Goal: Task Accomplishment & Management: Manage account settings

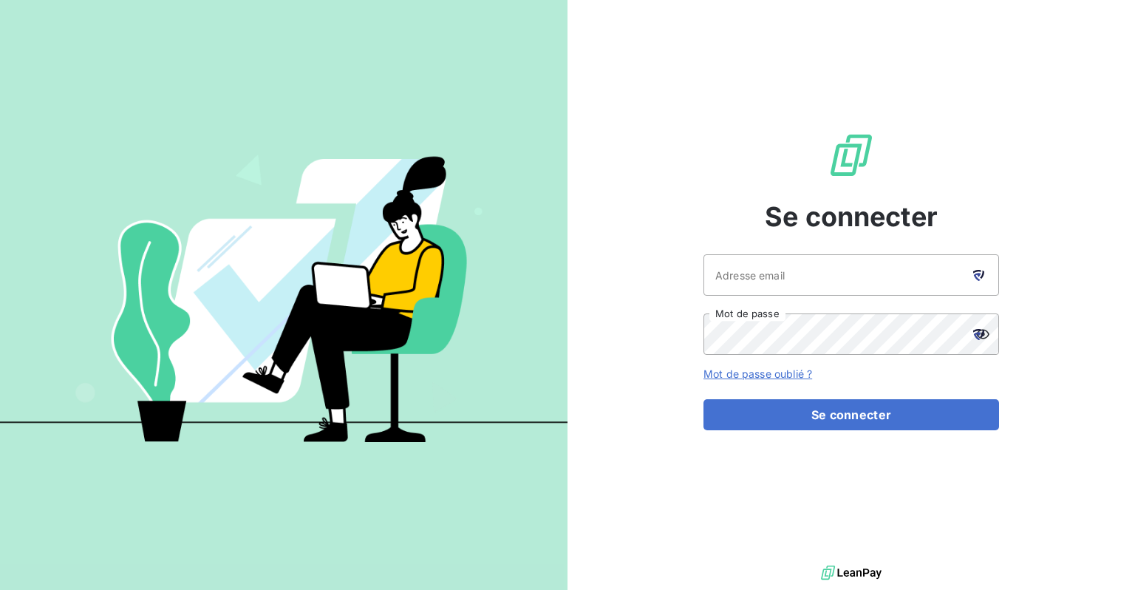
click at [980, 277] on icon at bounding box center [982, 275] width 4 height 8
type input "[EMAIL_ADDRESS][DOMAIN_NAME]"
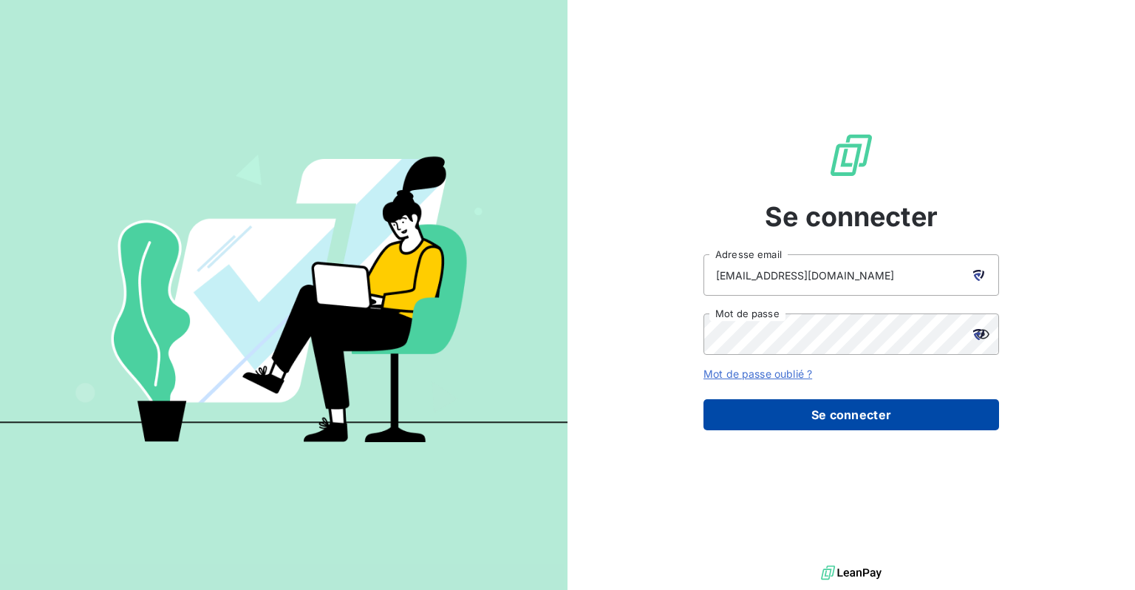
click at [826, 418] on button "Se connecter" at bounding box center [852, 414] width 296 height 31
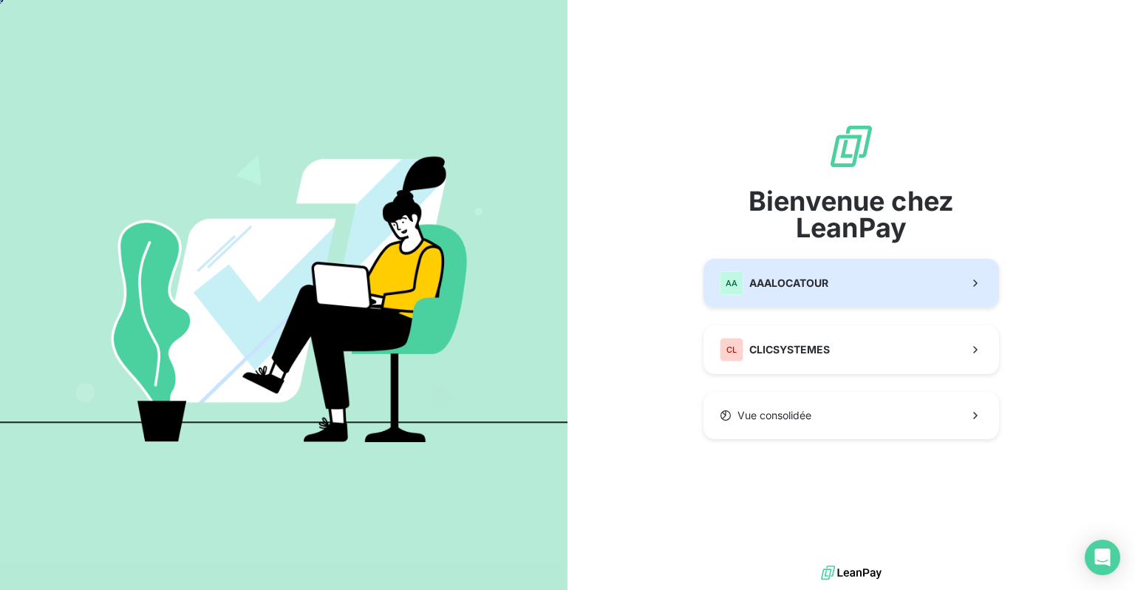
click at [882, 293] on button "AA AAALOCATOUR" at bounding box center [852, 283] width 296 height 49
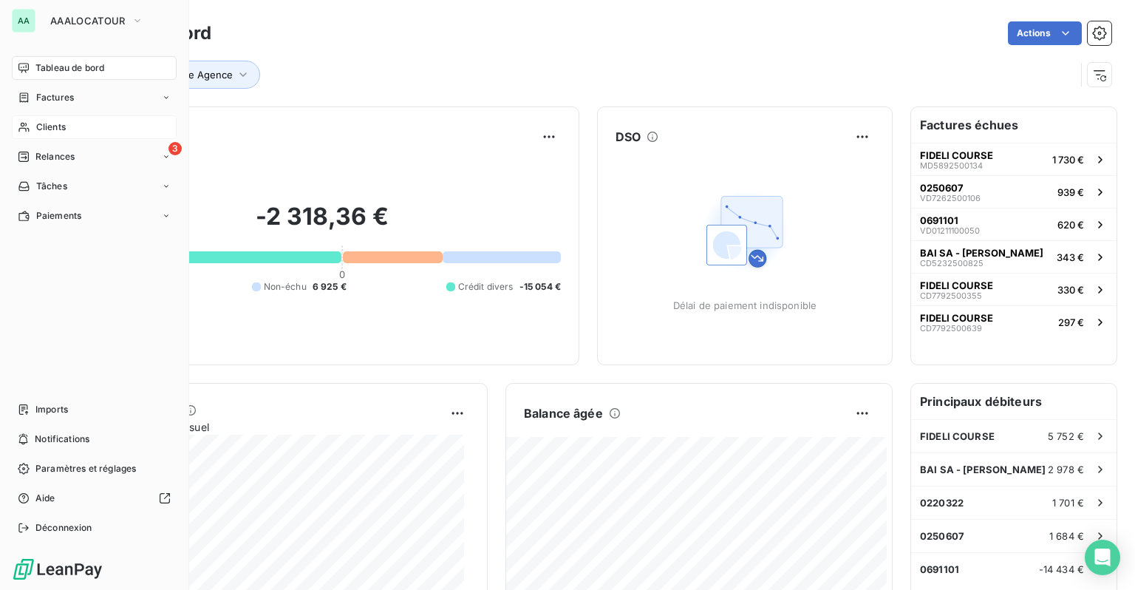
click at [67, 129] on div "Clients" at bounding box center [94, 127] width 165 height 24
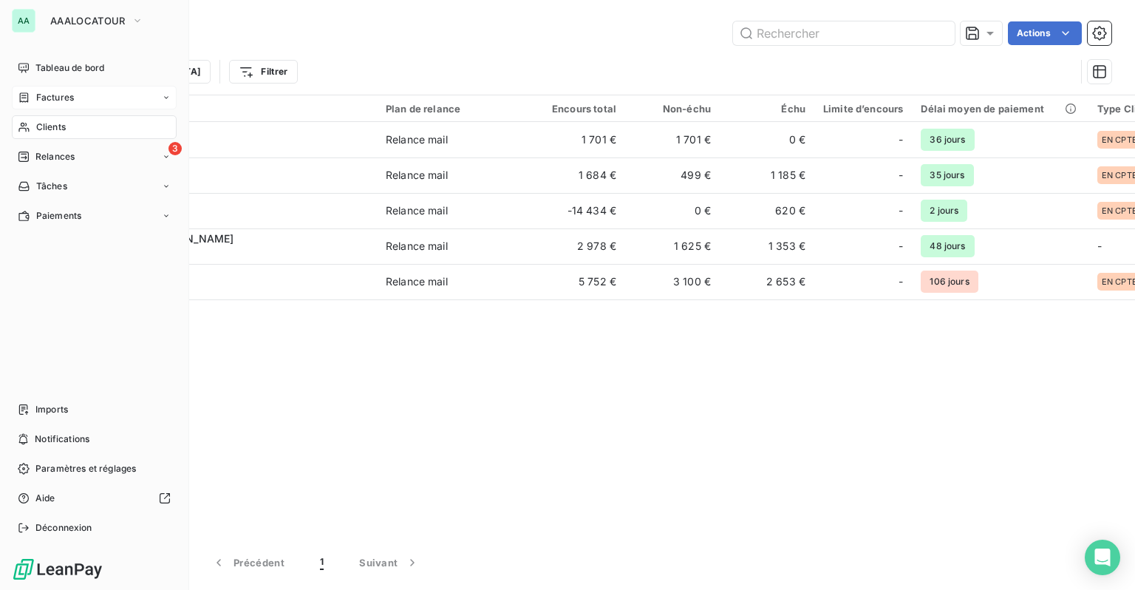
click at [21, 88] on div "Factures" at bounding box center [94, 98] width 165 height 24
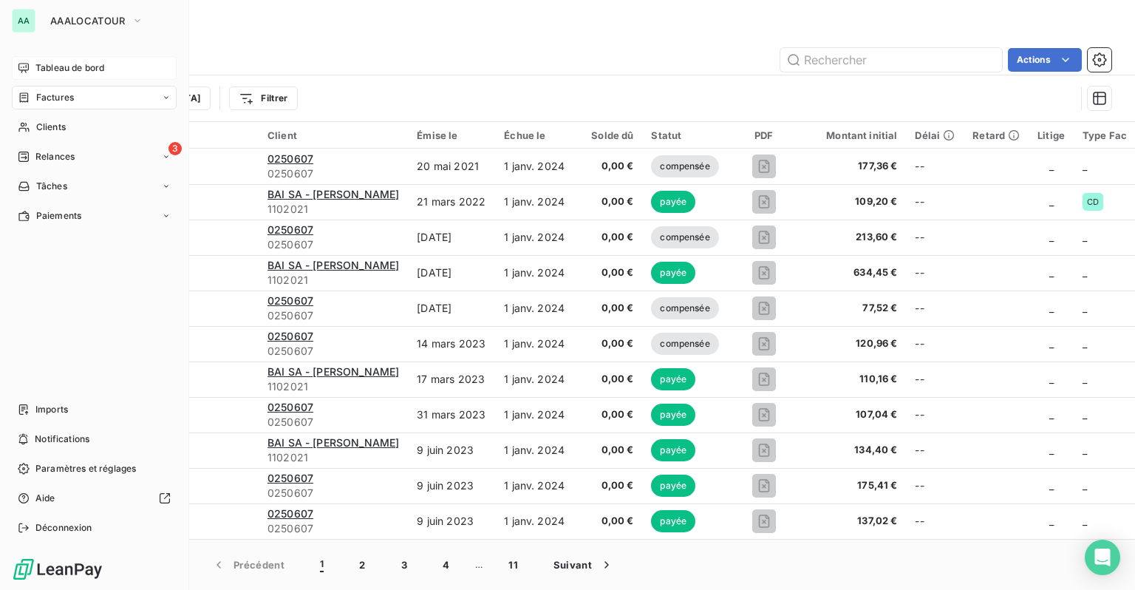
click at [47, 69] on span "Tableau de bord" at bounding box center [69, 67] width 69 height 13
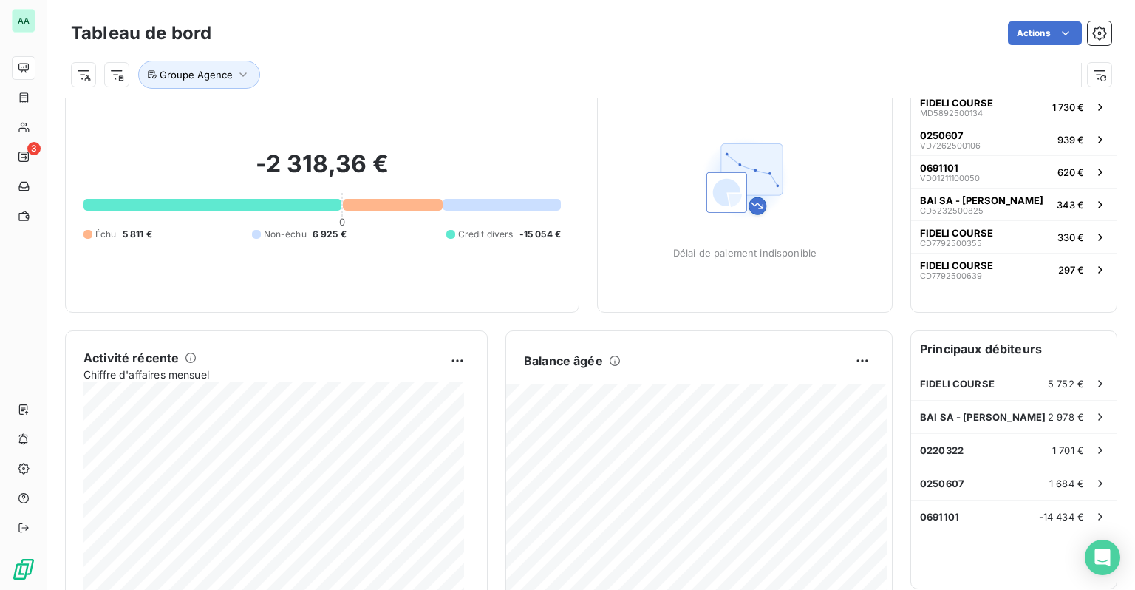
scroll to position [75, 0]
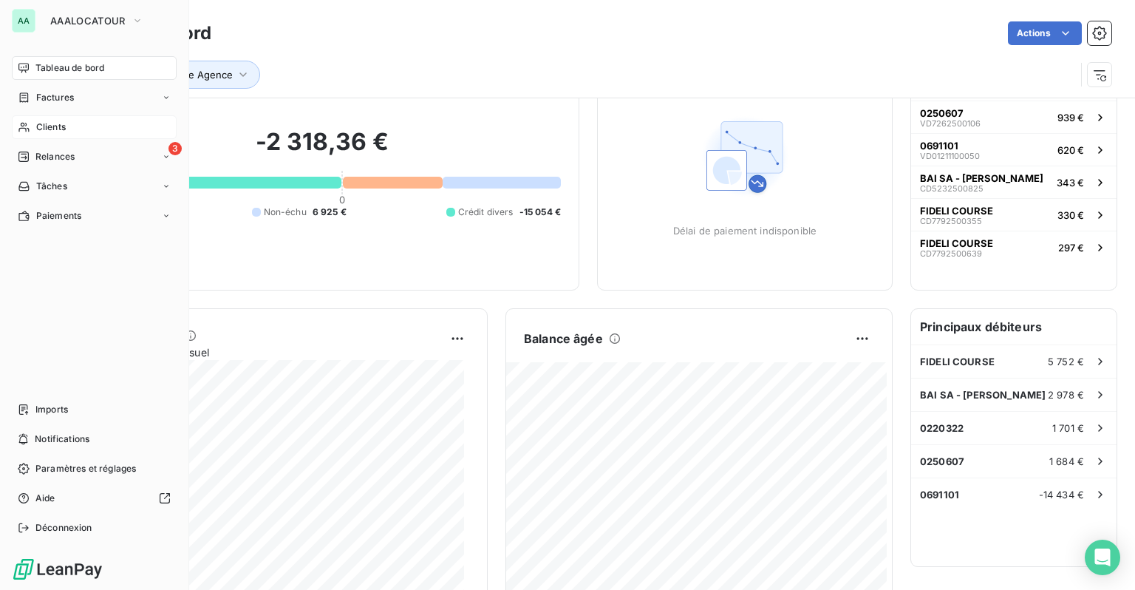
click at [47, 123] on span "Clients" at bounding box center [51, 126] width 30 height 13
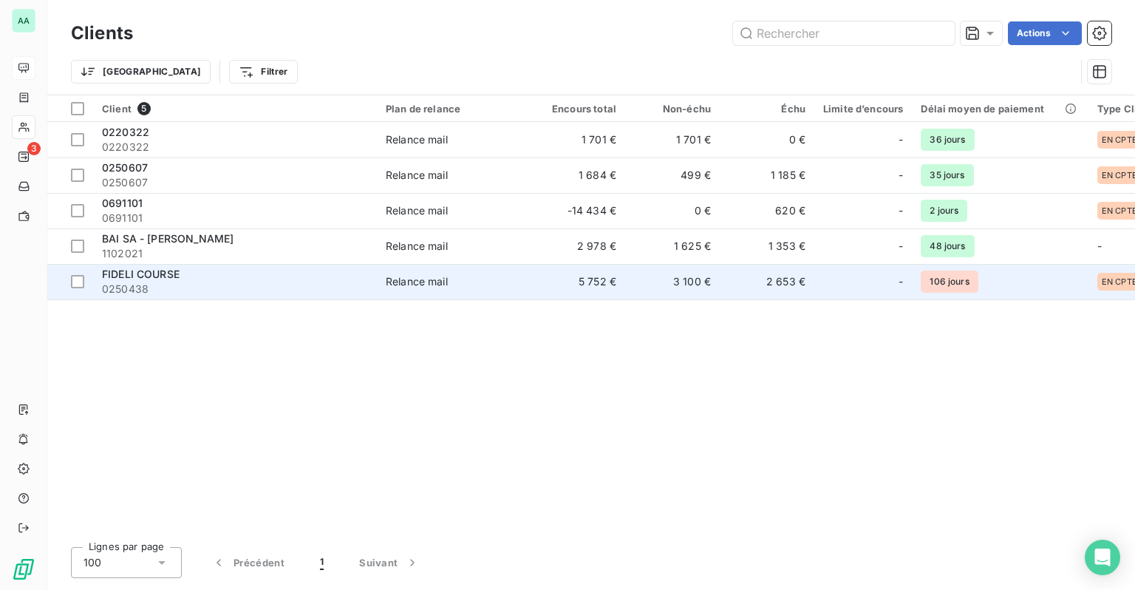
click at [186, 284] on span "0250438" at bounding box center [235, 289] width 266 height 15
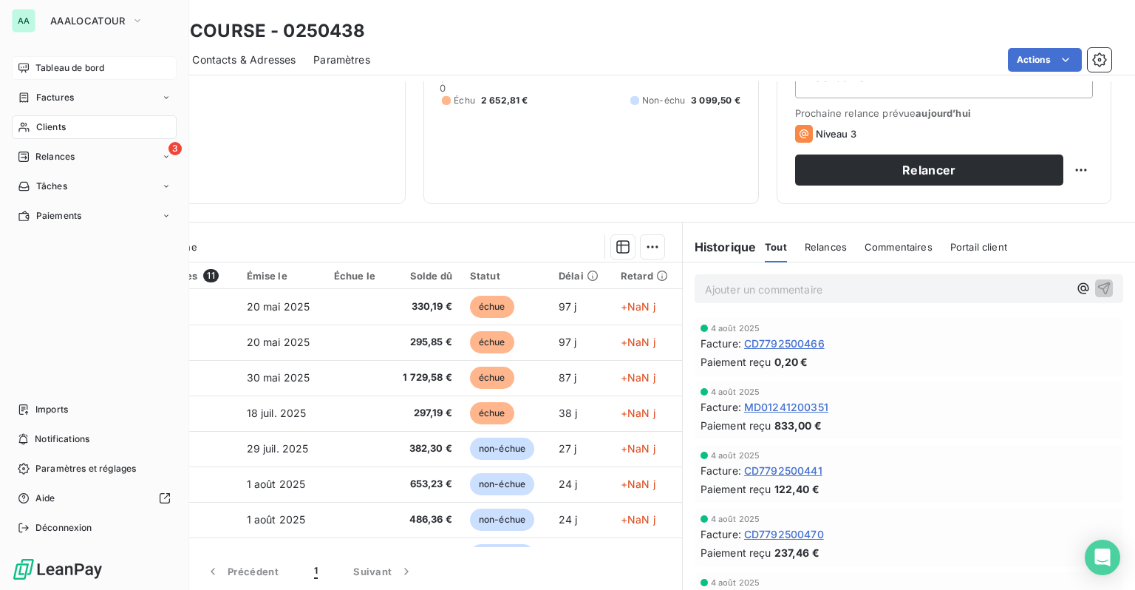
click at [35, 120] on div "Clients" at bounding box center [94, 127] width 165 height 24
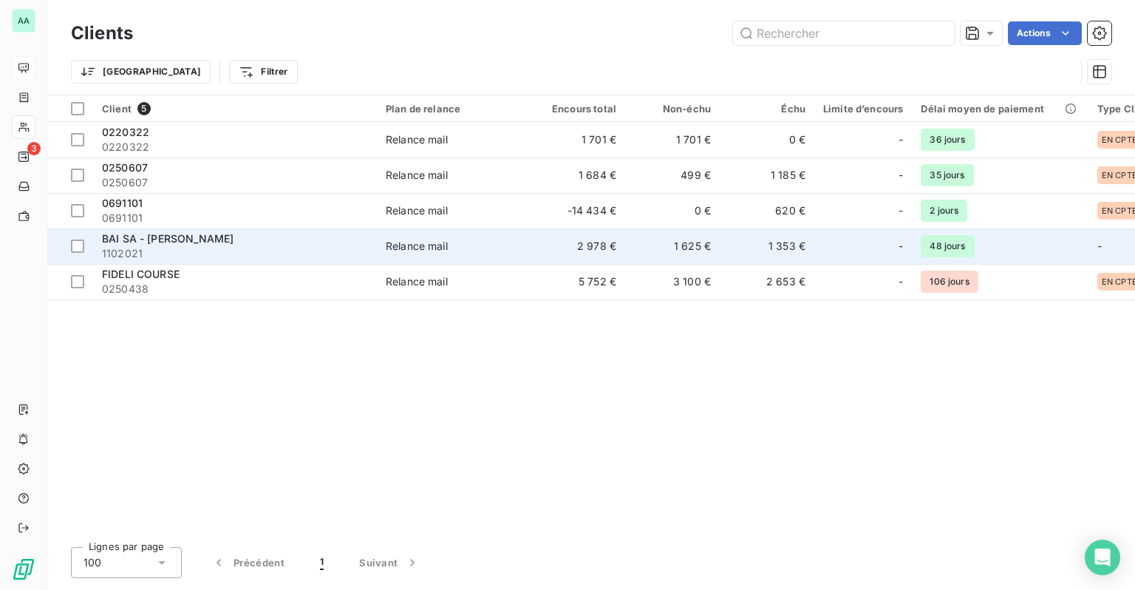
click at [239, 251] on span "1102021" at bounding box center [235, 253] width 266 height 15
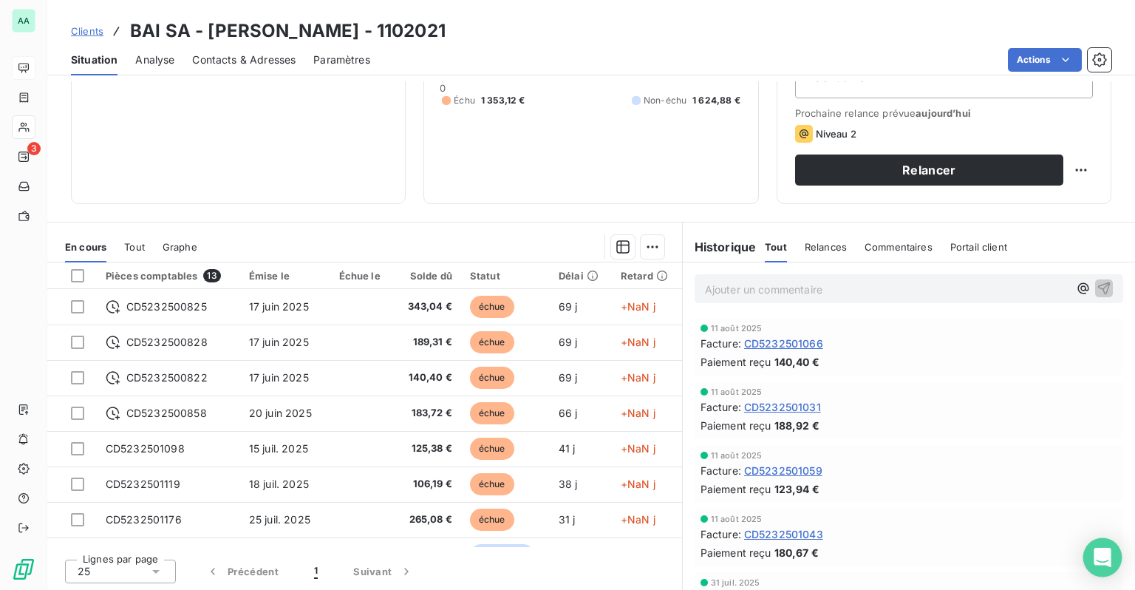
click at [1098, 557] on icon "Open Intercom Messenger" at bounding box center [1102, 557] width 17 height 19
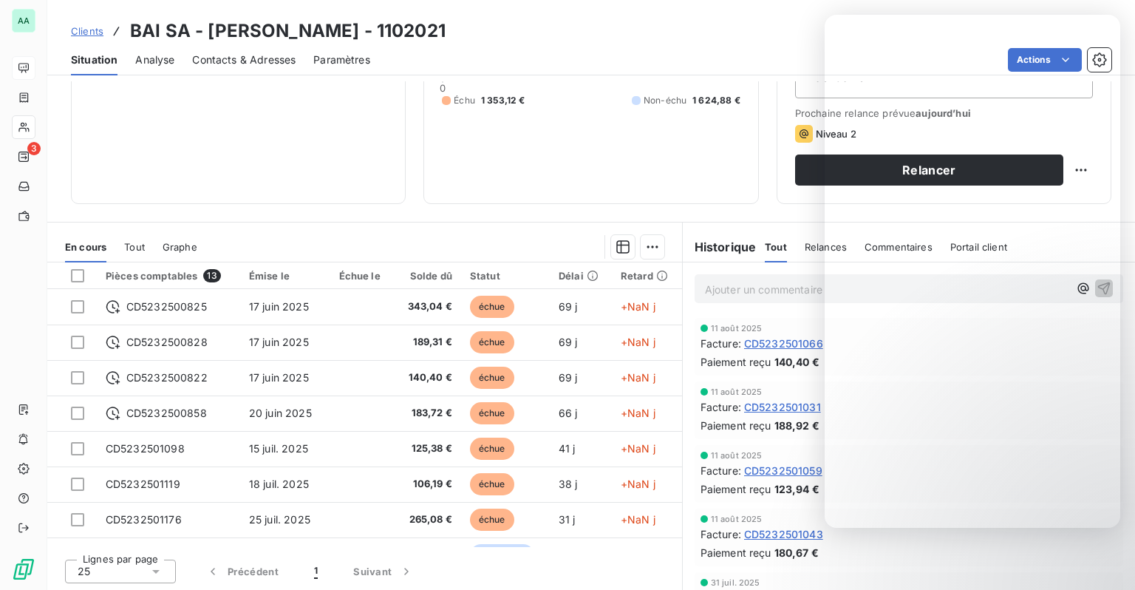
click at [408, 211] on div "Informations client Propriétés Client Type Client Encours client 2 978,00 € 0 É…" at bounding box center [591, 335] width 1088 height 509
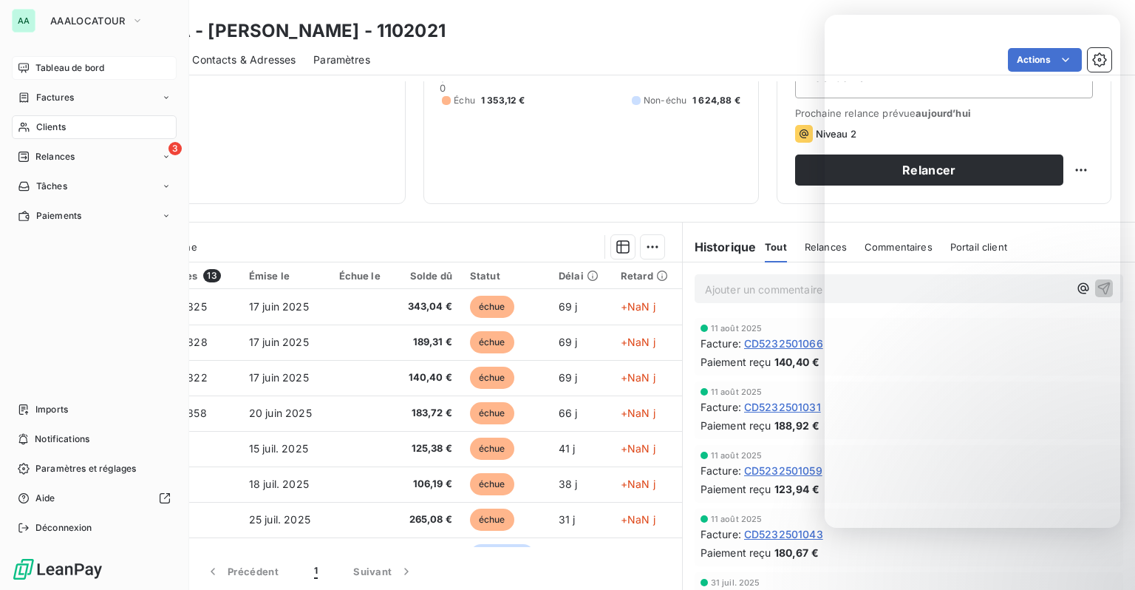
click at [10, 156] on div "AA AAALOCATOUR Tableau de bord Factures Clients 3 Relances Tâches Paiements Imp…" at bounding box center [94, 295] width 189 height 590
click at [31, 155] on div "Relances" at bounding box center [46, 156] width 57 height 13
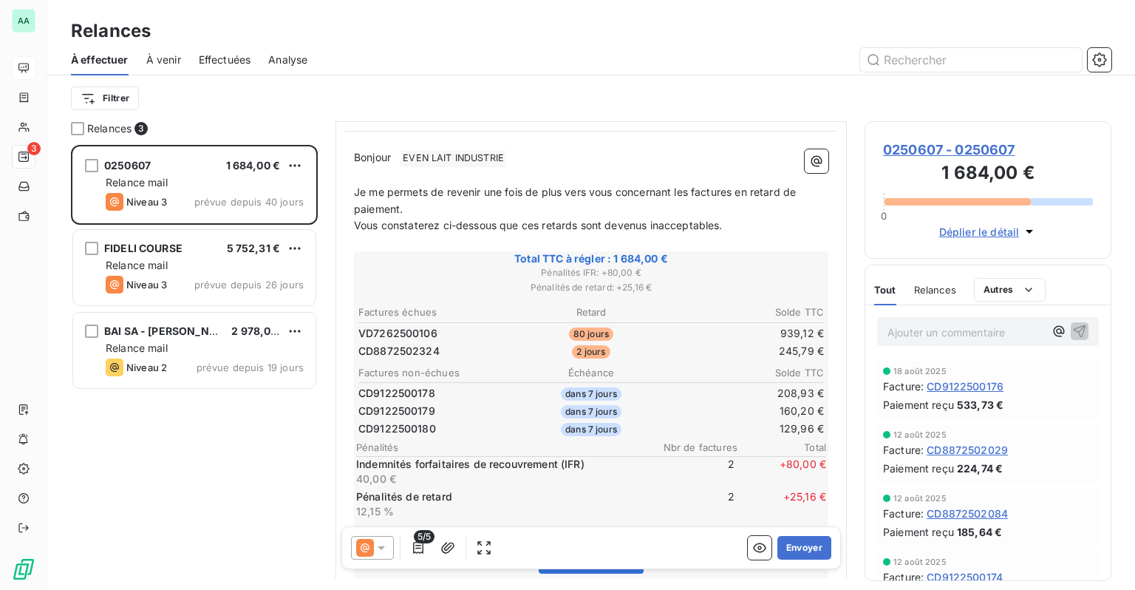
scroll to position [134, 0]
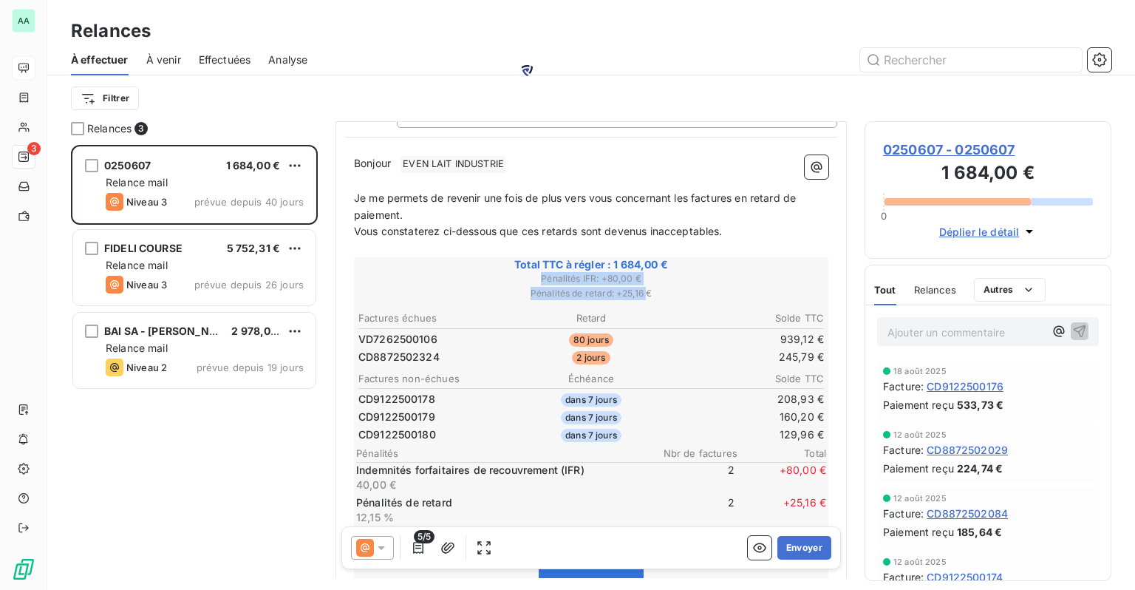
drag, startPoint x: 534, startPoint y: 276, endPoint x: 645, endPoint y: 293, distance: 112.1
click at [645, 293] on div "Total TTC à régler : 1 684,00 € Pénalités IFR : + 80,00 € Pénalités de retard :…" at bounding box center [591, 427] width 475 height 340
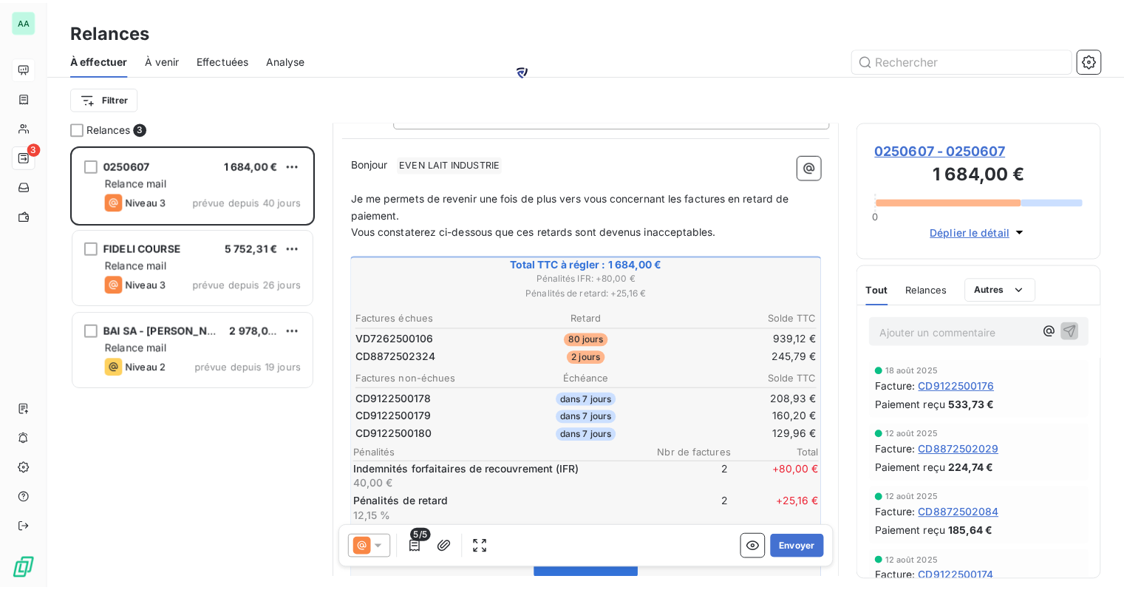
scroll to position [208, 0]
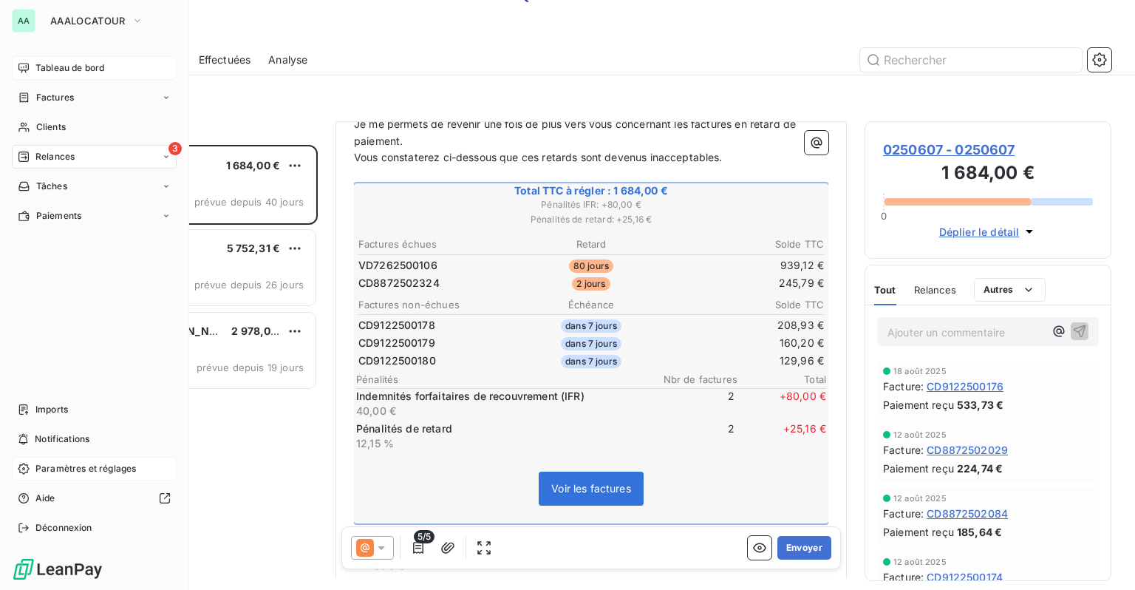
click at [50, 464] on span "Paramètres et réglages" at bounding box center [85, 468] width 101 height 13
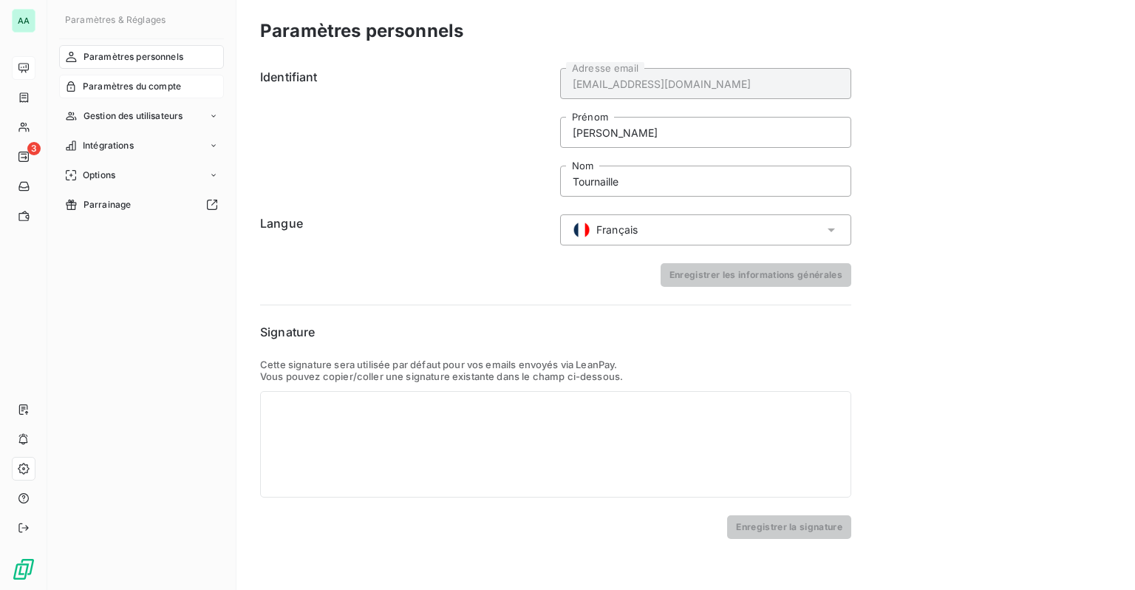
click at [103, 92] on span "Paramètres du compte" at bounding box center [132, 86] width 98 height 13
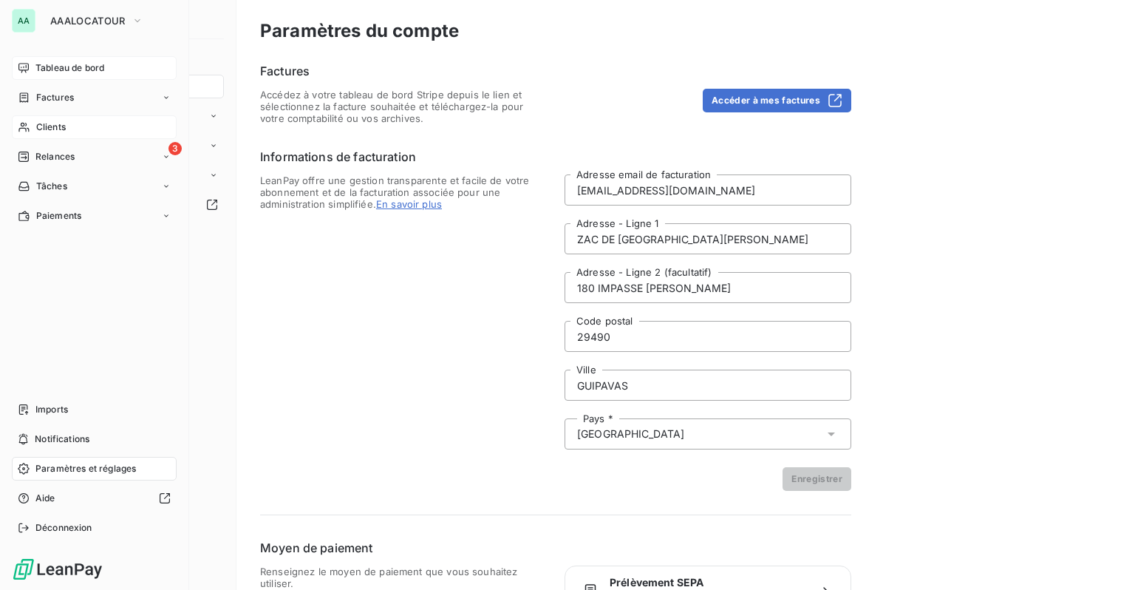
click at [33, 127] on div "Clients" at bounding box center [94, 127] width 165 height 24
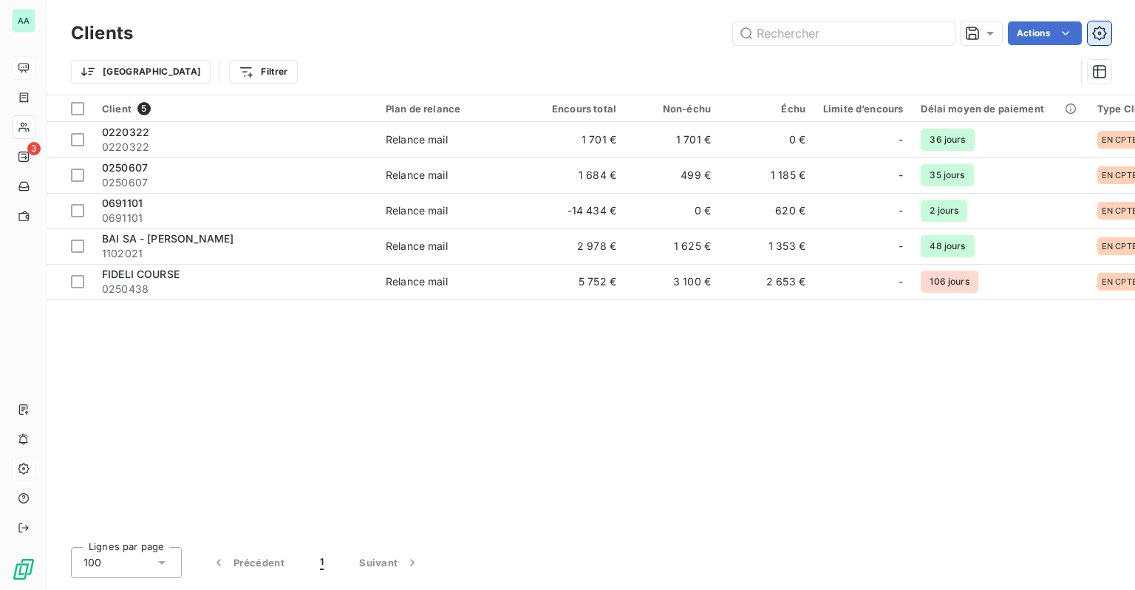
click at [1108, 40] on button "button" at bounding box center [1100, 33] width 24 height 24
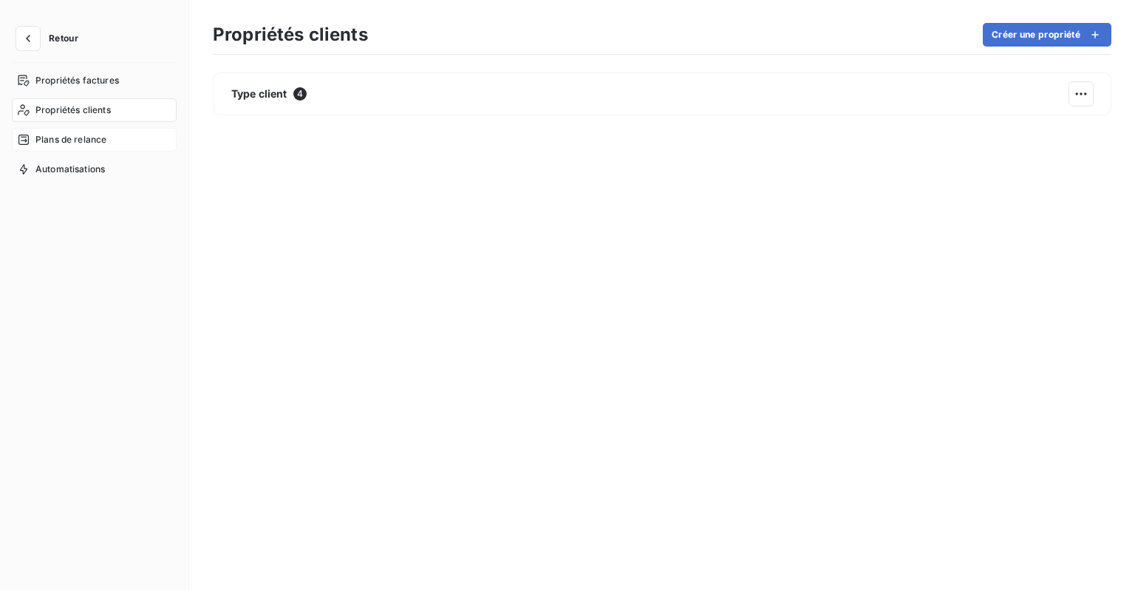
click at [89, 149] on div "Plans de relance" at bounding box center [94, 140] width 165 height 24
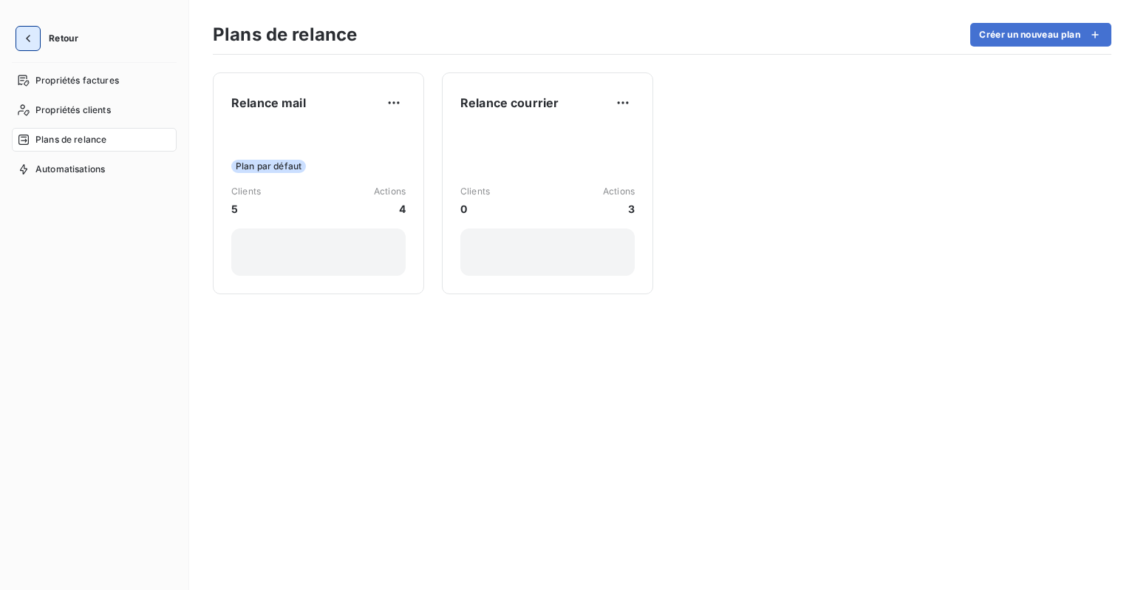
click at [30, 45] on icon "button" at bounding box center [28, 38] width 15 height 15
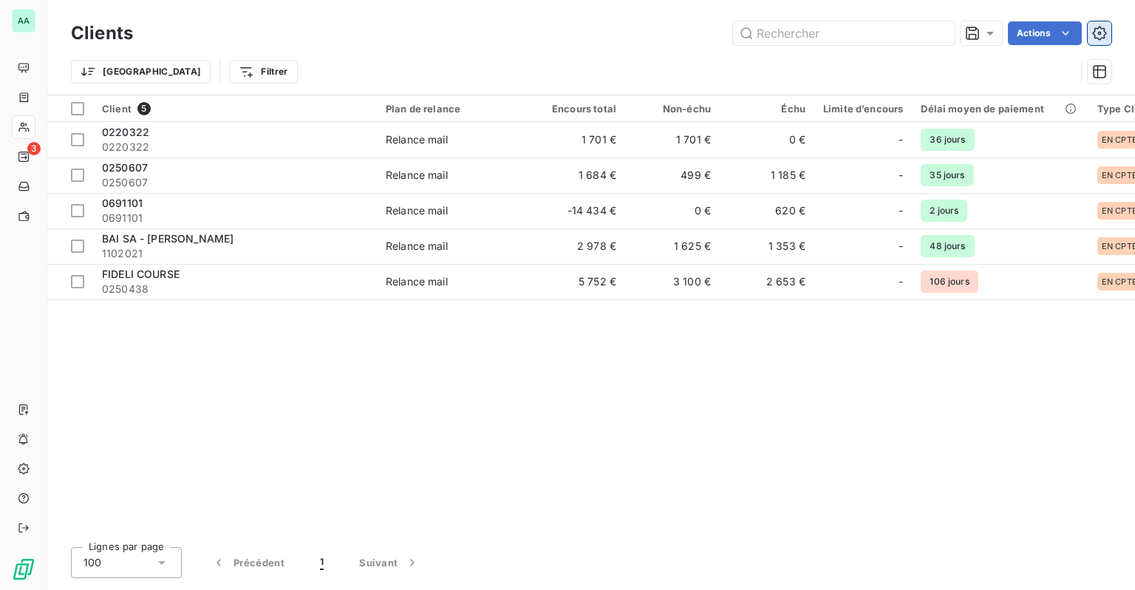
click at [1097, 26] on icon "button" at bounding box center [1099, 33] width 15 height 15
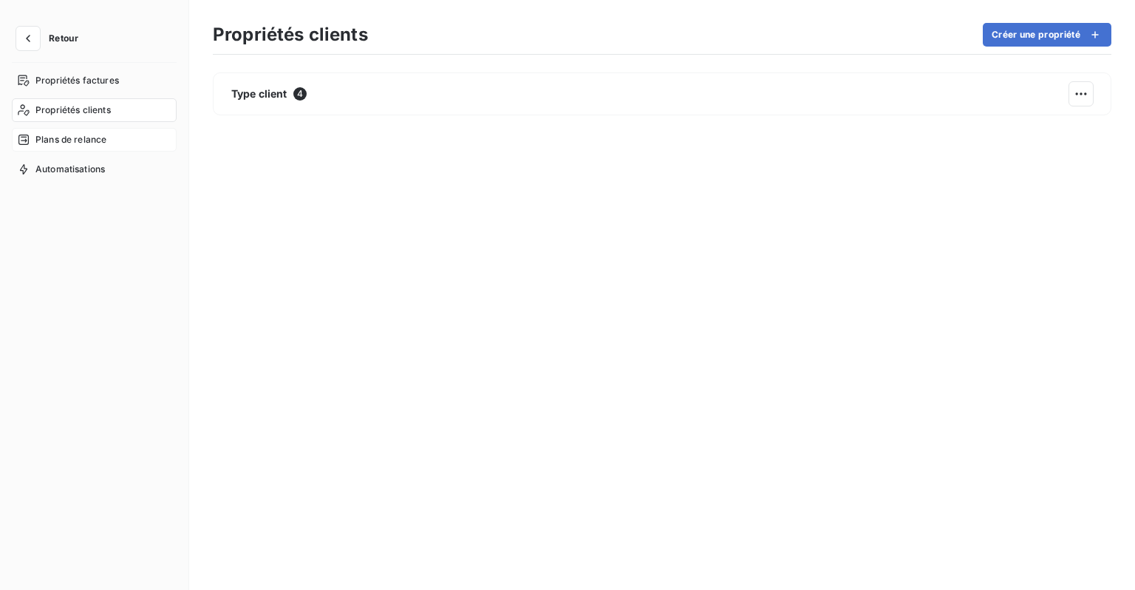
click at [89, 140] on span "Plans de relance" at bounding box center [70, 139] width 71 height 13
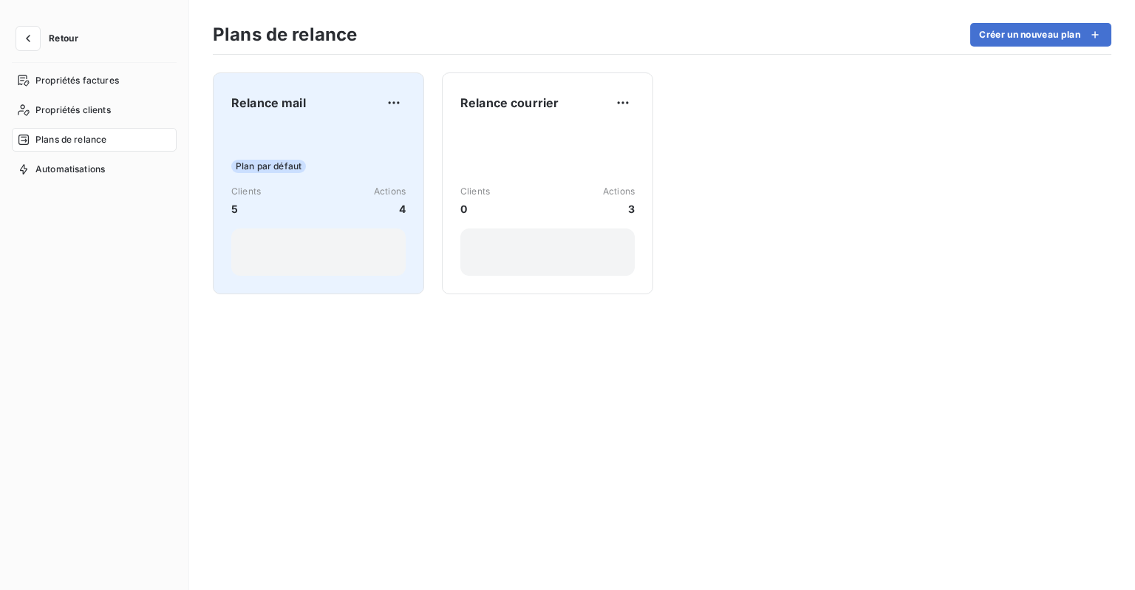
click at [307, 168] on div "Plan par défaut" at bounding box center [318, 166] width 174 height 13
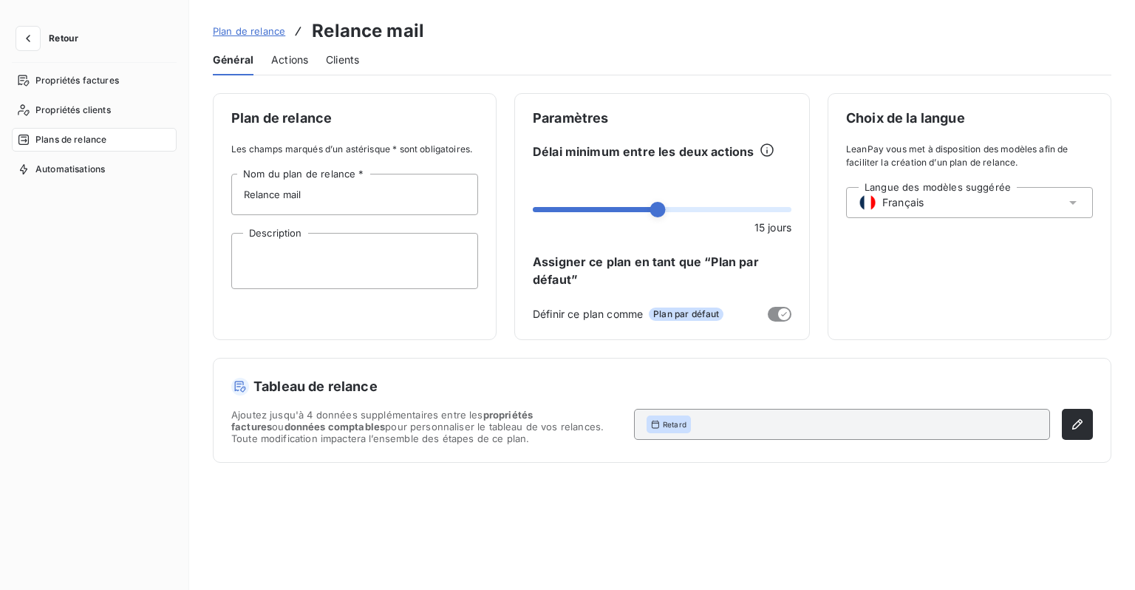
click at [299, 64] on span "Actions" at bounding box center [289, 59] width 37 height 15
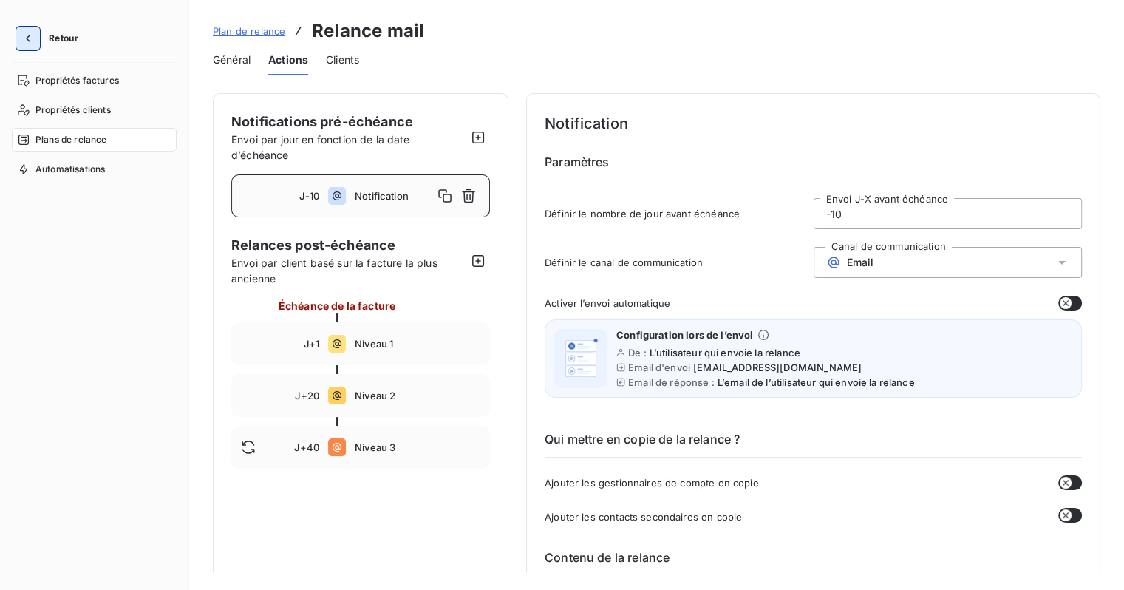
click at [23, 41] on icon "button" at bounding box center [28, 38] width 15 height 15
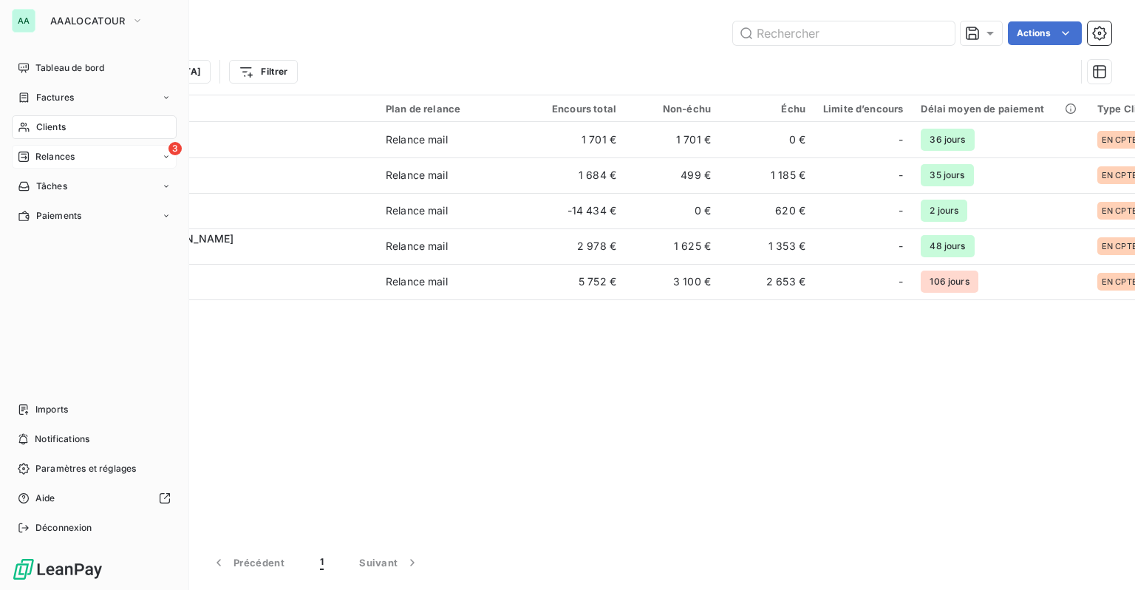
click at [48, 162] on span "Relances" at bounding box center [54, 156] width 39 height 13
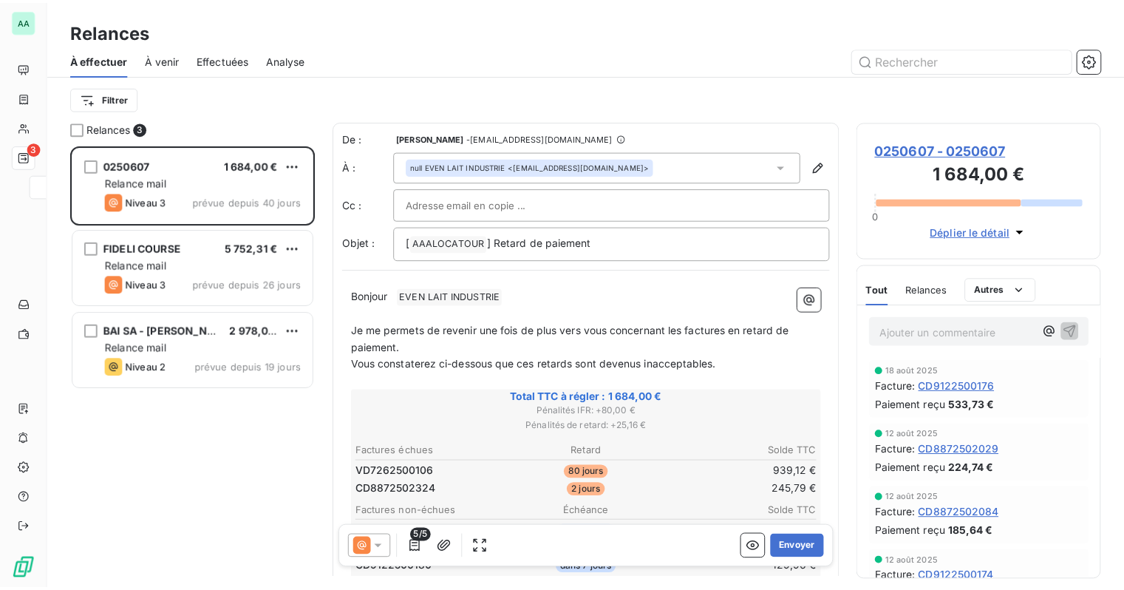
scroll to position [434, 235]
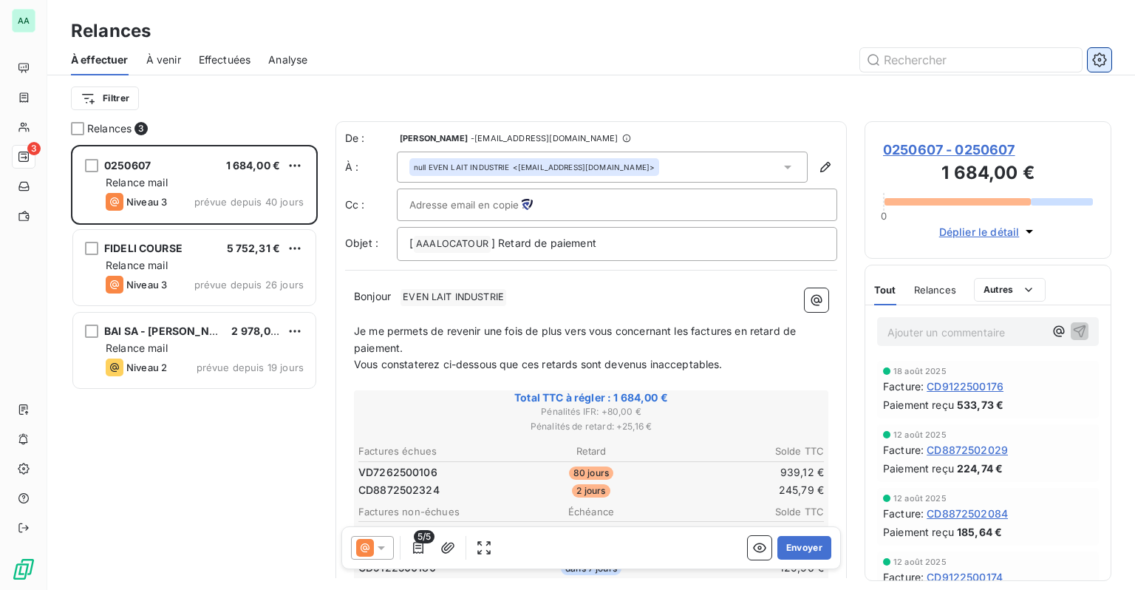
click at [1100, 66] on icon "button" at bounding box center [1099, 59] width 14 height 14
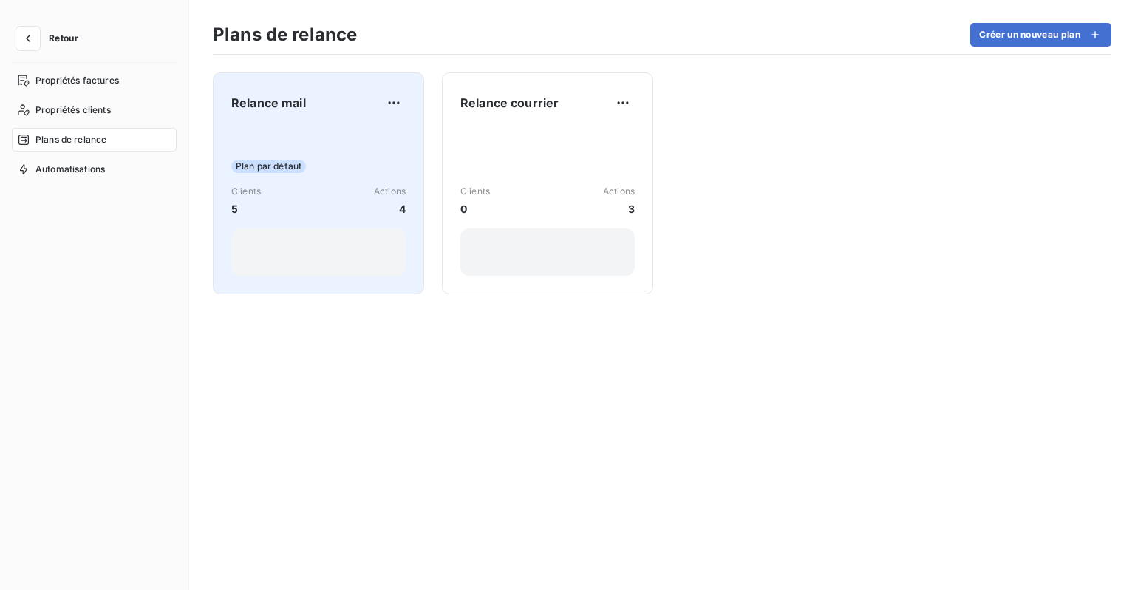
click at [352, 102] on div "Relance mail" at bounding box center [318, 103] width 174 height 24
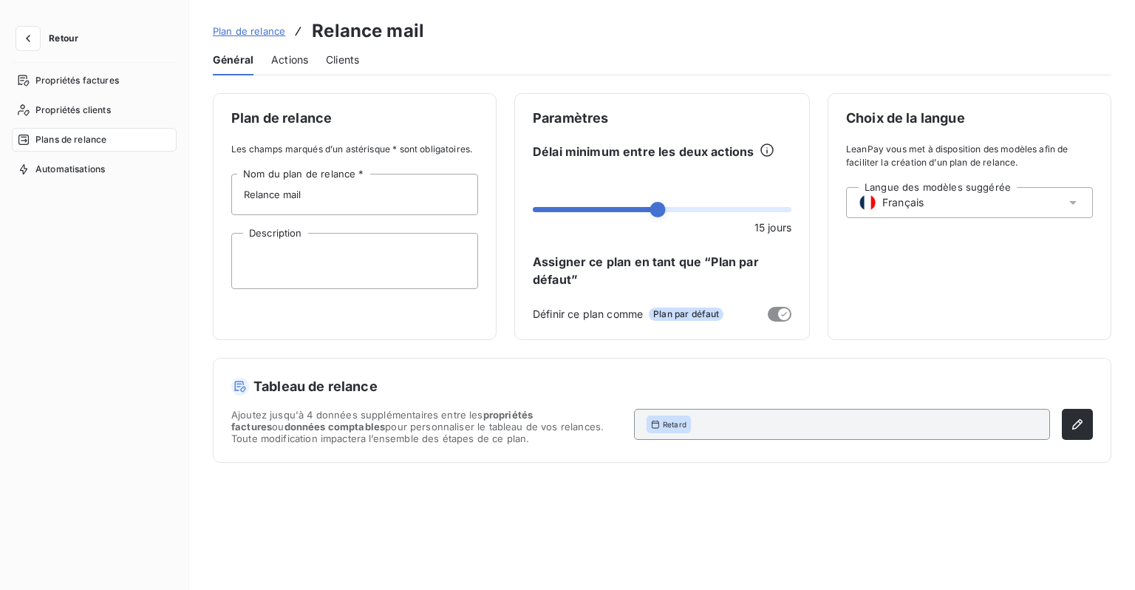
click at [293, 69] on div "Actions" at bounding box center [289, 59] width 37 height 31
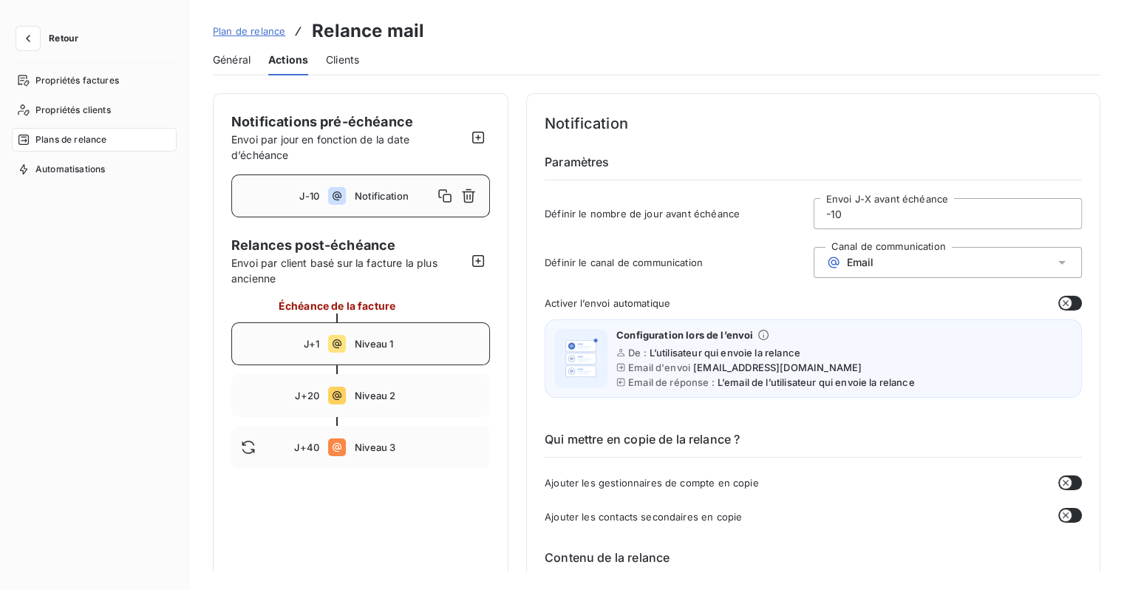
click at [357, 328] on div "J+1 Niveau 1" at bounding box center [360, 343] width 259 height 43
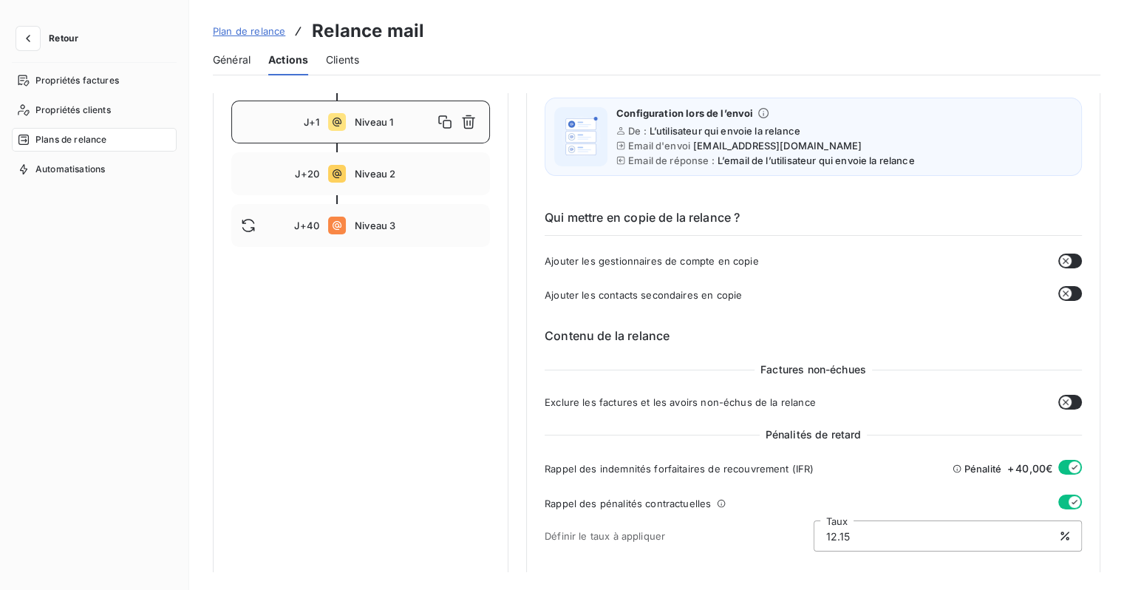
scroll to position [370, 0]
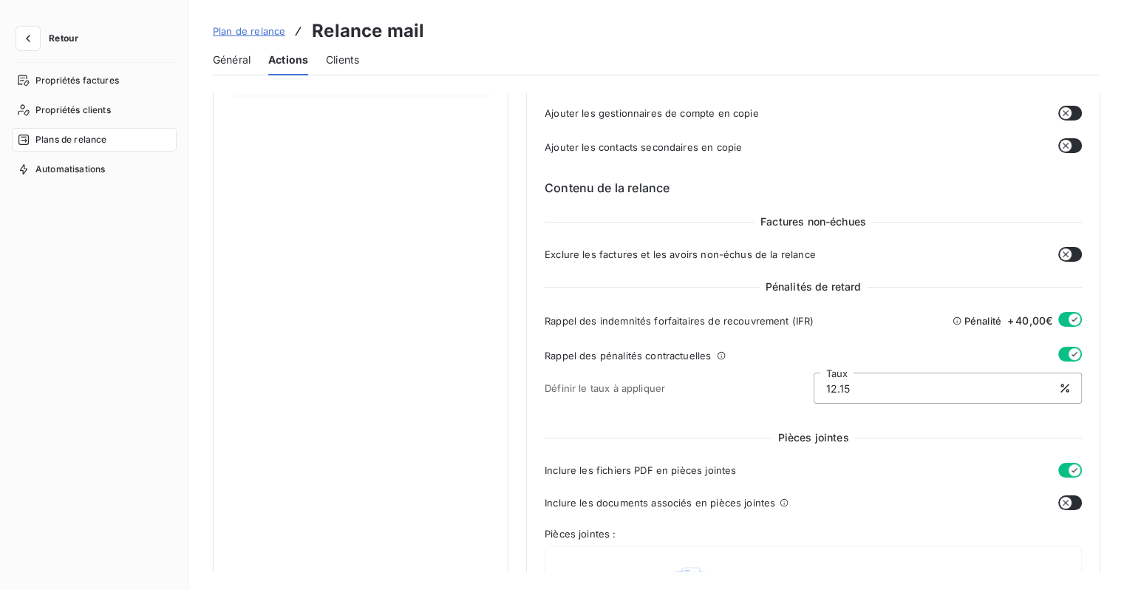
click at [1061, 317] on button "button" at bounding box center [1070, 319] width 24 height 15
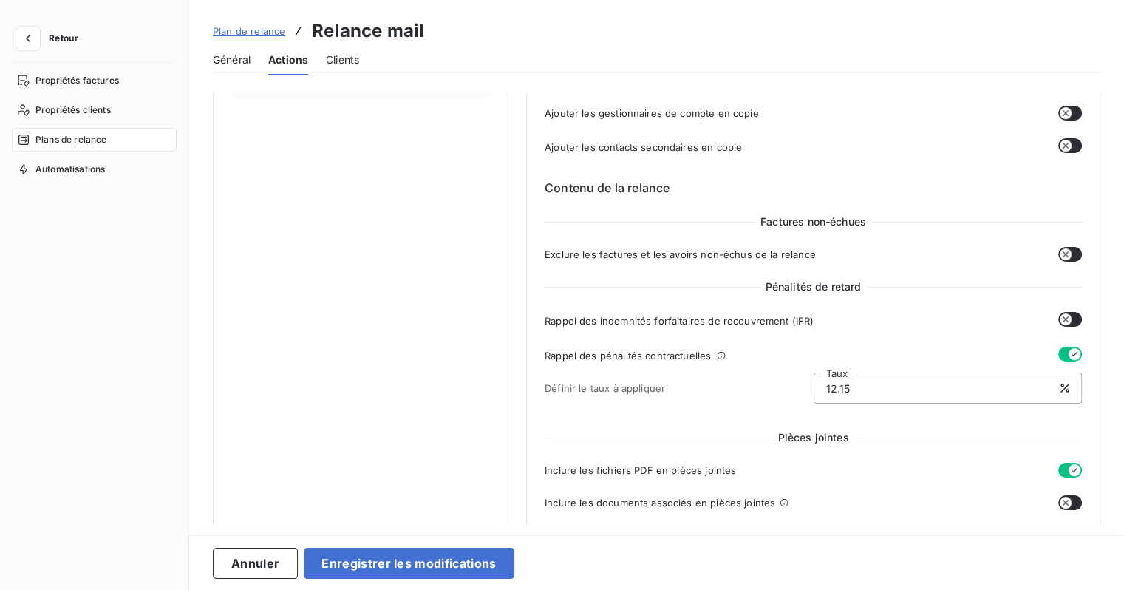
click at [1061, 350] on button "button" at bounding box center [1070, 354] width 24 height 15
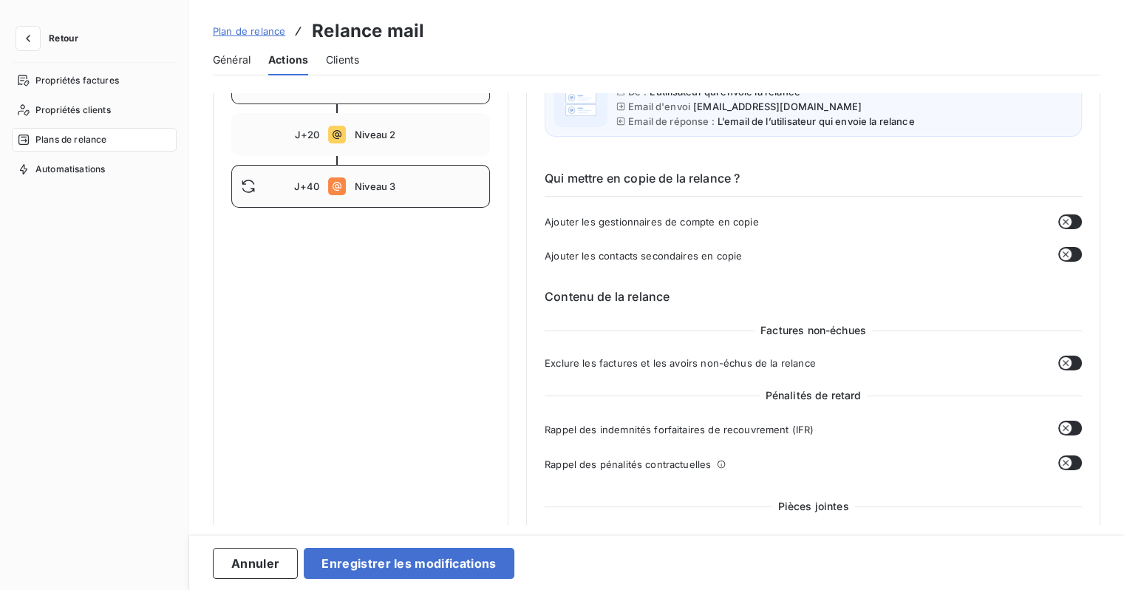
scroll to position [222, 0]
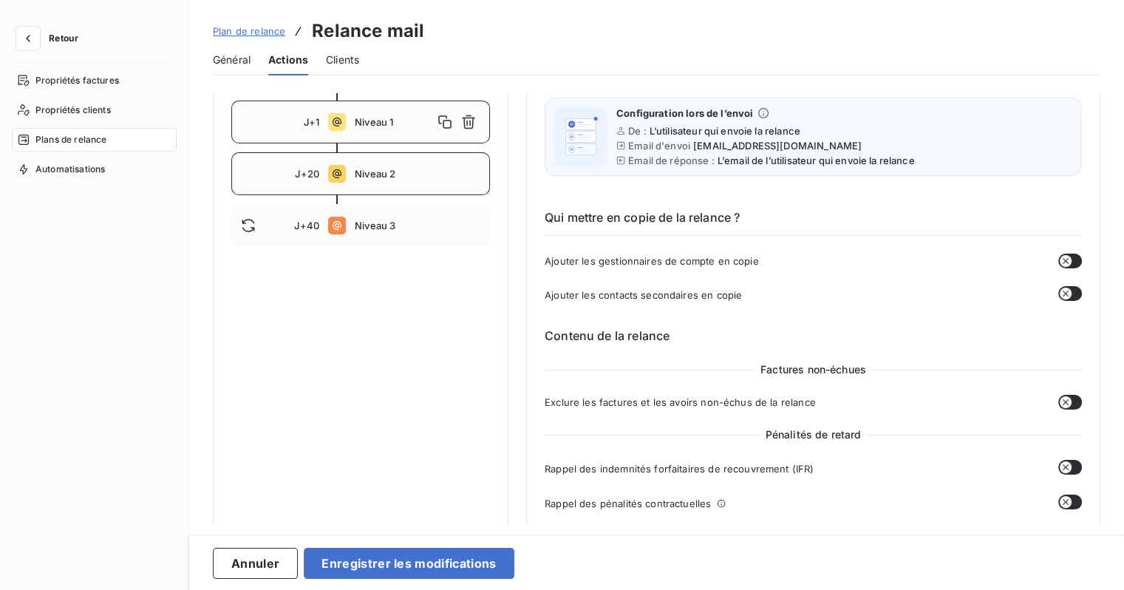
click at [364, 171] on span "Niveau 2" at bounding box center [418, 174] width 126 height 12
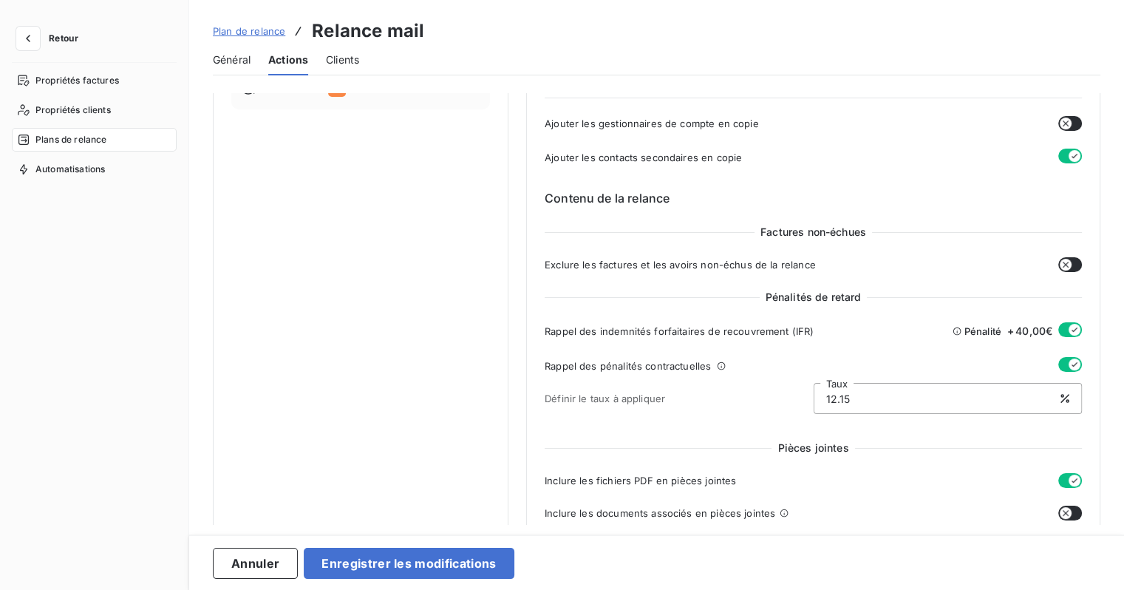
scroll to position [517, 0]
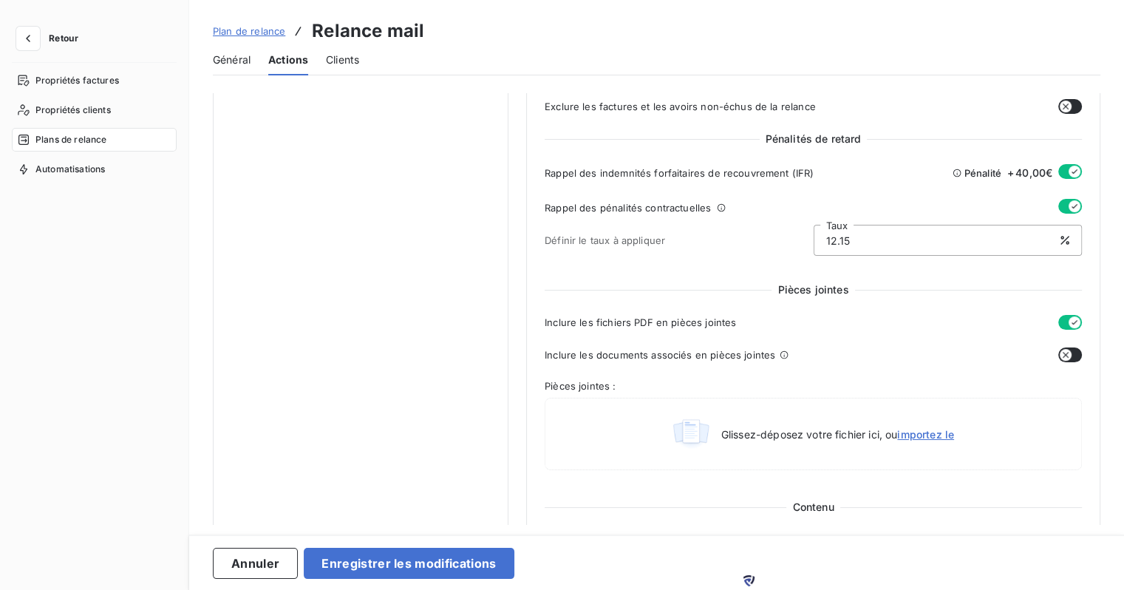
click at [1058, 169] on button "button" at bounding box center [1070, 171] width 24 height 15
click at [1061, 203] on button "button" at bounding box center [1070, 206] width 24 height 15
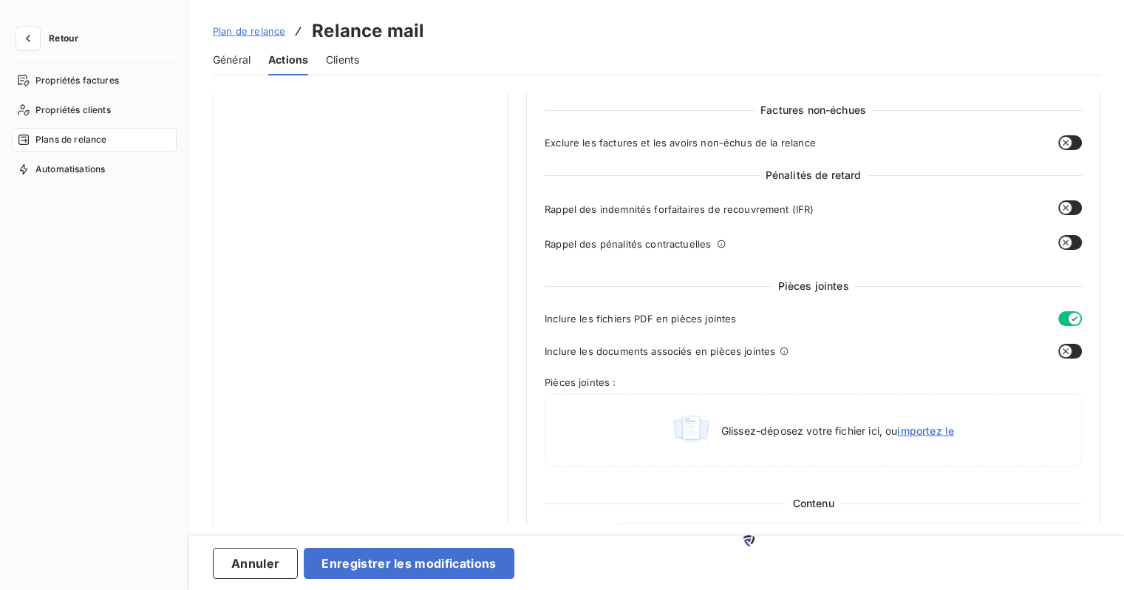
scroll to position [296, 0]
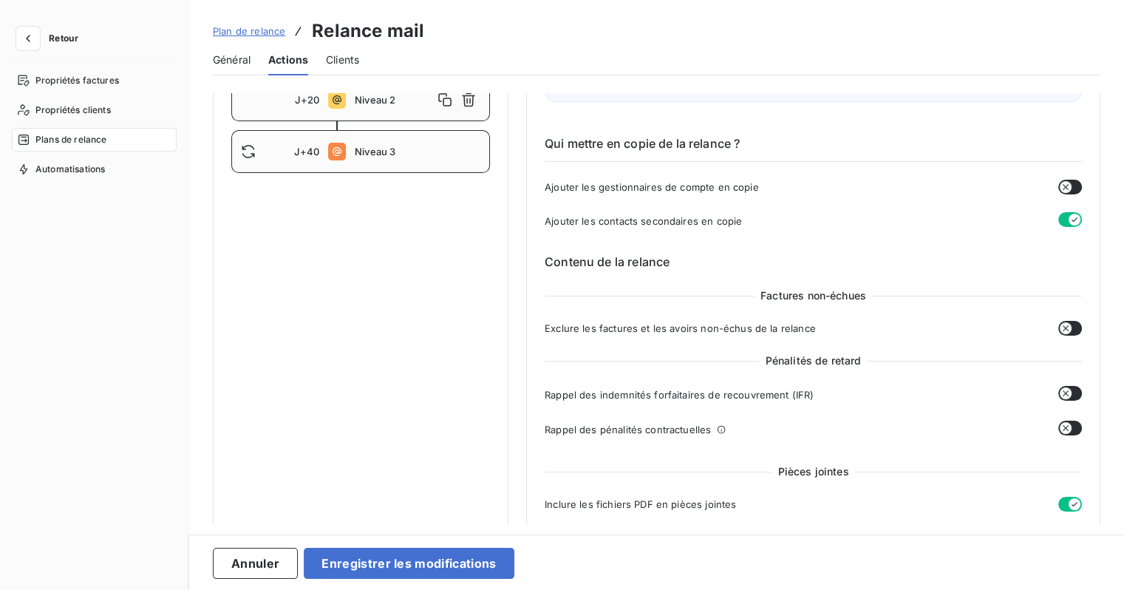
click at [353, 166] on div "J+40 Niveau 3" at bounding box center [360, 151] width 259 height 43
type input "40"
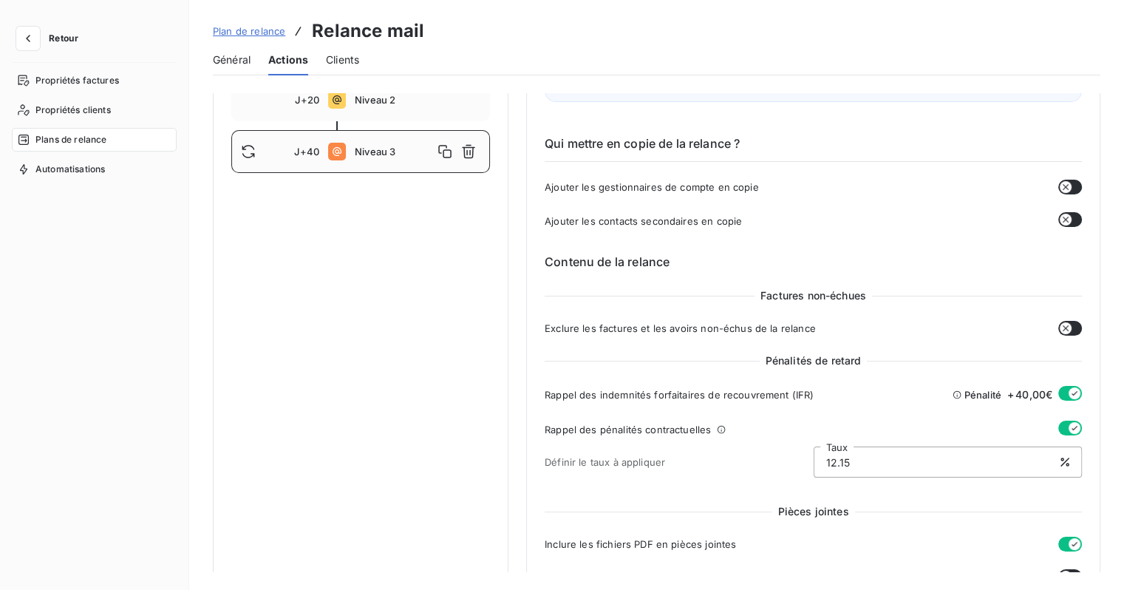
drag, startPoint x: 882, startPoint y: 465, endPoint x: 765, endPoint y: 460, distance: 116.9
click at [765, 460] on div "Définir le taux à appliquer 12.15 Taux" at bounding box center [813, 461] width 537 height 31
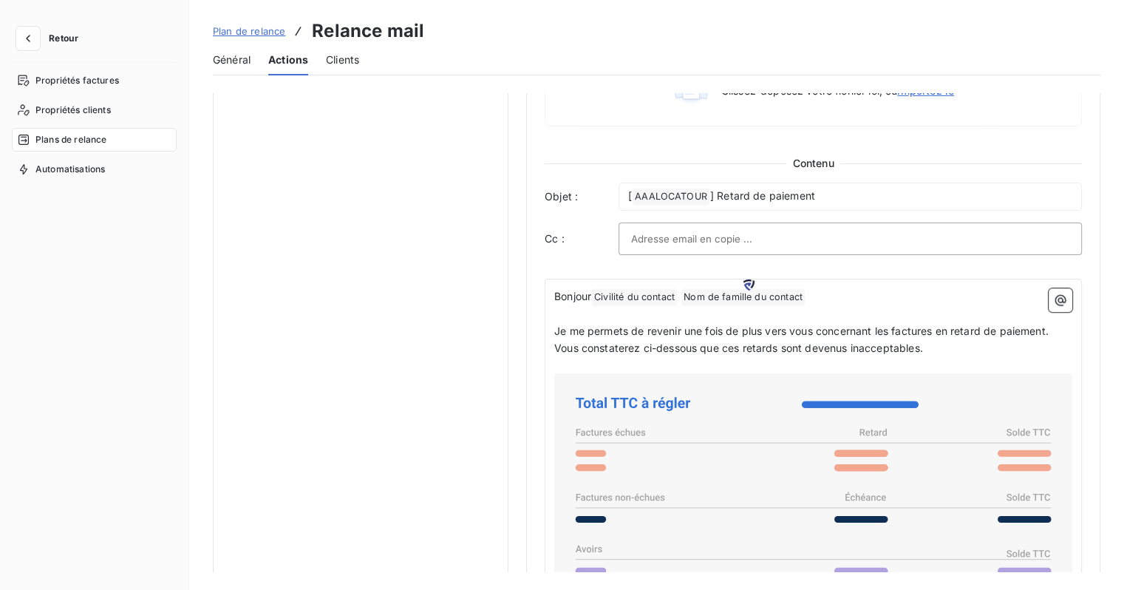
scroll to position [887, 0]
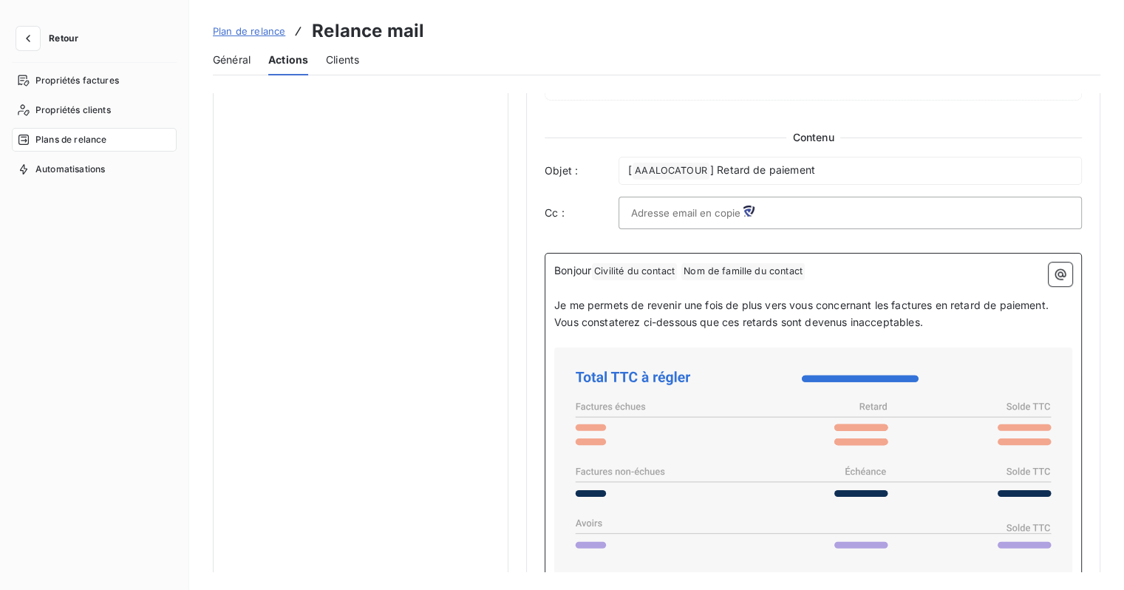
click at [654, 267] on span "Civilité du contact ﻿" at bounding box center [634, 271] width 85 height 17
click at [736, 270] on span "Nom de famille du contact ﻿" at bounding box center [742, 271] width 123 height 17
click at [824, 268] on p "Bonjour Civilité du contact ﻿ Nom de famille du contact ﻿ ﻿" at bounding box center [813, 271] width 518 height 18
click at [774, 268] on span "Nom de famille du contact ﻿" at bounding box center [742, 271] width 123 height 17
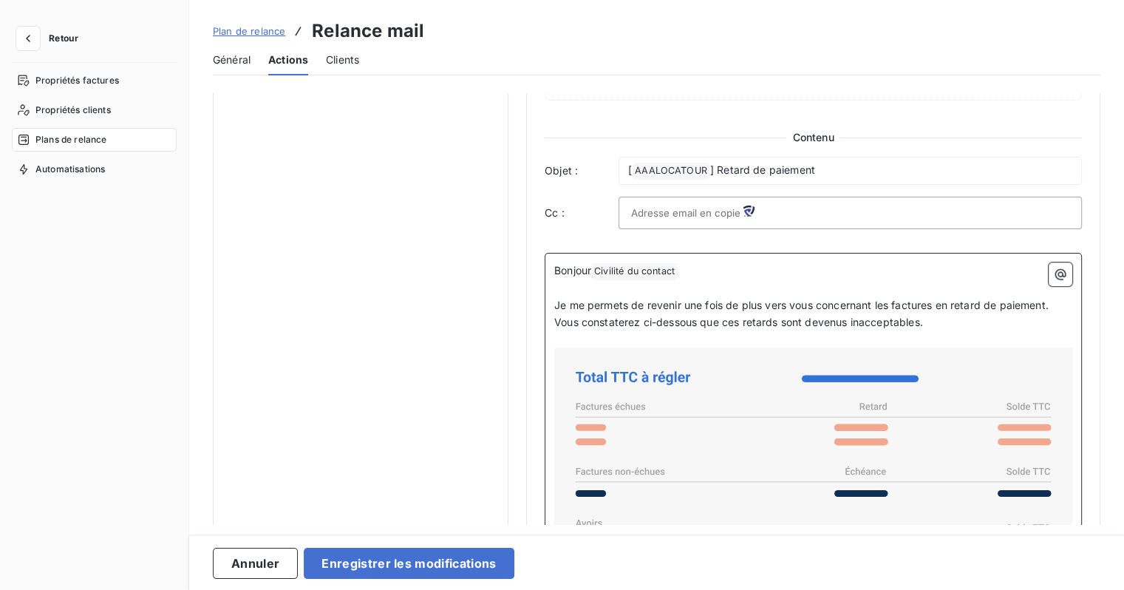
click at [684, 271] on p "Bonjour Civilité du contact ﻿ ﻿" at bounding box center [813, 271] width 518 height 18
click at [664, 271] on span "Civilité du contact ﻿" at bounding box center [634, 271] width 85 height 17
click at [676, 273] on p "Bonjour" at bounding box center [813, 270] width 518 height 17
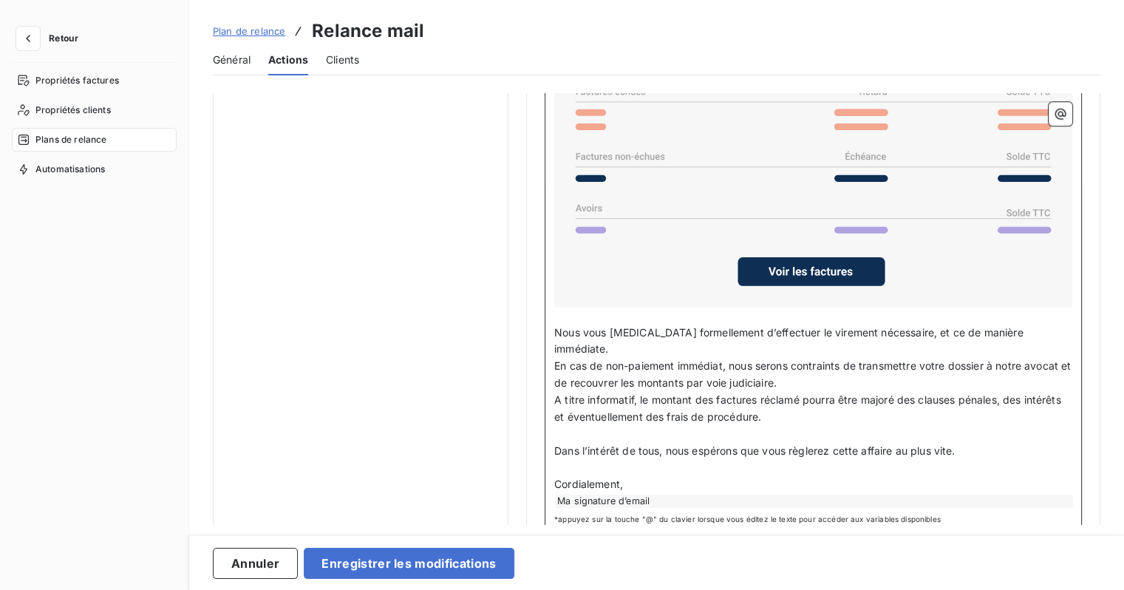
scroll to position [1206, 0]
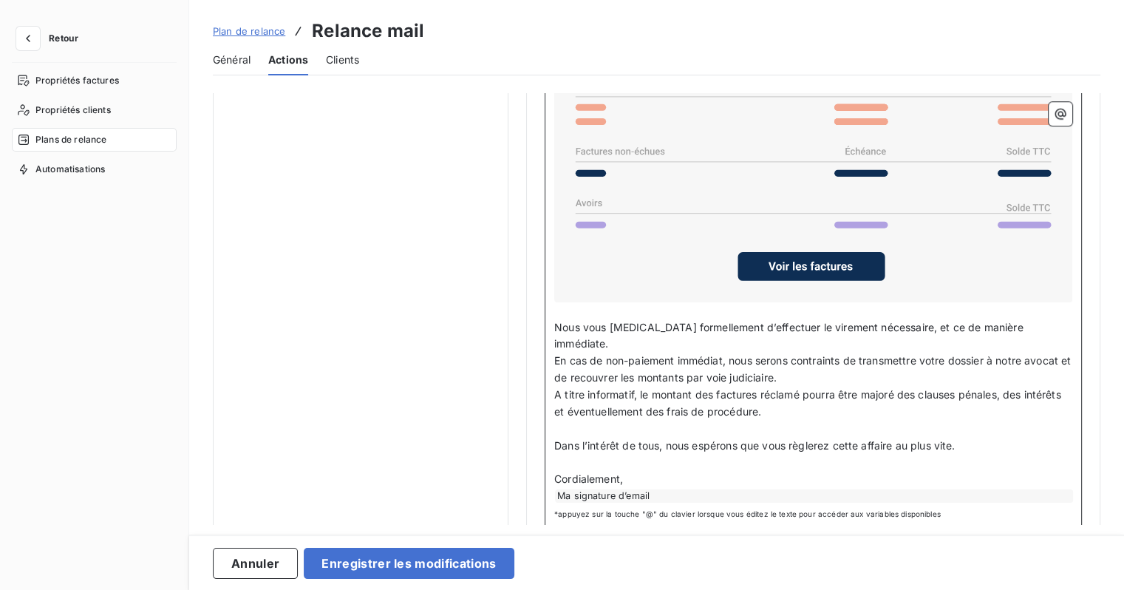
click at [654, 489] on div "Ma signature d’email" at bounding box center [814, 495] width 518 height 13
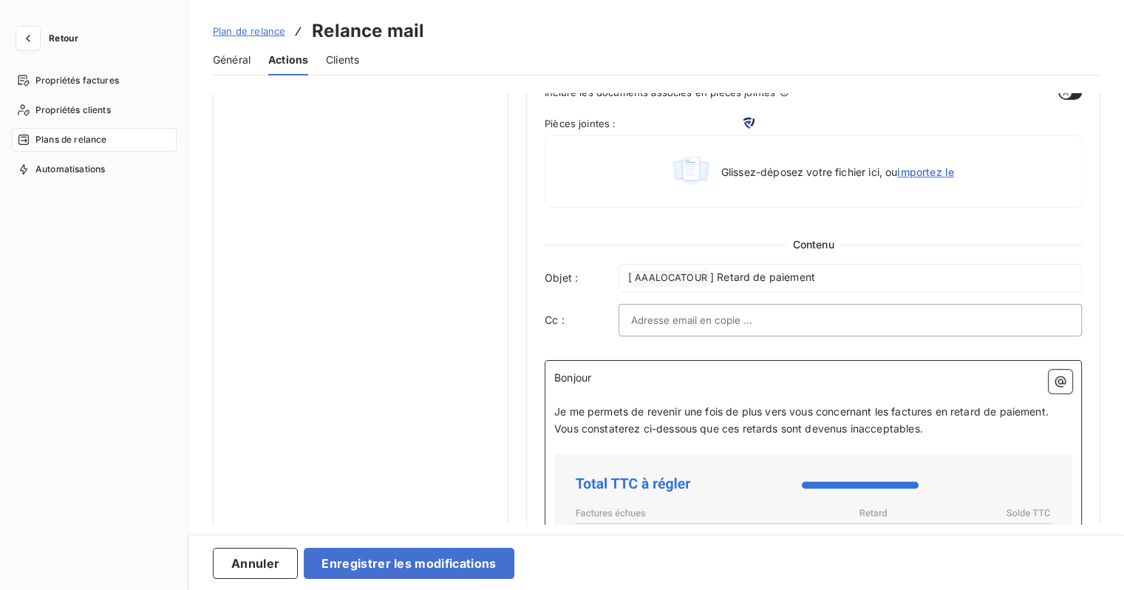
scroll to position [763, 0]
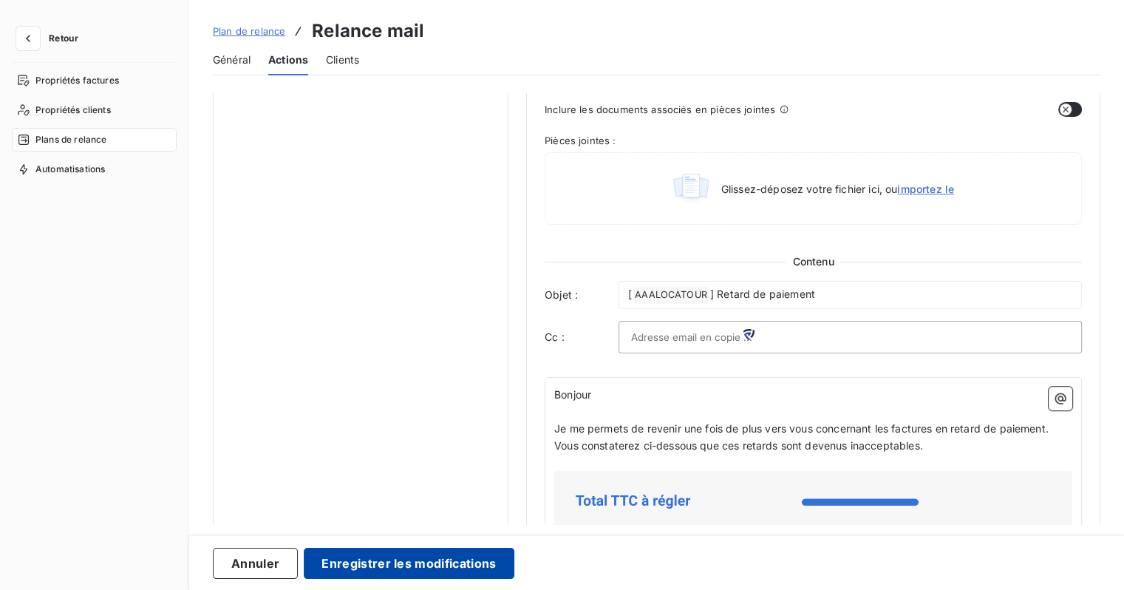
click at [452, 557] on button "Enregistrer les modifications" at bounding box center [409, 563] width 210 height 31
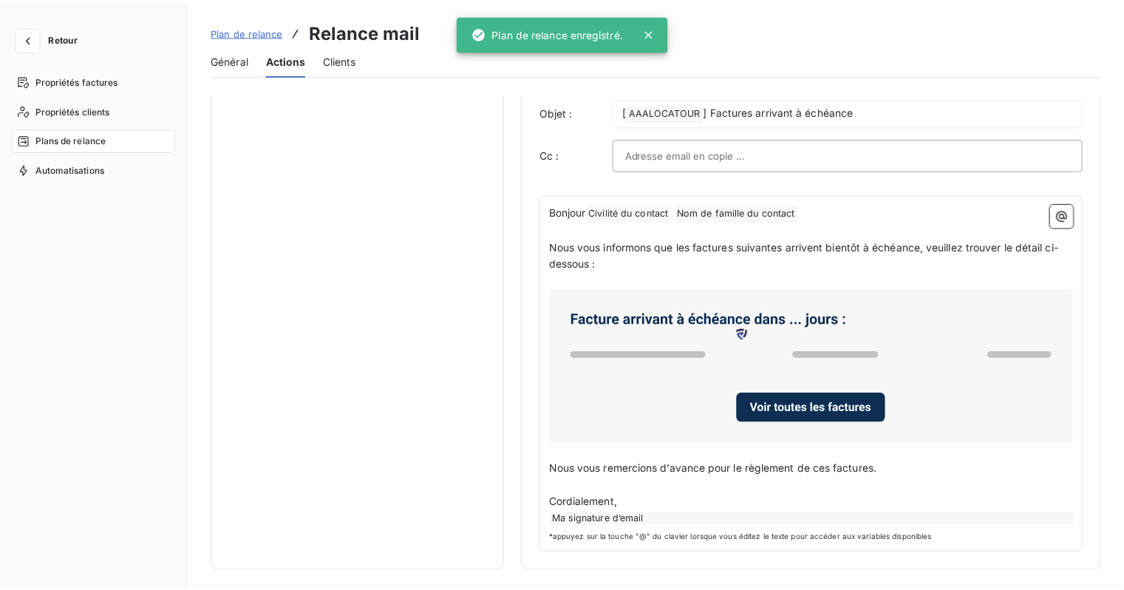
scroll to position [0, 0]
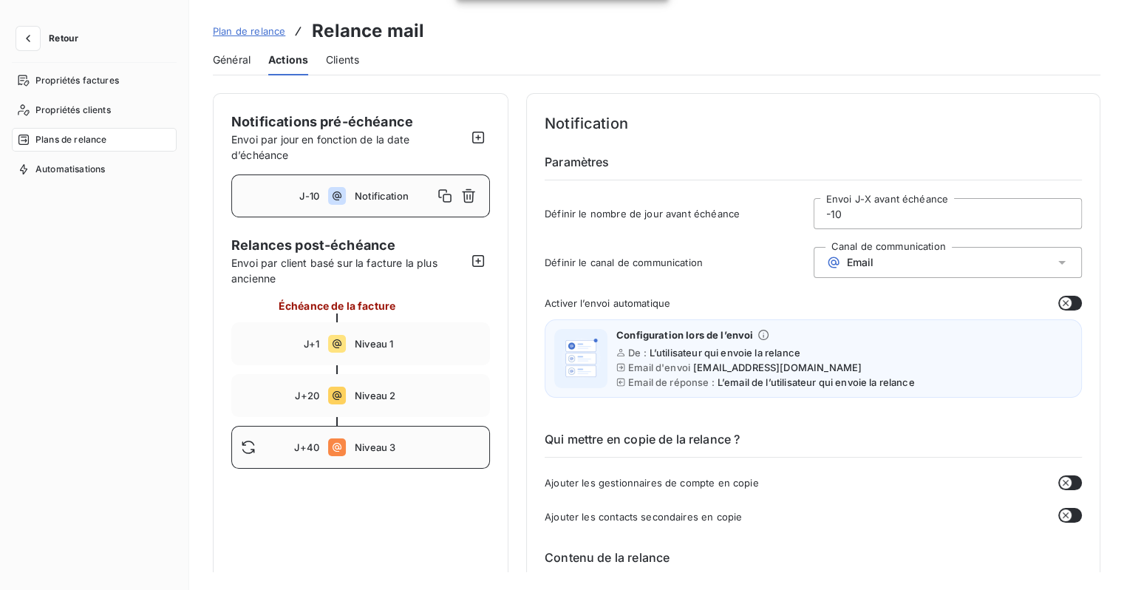
click at [348, 432] on div "J+40 Niveau 3" at bounding box center [360, 447] width 259 height 43
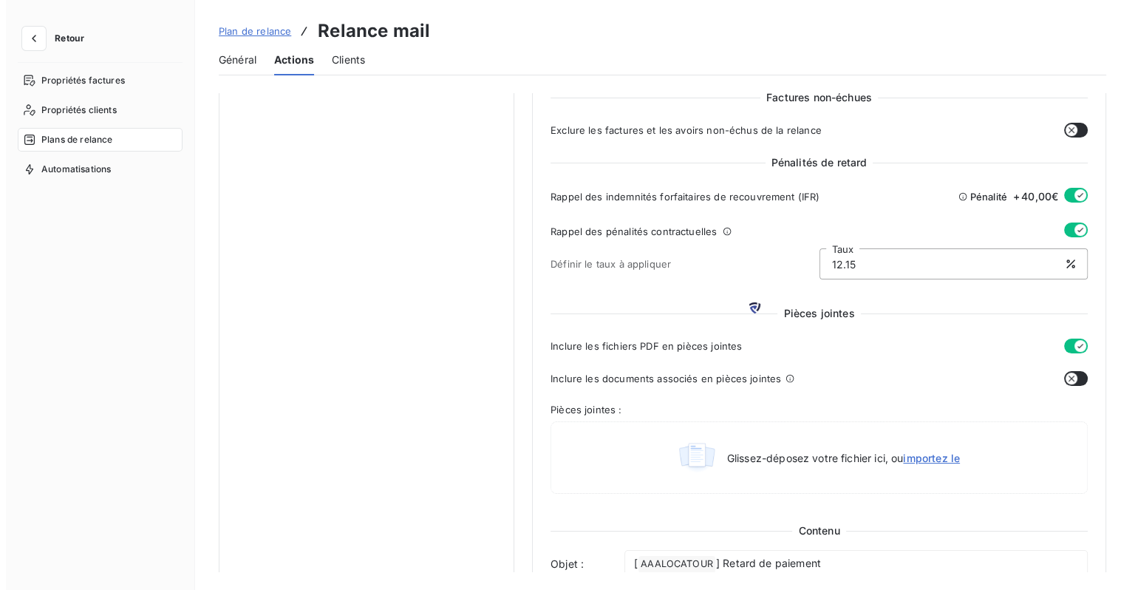
scroll to position [198, 0]
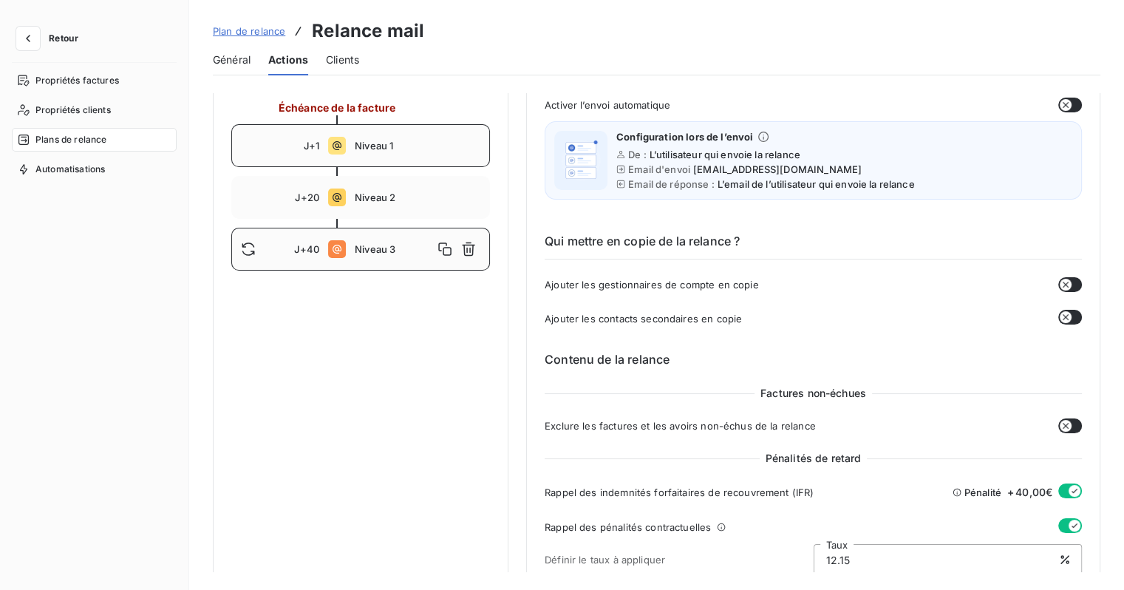
click at [359, 155] on div "J+1 Niveau 1" at bounding box center [360, 145] width 259 height 43
type input "1"
click at [21, 54] on div "Retour" at bounding box center [94, 45] width 165 height 36
click at [21, 46] on button "button" at bounding box center [28, 39] width 24 height 24
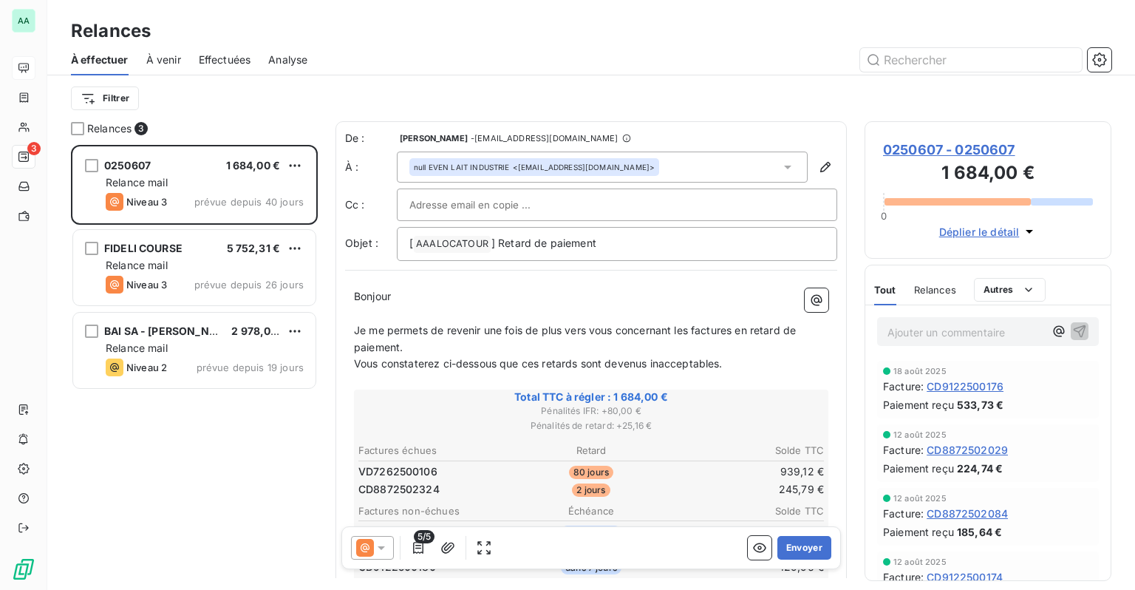
scroll to position [434, 235]
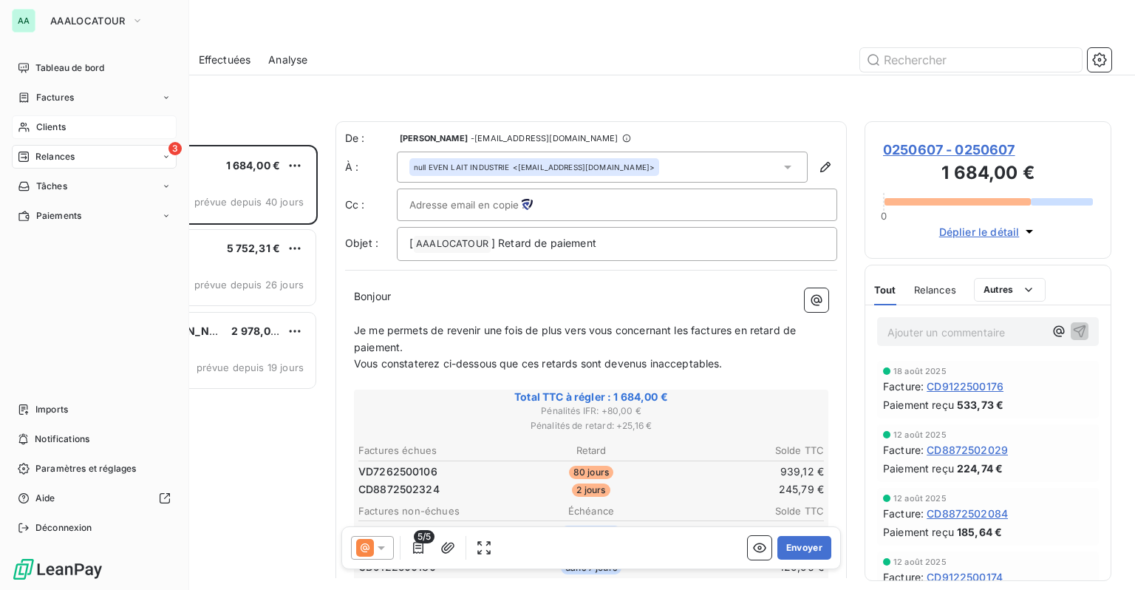
click at [33, 129] on div "Clients" at bounding box center [94, 127] width 165 height 24
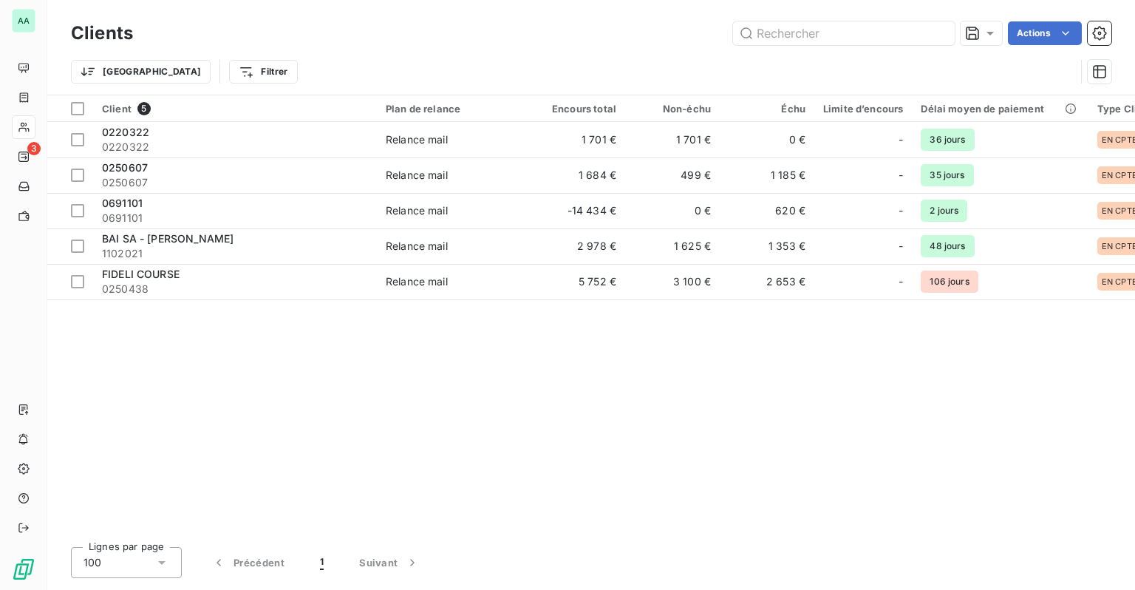
click at [455, 299] on div "Client 5 Plan de relance Encours total Non-échu Échu Limite d’encours Délai moy…" at bounding box center [591, 315] width 1088 height 440
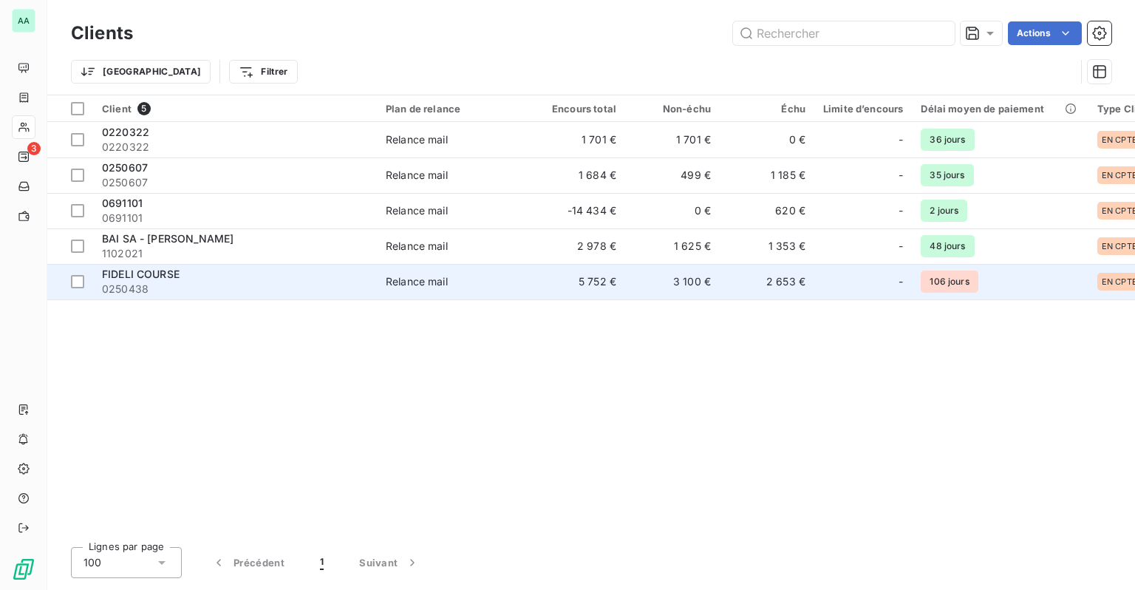
click at [455, 293] on td "Relance mail" at bounding box center [454, 281] width 154 height 35
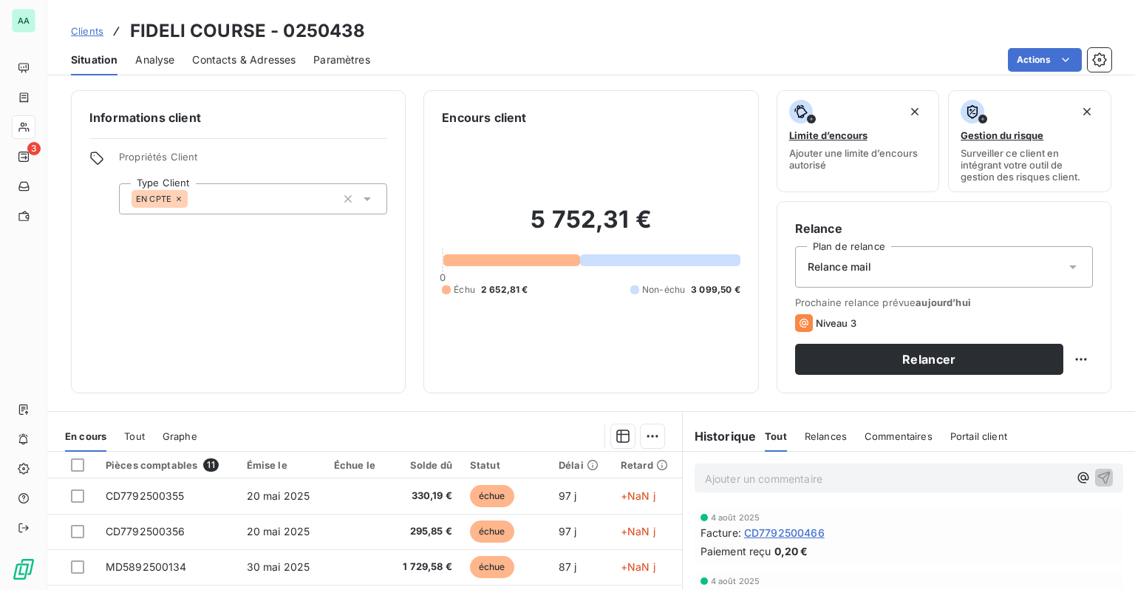
click at [973, 430] on span "Portail client" at bounding box center [979, 436] width 57 height 12
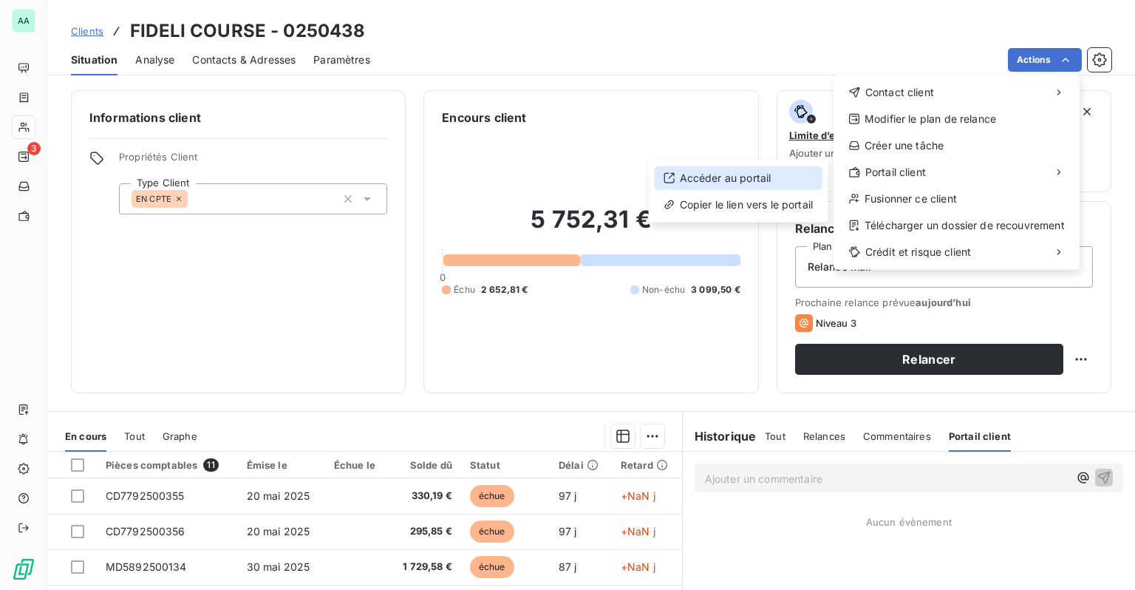
click at [751, 179] on div "Accéder au portail" at bounding box center [739, 178] width 168 height 24
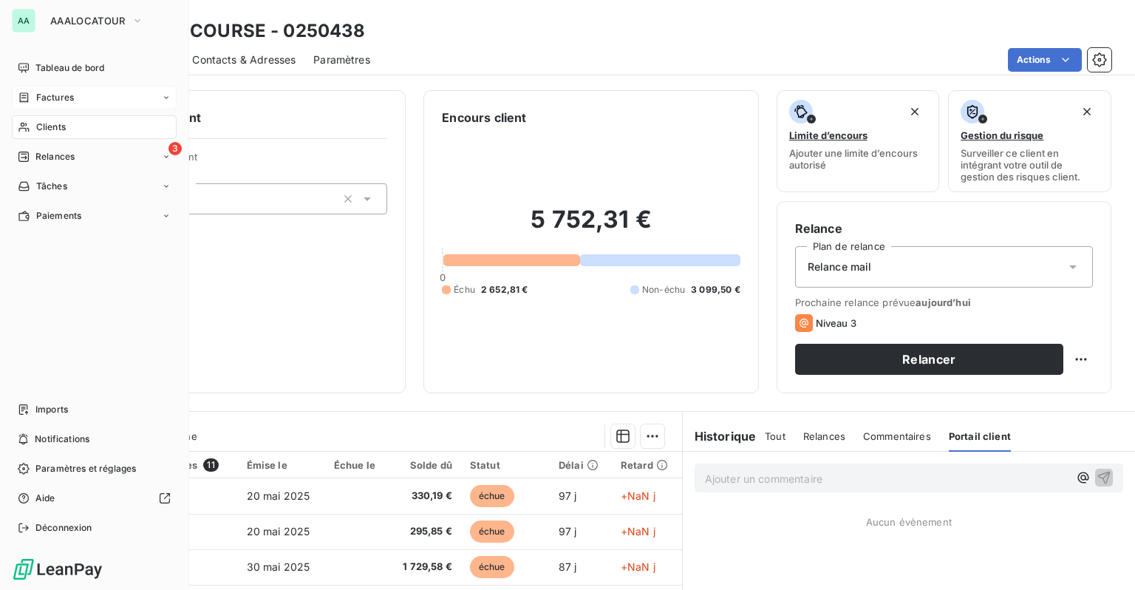
click at [48, 102] on span "Factures" at bounding box center [55, 97] width 38 height 13
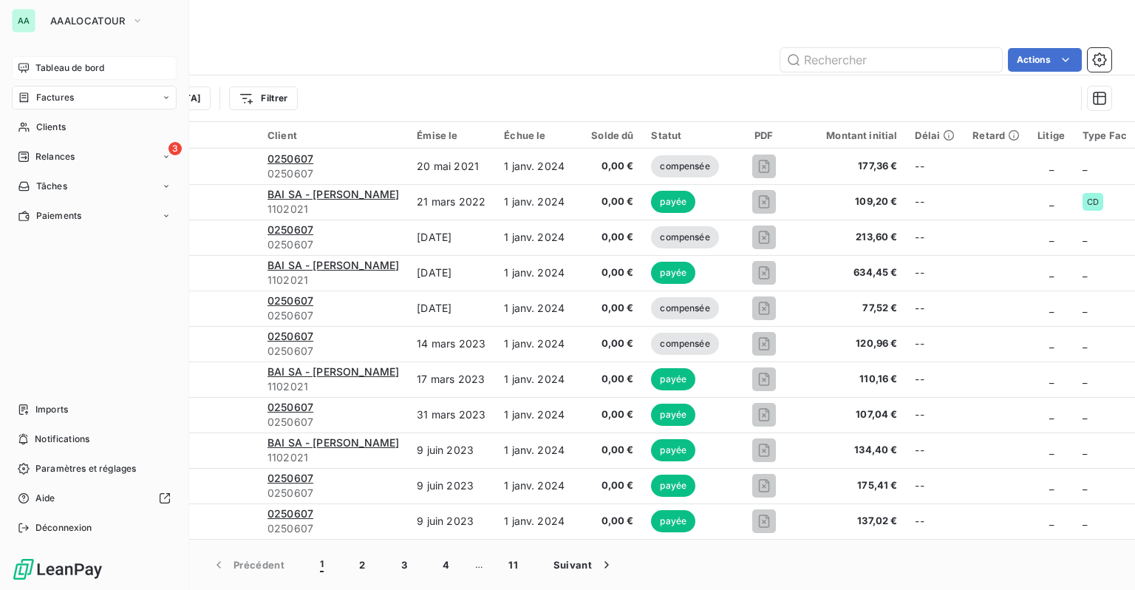
click at [79, 67] on span "Tableau de bord" at bounding box center [69, 67] width 69 height 13
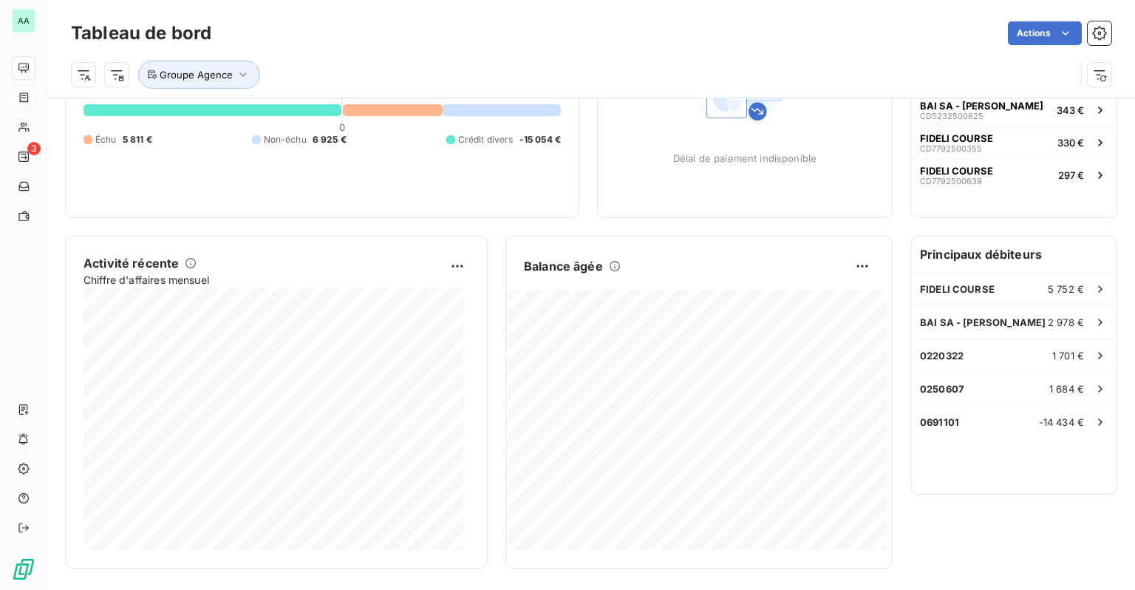
scroll to position [74, 0]
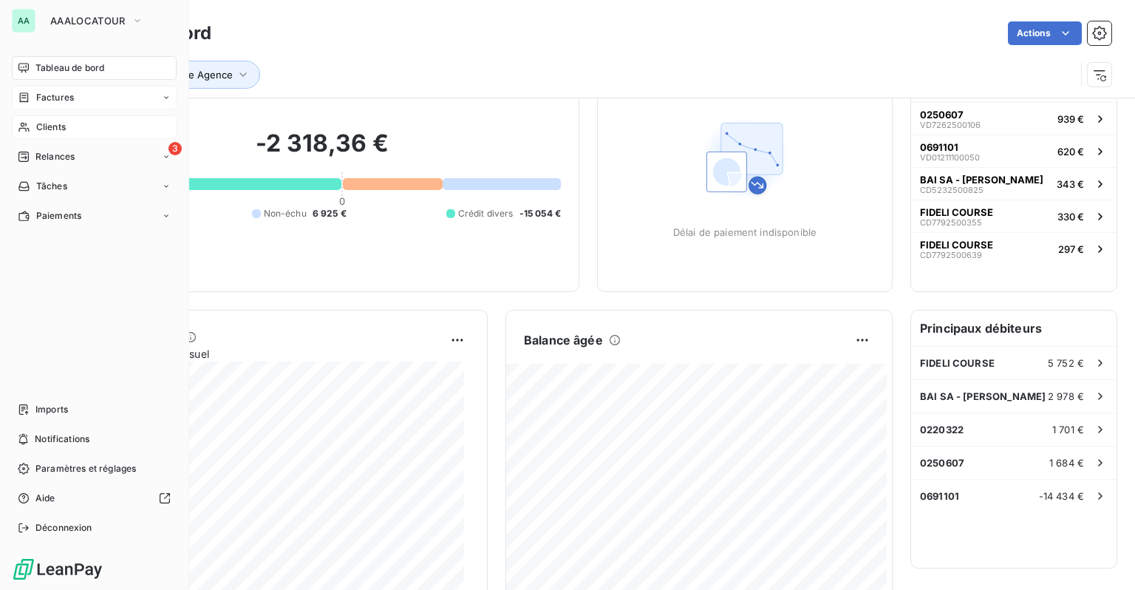
click at [39, 126] on span "Clients" at bounding box center [51, 126] width 30 height 13
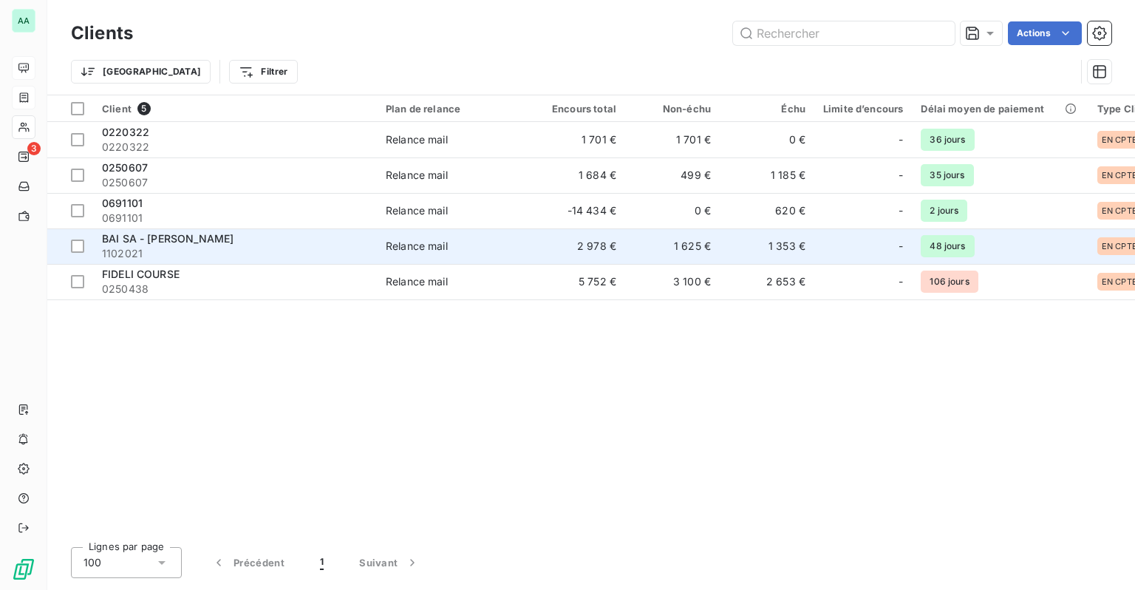
click at [204, 238] on span "BAI SA - [PERSON_NAME]" at bounding box center [168, 238] width 132 height 13
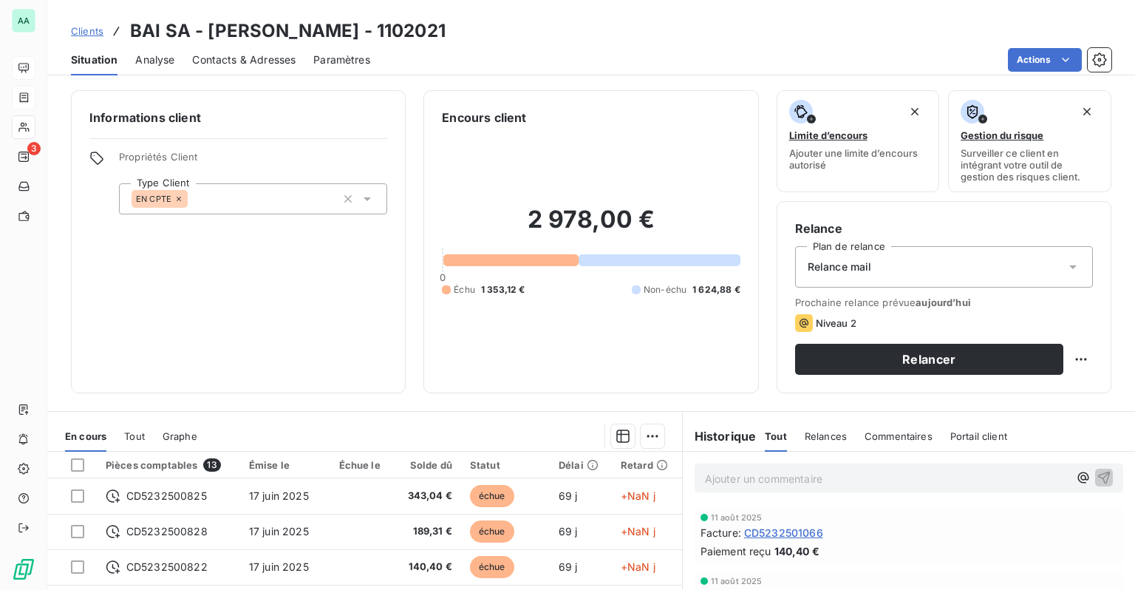
scroll to position [189, 0]
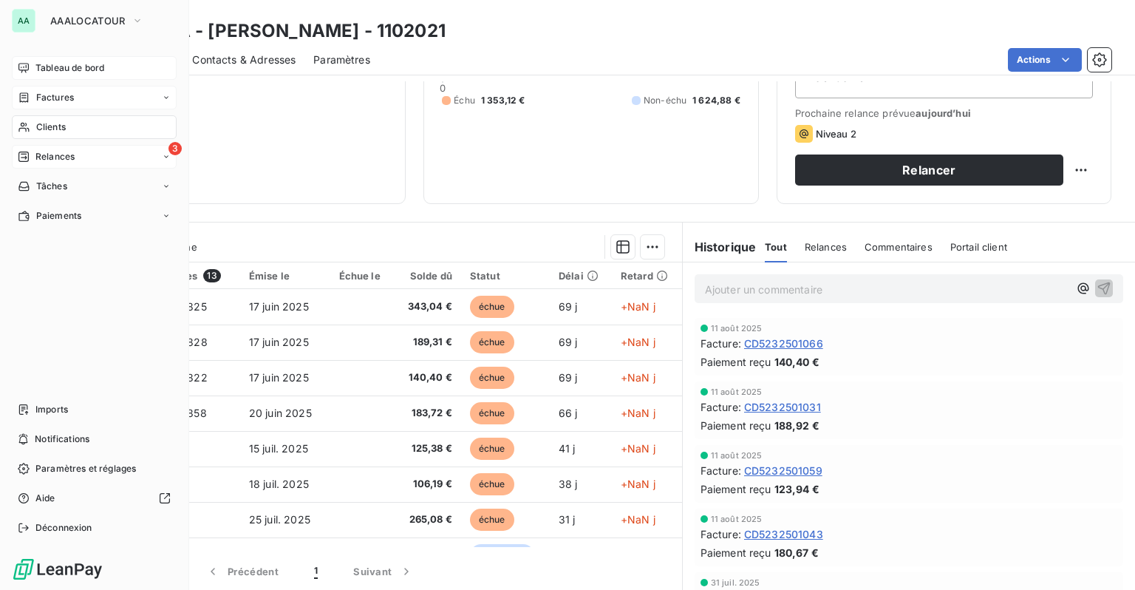
click at [41, 158] on span "Relances" at bounding box center [54, 156] width 39 height 13
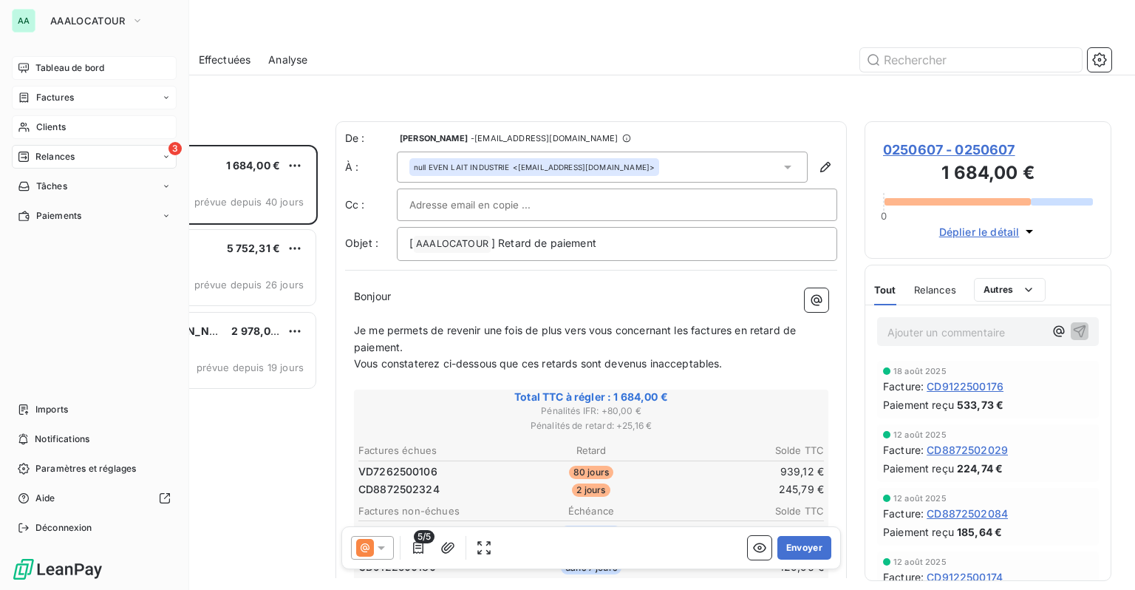
scroll to position [434, 235]
click at [47, 128] on span "Clients" at bounding box center [51, 126] width 30 height 13
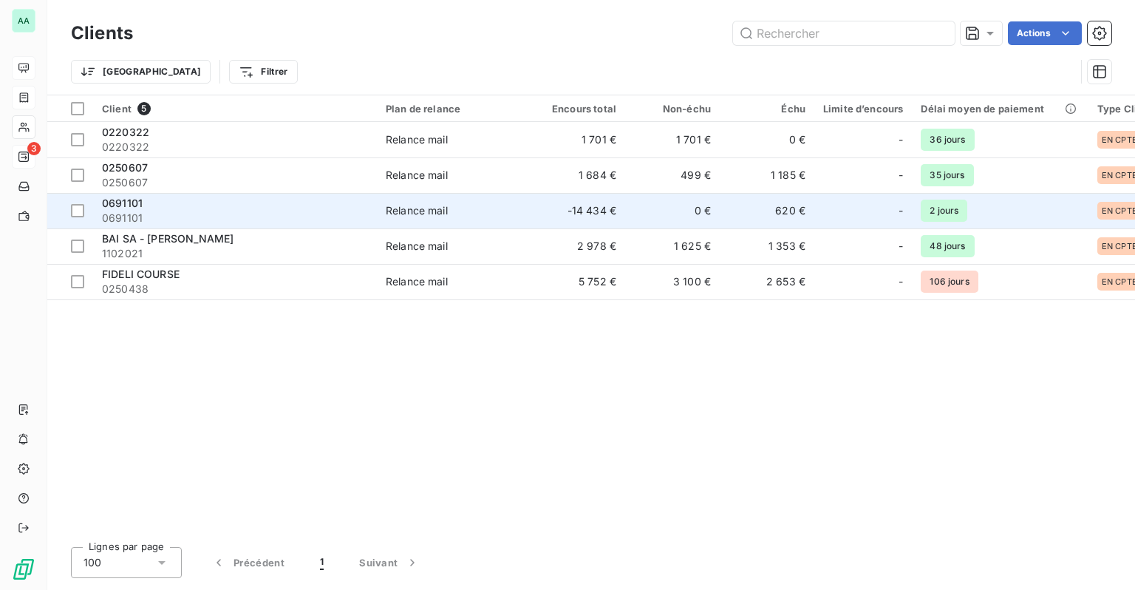
click at [183, 205] on div "0691101" at bounding box center [235, 203] width 266 height 15
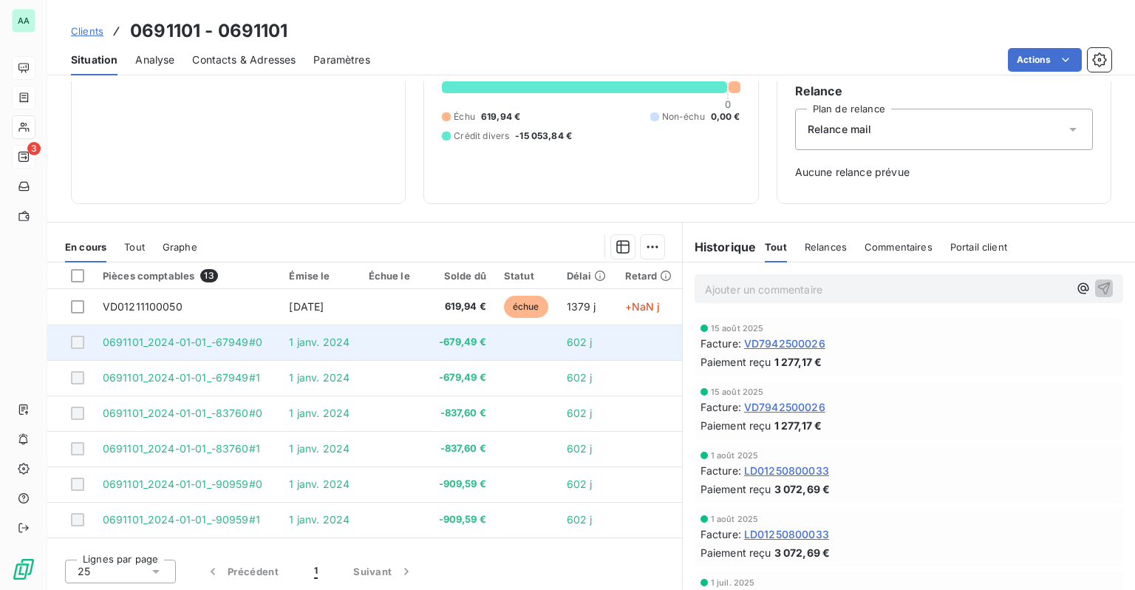
click at [468, 353] on td "-679,49 €" at bounding box center [457, 341] width 75 height 35
click at [470, 339] on span "-679,49 €" at bounding box center [458, 342] width 58 height 15
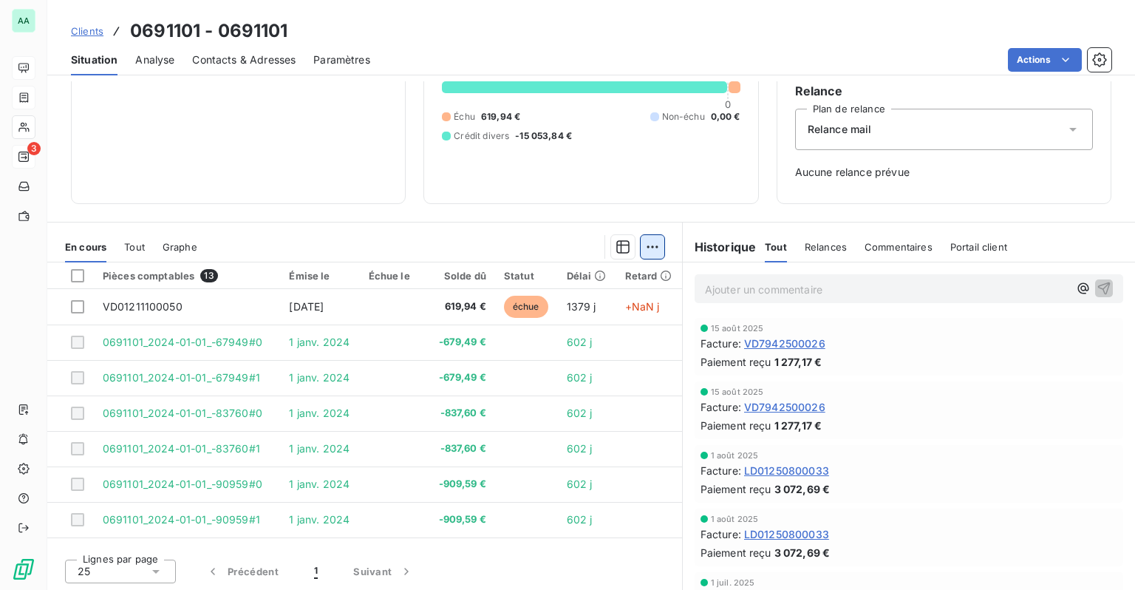
click at [633, 250] on html "AA 3 Clients 0691101 - 0691101 Situation Analyse Contacts & Adresses Paramètres…" at bounding box center [567, 295] width 1135 height 590
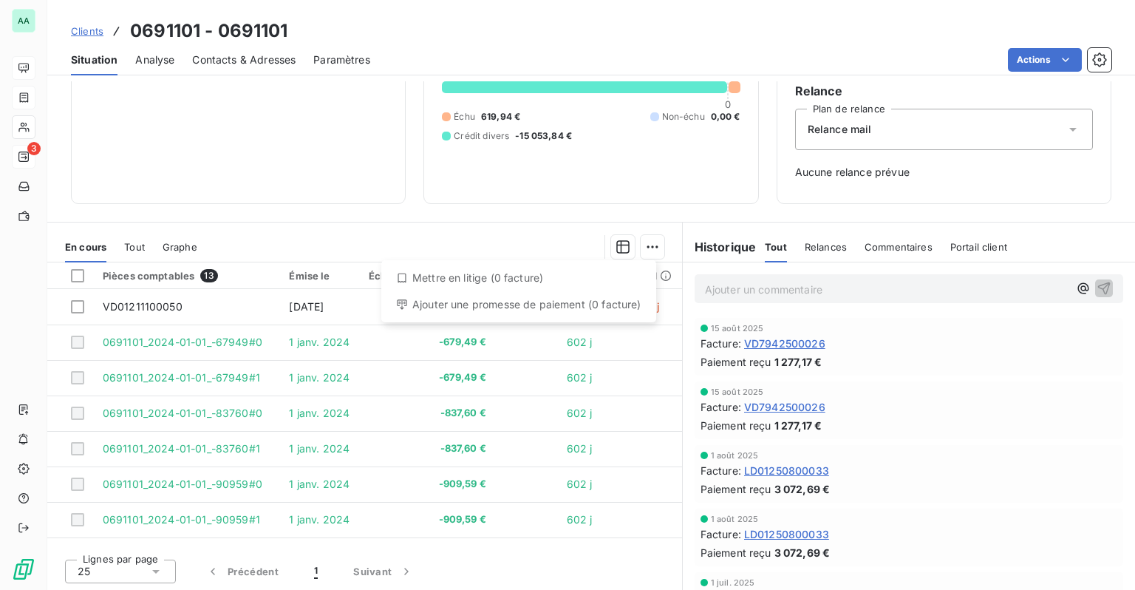
click at [653, 248] on html "AA 3 Clients 0691101 - 0691101 Situation Analyse Contacts & Adresses Paramètres…" at bounding box center [567, 295] width 1135 height 590
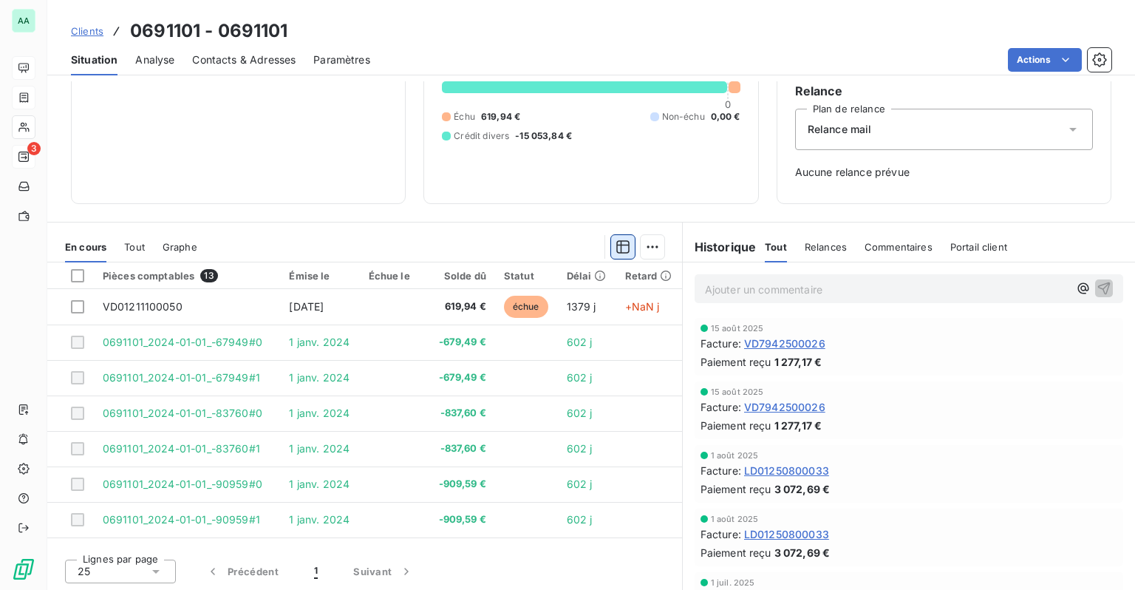
click at [618, 250] on icon "button" at bounding box center [623, 246] width 15 height 15
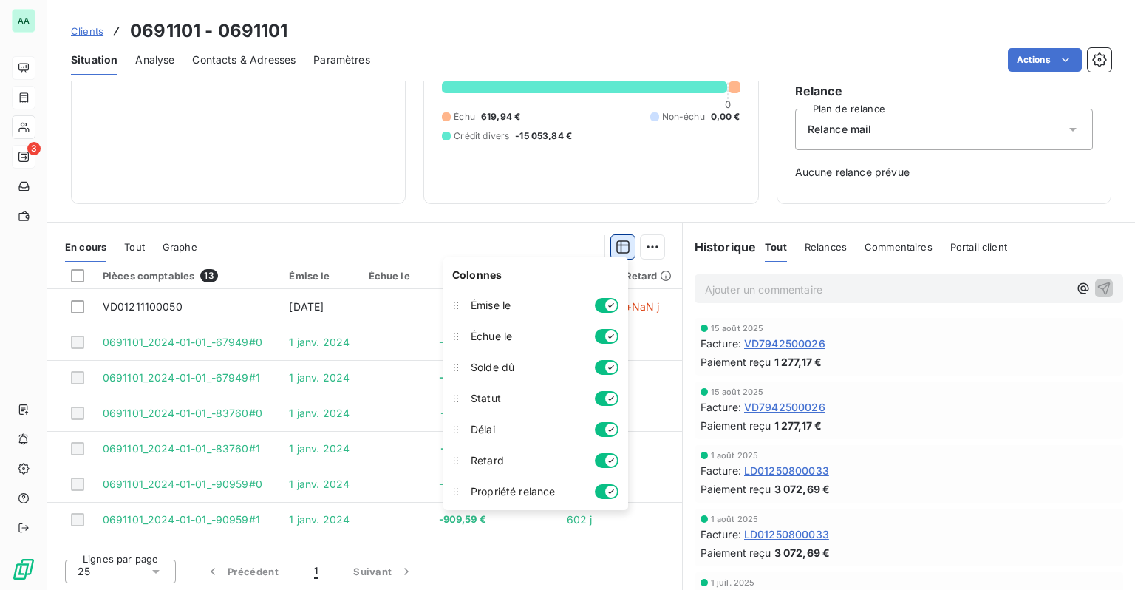
click at [618, 250] on icon "button" at bounding box center [623, 246] width 15 height 15
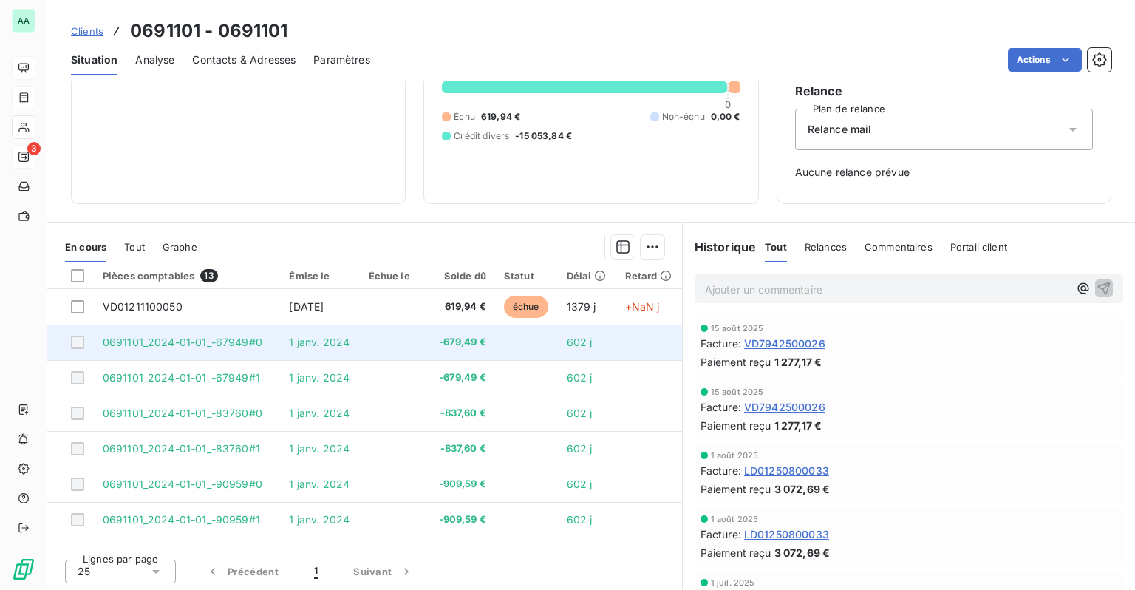
click at [567, 341] on span "602 j" at bounding box center [580, 342] width 26 height 13
click at [528, 341] on td at bounding box center [526, 341] width 63 height 35
click at [591, 344] on td "602 j" at bounding box center [587, 341] width 58 height 35
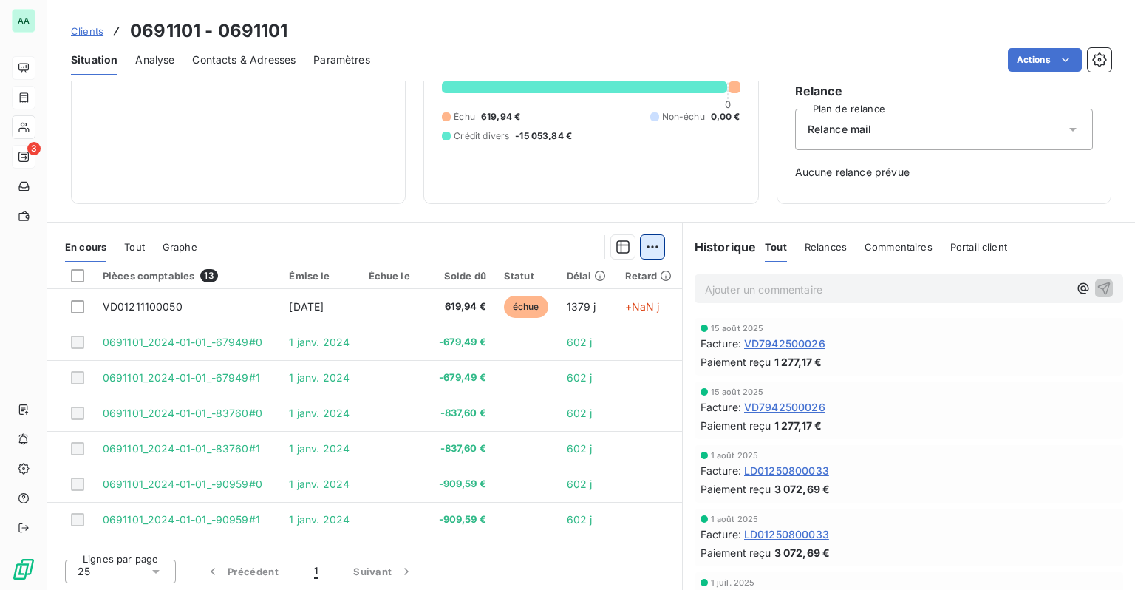
click at [635, 246] on html "AA 3 Clients 0691101 - 0691101 Situation Analyse Contacts & Adresses Paramètres…" at bounding box center [567, 295] width 1135 height 590
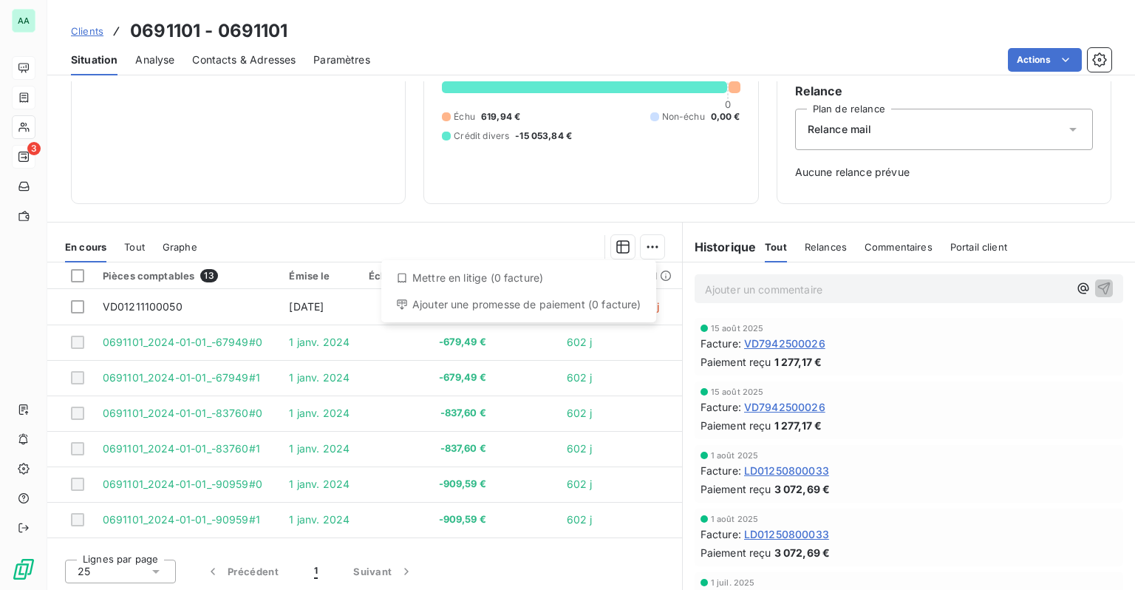
click at [467, 355] on html "AA 3 Clients 0691101 - 0691101 Situation Analyse Contacts & Adresses Paramètres…" at bounding box center [567, 295] width 1135 height 590
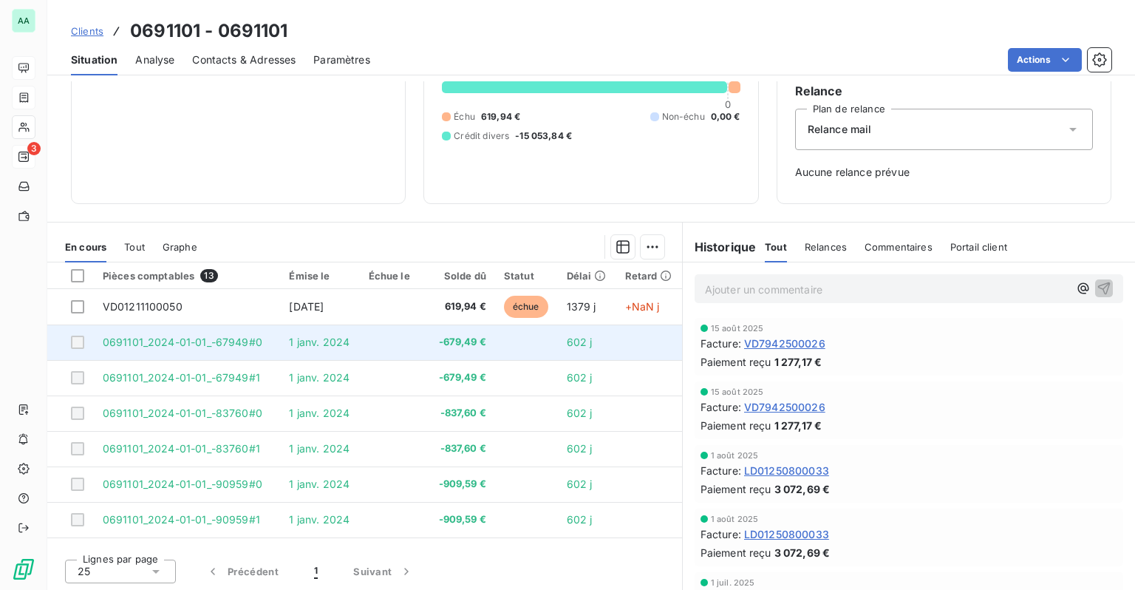
click at [74, 341] on div at bounding box center [77, 342] width 13 height 13
click at [81, 344] on div at bounding box center [77, 342] width 13 height 13
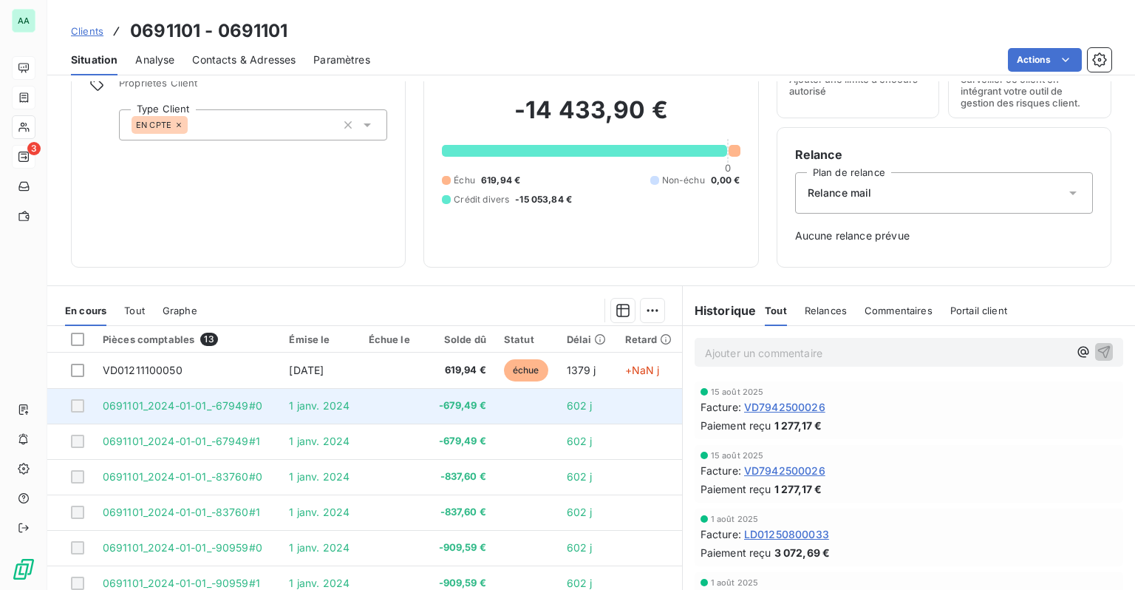
click at [596, 401] on td "602 j" at bounding box center [587, 405] width 58 height 35
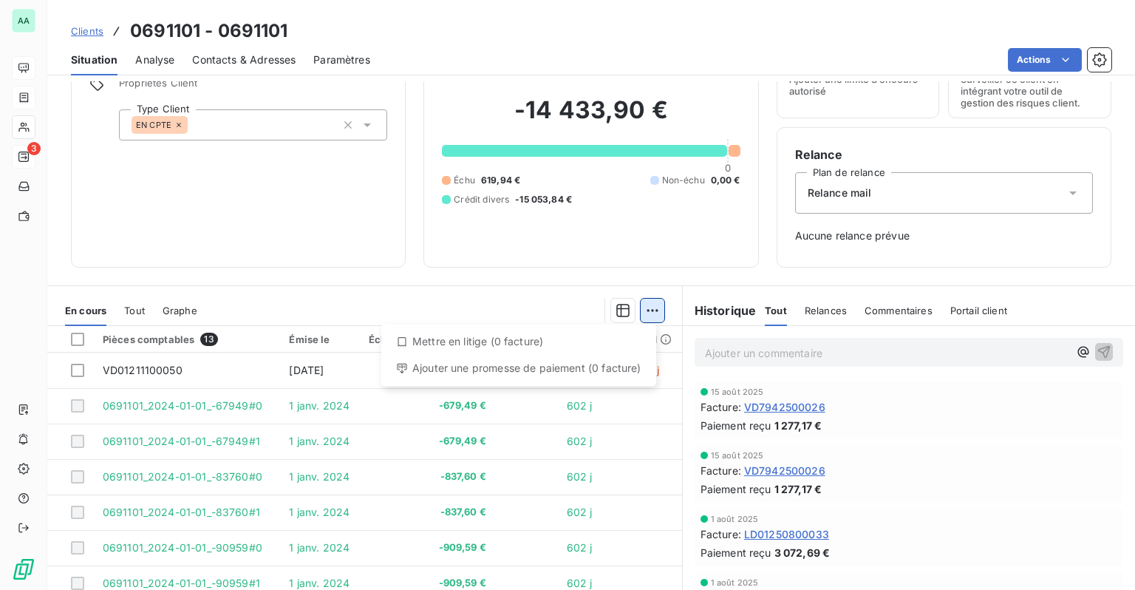
click at [653, 317] on html "AA 3 Clients 0691101 - 0691101 Situation Analyse Contacts & Adresses Paramètres…" at bounding box center [567, 295] width 1135 height 590
click at [652, 314] on html "AA 3 Clients 0691101 - 0691101 Situation Analyse Contacts & Adresses Paramètres…" at bounding box center [567, 295] width 1135 height 590
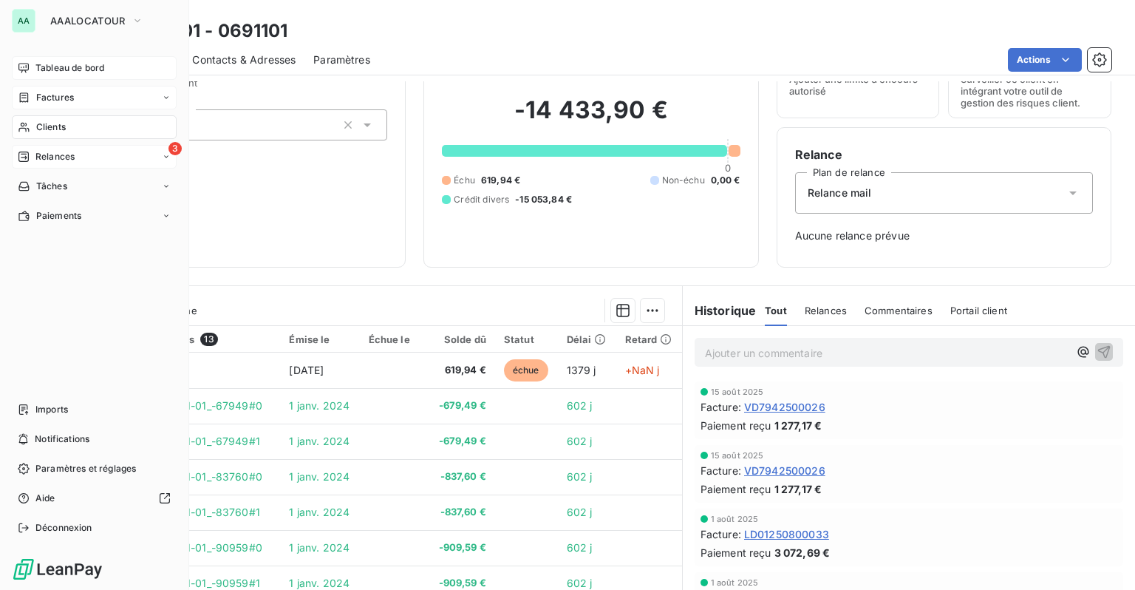
click at [34, 156] on div "Relances" at bounding box center [46, 156] width 57 height 13
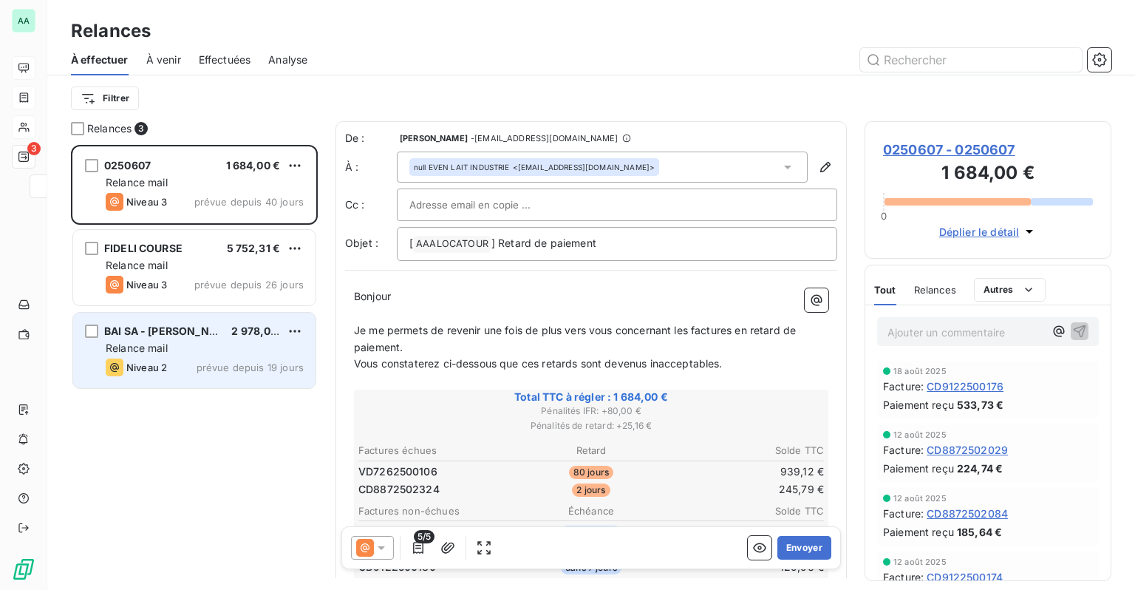
scroll to position [434, 235]
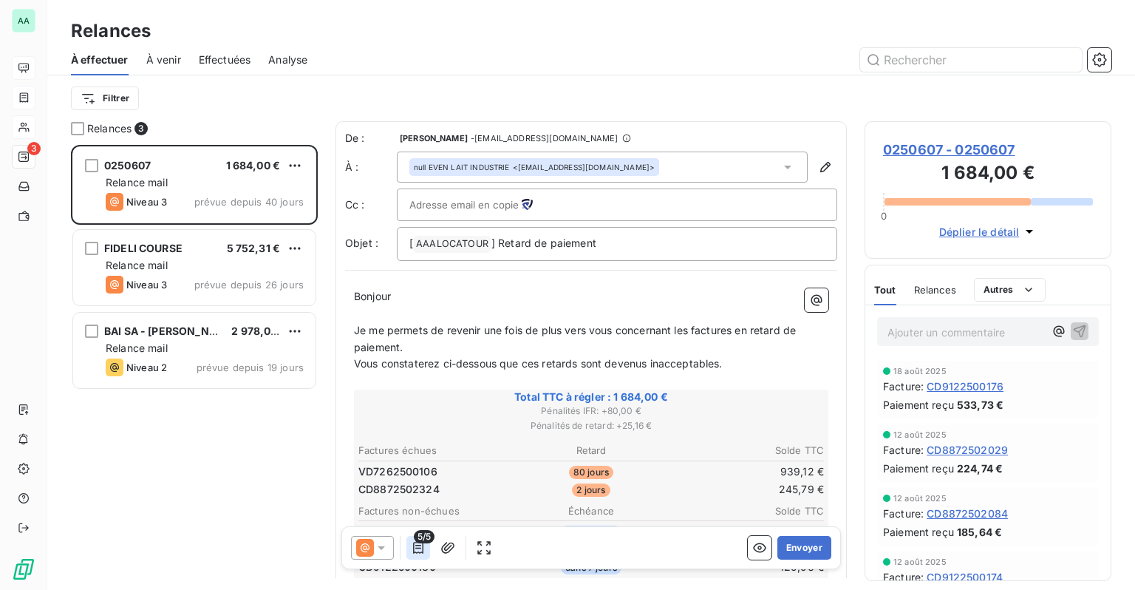
click at [422, 545] on icon "button" at bounding box center [418, 547] width 15 height 15
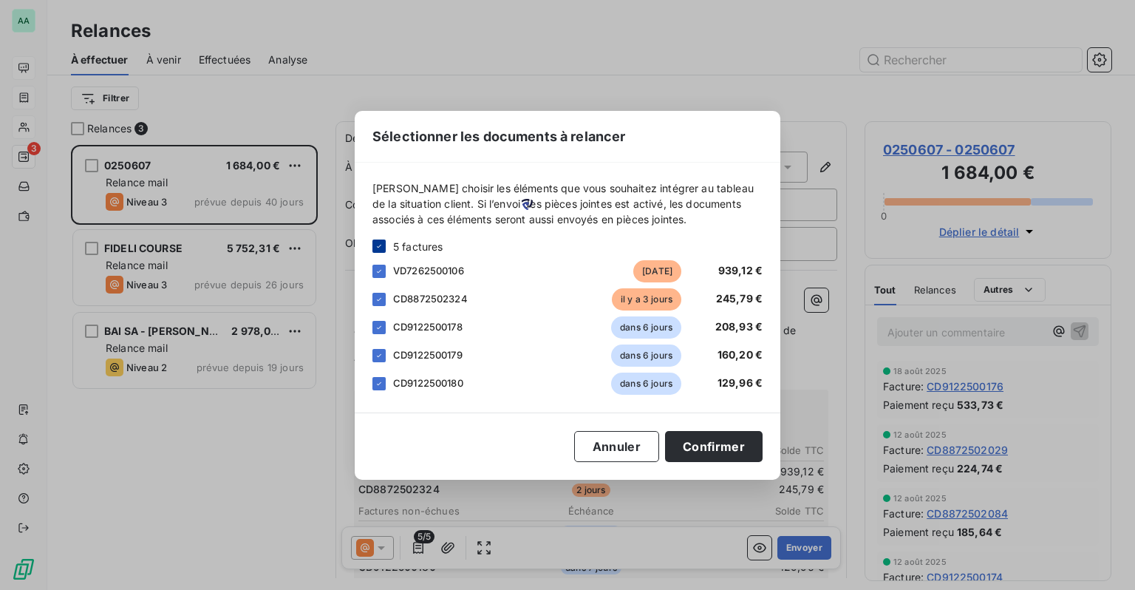
click at [378, 244] on icon at bounding box center [379, 246] width 9 height 9
click at [381, 250] on div at bounding box center [379, 245] width 13 height 13
click at [613, 458] on button "Annuler" at bounding box center [616, 446] width 85 height 31
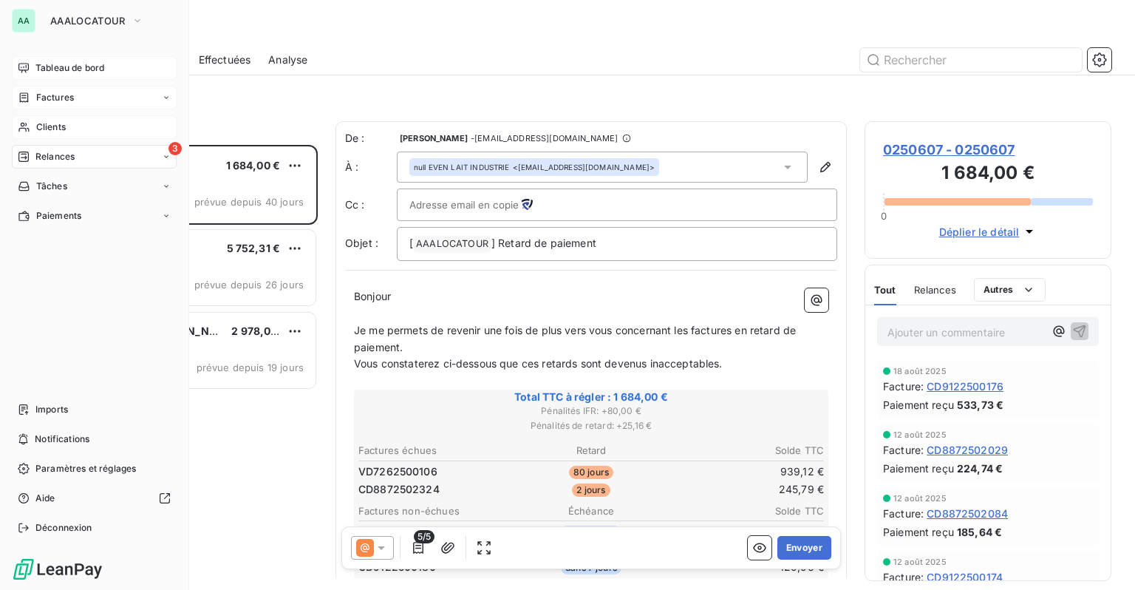
click at [36, 135] on div "Clients" at bounding box center [94, 127] width 165 height 24
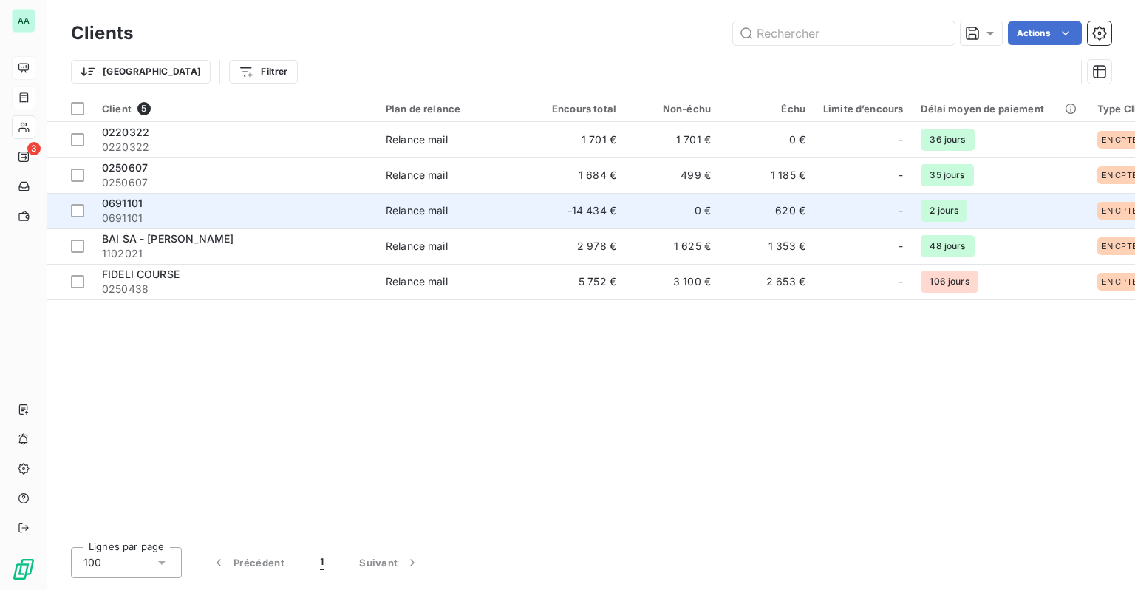
click at [191, 217] on span "0691101" at bounding box center [235, 218] width 266 height 15
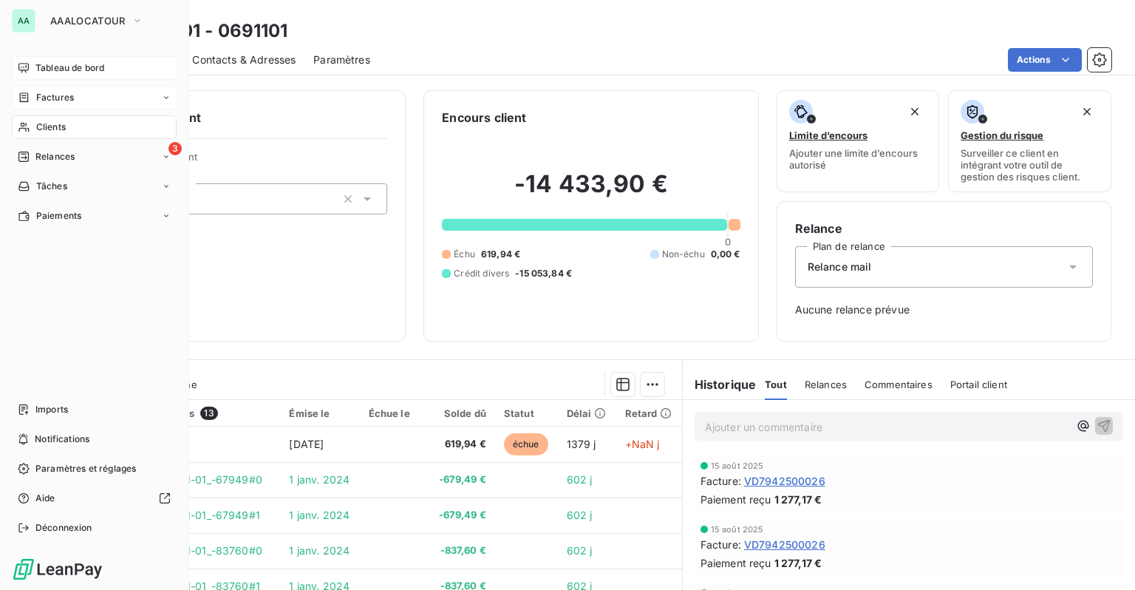
click at [27, 72] on icon at bounding box center [24, 68] width 12 height 12
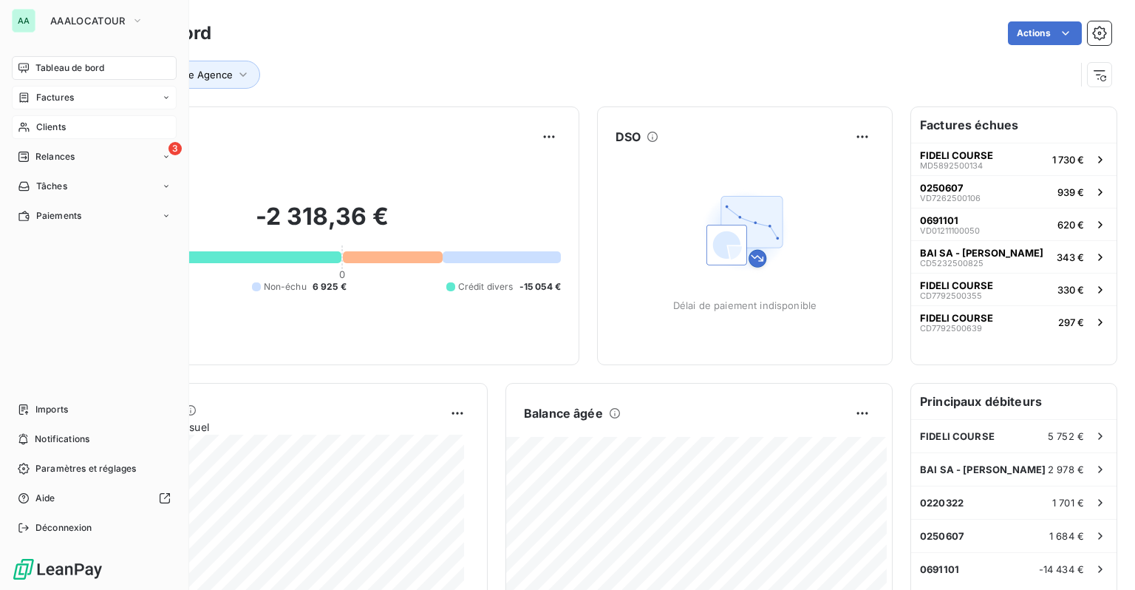
click at [52, 131] on span "Clients" at bounding box center [51, 126] width 30 height 13
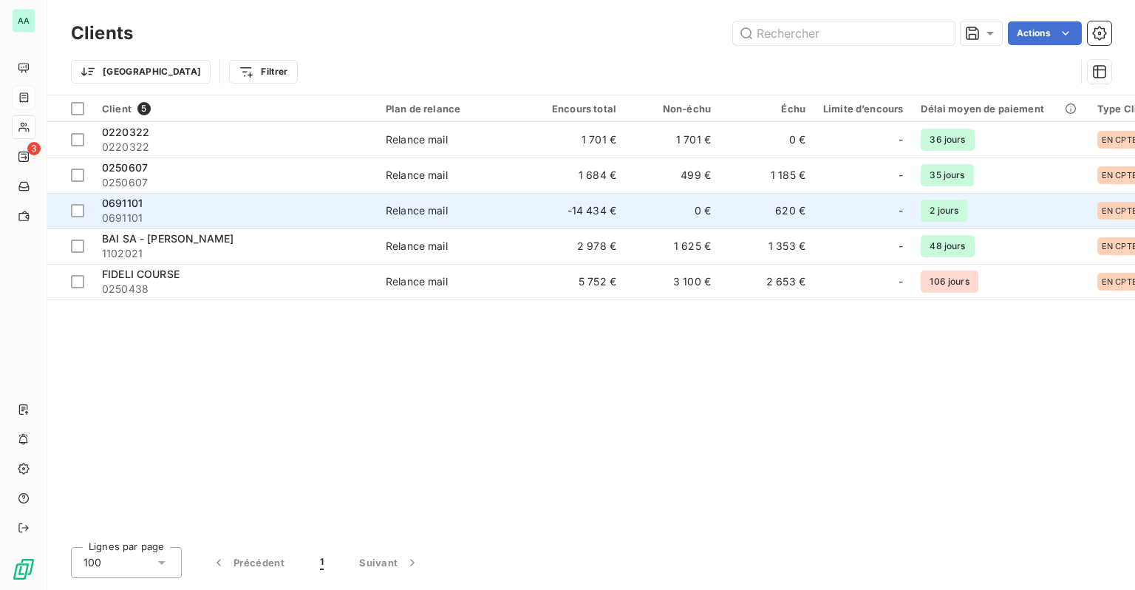
click at [163, 220] on span "0691101" at bounding box center [235, 218] width 266 height 15
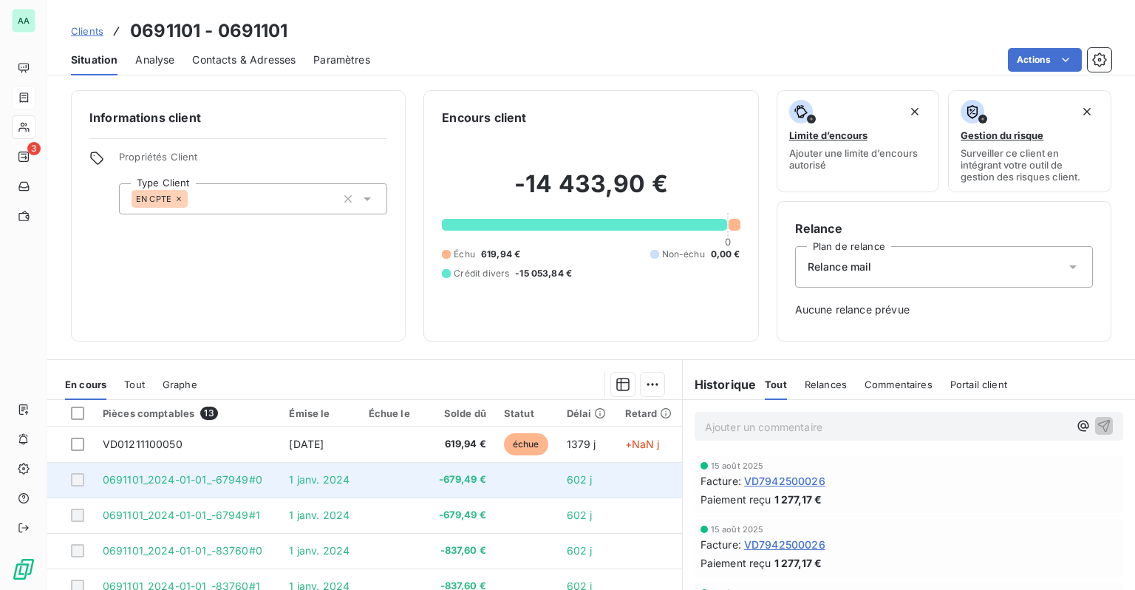
scroll to position [137, 0]
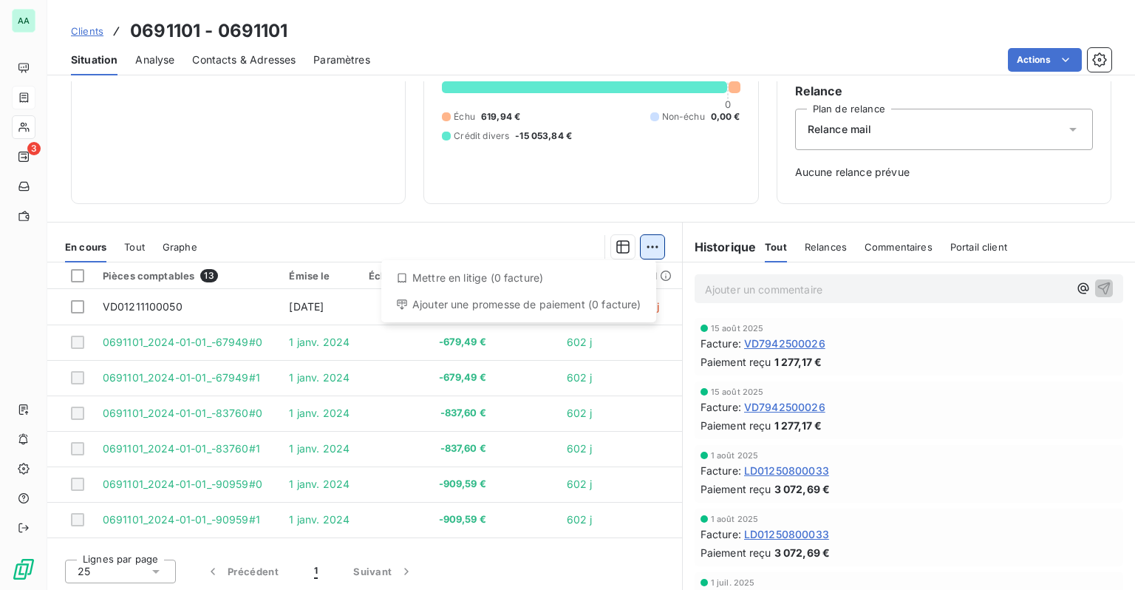
click at [646, 247] on html "AA 3 Clients 0691101 - 0691101 Situation Analyse Contacts & Adresses Paramètres…" at bounding box center [567, 295] width 1135 height 590
click at [646, 246] on html "AA 3 Clients 0691101 - 0691101 Situation Analyse Contacts & Adresses Paramètres…" at bounding box center [567, 295] width 1135 height 590
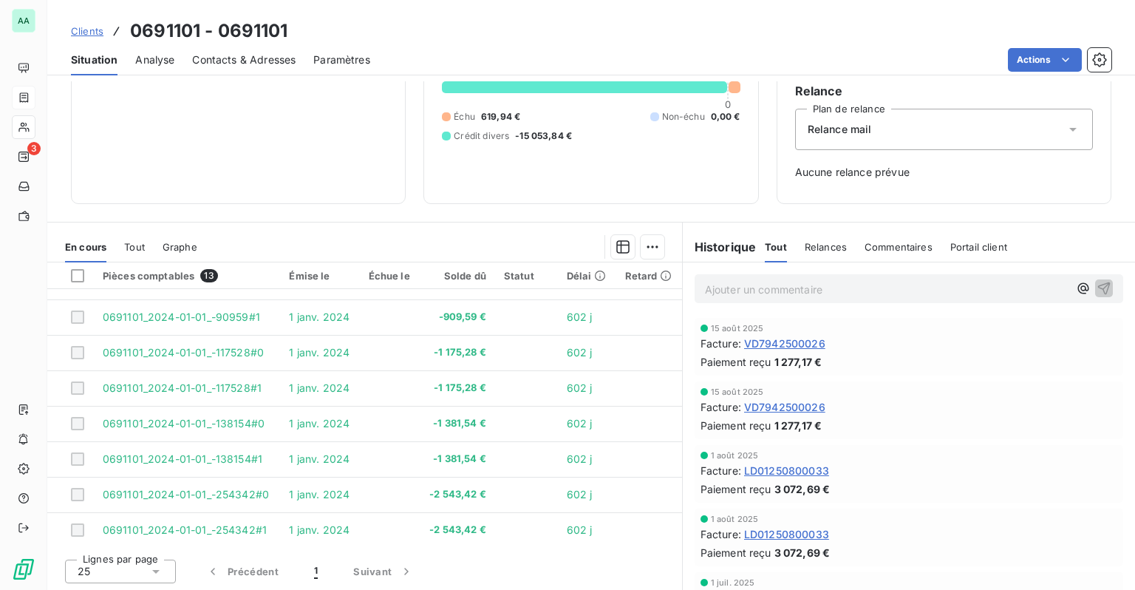
scroll to position [203, 0]
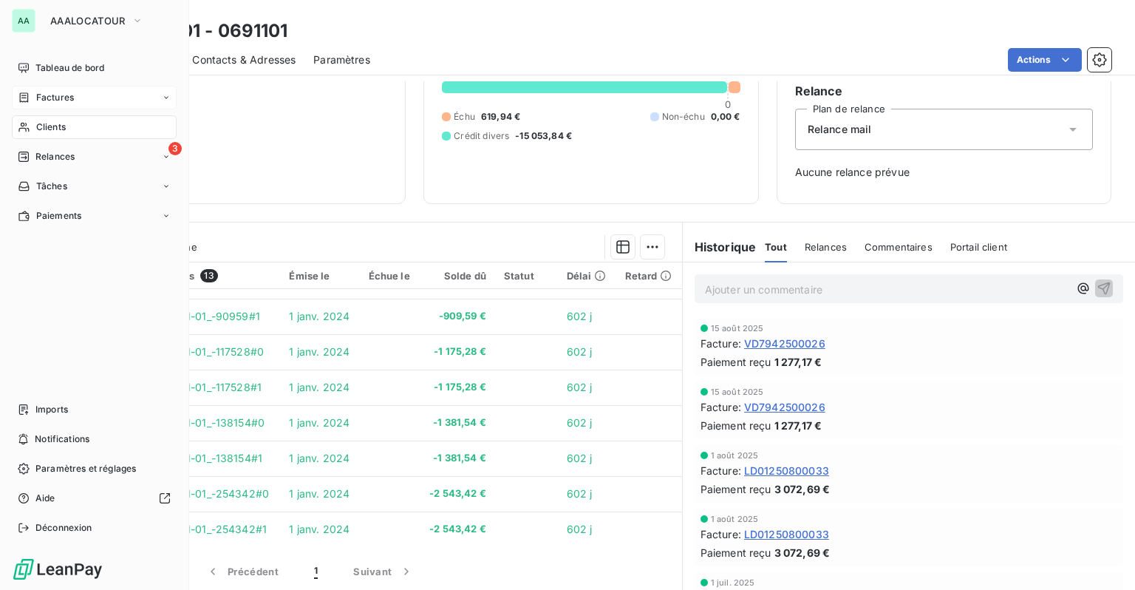
click at [48, 103] on span "Factures" at bounding box center [55, 97] width 38 height 13
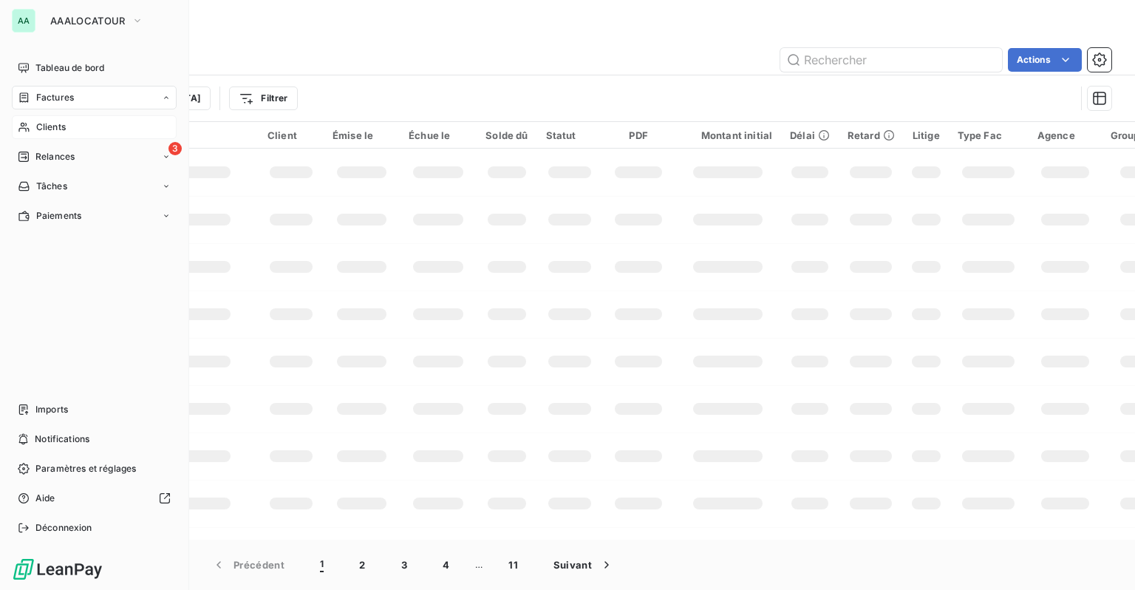
click at [54, 134] on span "Clients" at bounding box center [51, 126] width 30 height 13
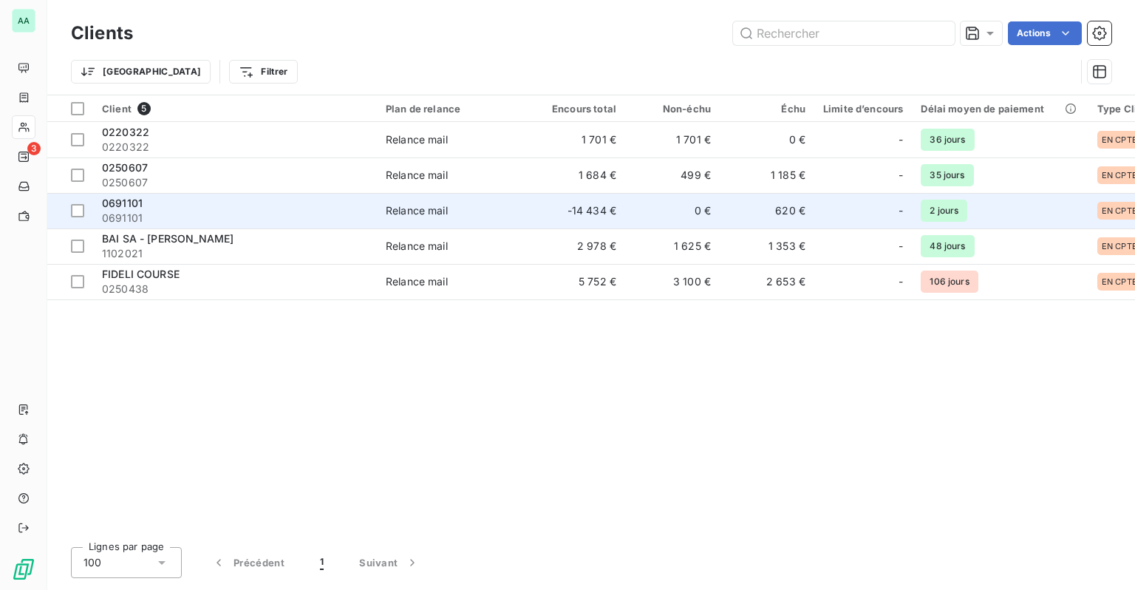
click at [290, 220] on span "0691101" at bounding box center [235, 218] width 266 height 15
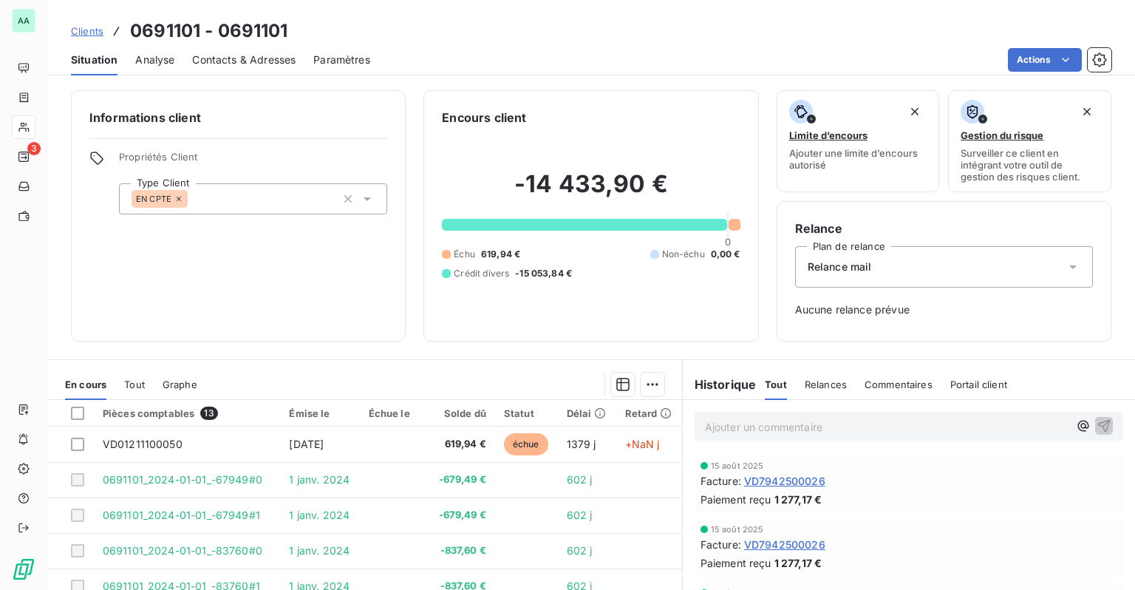
scroll to position [137, 0]
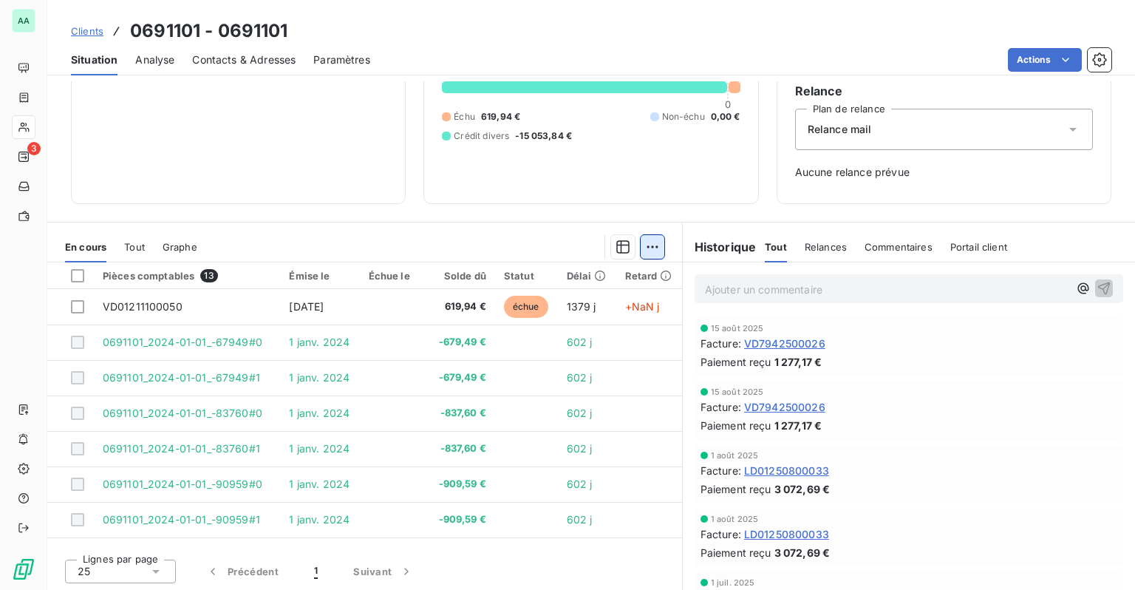
click at [644, 244] on html "AA 3 Clients 0691101 - 0691101 Situation Analyse Contacts & Adresses Paramètres…" at bounding box center [567, 295] width 1135 height 590
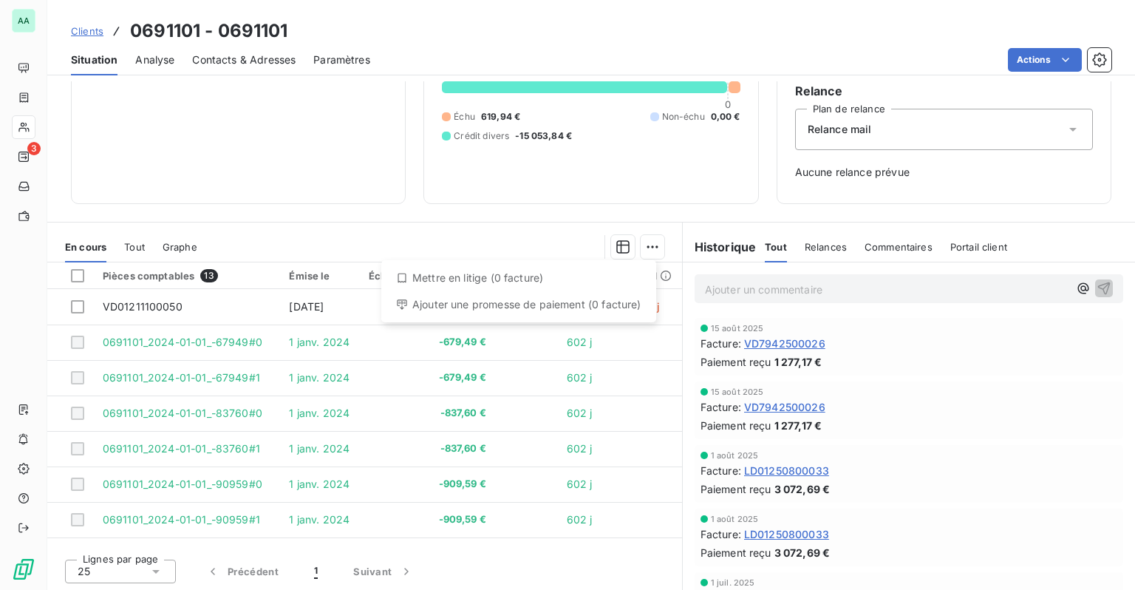
click at [645, 249] on html "AA 3 Clients 0691101 - 0691101 Situation Analyse Contacts & Adresses Paramètres…" at bounding box center [567, 295] width 1135 height 590
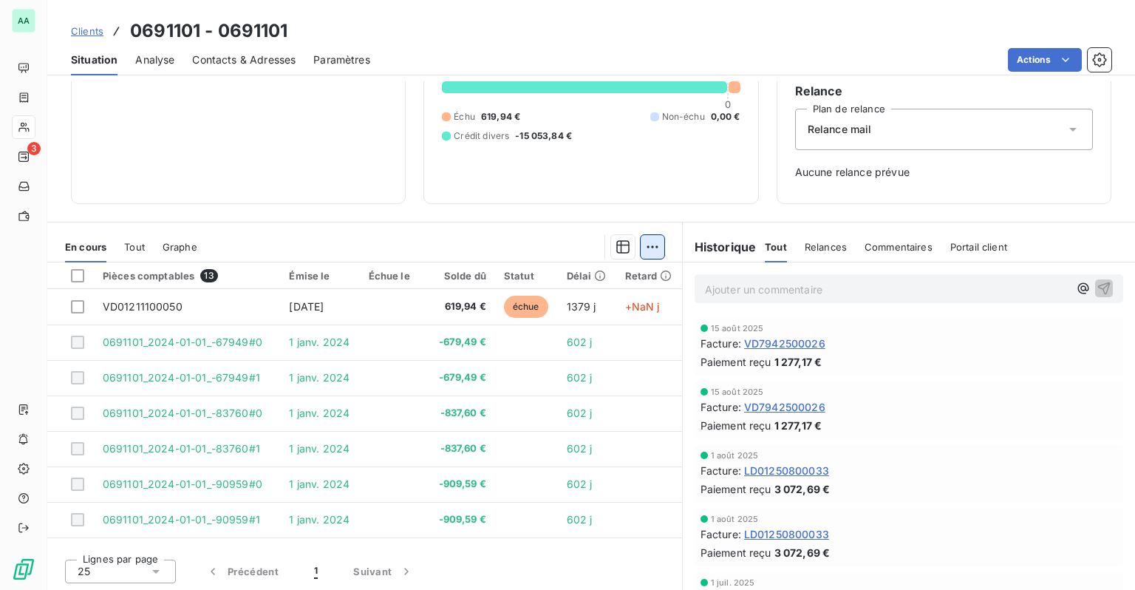
click at [646, 244] on html "AA 3 Clients 0691101 - 0691101 Situation Analyse Contacts & Adresses Paramètres…" at bounding box center [567, 295] width 1135 height 590
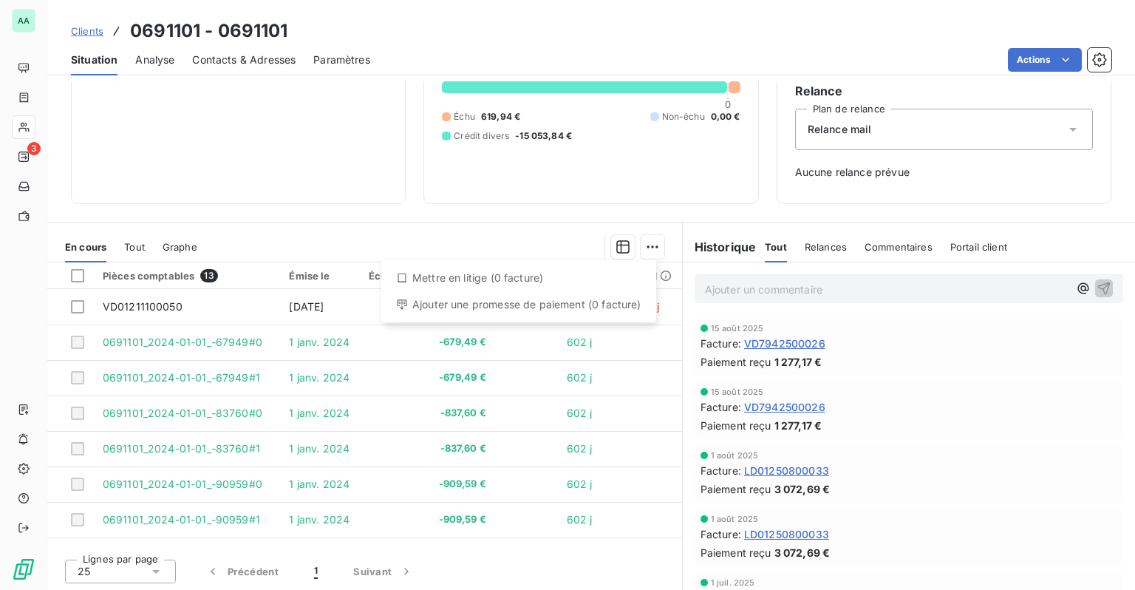
click at [211, 341] on html "AA 3 Clients 0691101 - 0691101 Situation Analyse Contacts & Adresses Paramètres…" at bounding box center [567, 295] width 1135 height 590
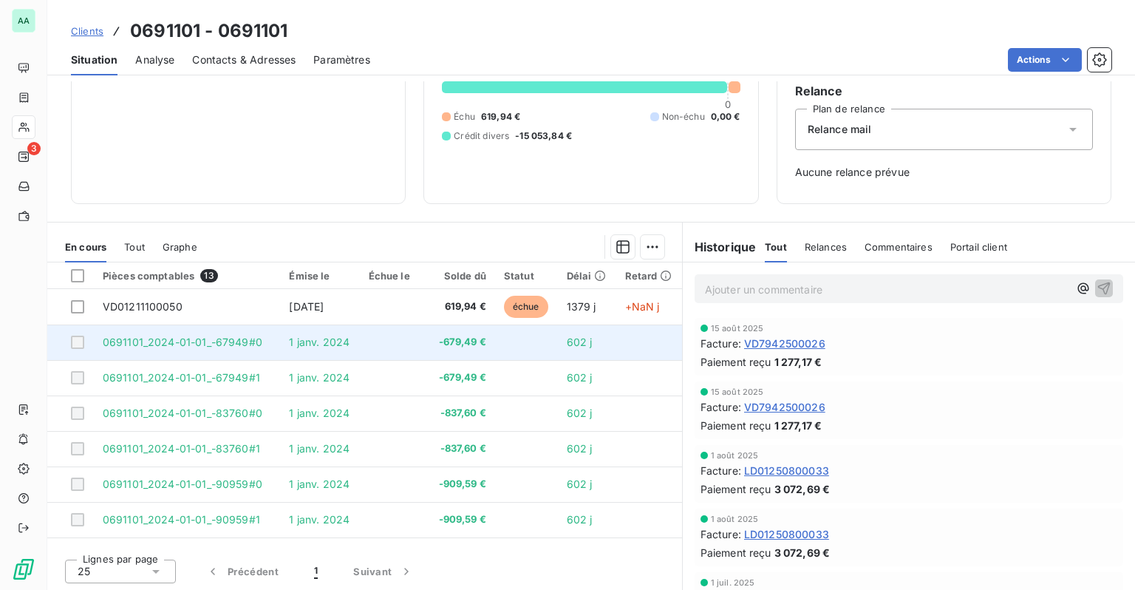
click at [214, 349] on td "0691101_2024-01-01_-67949#0" at bounding box center [187, 341] width 187 height 35
click at [85, 345] on td at bounding box center [70, 341] width 47 height 35
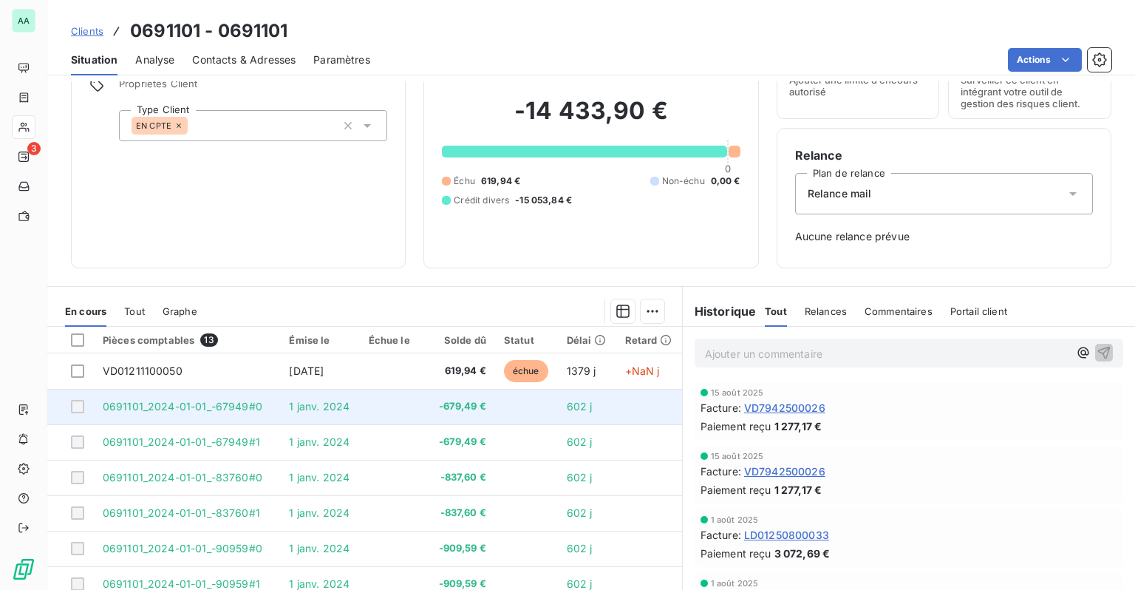
scroll to position [0, 0]
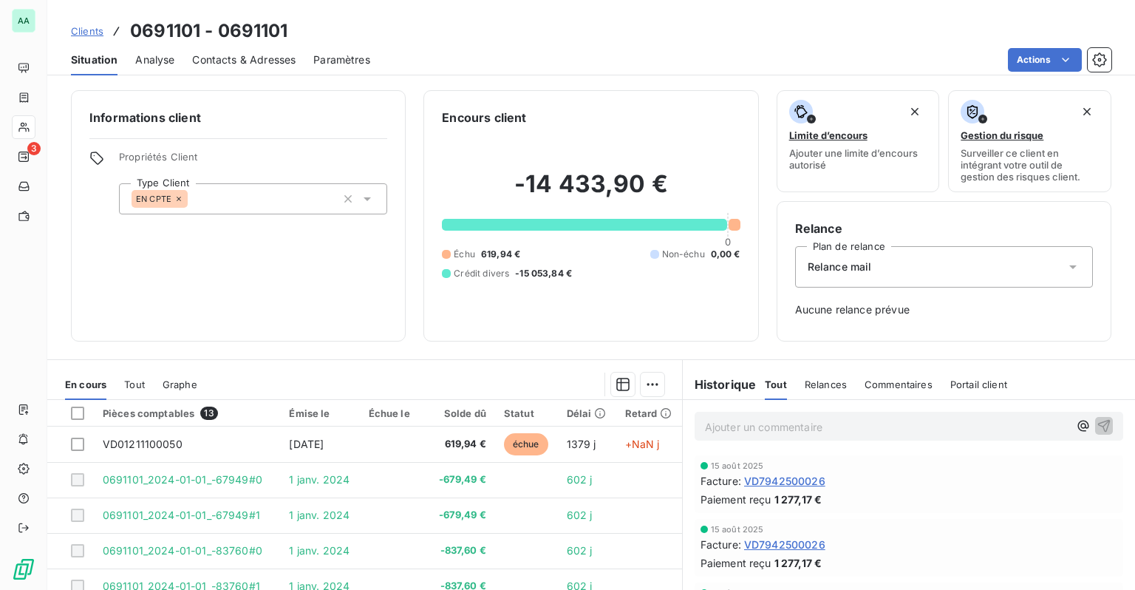
click at [151, 64] on span "Analyse" at bounding box center [154, 59] width 39 height 15
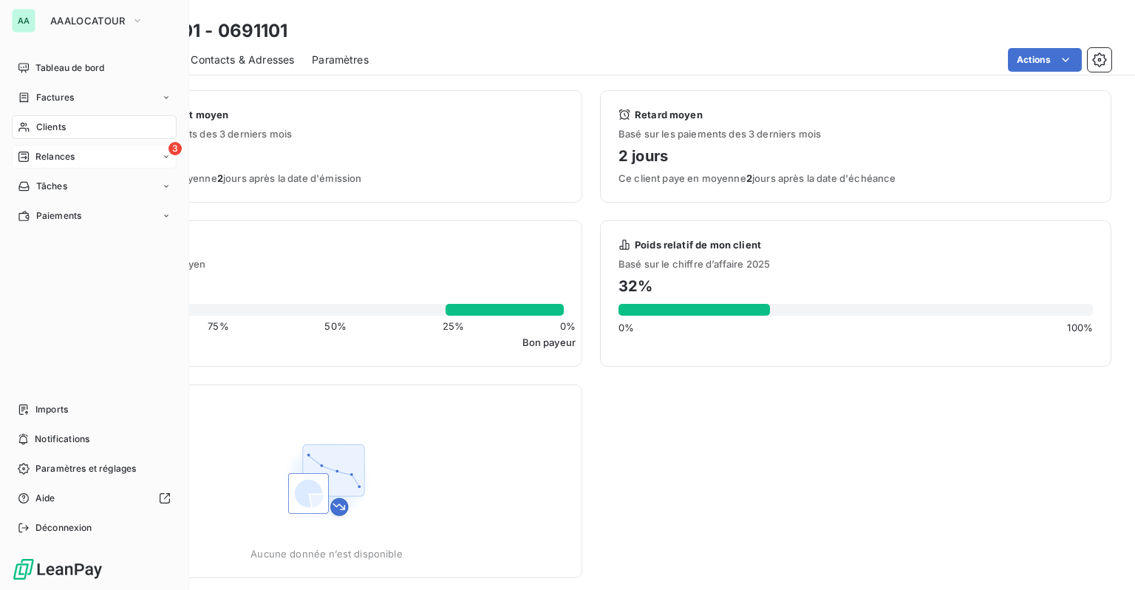
click at [46, 154] on span "Relances" at bounding box center [54, 156] width 39 height 13
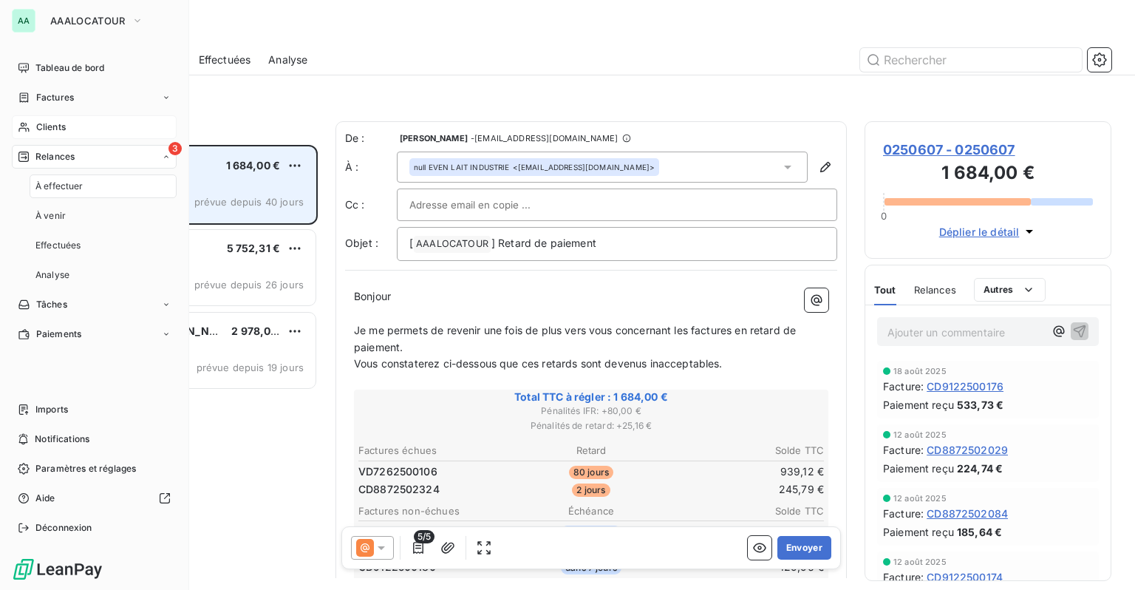
scroll to position [434, 235]
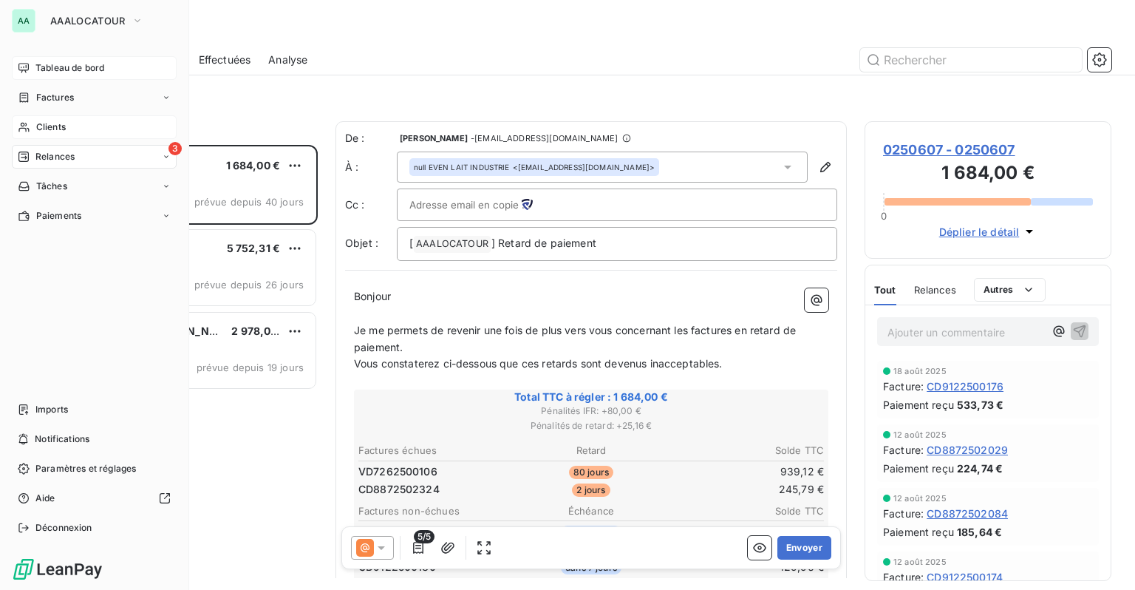
click at [43, 78] on div "Tableau de bord" at bounding box center [94, 68] width 165 height 24
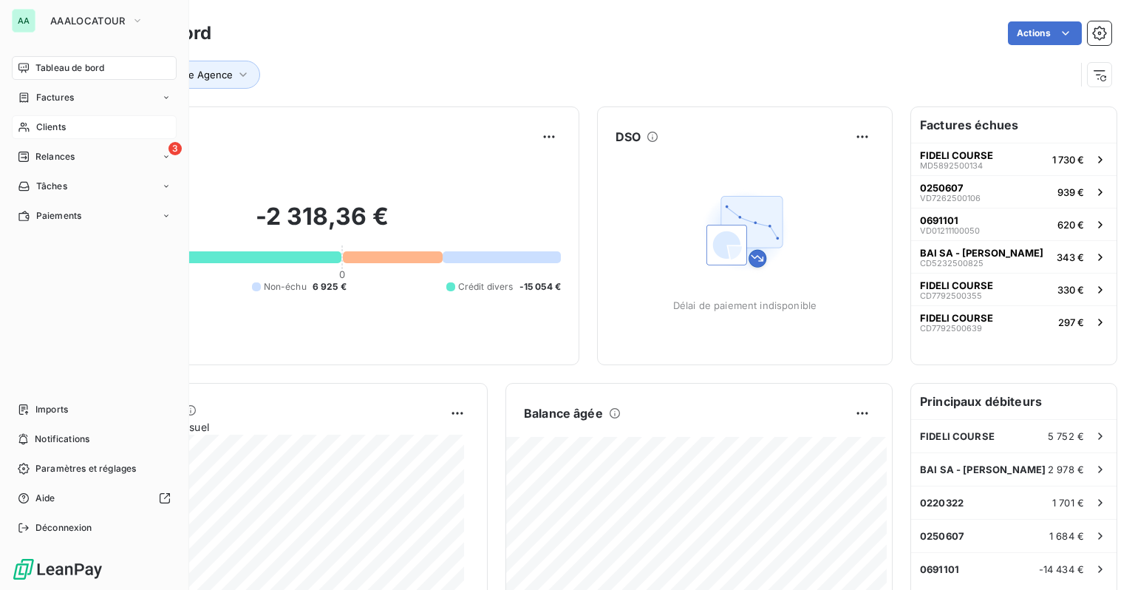
click at [55, 135] on div "Clients" at bounding box center [94, 127] width 165 height 24
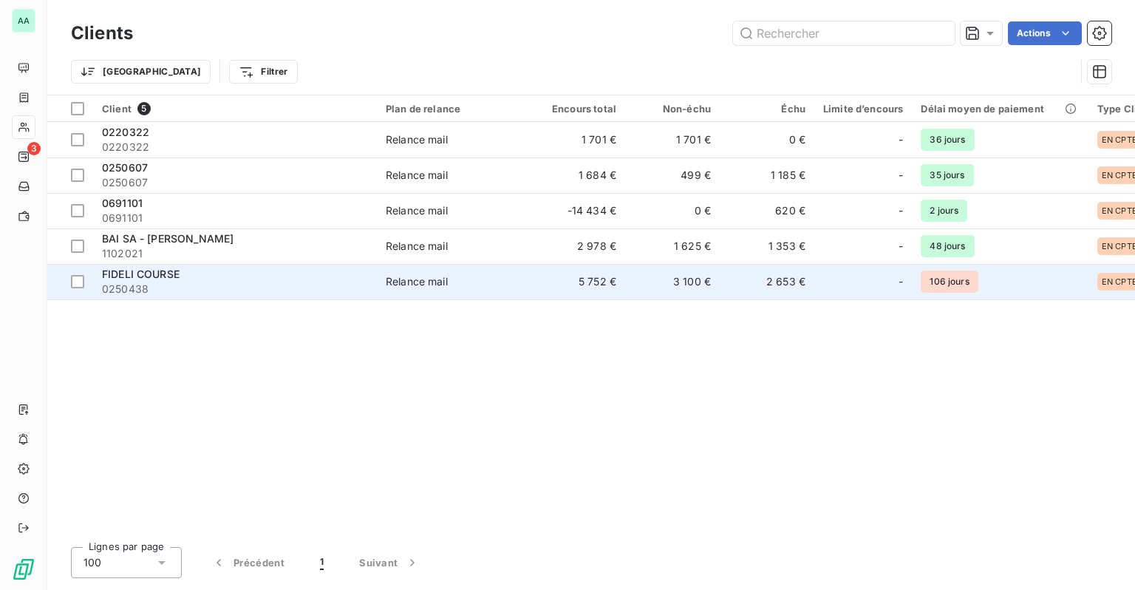
click at [272, 282] on span "0250438" at bounding box center [235, 289] width 266 height 15
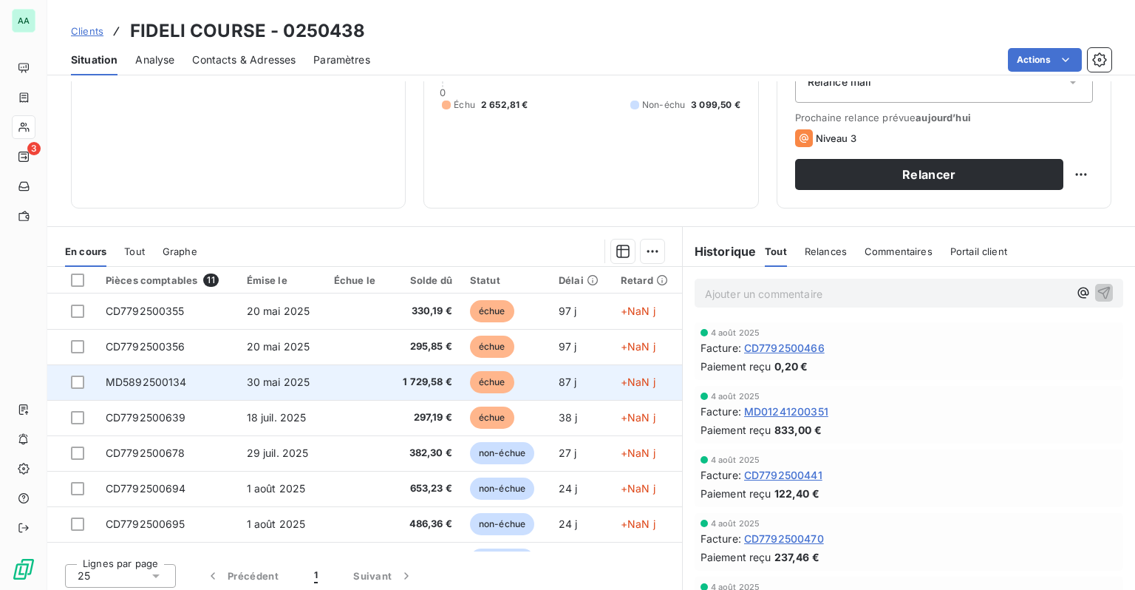
scroll to position [189, 0]
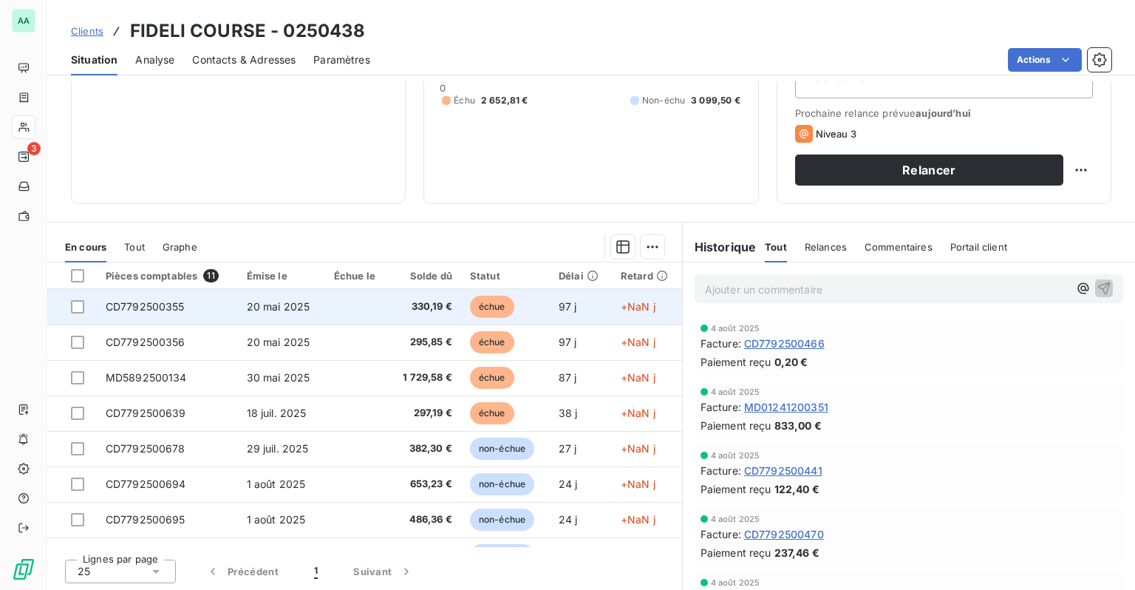
click at [639, 310] on span "+NaN j" at bounding box center [638, 306] width 35 height 13
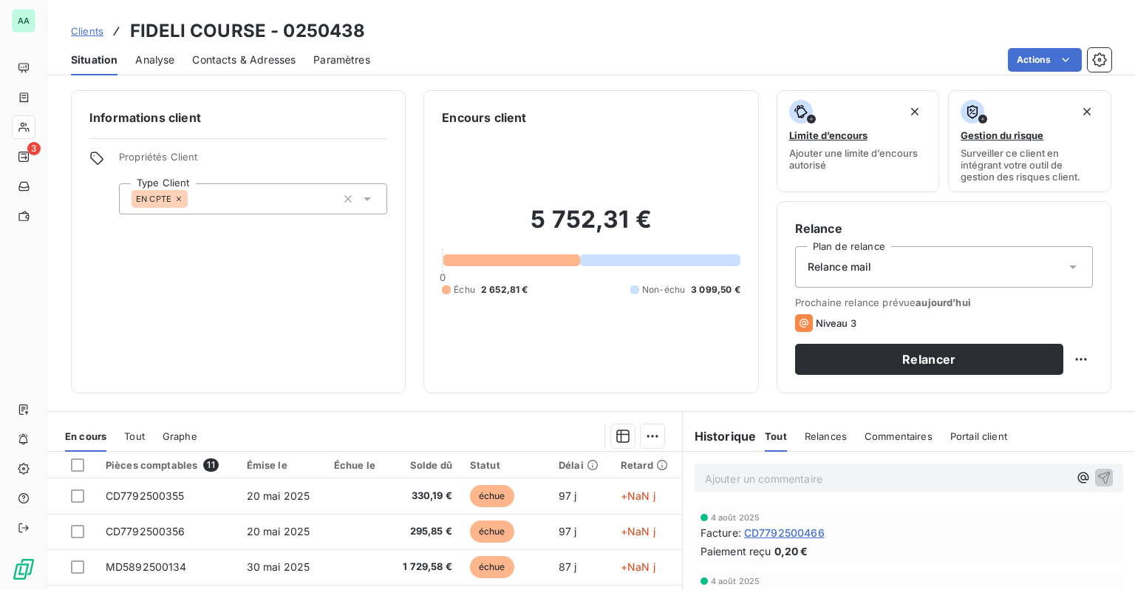
click at [1086, 569] on div at bounding box center [1103, 557] width 39 height 39
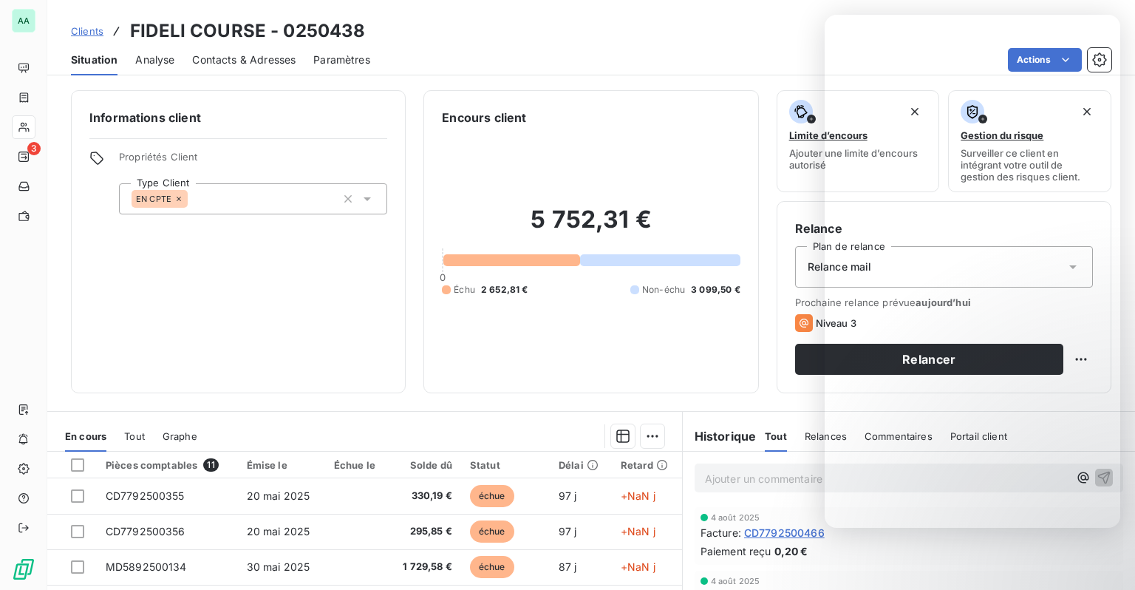
click at [680, 58] on div "Actions" at bounding box center [750, 60] width 724 height 24
click at [546, 355] on div "5 752,31 € 0 Échu 2 652,81 € Non-échu 3 099,50 €" at bounding box center [591, 250] width 298 height 248
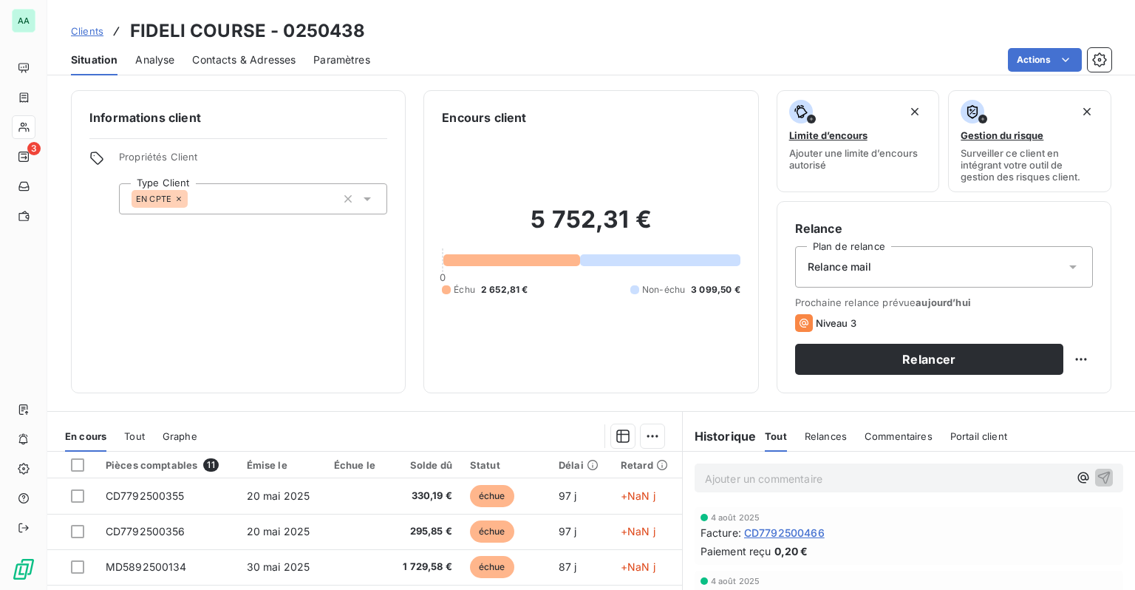
click at [342, 63] on span "Paramètres" at bounding box center [341, 59] width 57 height 15
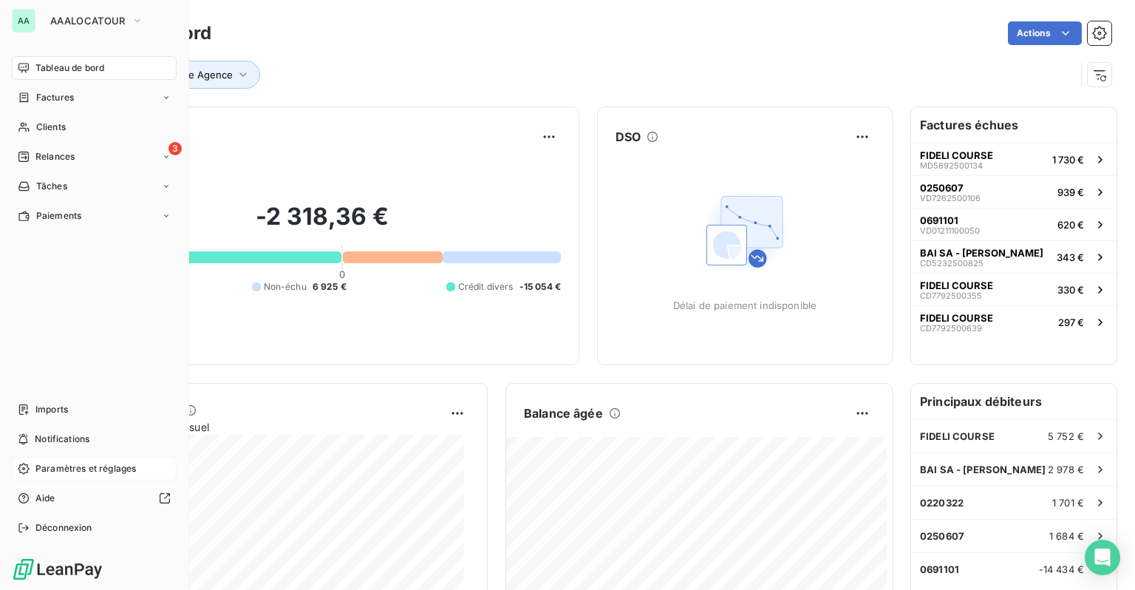
click at [37, 471] on span "Paramètres et réglages" at bounding box center [85, 468] width 101 height 13
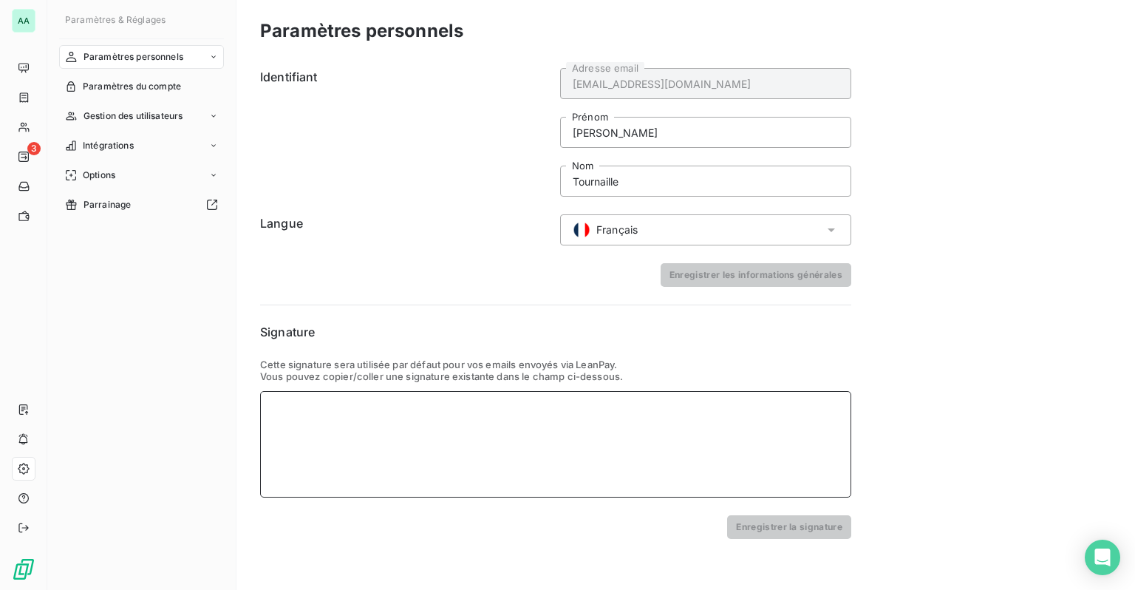
click at [398, 424] on div at bounding box center [555, 444] width 591 height 106
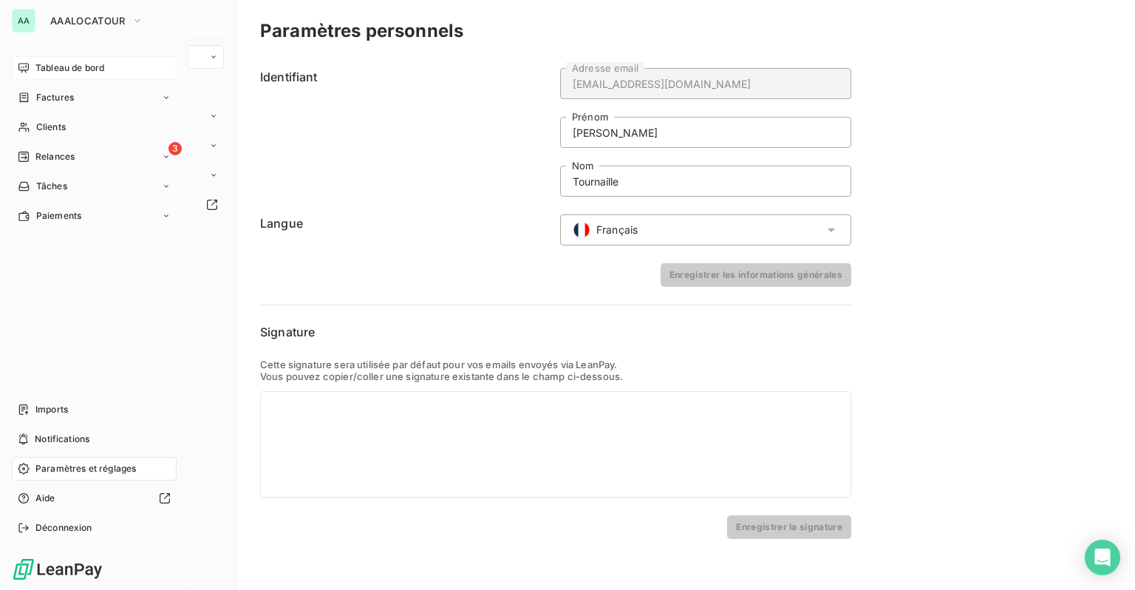
click at [44, 64] on span "Tableau de bord" at bounding box center [69, 67] width 69 height 13
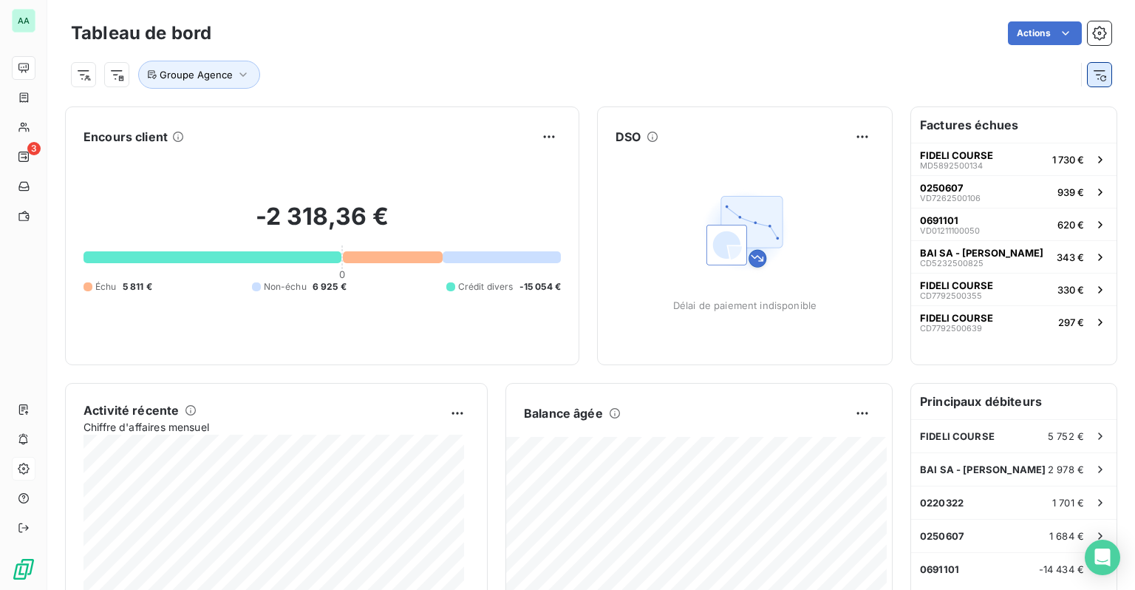
click at [1097, 74] on button "button" at bounding box center [1100, 75] width 24 height 24
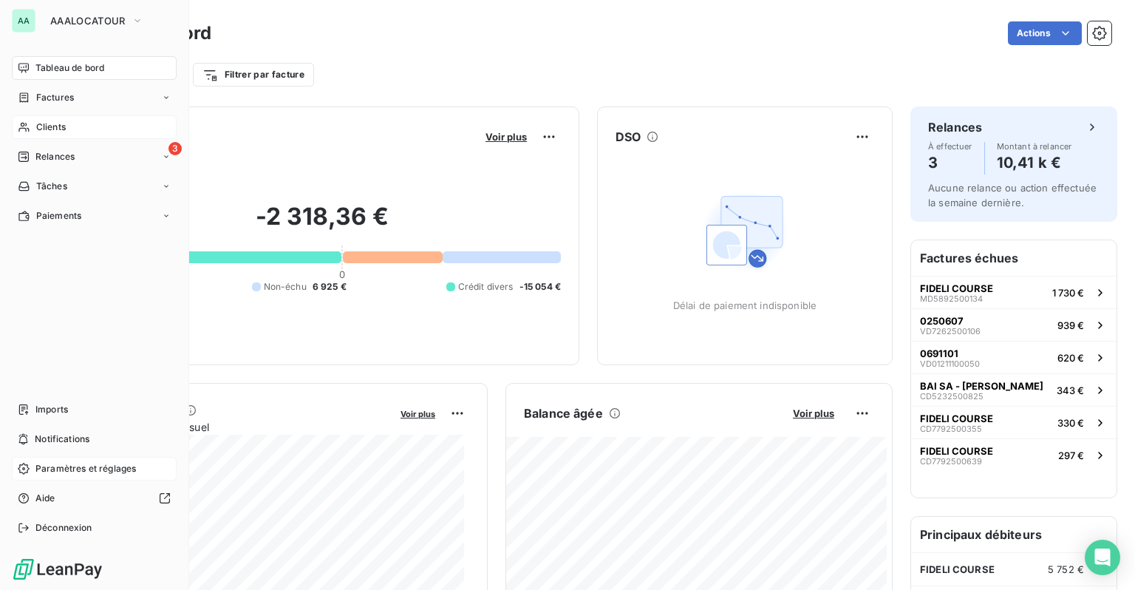
click at [59, 124] on span "Clients" at bounding box center [51, 126] width 30 height 13
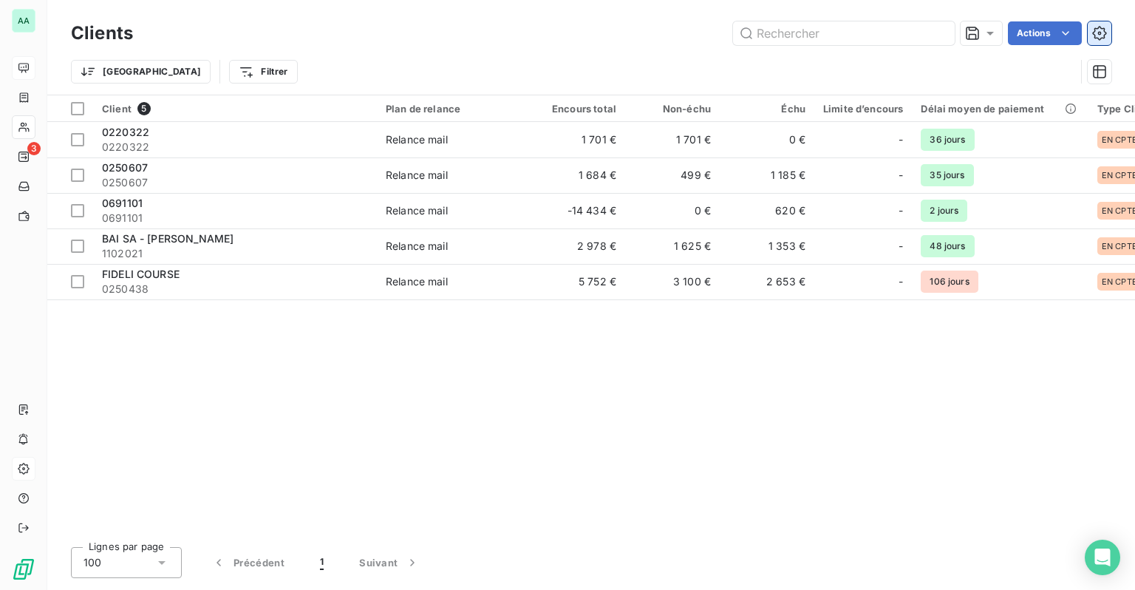
click at [1100, 37] on icon "button" at bounding box center [1099, 33] width 15 height 15
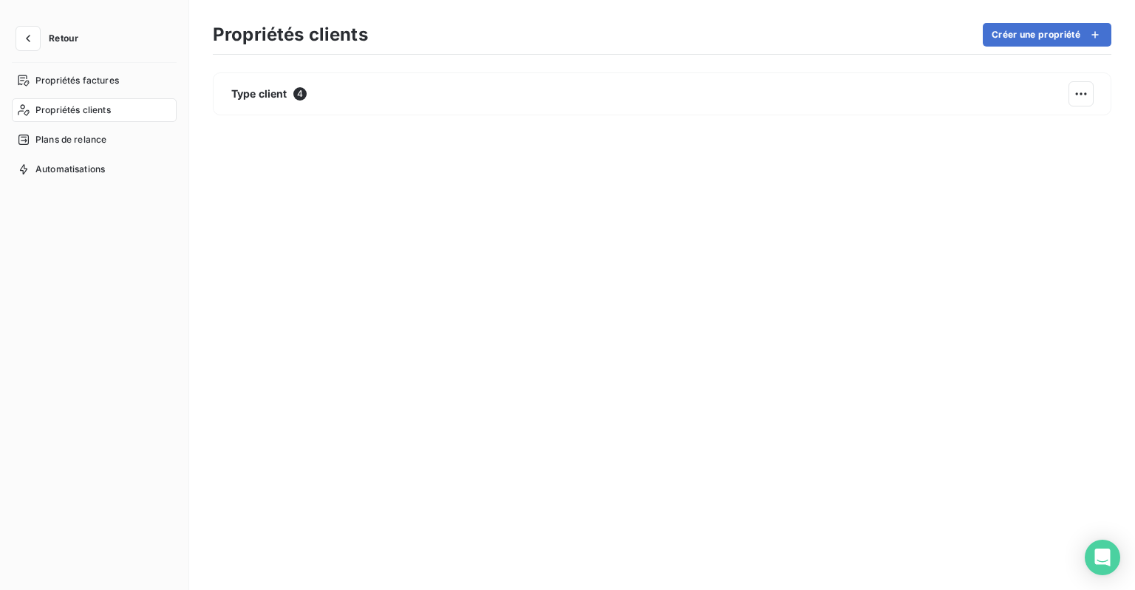
click at [70, 116] on span "Propriétés clients" at bounding box center [72, 109] width 75 height 13
click at [75, 112] on span "Propriétés clients" at bounding box center [72, 109] width 75 height 13
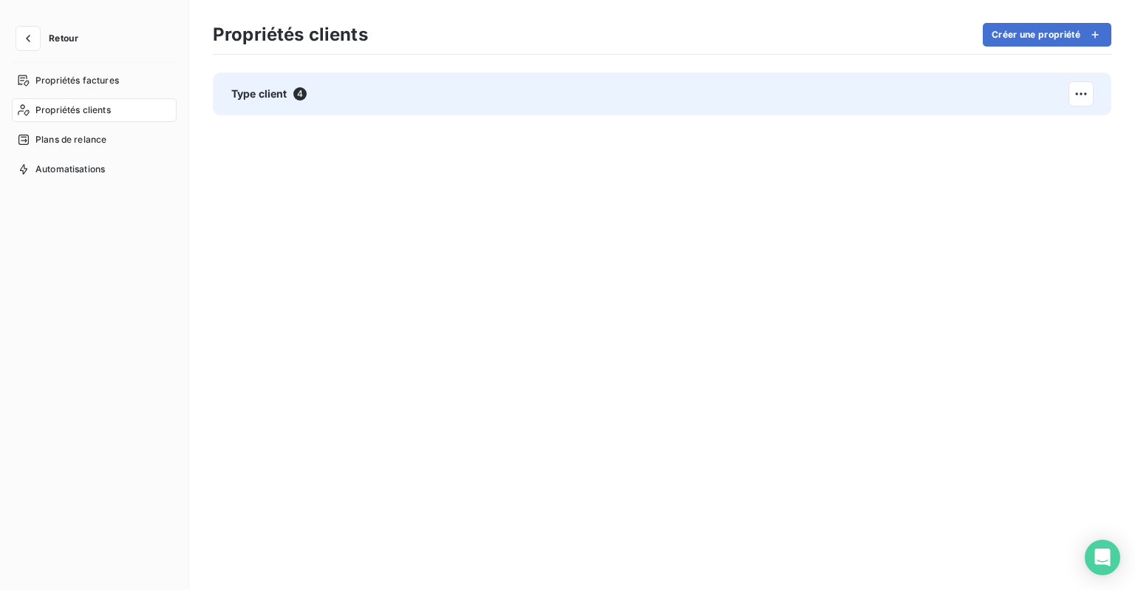
click at [272, 109] on div "Type client 4" at bounding box center [662, 93] width 899 height 43
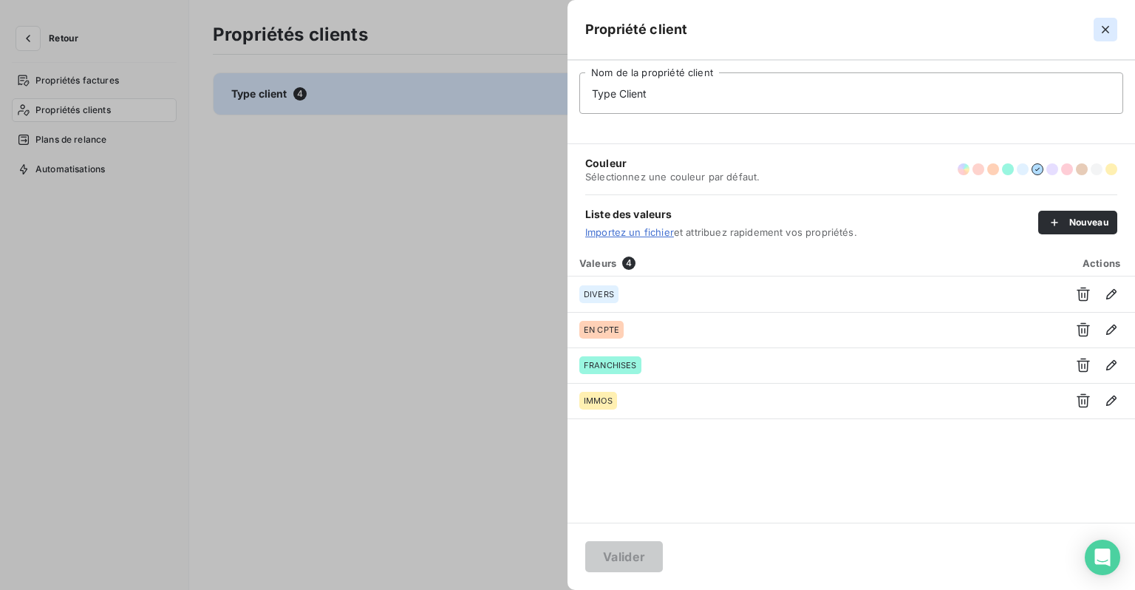
click at [1101, 30] on icon "button" at bounding box center [1105, 29] width 15 height 15
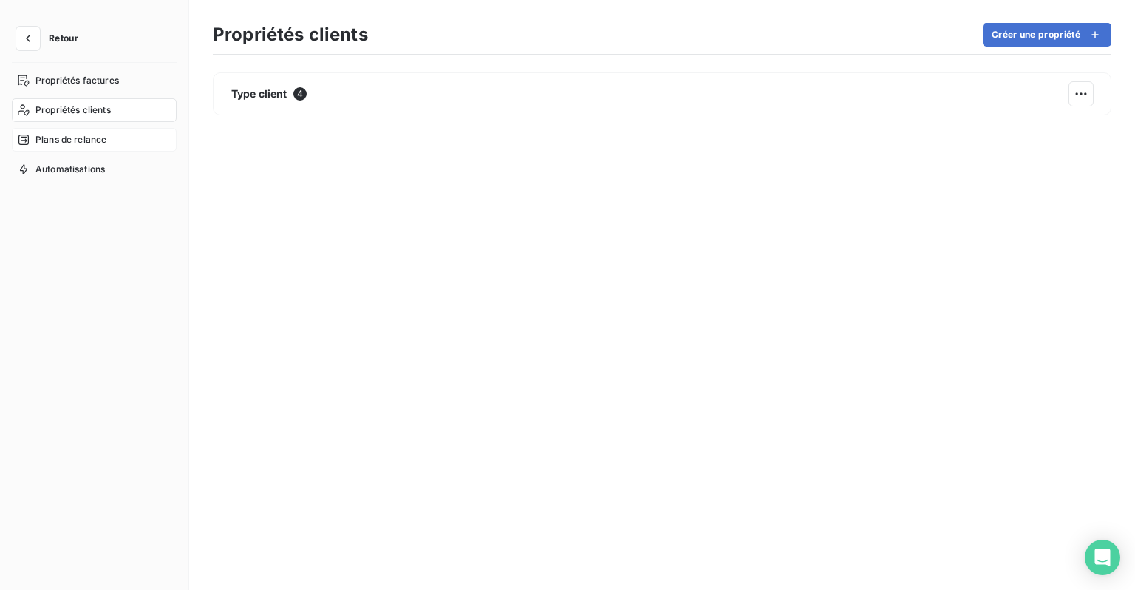
click at [67, 143] on span "Plans de relance" at bounding box center [70, 139] width 71 height 13
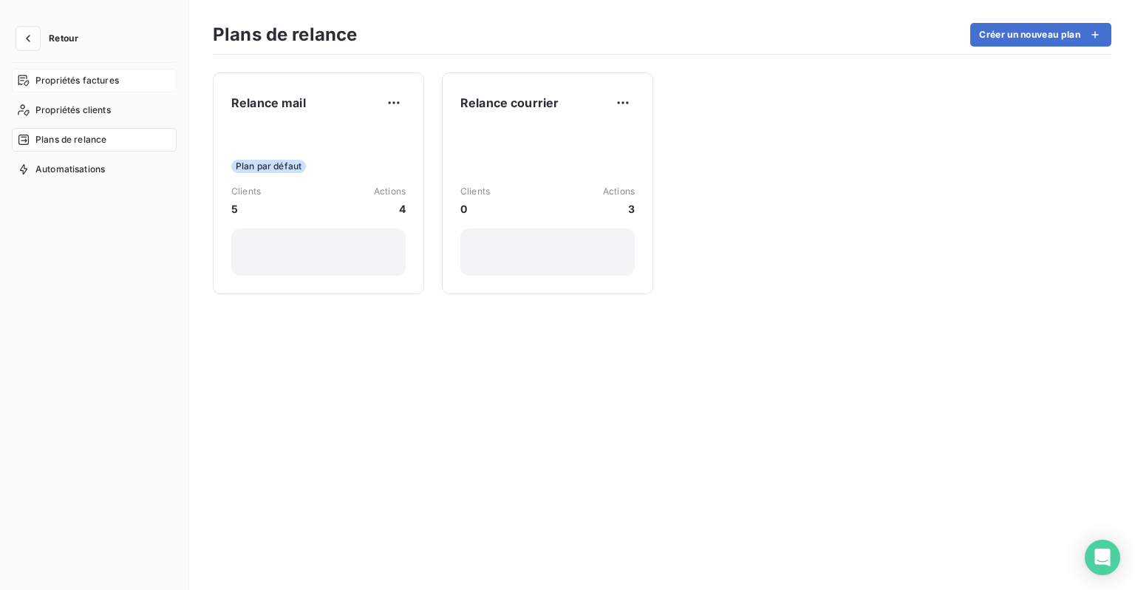
click at [81, 84] on span "Propriétés factures" at bounding box center [77, 80] width 84 height 13
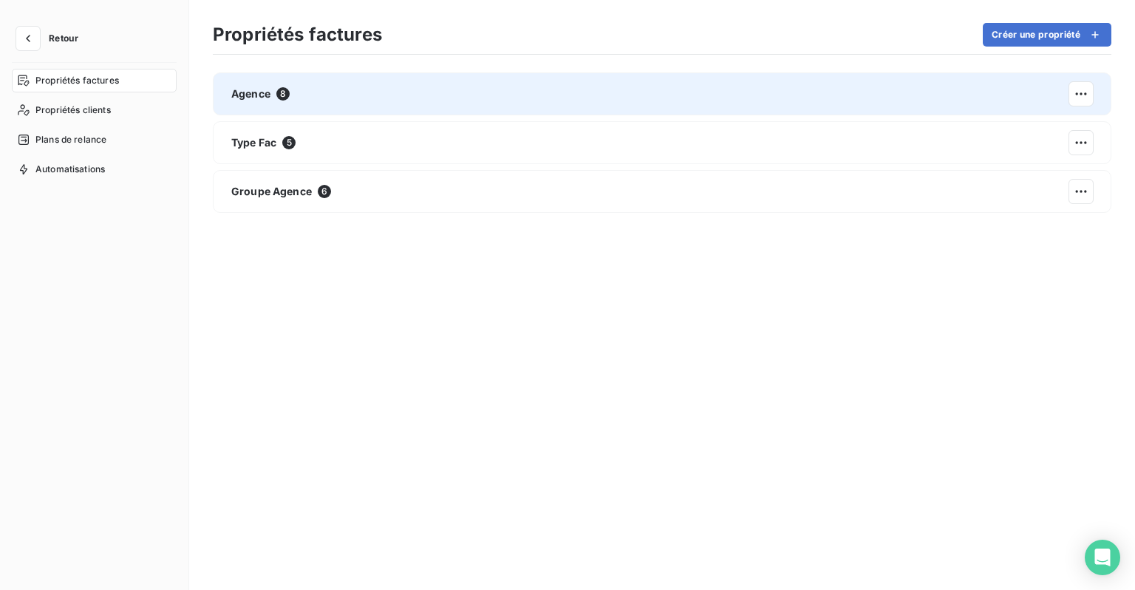
click at [295, 97] on div "Agence 8" at bounding box center [662, 93] width 899 height 43
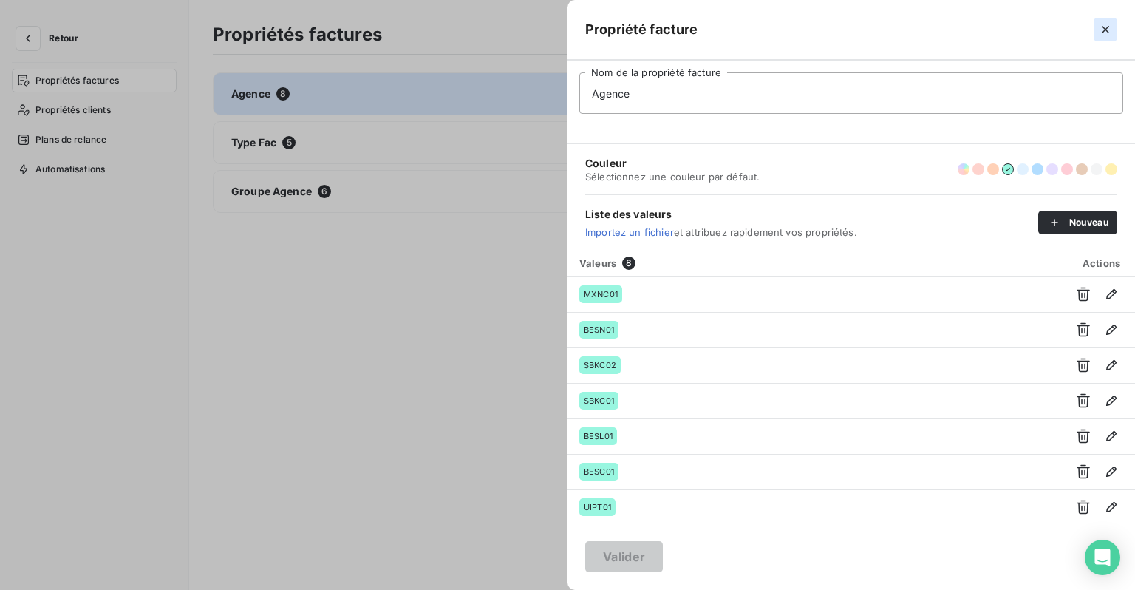
click at [1100, 30] on icon "button" at bounding box center [1105, 29] width 15 height 15
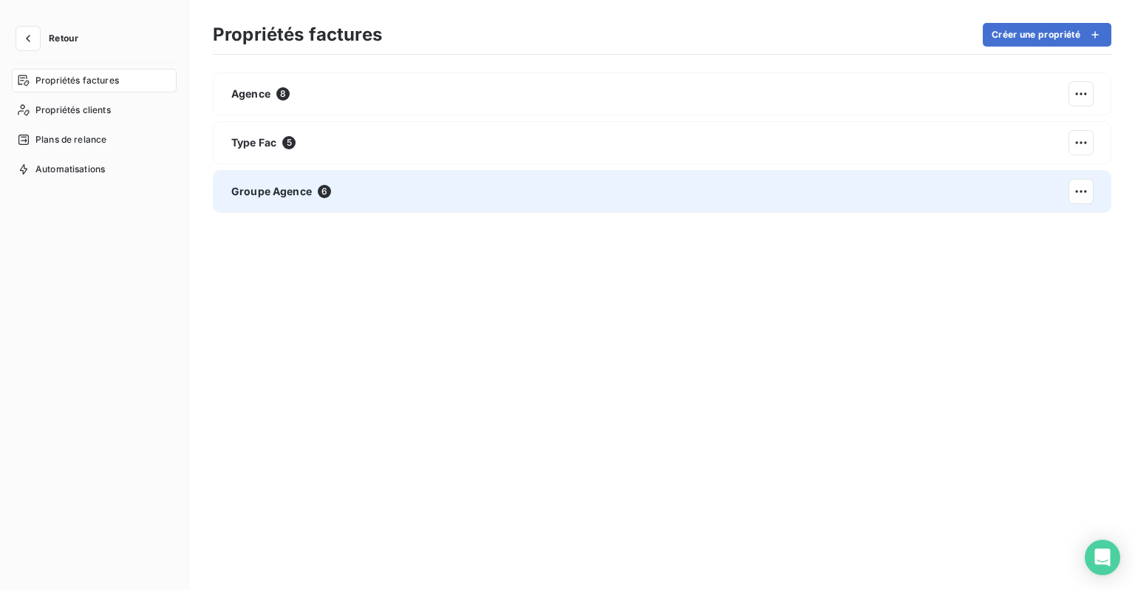
click at [278, 185] on span "Groupe Agence" at bounding box center [271, 191] width 81 height 15
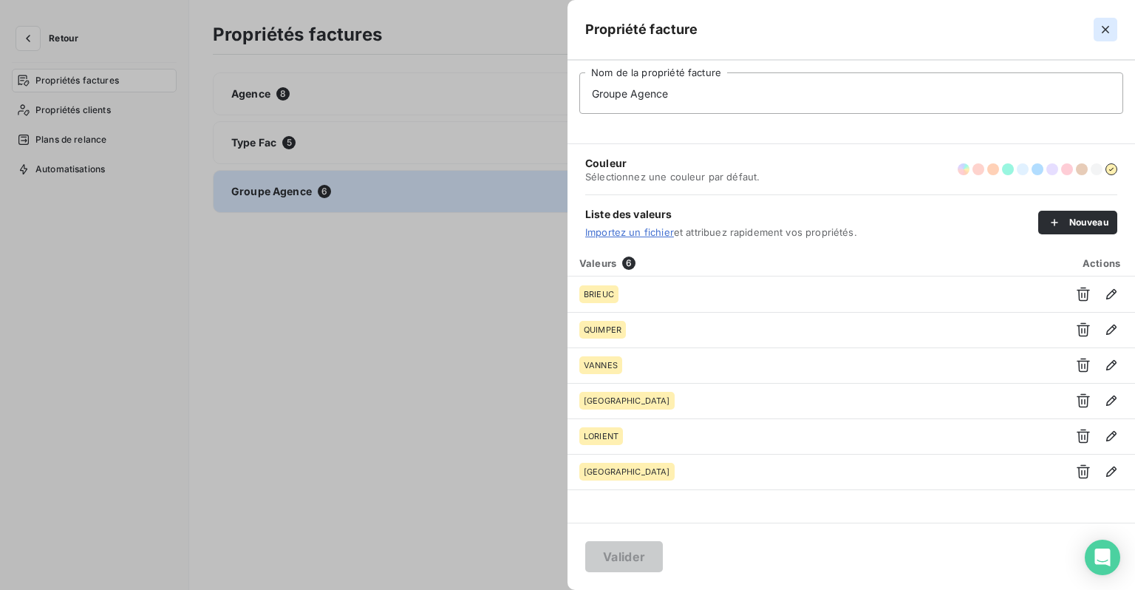
click at [1107, 25] on icon "button" at bounding box center [1105, 29] width 15 height 15
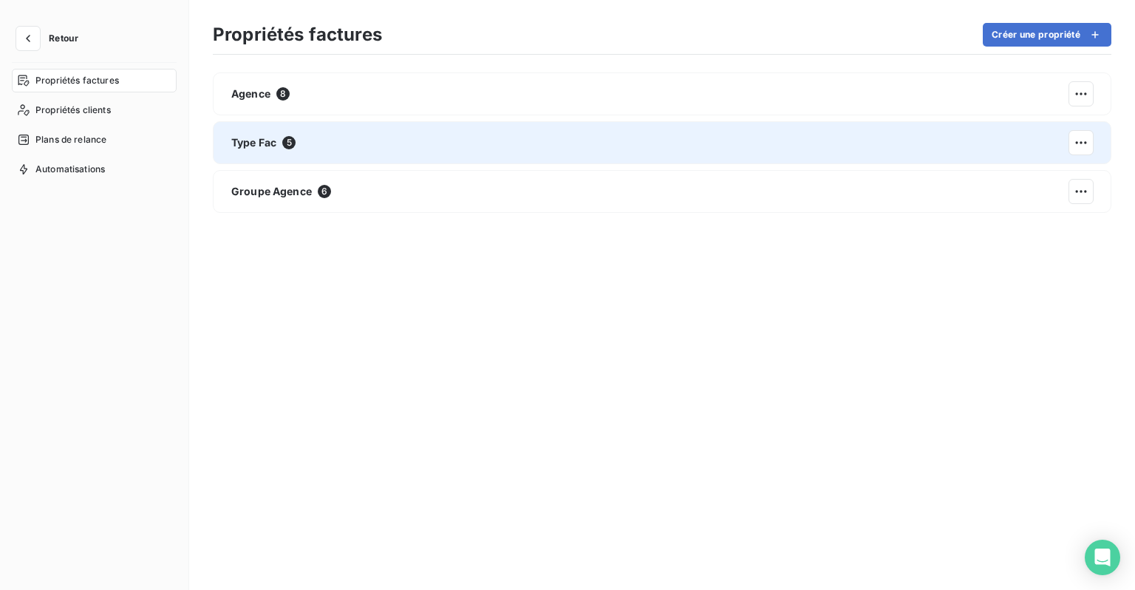
click at [299, 139] on div "Type Fac 5" at bounding box center [662, 142] width 899 height 43
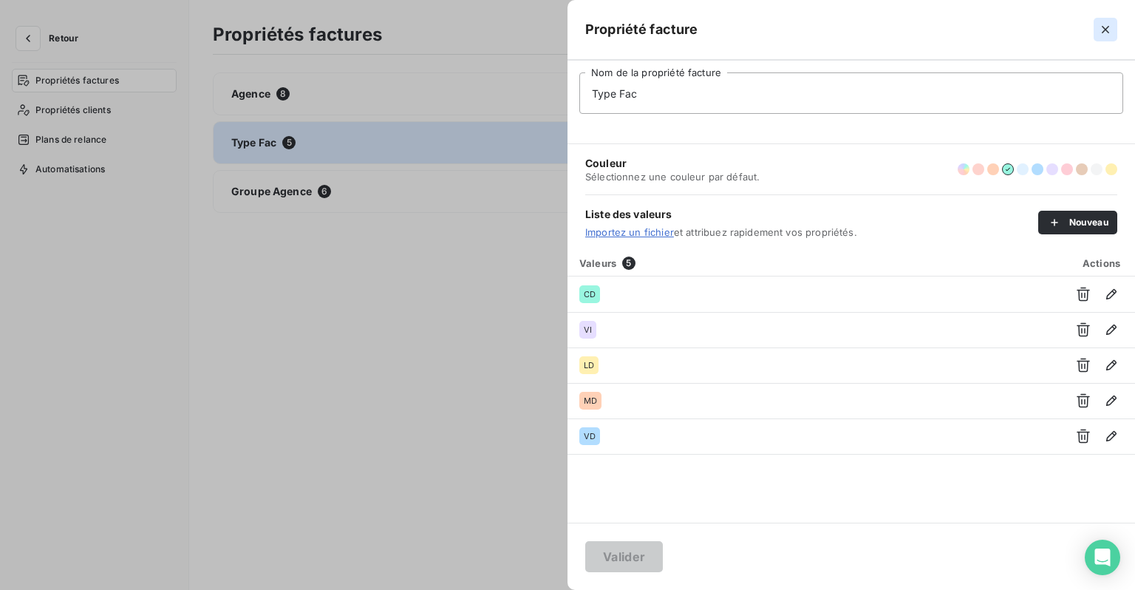
click at [1110, 26] on icon "button" at bounding box center [1105, 29] width 15 height 15
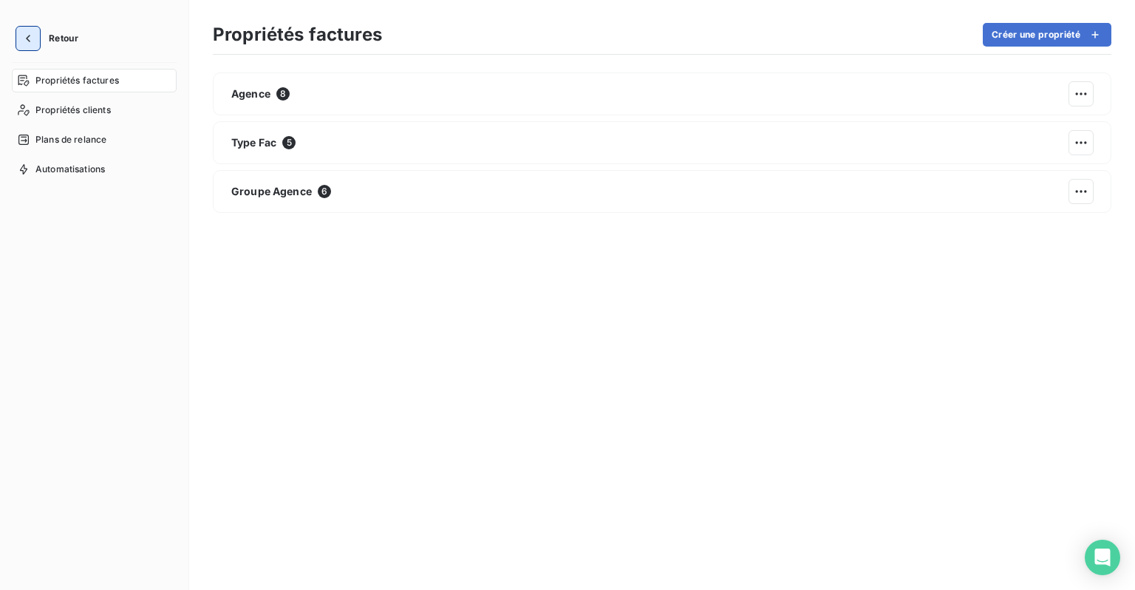
click at [29, 41] on icon "button" at bounding box center [28, 38] width 15 height 15
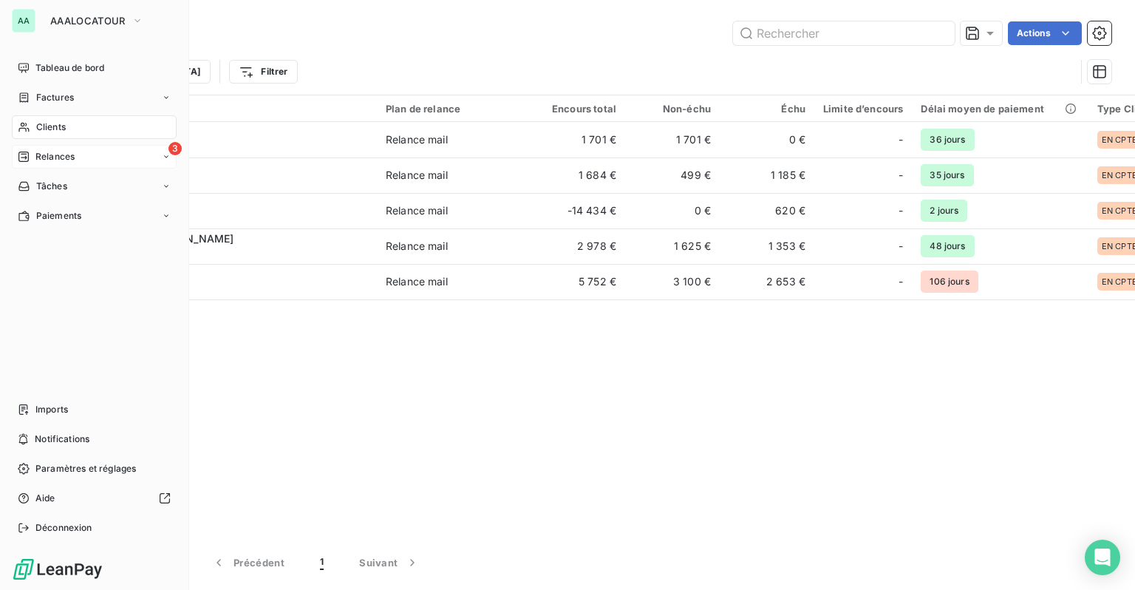
click at [41, 163] on span "Relances" at bounding box center [54, 156] width 39 height 13
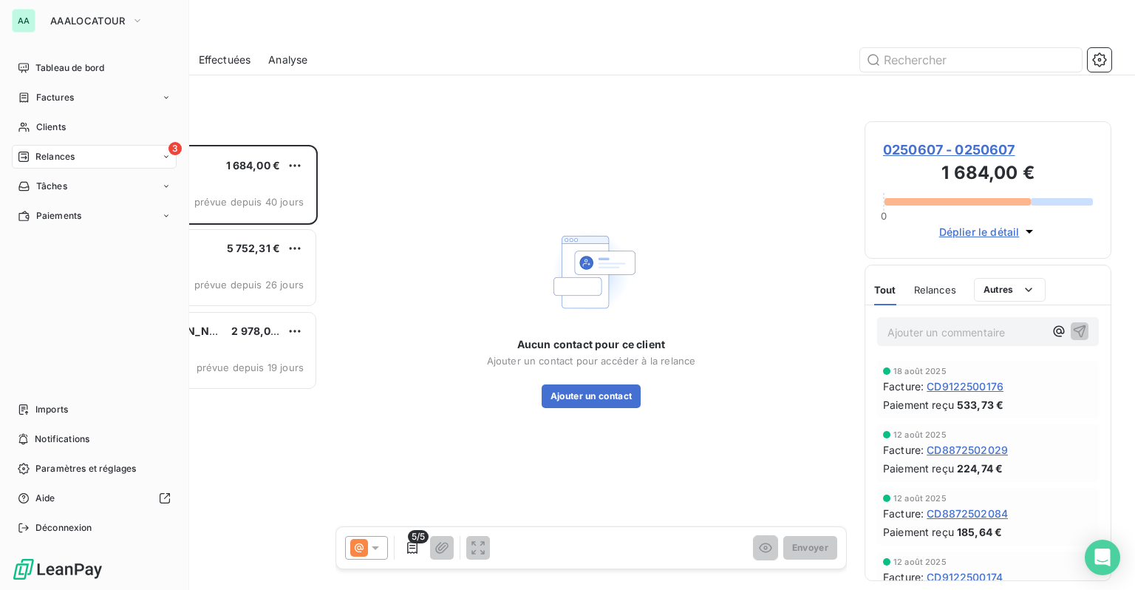
scroll to position [434, 235]
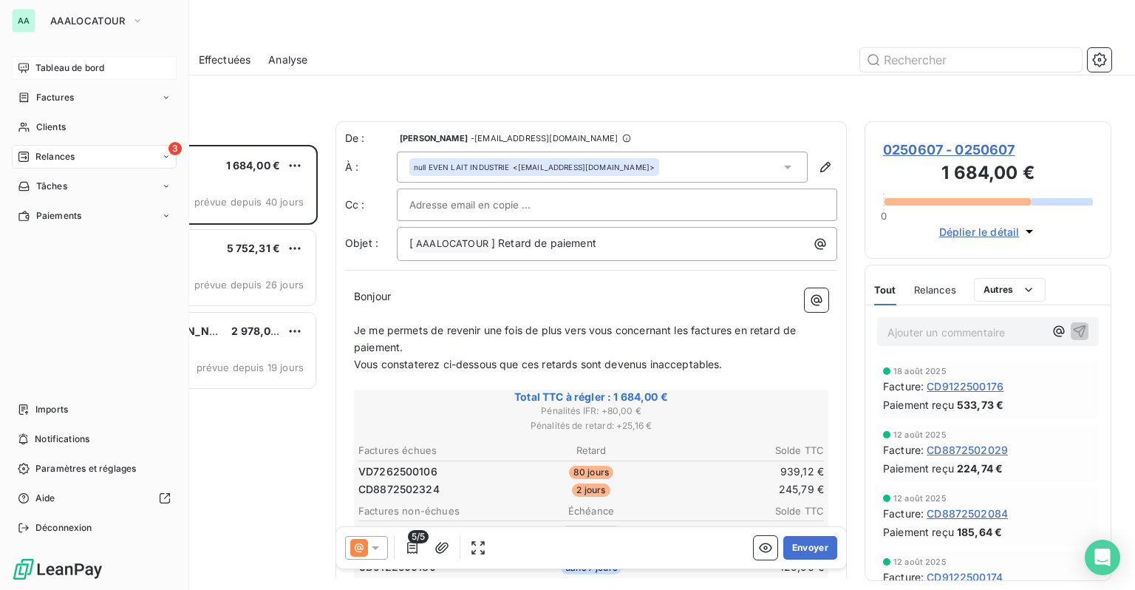
click at [82, 71] on span "Tableau de bord" at bounding box center [69, 67] width 69 height 13
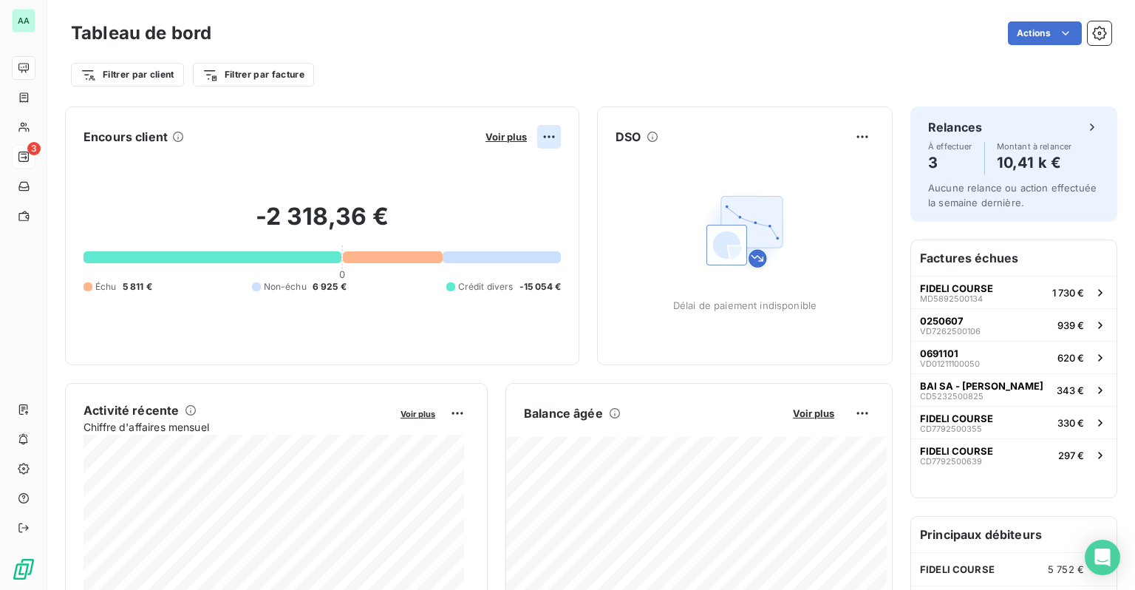
click at [534, 137] on html "AA 3 Tableau de bord Actions Filtrer par client Filtrer par facture Encours cli…" at bounding box center [567, 295] width 1135 height 590
click at [509, 136] on html "AA 3 Tableau de bord Actions Filtrer par client Filtrer par facture Encours cli…" at bounding box center [567, 295] width 1135 height 590
click at [171, 72] on html "AA 3 Tableau de bord Actions Filtrer par client Filtrer par facture Encours cli…" at bounding box center [567, 295] width 1135 height 590
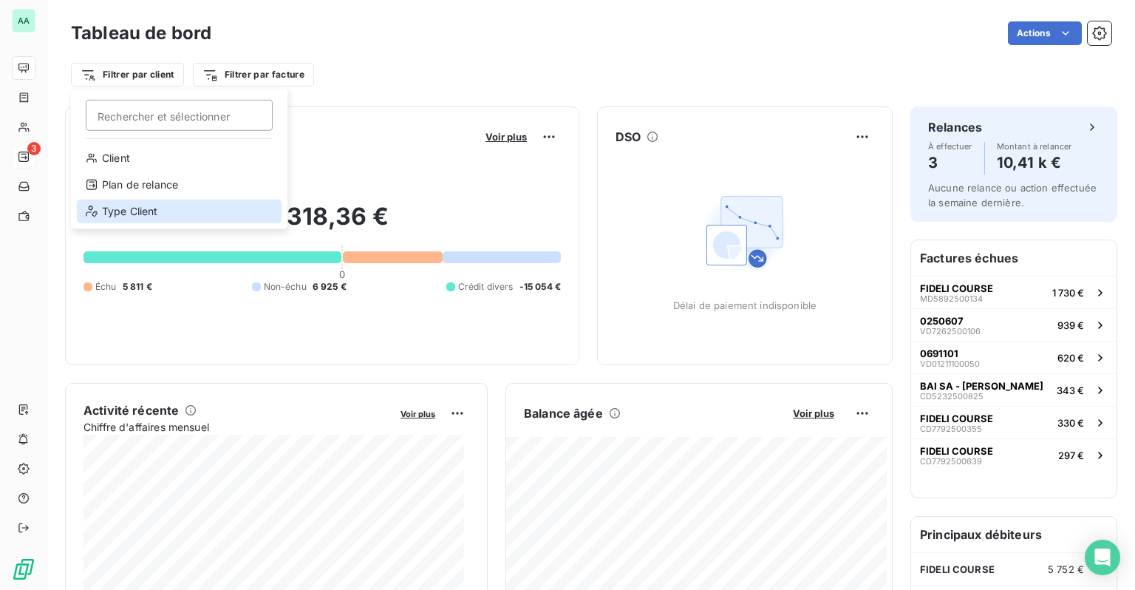
click at [126, 213] on div "Type Client" at bounding box center [179, 212] width 205 height 24
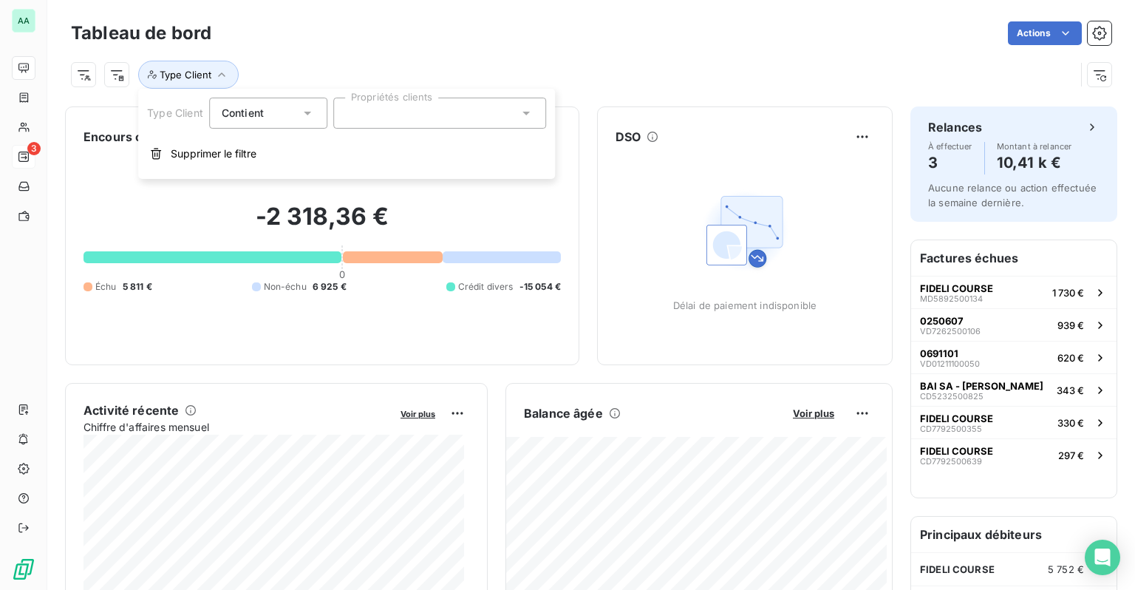
click at [386, 114] on div at bounding box center [439, 113] width 213 height 31
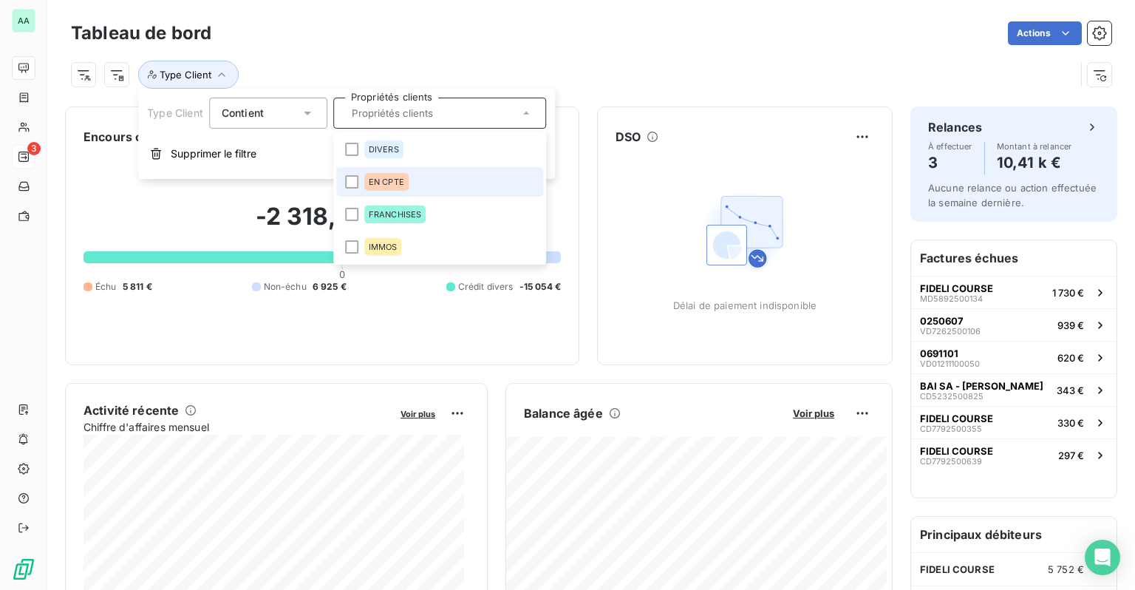
click at [376, 177] on span "EN CPTE" at bounding box center [386, 181] width 35 height 9
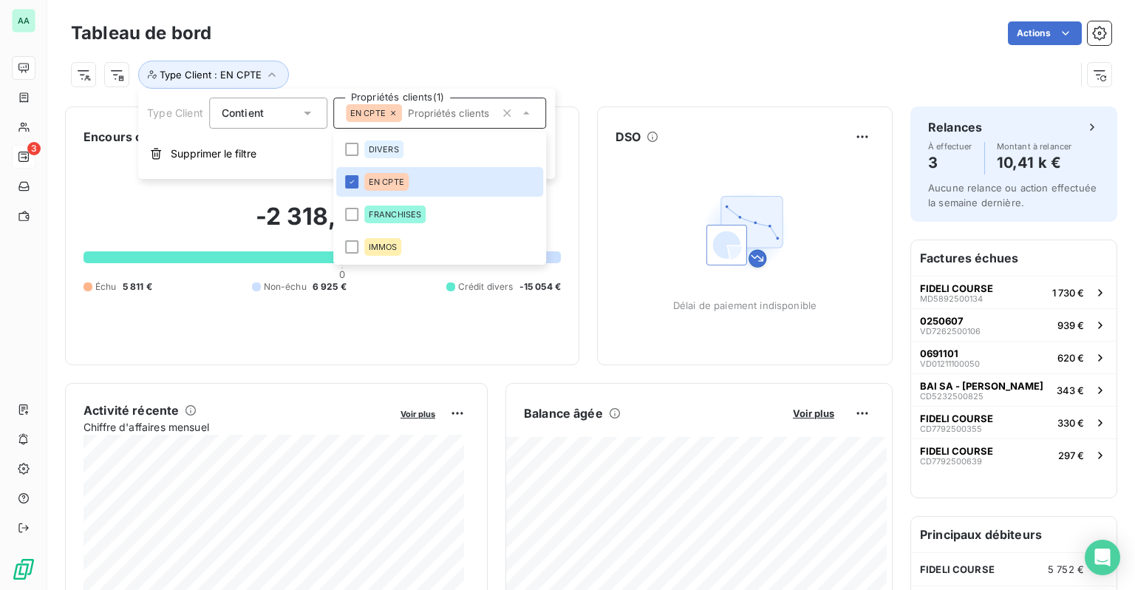
click at [596, 67] on div "Type Client : EN CPTE" at bounding box center [573, 75] width 1005 height 28
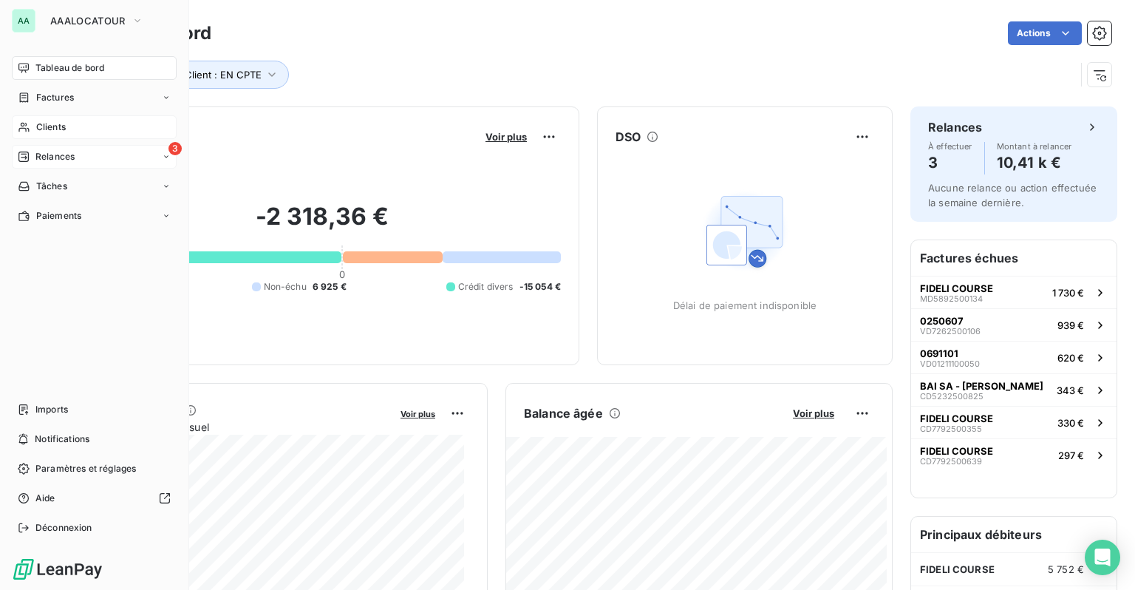
click at [30, 127] on div "Clients" at bounding box center [94, 127] width 165 height 24
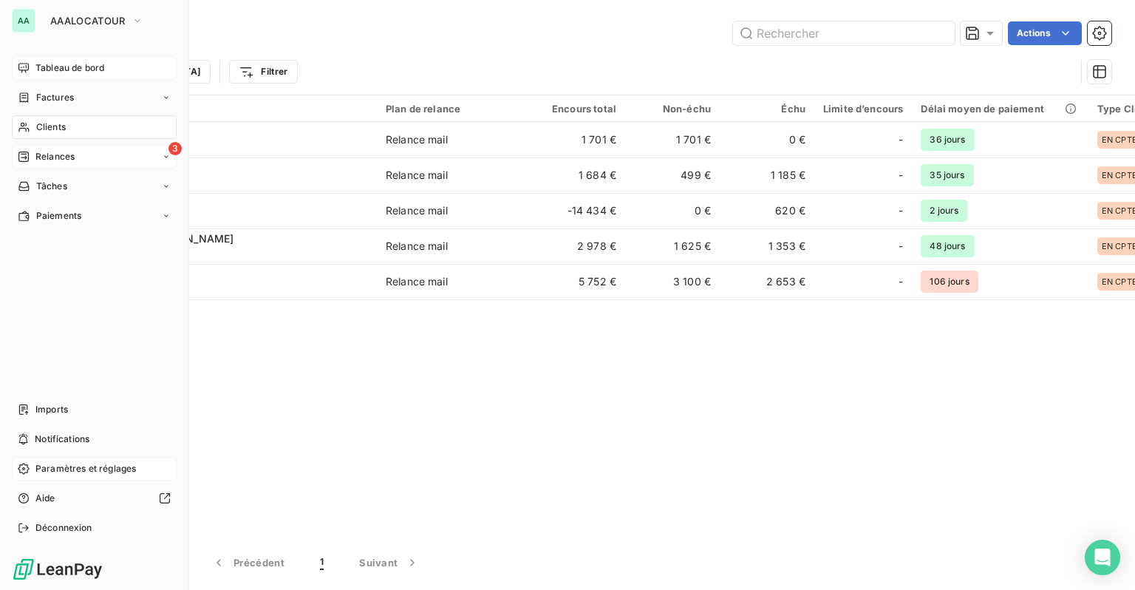
click at [68, 471] on span "Paramètres et réglages" at bounding box center [85, 468] width 101 height 13
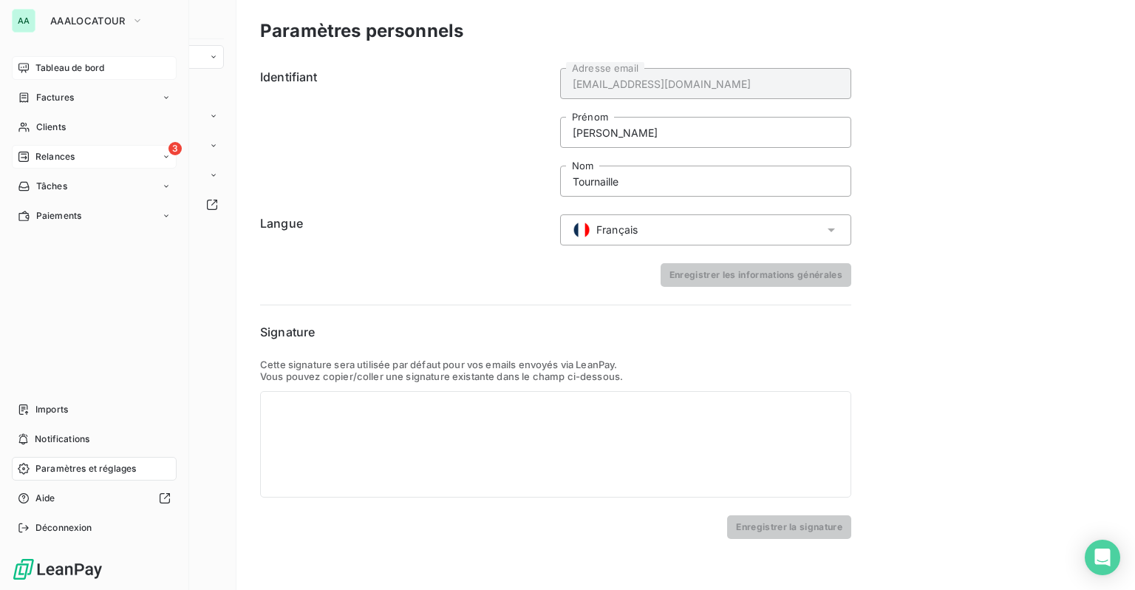
click at [59, 161] on span "Relances" at bounding box center [54, 156] width 39 height 13
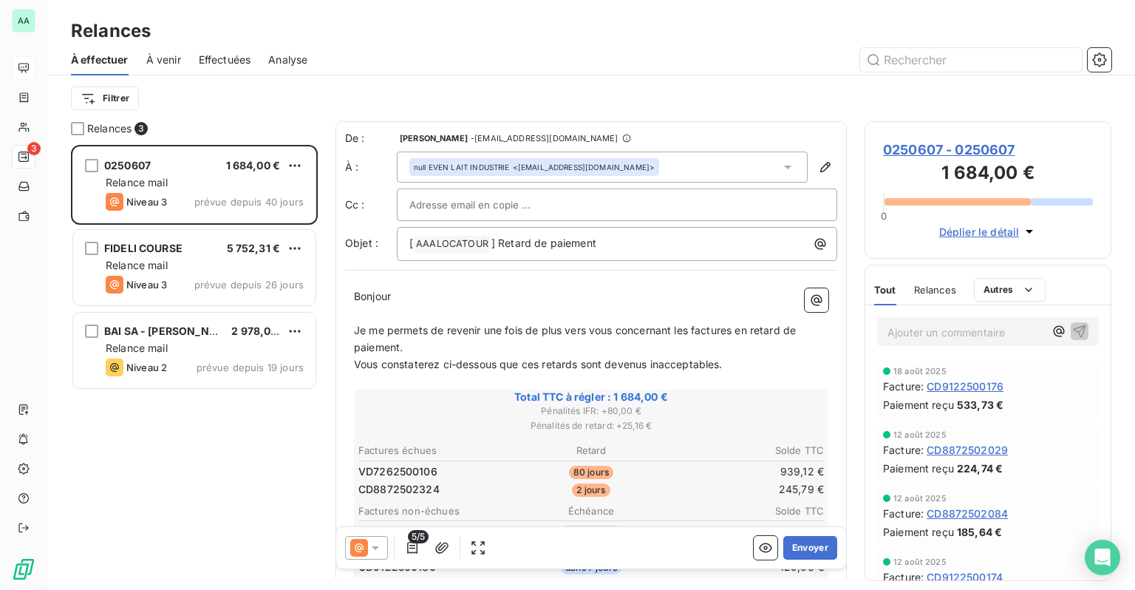
scroll to position [434, 235]
click at [1104, 55] on icon "button" at bounding box center [1099, 59] width 14 height 14
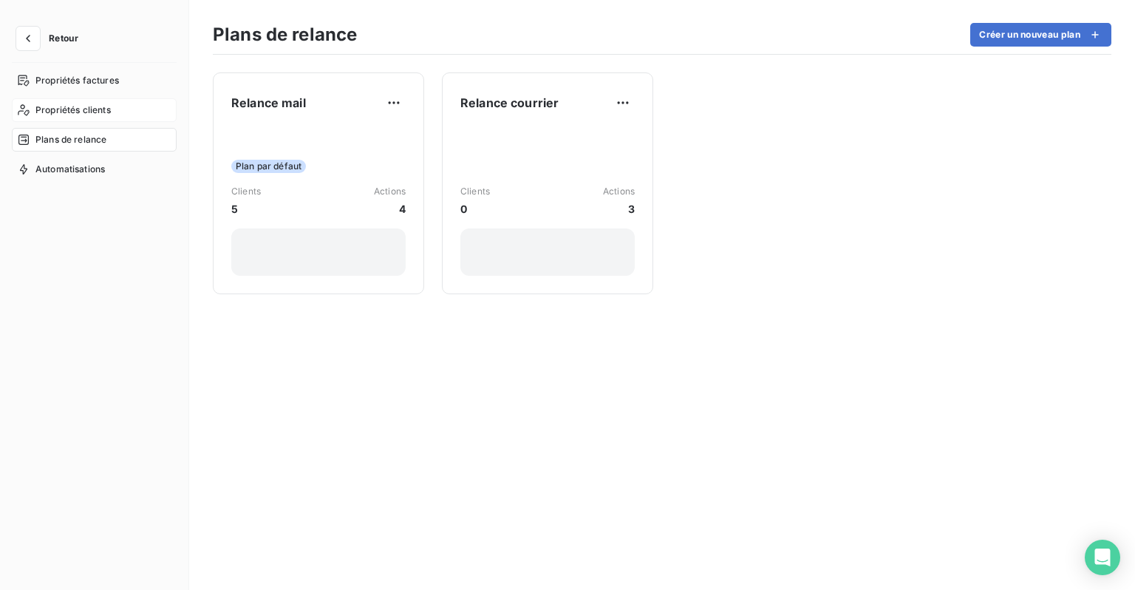
click at [81, 113] on span "Propriétés clients" at bounding box center [72, 109] width 75 height 13
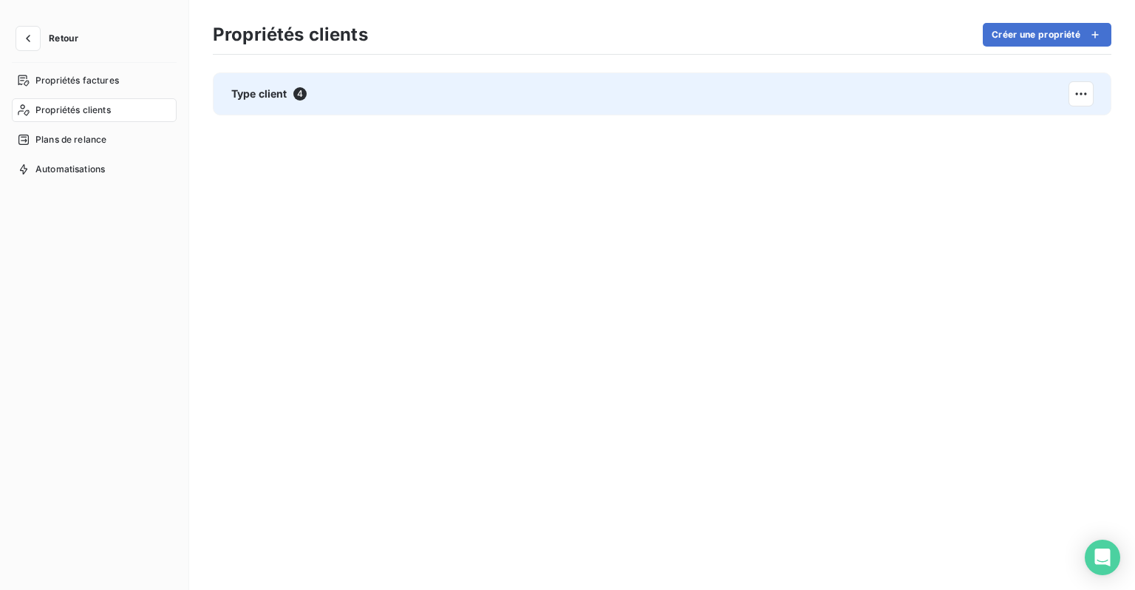
click at [296, 95] on span "4" at bounding box center [299, 93] width 13 height 13
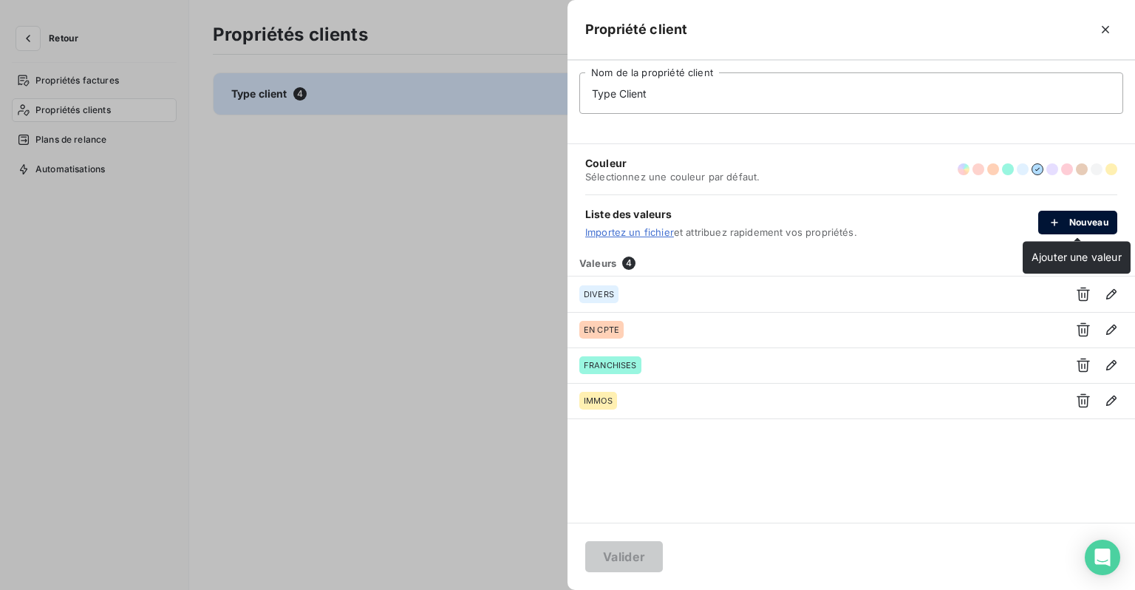
click at [1064, 226] on div "button" at bounding box center [1058, 222] width 22 height 15
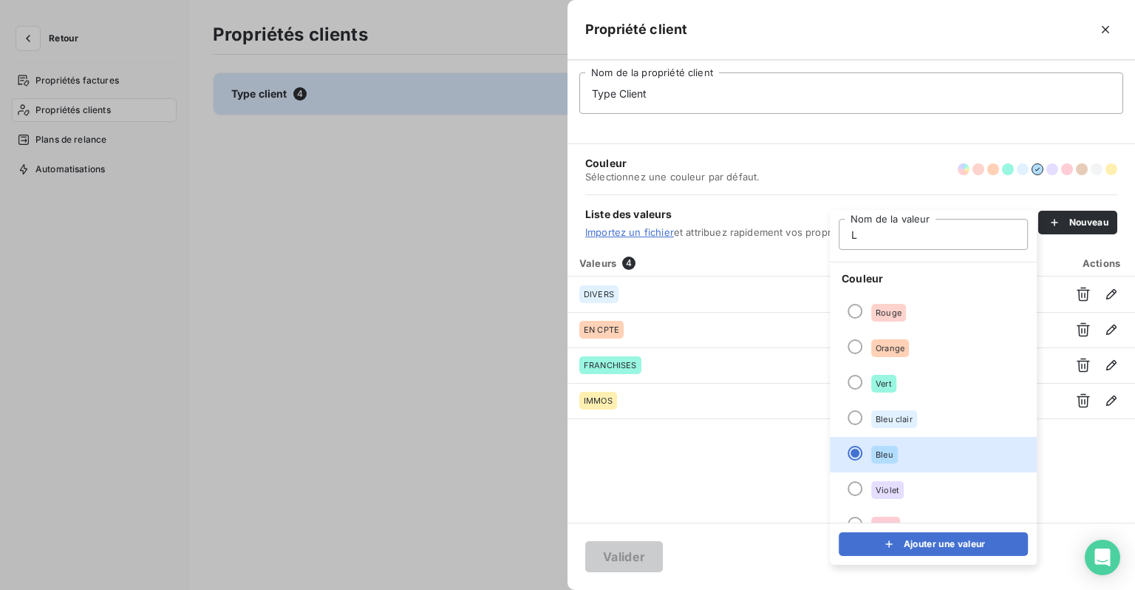
type input "LD"
click at [911, 541] on button "Ajouter une valeur" at bounding box center [933, 544] width 189 height 24
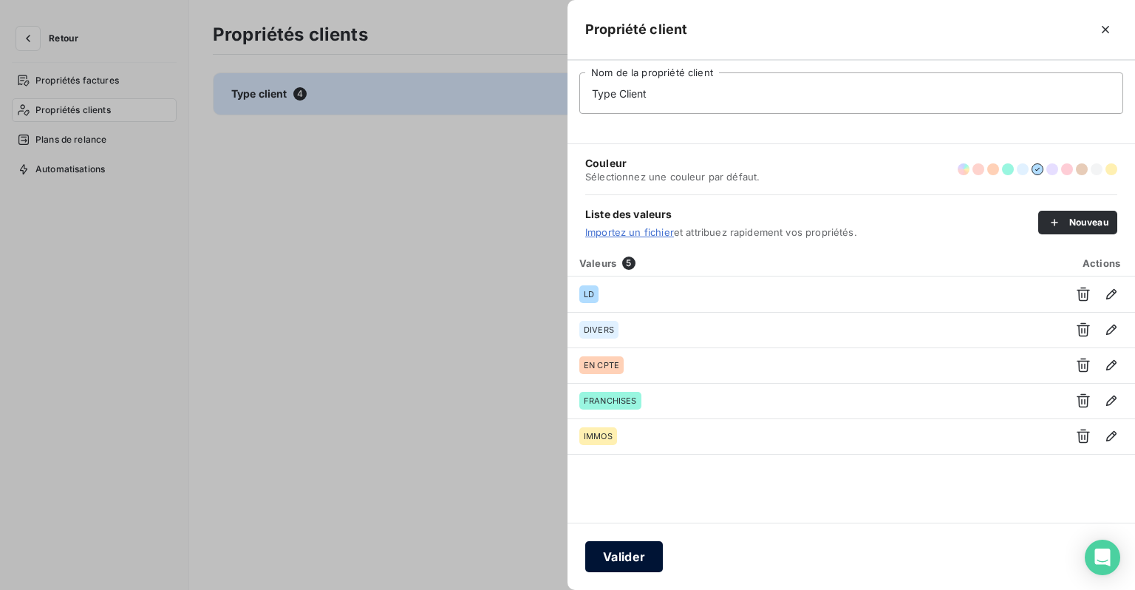
click at [636, 562] on button "Valider" at bounding box center [624, 556] width 78 height 31
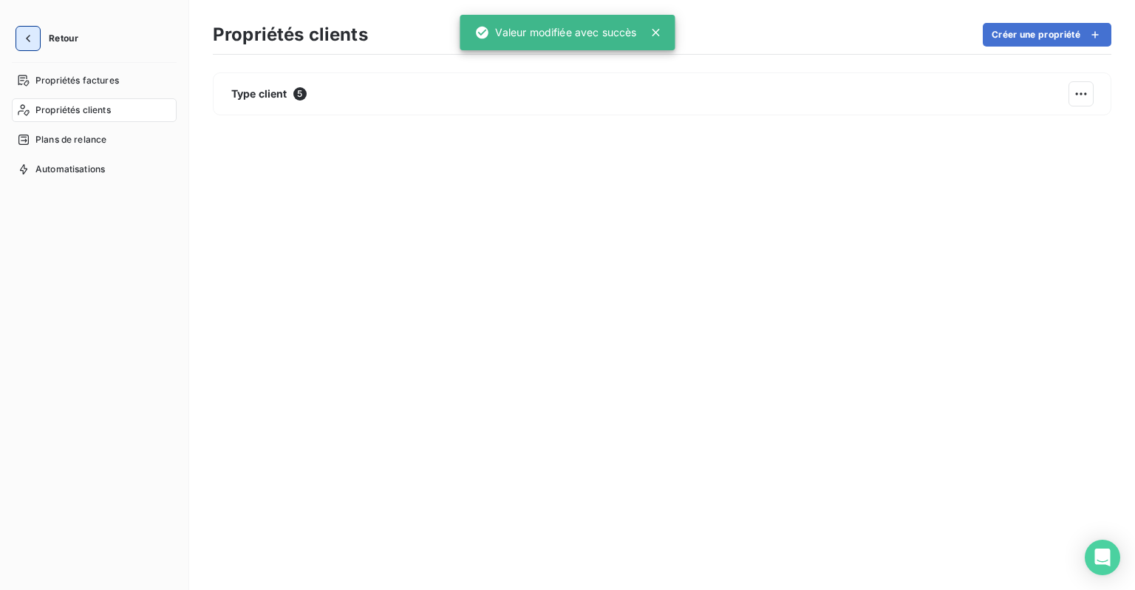
click at [24, 37] on icon "button" at bounding box center [28, 38] width 15 height 15
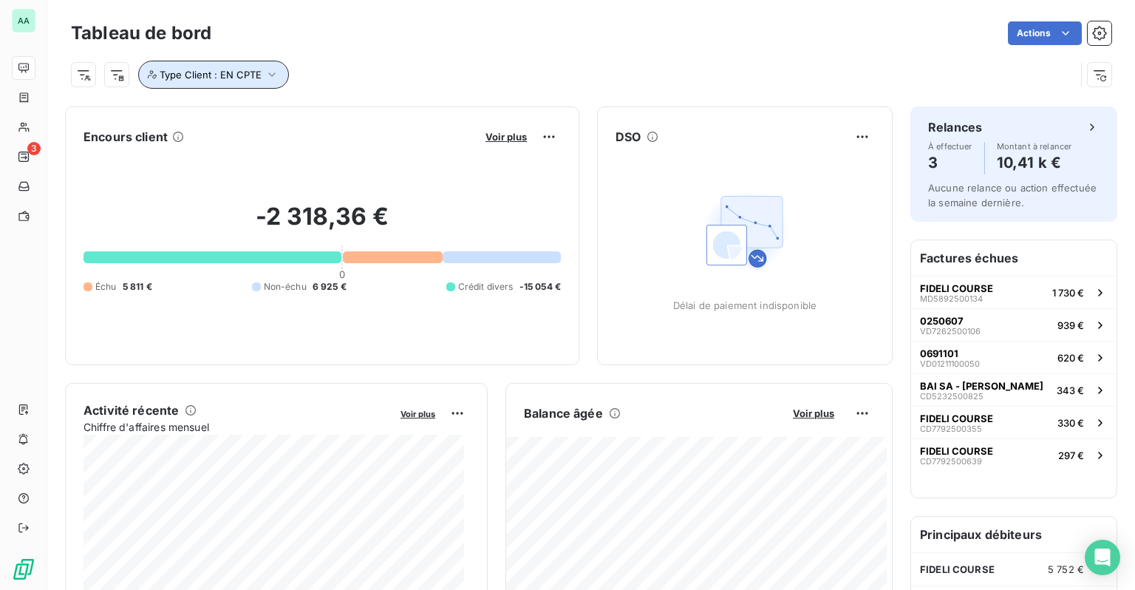
click at [256, 78] on span "Type Client : EN CPTE" at bounding box center [211, 75] width 102 height 12
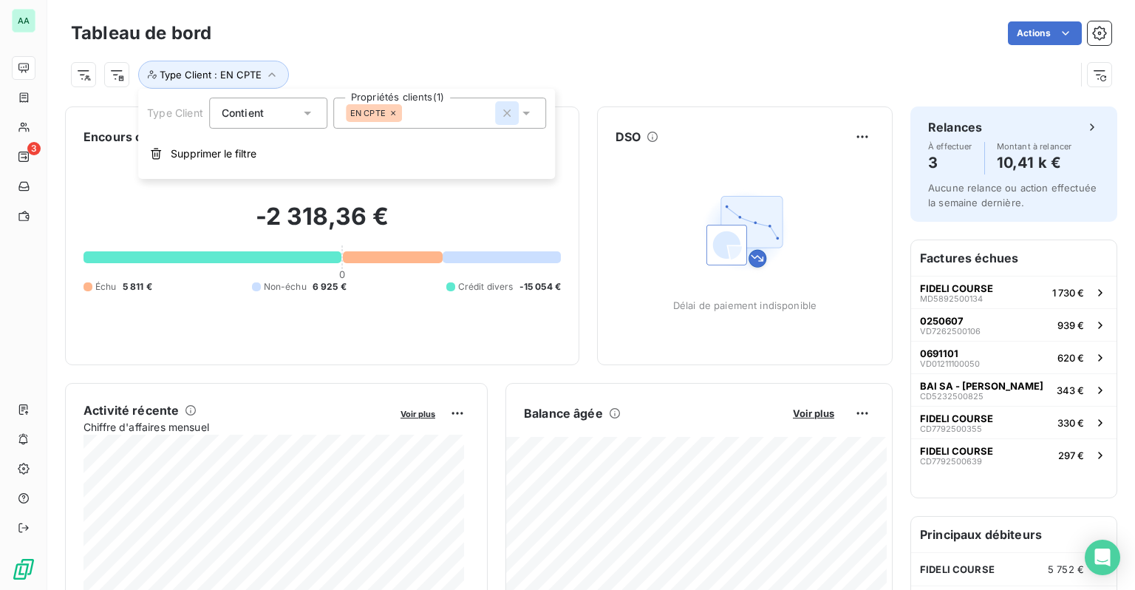
click at [509, 111] on icon "button" at bounding box center [506, 112] width 7 height 7
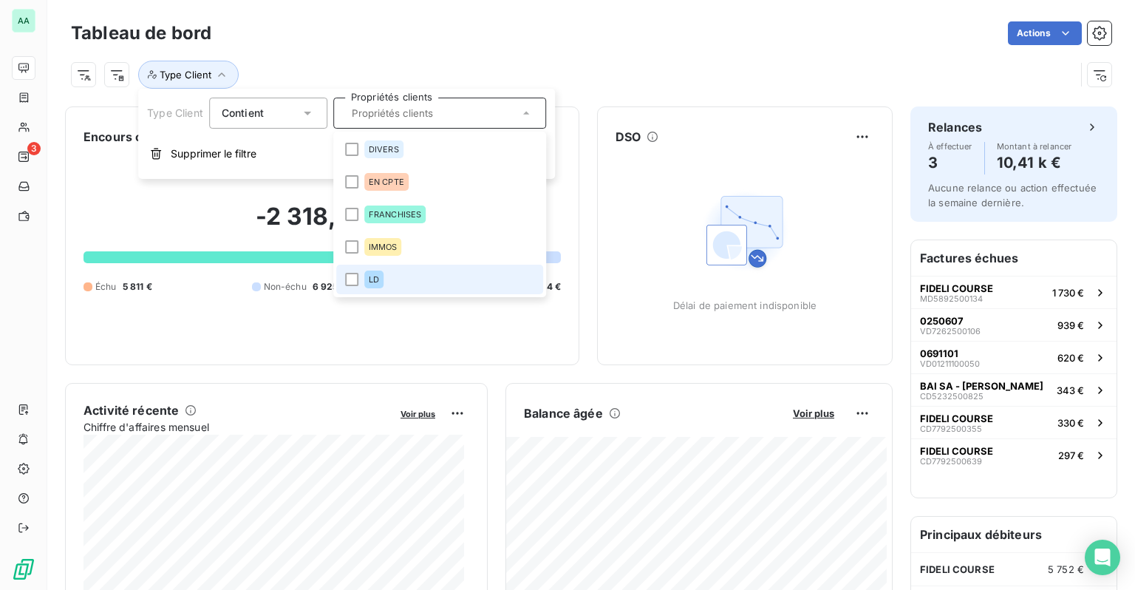
click at [368, 278] on div "LD" at bounding box center [373, 280] width 19 height 18
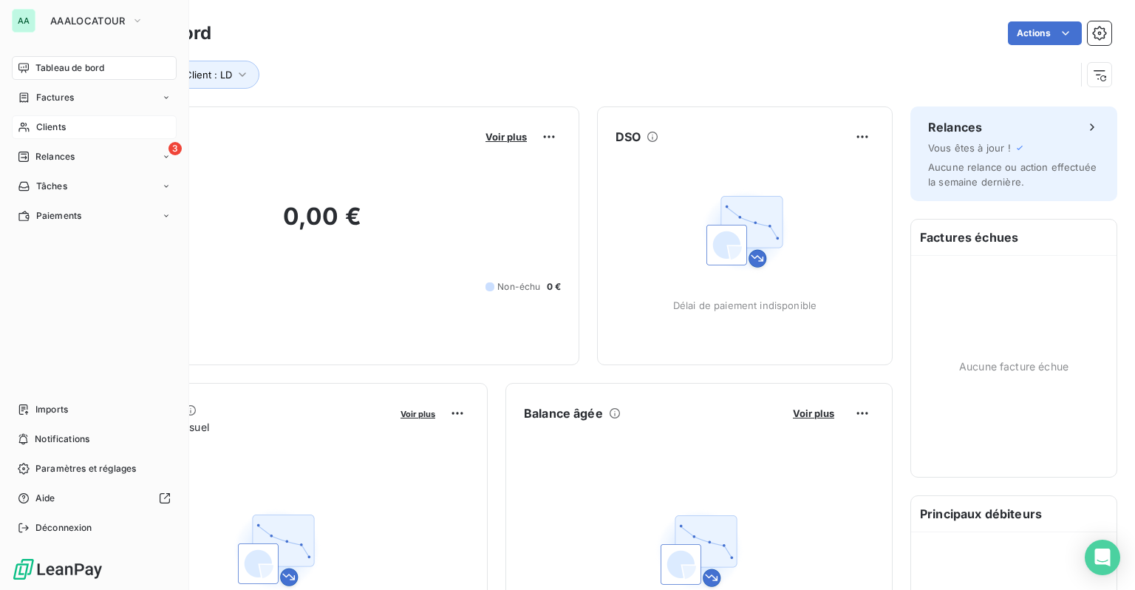
click at [44, 120] on div "Clients" at bounding box center [94, 127] width 165 height 24
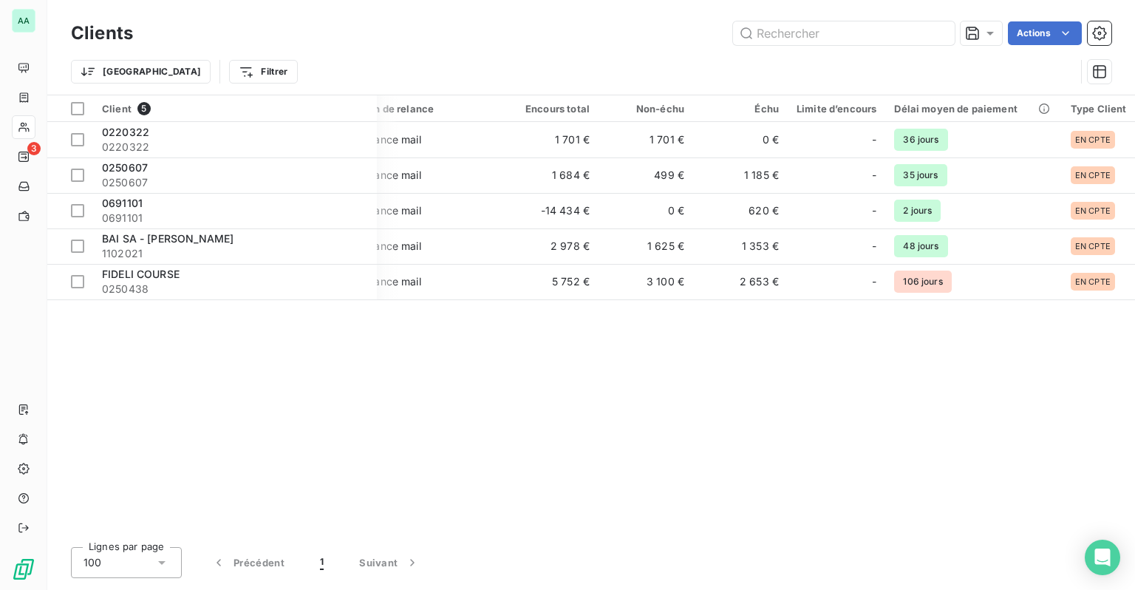
scroll to position [0, 40]
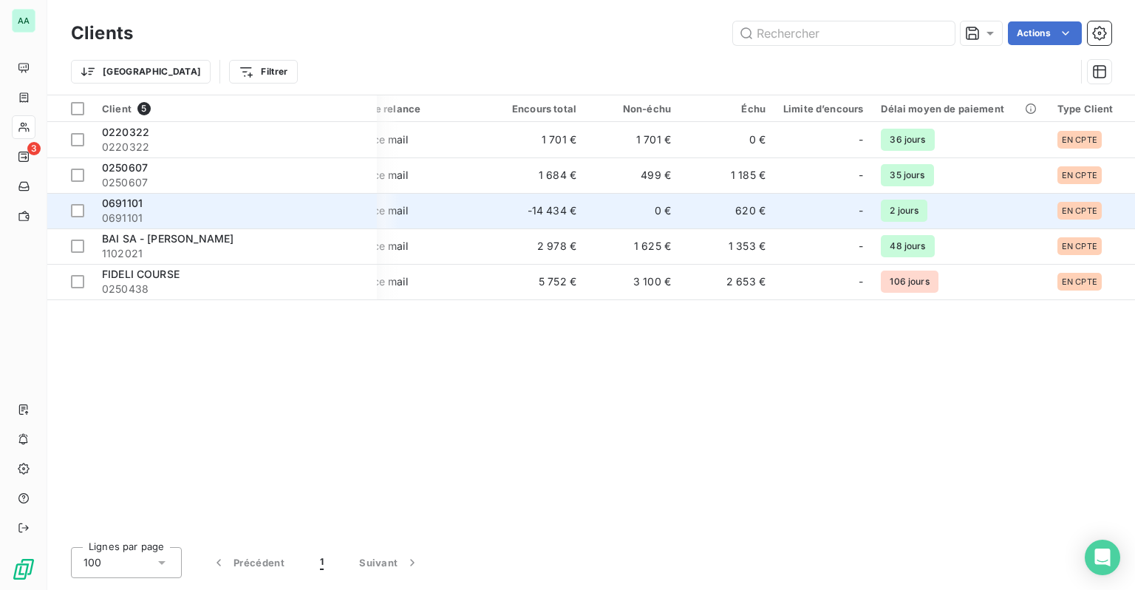
click at [1084, 214] on span "EN CPTE" at bounding box center [1079, 210] width 35 height 9
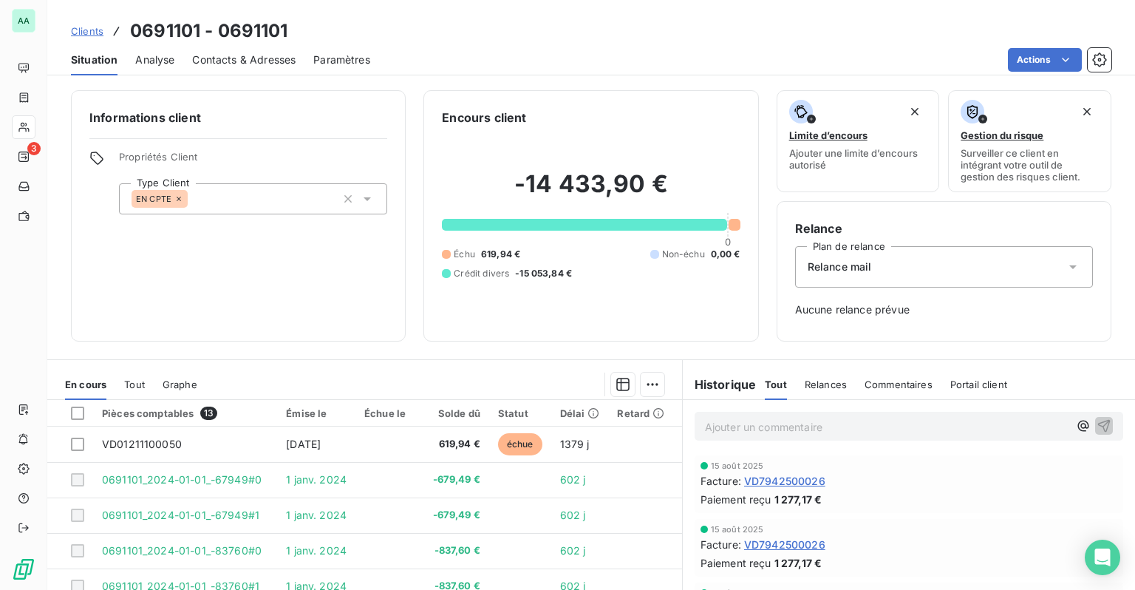
click at [272, 200] on div "EN CPTE" at bounding box center [253, 198] width 268 height 31
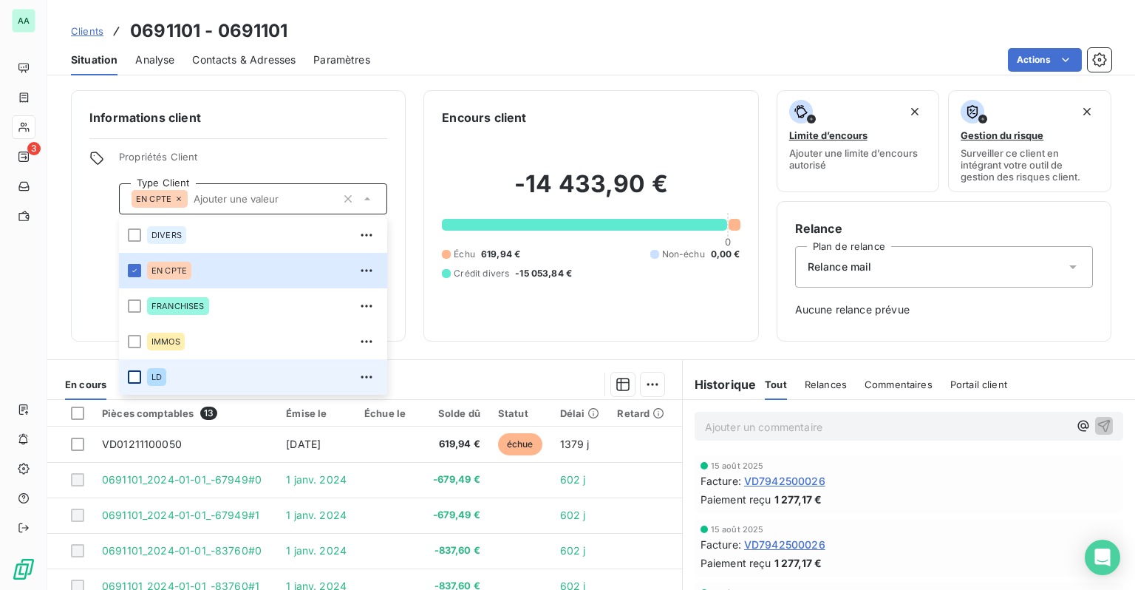
click at [140, 377] on div at bounding box center [134, 376] width 13 height 13
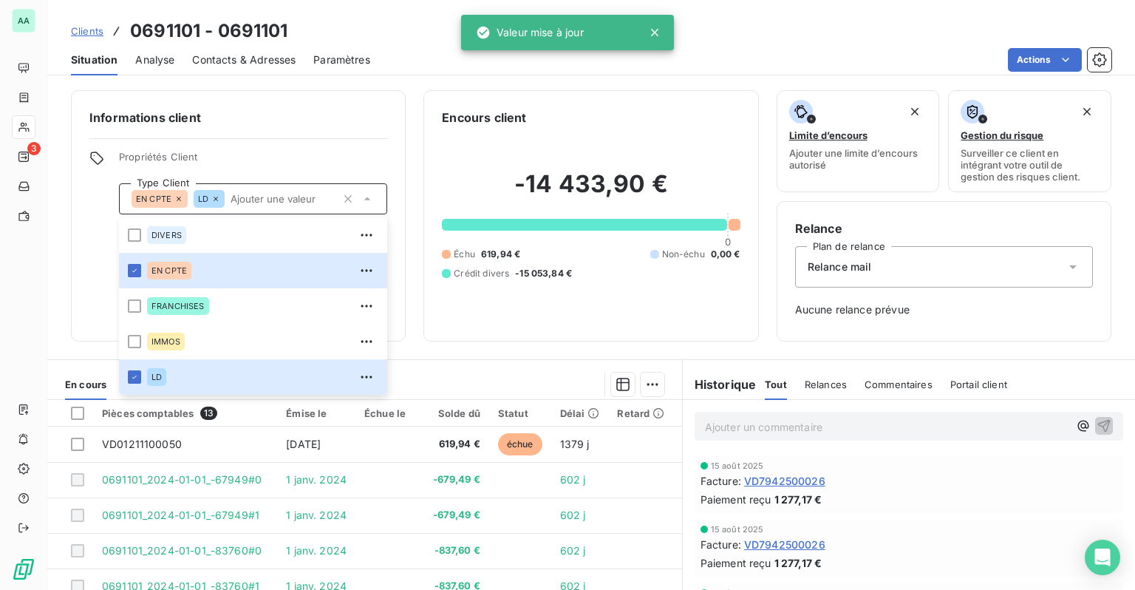
click at [180, 198] on icon at bounding box center [178, 198] width 9 height 9
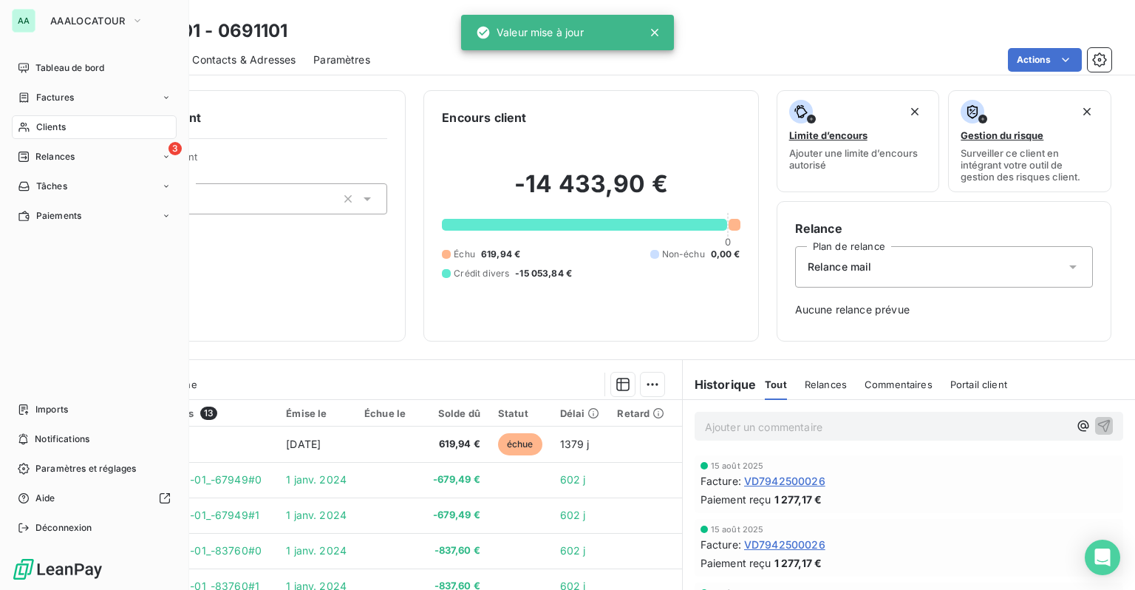
click at [24, 126] on icon at bounding box center [24, 127] width 13 height 12
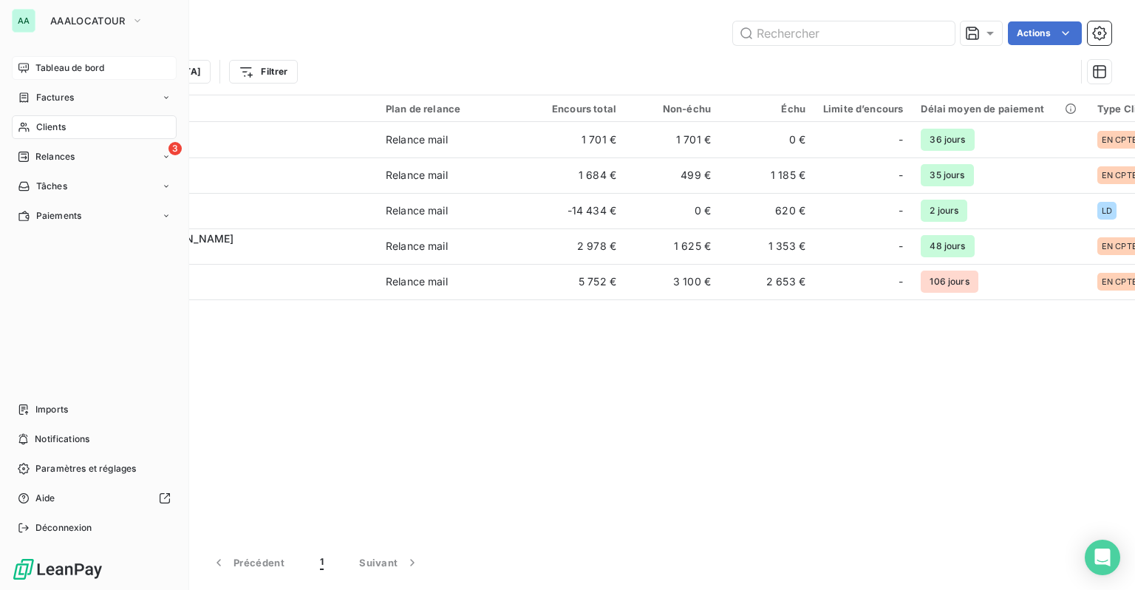
click at [61, 73] on span "Tableau de bord" at bounding box center [69, 67] width 69 height 13
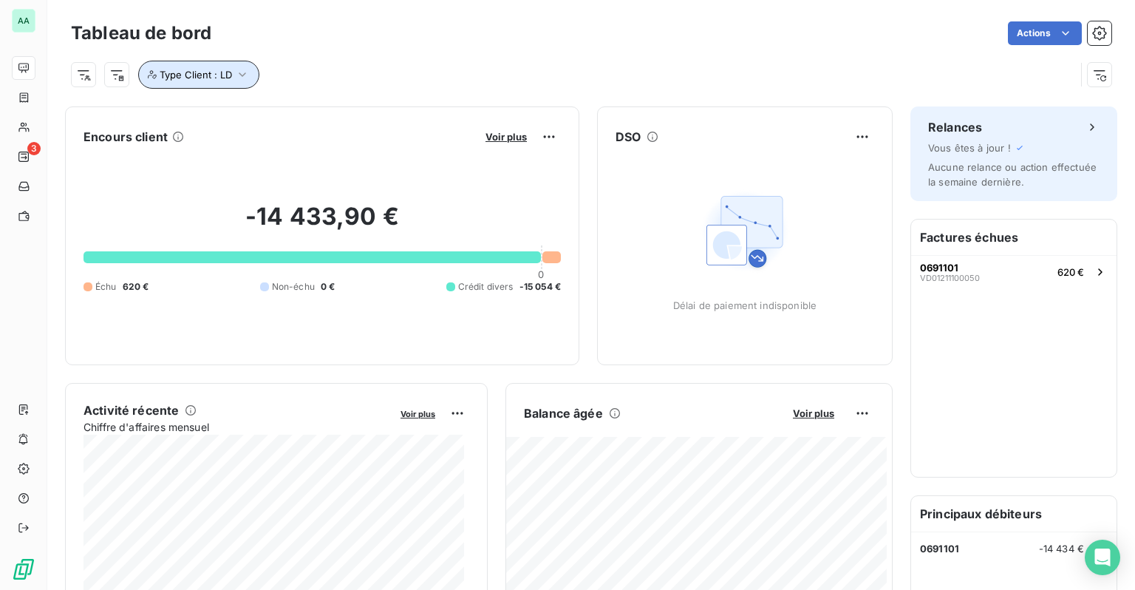
click at [242, 79] on icon "button" at bounding box center [242, 74] width 15 height 15
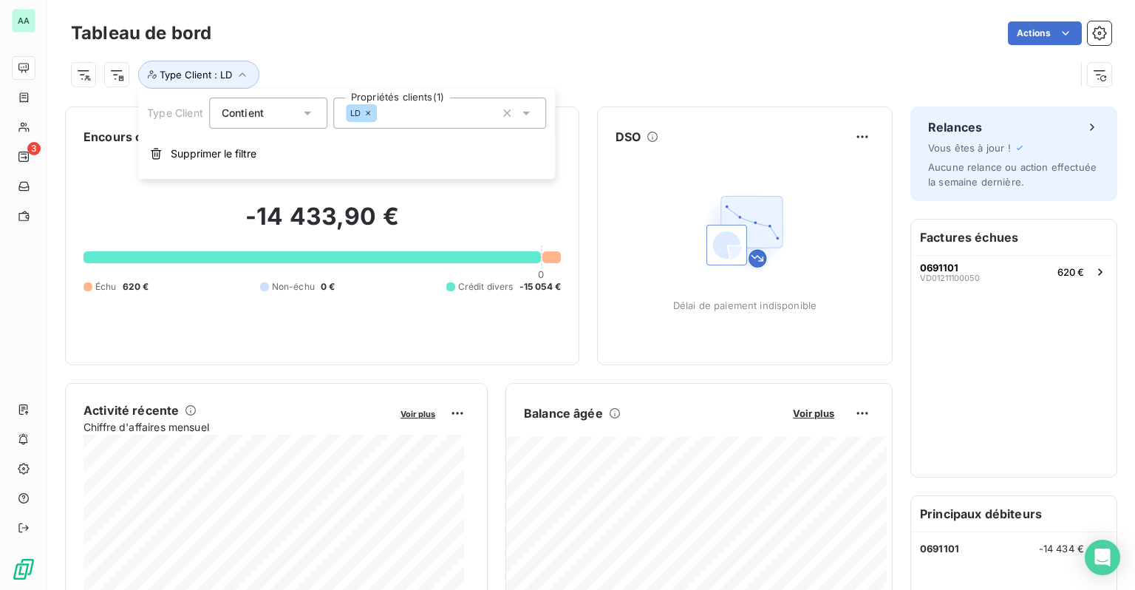
click at [372, 114] on icon at bounding box center [368, 113] width 9 height 9
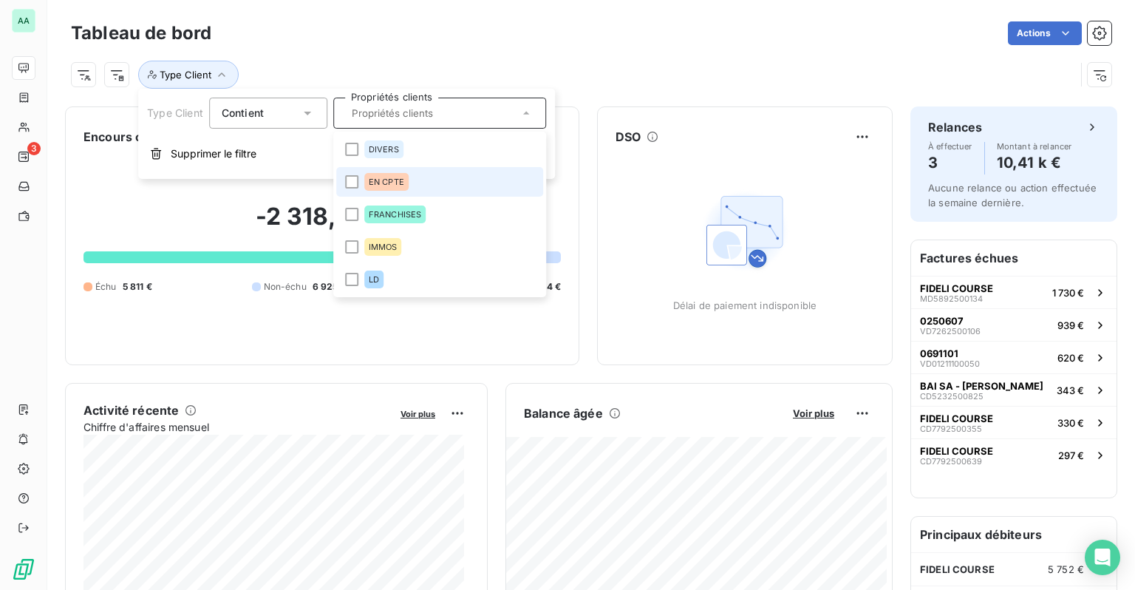
click at [376, 177] on span "EN CPTE" at bounding box center [386, 181] width 35 height 9
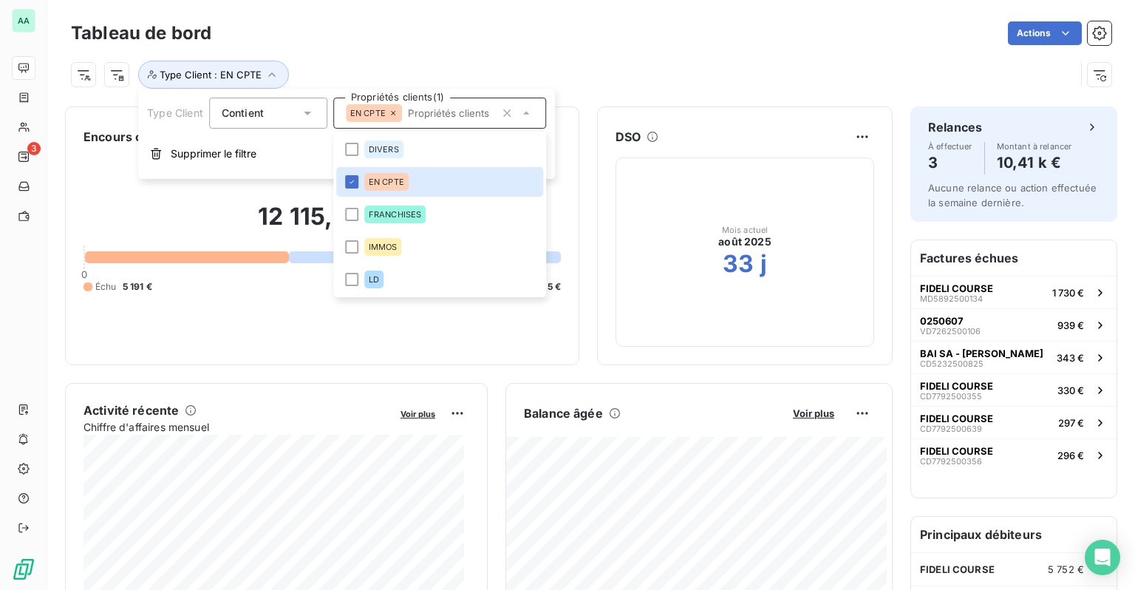
click at [617, 43] on div "Actions" at bounding box center [670, 33] width 883 height 24
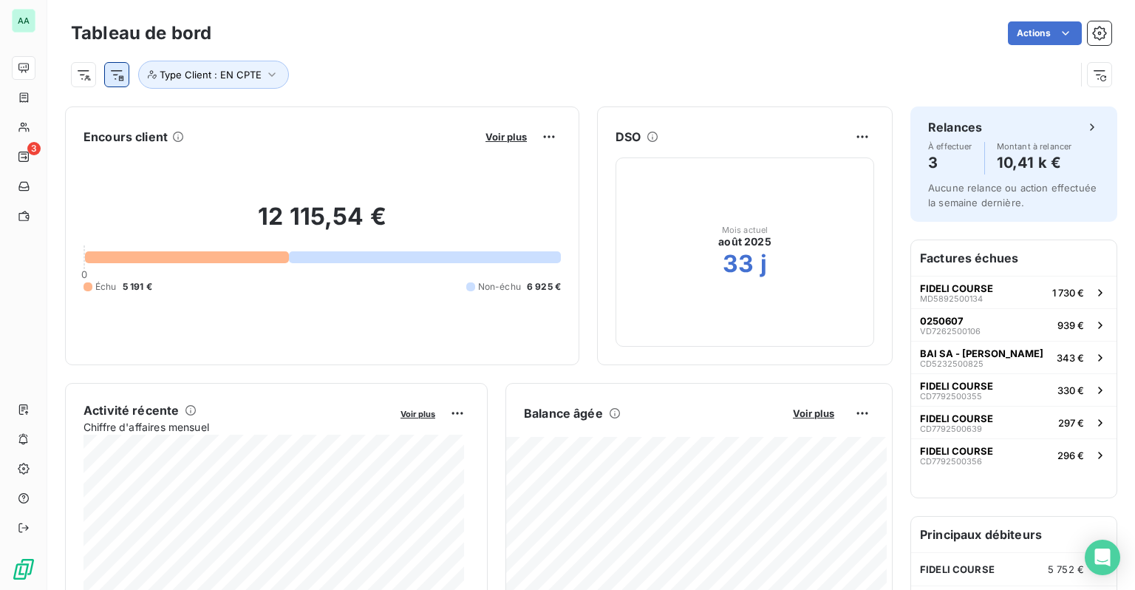
click at [112, 78] on html "AA 3 Tableau de bord Actions Type Client : EN CPTE Encours client Voir plus 12 …" at bounding box center [567, 295] width 1135 height 590
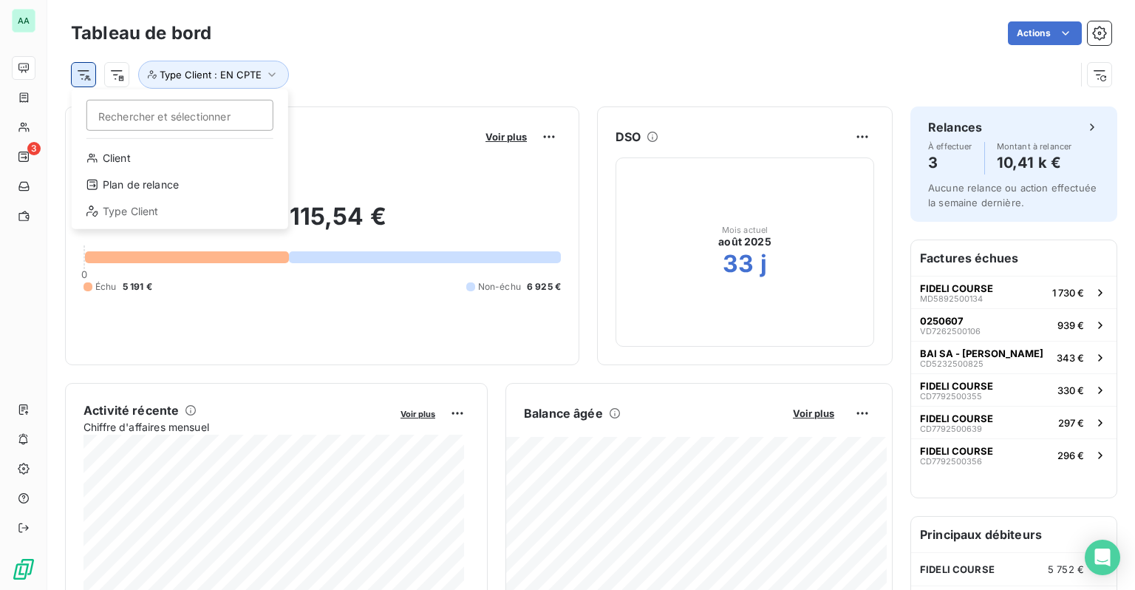
click at [90, 78] on html "AA 3 Tableau de bord Actions Rechercher et sélectionner Client Plan de relance …" at bounding box center [567, 295] width 1135 height 590
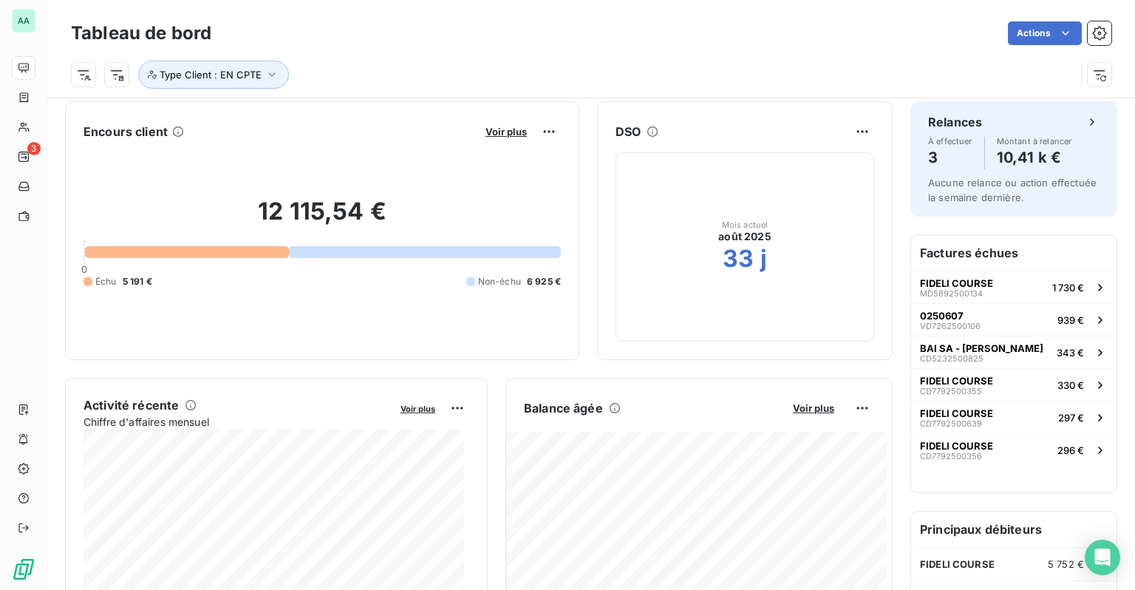
scroll to position [75, 0]
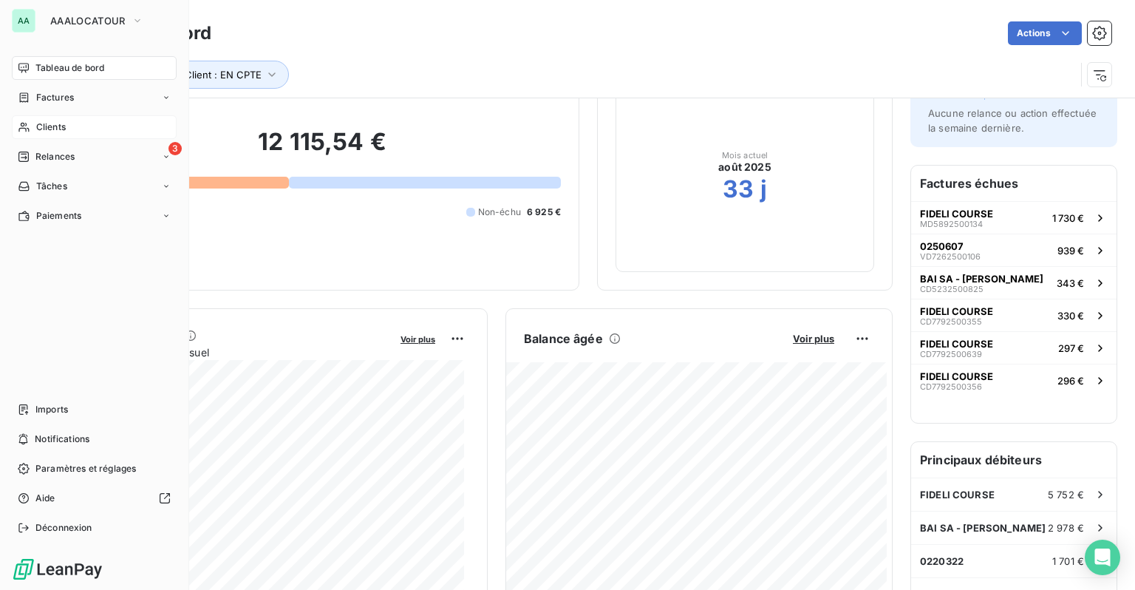
click at [35, 120] on div "Clients" at bounding box center [94, 127] width 165 height 24
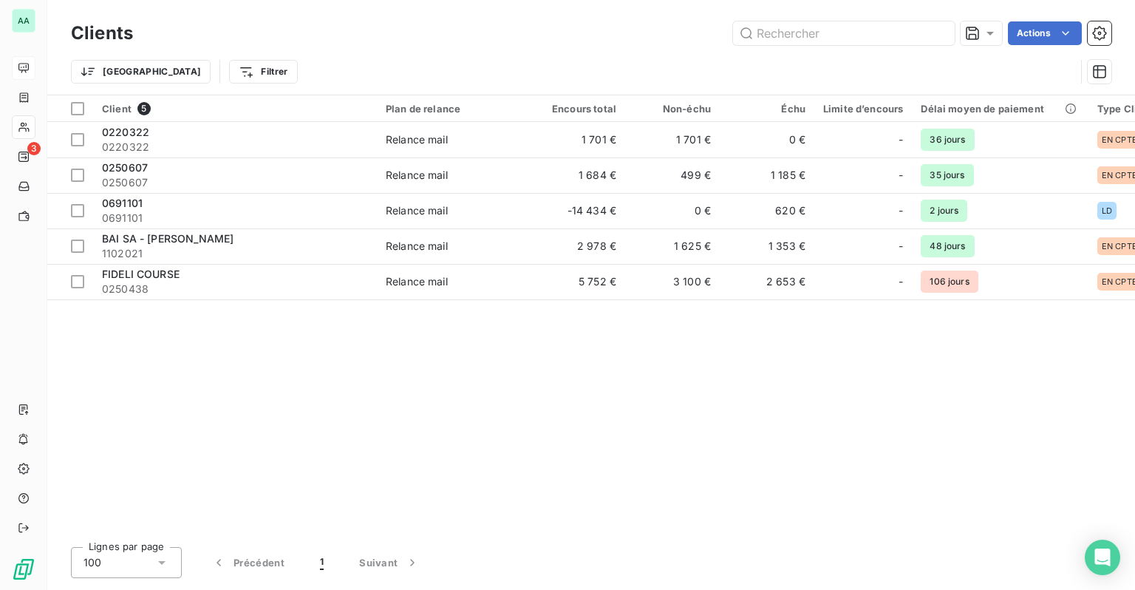
click at [361, 107] on html "AA 3 Clients Actions Trier Filtrer Client 5 Plan de relance Encours total Non-é…" at bounding box center [567, 295] width 1135 height 590
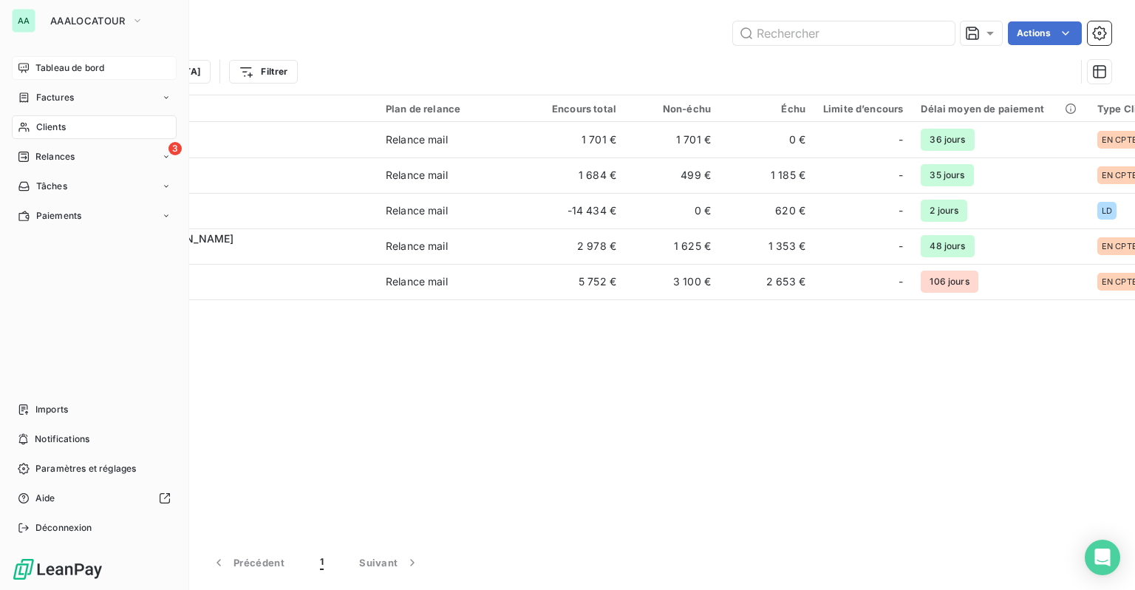
click at [41, 74] on span "Tableau de bord" at bounding box center [69, 67] width 69 height 13
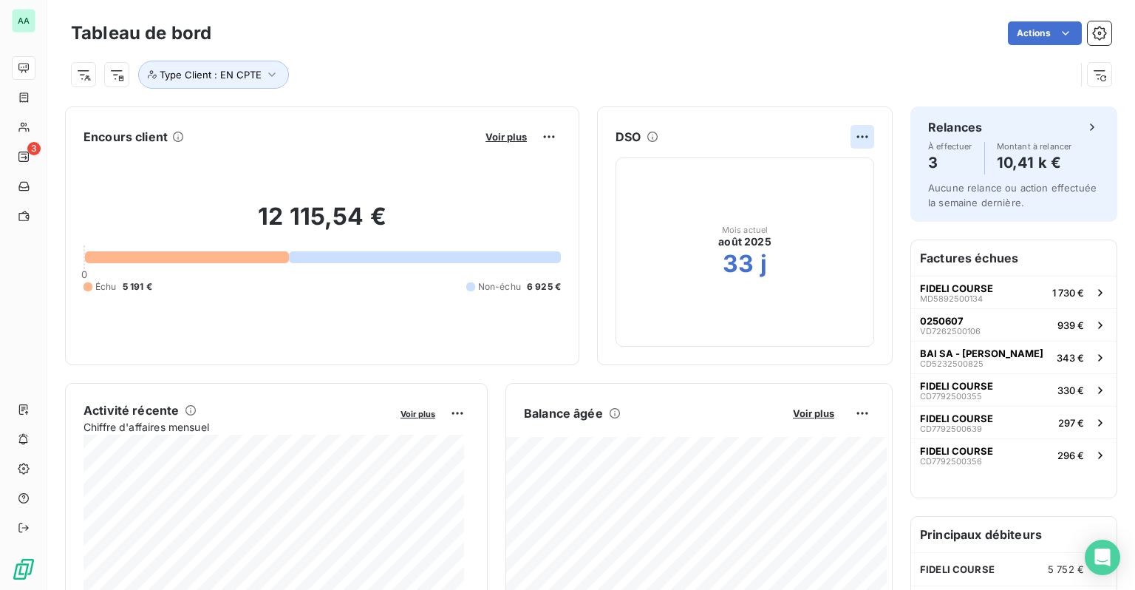
click at [851, 132] on html "AA 3 Tableau de bord Actions Type Client : EN CPTE Encours client Voir plus 12 …" at bounding box center [567, 295] width 1135 height 590
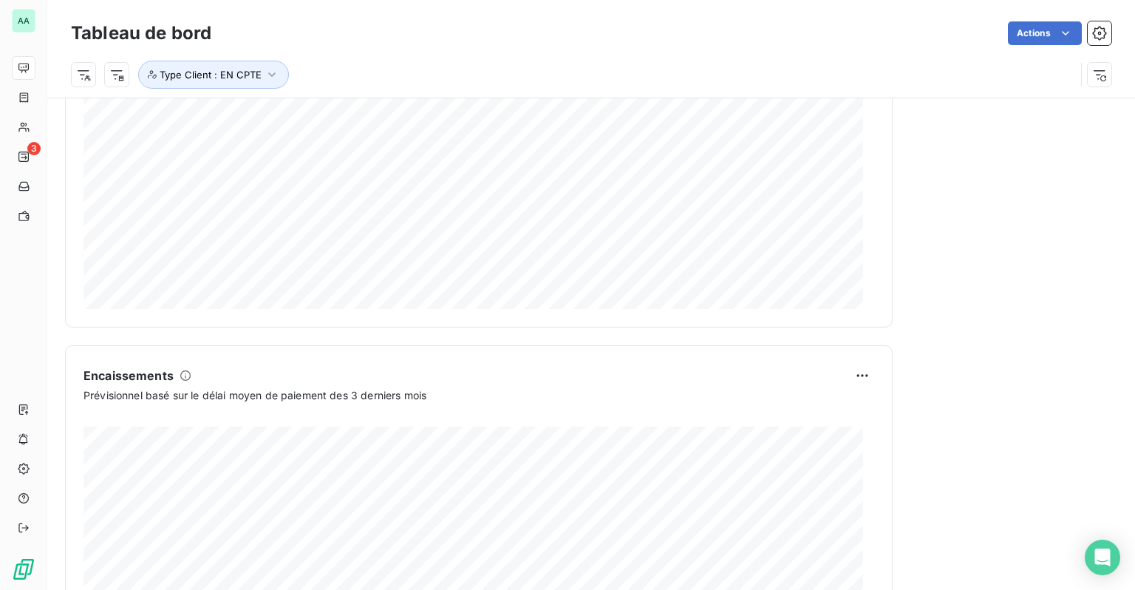
scroll to position [850, 0]
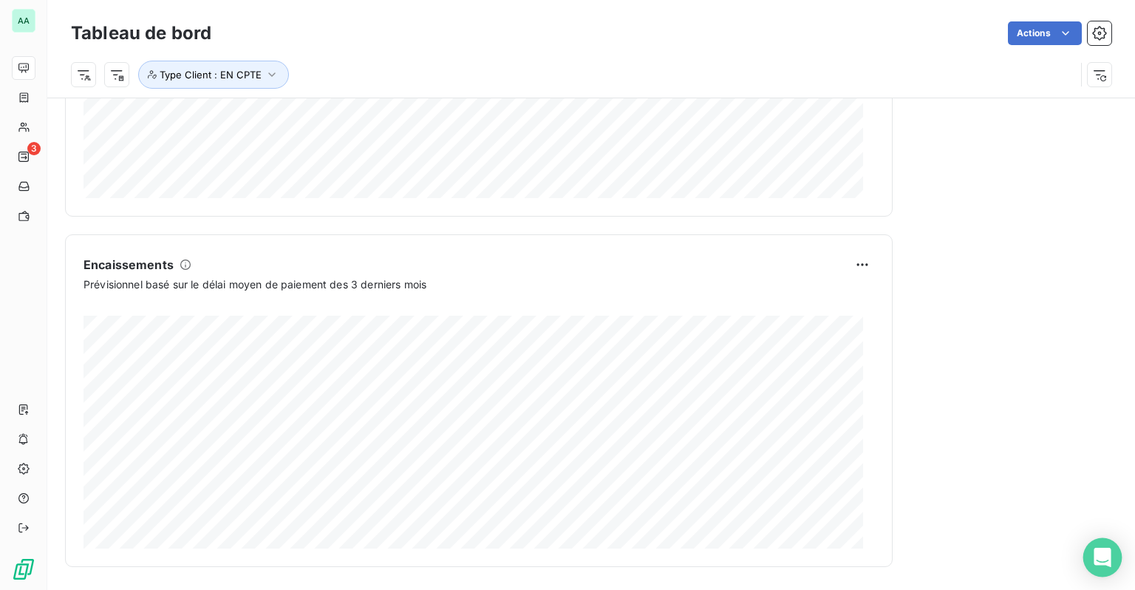
click at [1114, 554] on div "Open Intercom Messenger" at bounding box center [1103, 557] width 39 height 39
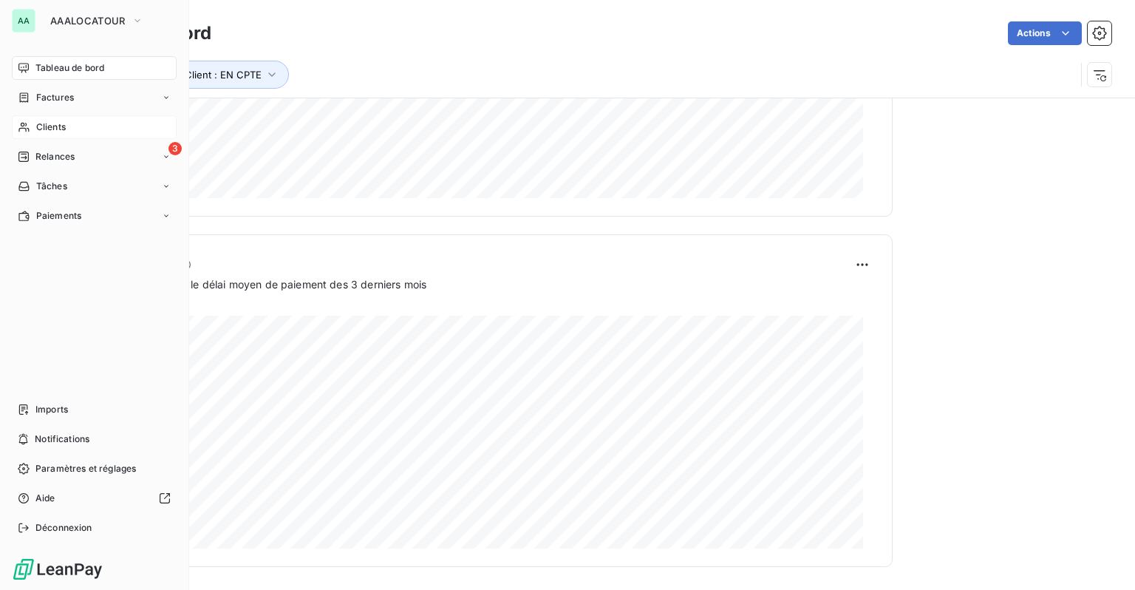
click at [50, 117] on div "Clients" at bounding box center [94, 127] width 165 height 24
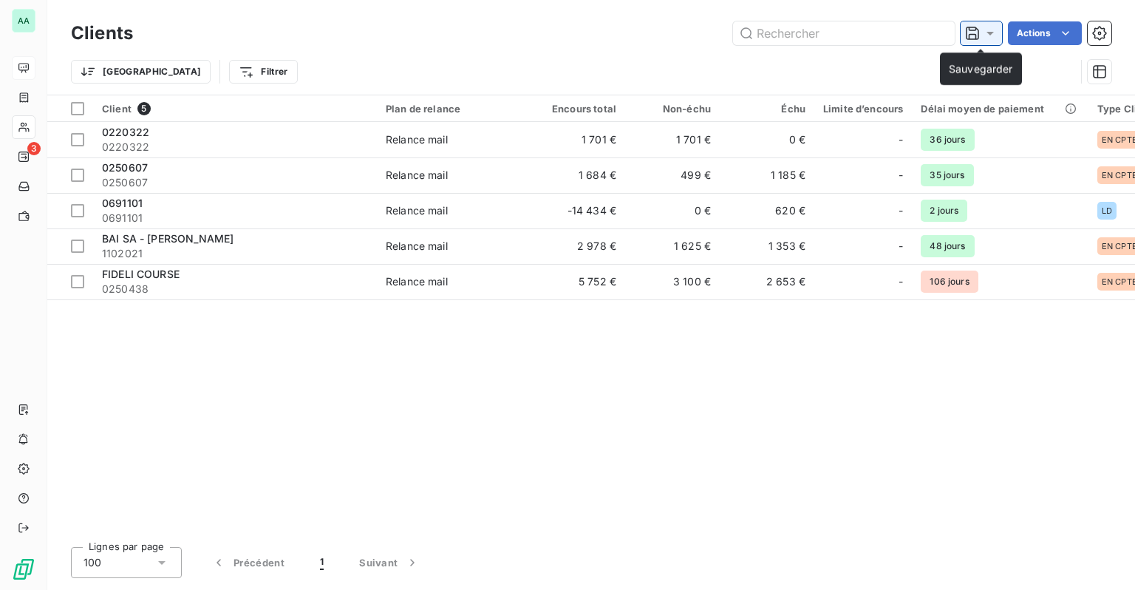
click at [988, 41] on div at bounding box center [981, 33] width 41 height 24
click at [685, 40] on div "Actions" at bounding box center [631, 33] width 961 height 24
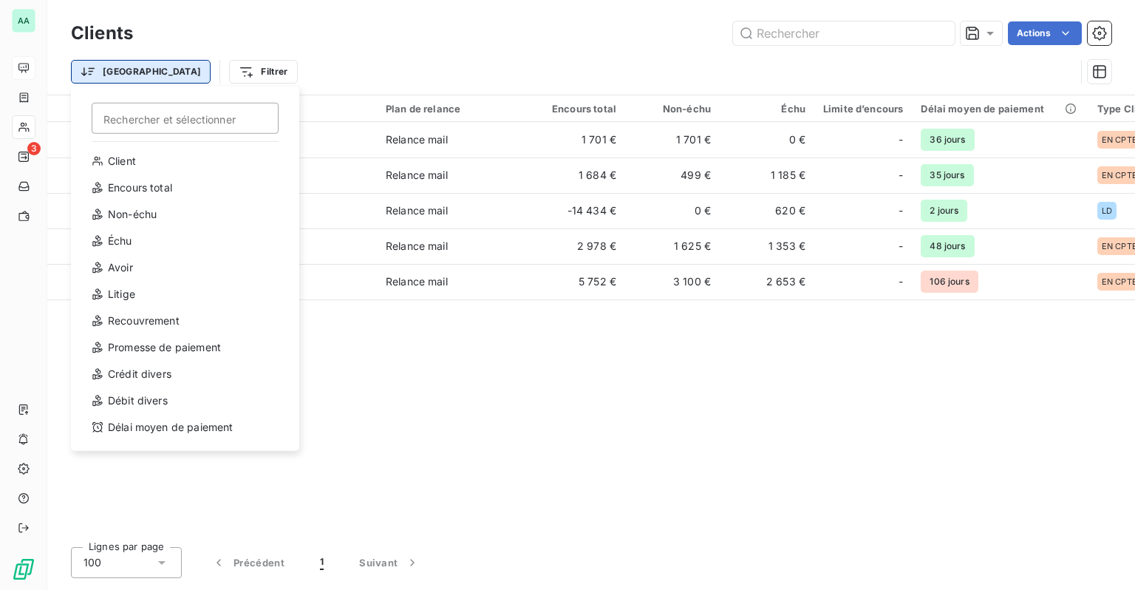
click at [113, 79] on html "AA 3 Clients Actions Trier Rechercher et sélectionner Client Encours total Non-…" at bounding box center [567, 295] width 1135 height 590
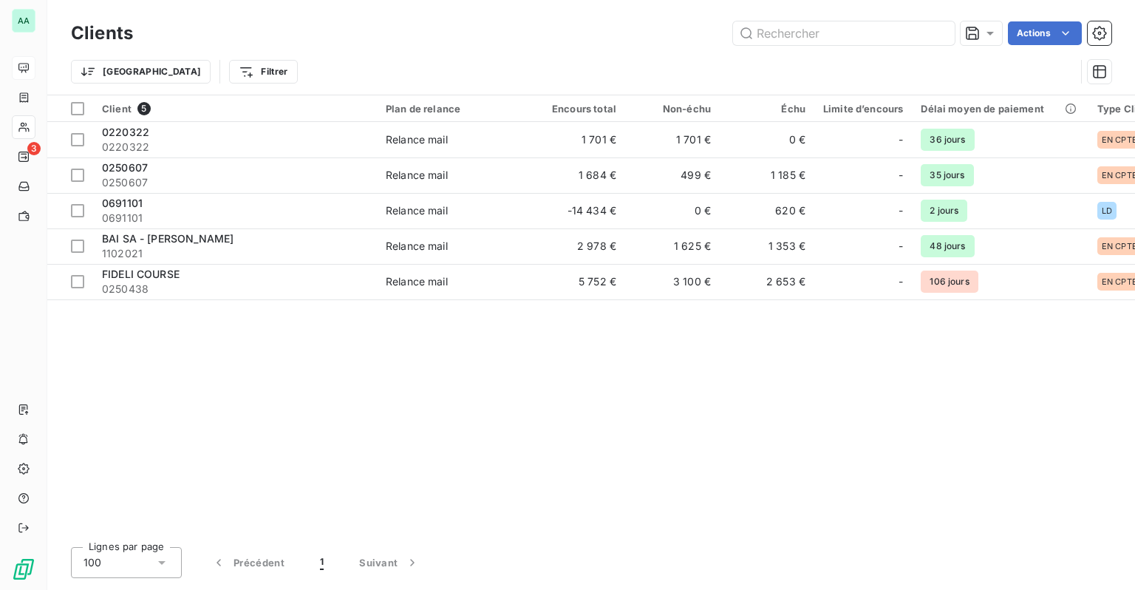
click at [396, 361] on html "AA 3 Clients Actions Trier Filtrer Client 5 Plan de relance Encours total Non-é…" at bounding box center [567, 295] width 1135 height 590
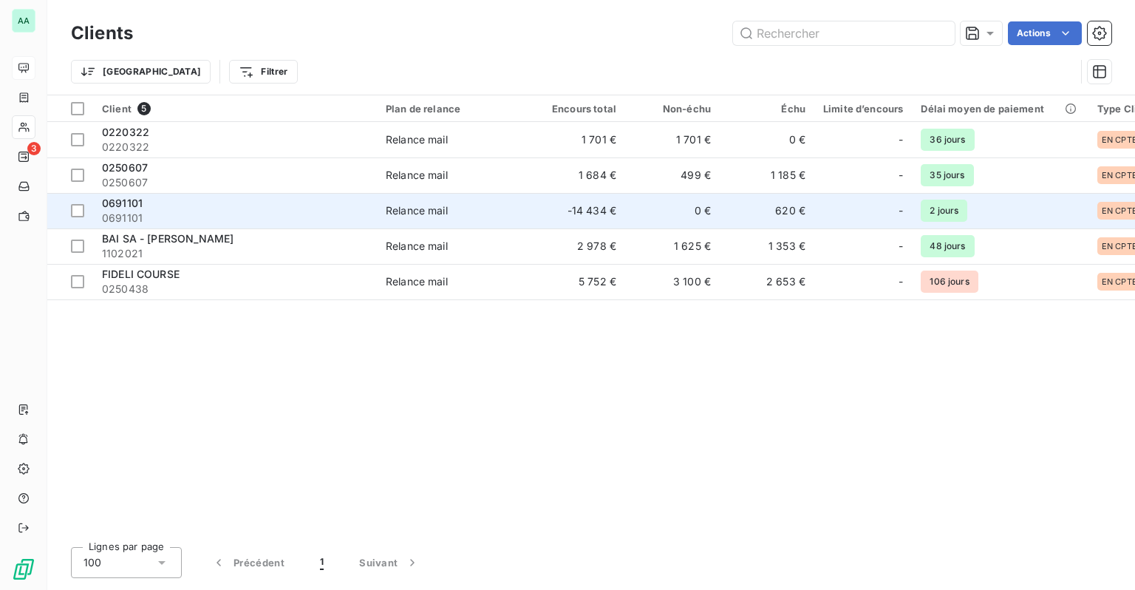
click at [1032, 218] on td "2 jours" at bounding box center [1000, 210] width 176 height 35
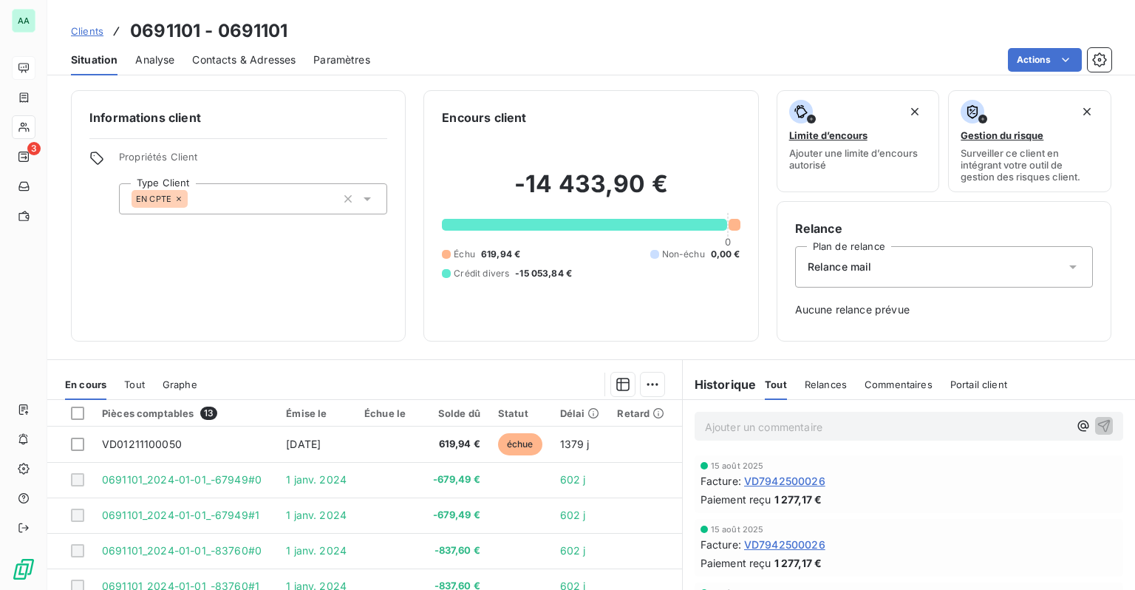
click at [284, 205] on div "EN CPTE" at bounding box center [253, 198] width 268 height 31
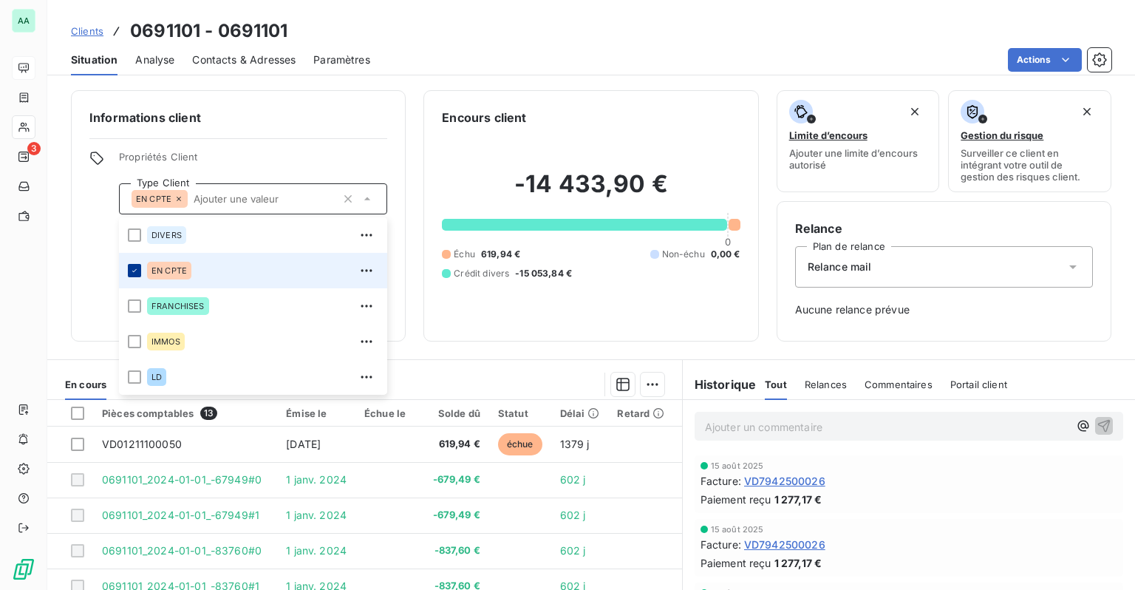
click at [135, 273] on icon at bounding box center [134, 270] width 9 height 9
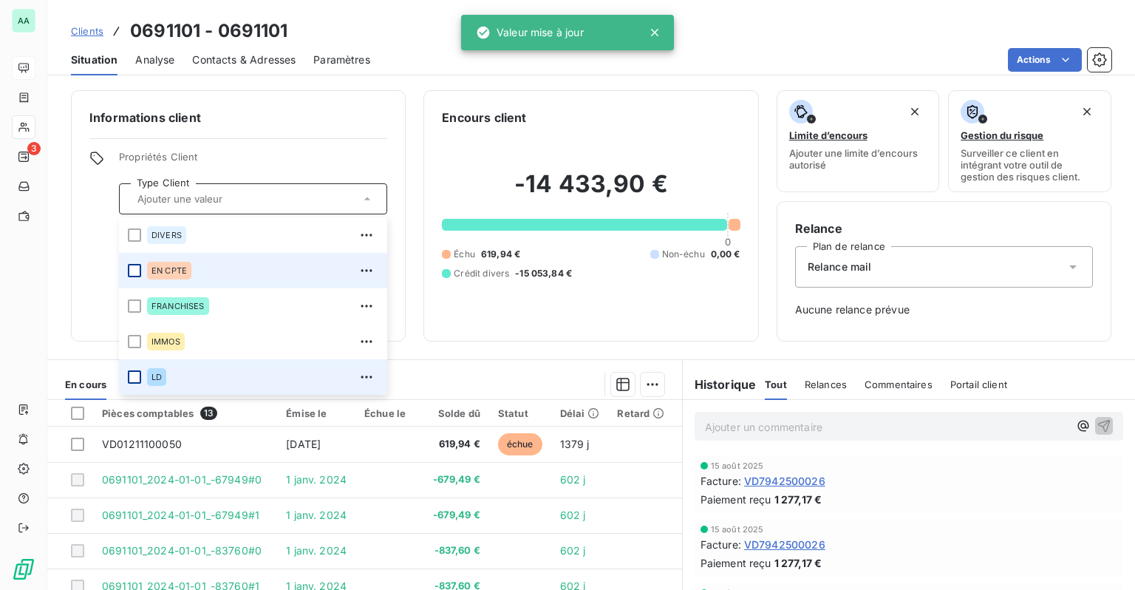
click at [132, 380] on div at bounding box center [134, 376] width 13 height 13
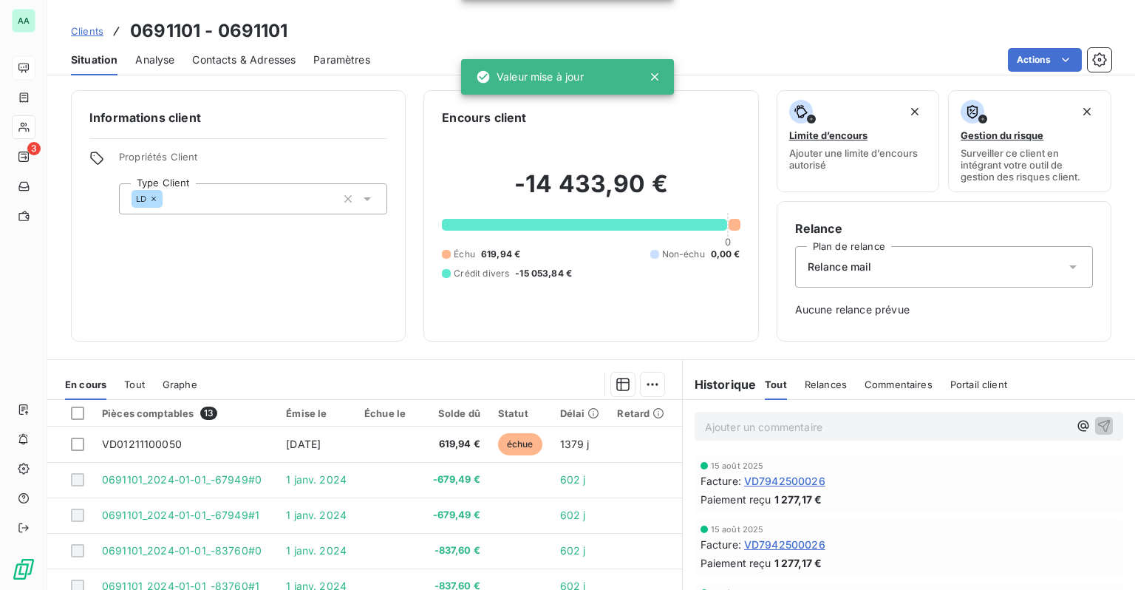
click at [266, 118] on h6 "Informations client" at bounding box center [238, 118] width 298 height 18
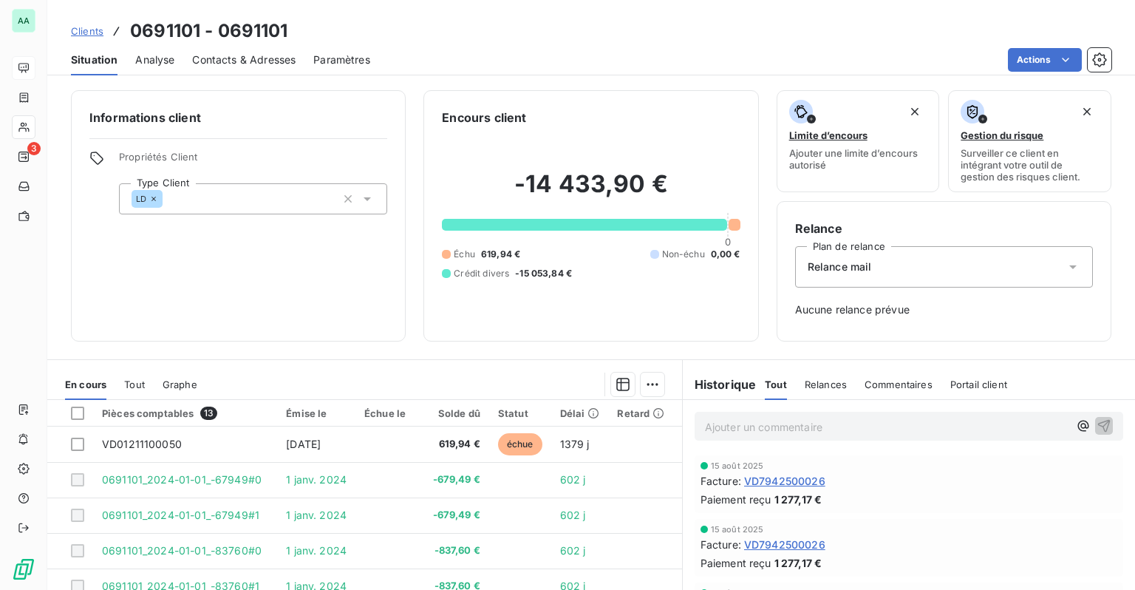
click at [293, 158] on span "Propriétés Client" at bounding box center [253, 161] width 268 height 21
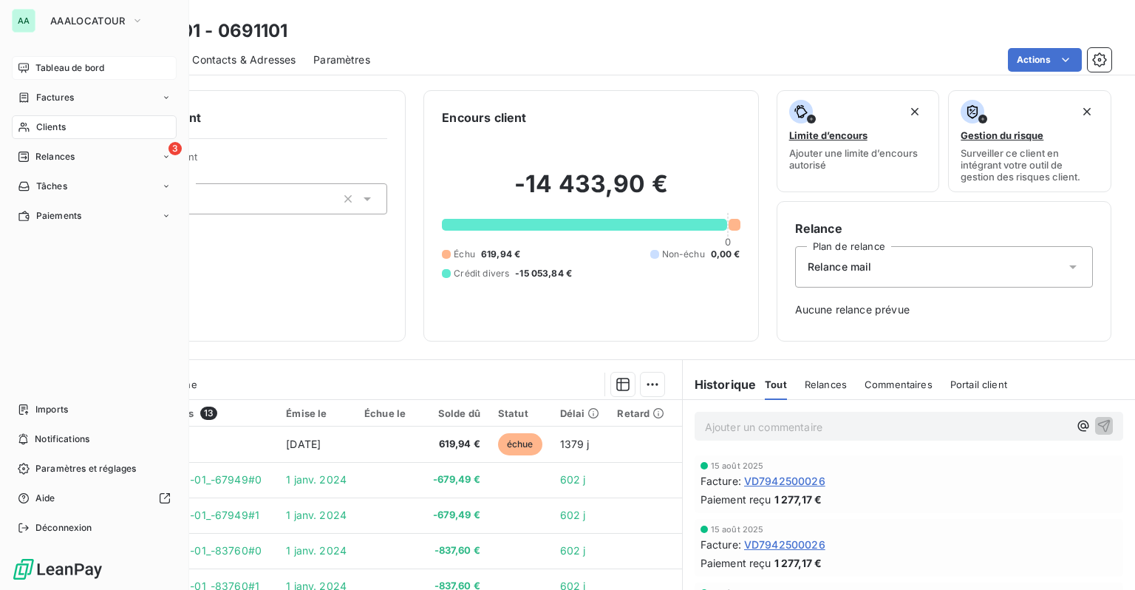
click at [26, 131] on icon at bounding box center [23, 128] width 10 height 10
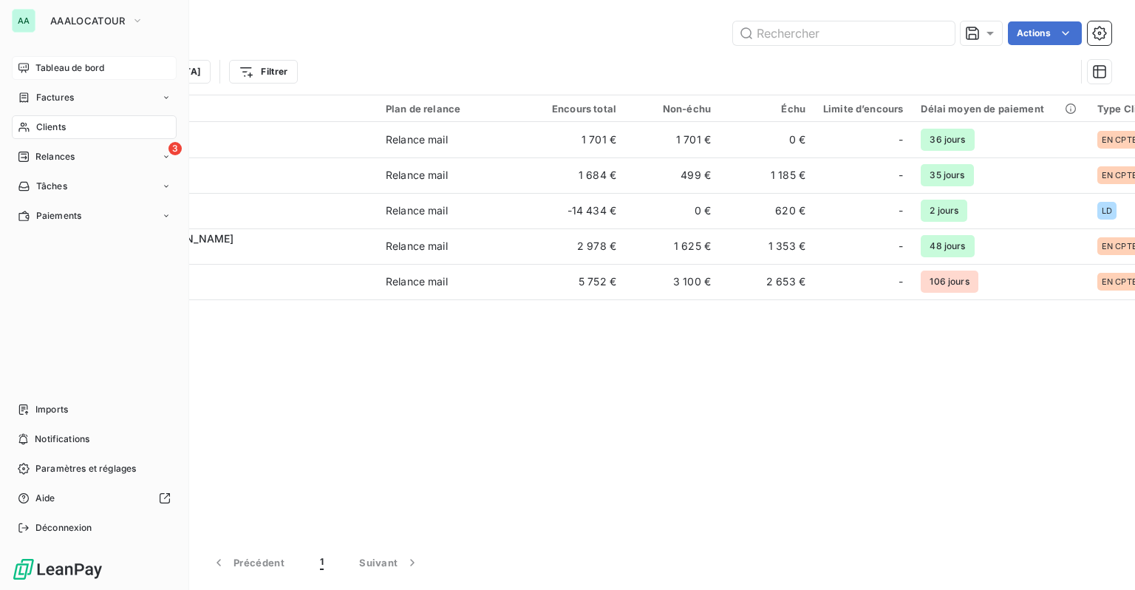
click at [56, 75] on div "Tableau de bord" at bounding box center [94, 68] width 165 height 24
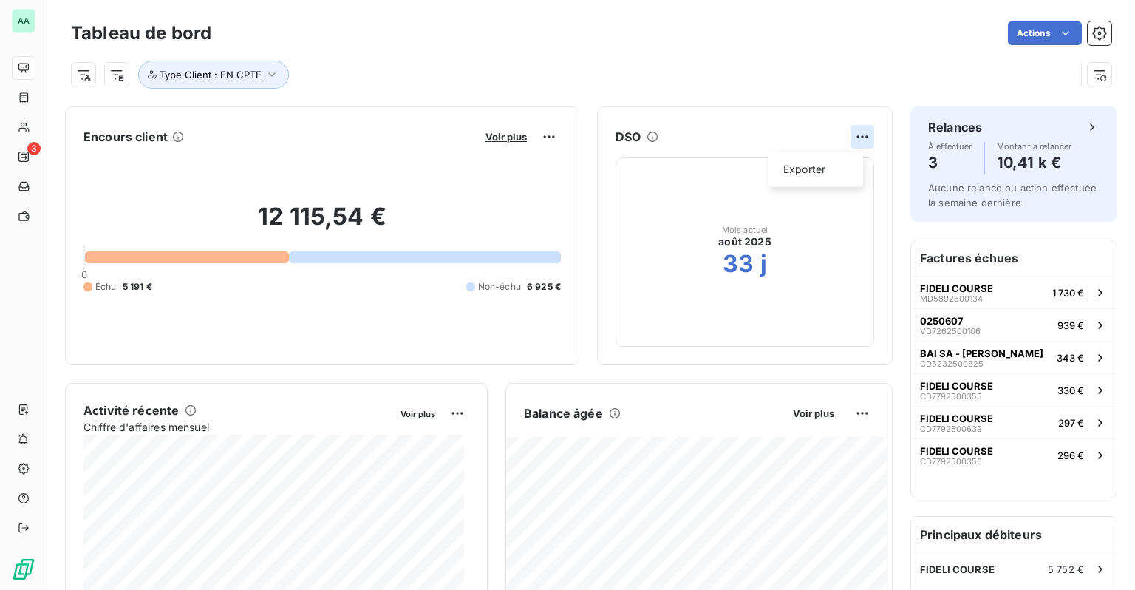
click at [846, 135] on html "AA 3 Tableau de bord Actions Type Client : EN CPTE Encours client Voir plus 12 …" at bounding box center [567, 295] width 1135 height 590
click at [795, 132] on html "AA 3 Tableau de bord Actions Type Client : EN CPTE Encours client Voir plus 12 …" at bounding box center [567, 295] width 1135 height 590
click at [259, 72] on span "Type Client : EN CPTE" at bounding box center [211, 75] width 102 height 12
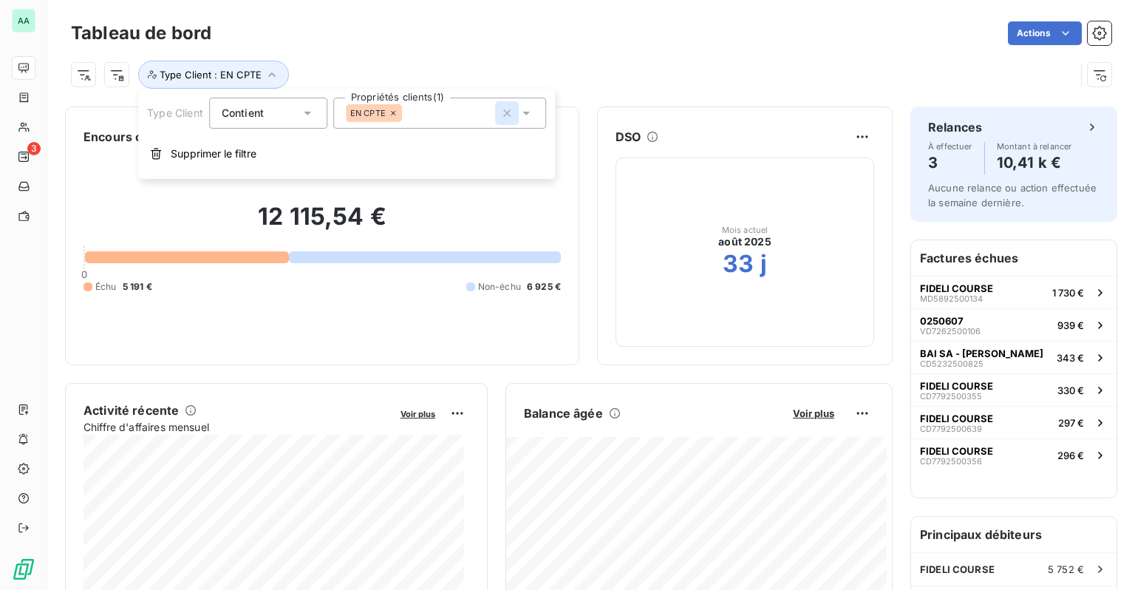
click at [509, 117] on icon "button" at bounding box center [507, 113] width 15 height 15
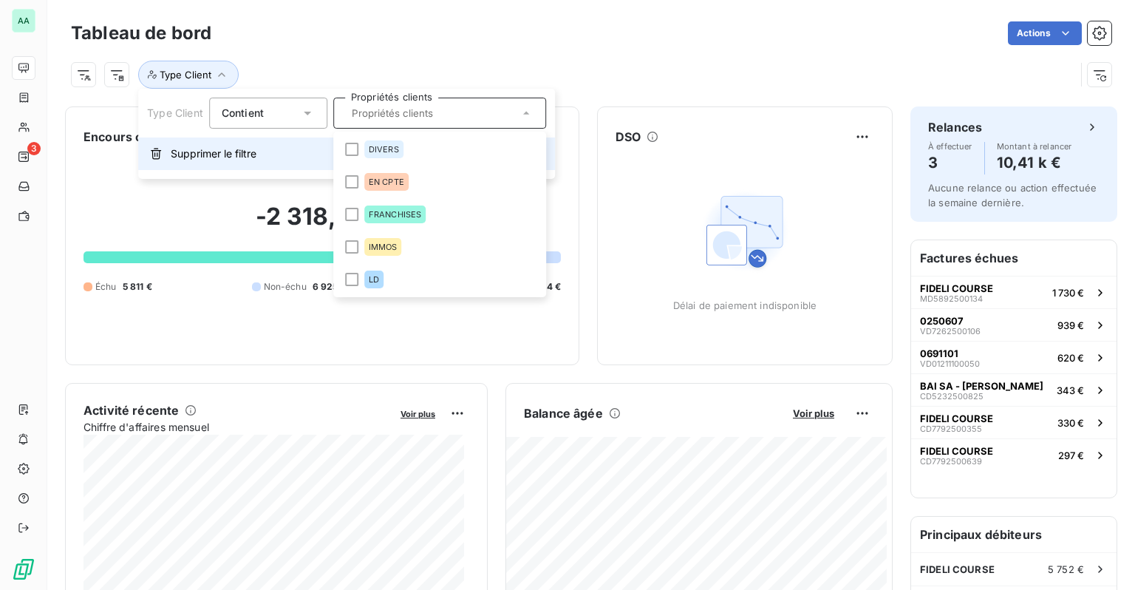
click at [229, 160] on span "Supprimer le filtre" at bounding box center [214, 153] width 86 height 15
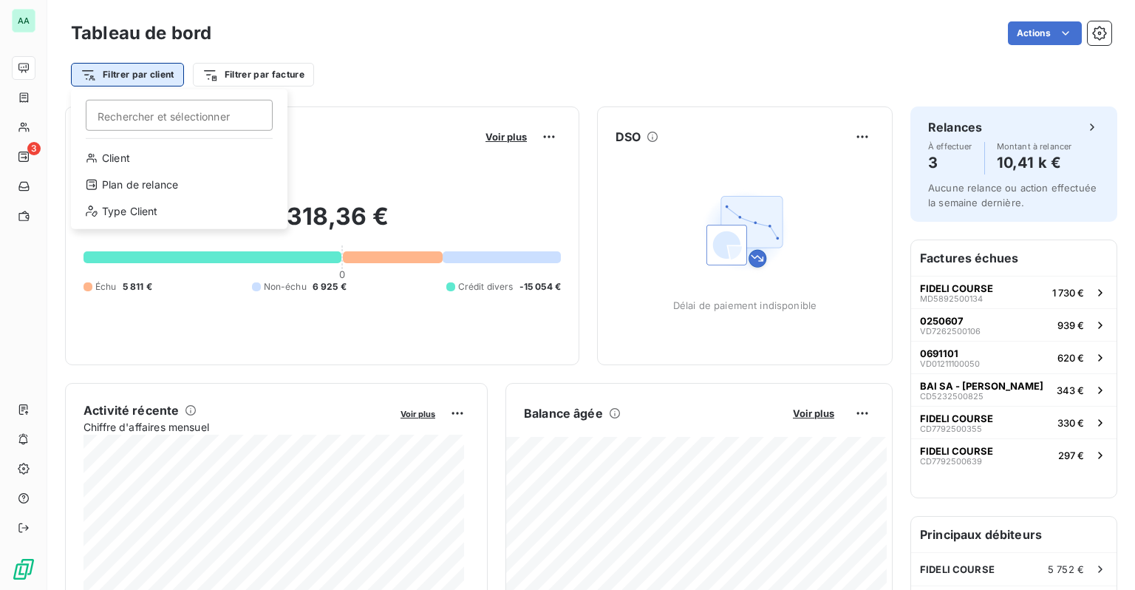
click at [159, 78] on html "AA 3 Tableau de bord Actions Filtrer par client Rechercher et sélectionner Clie…" at bounding box center [567, 295] width 1135 height 590
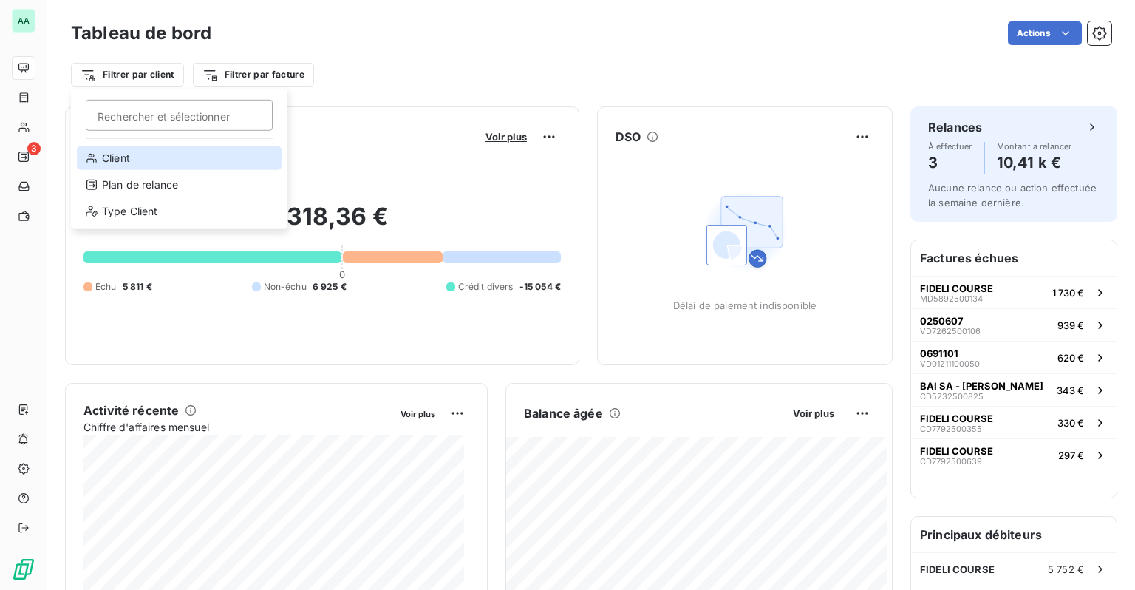
click at [127, 161] on div "Client" at bounding box center [179, 158] width 205 height 24
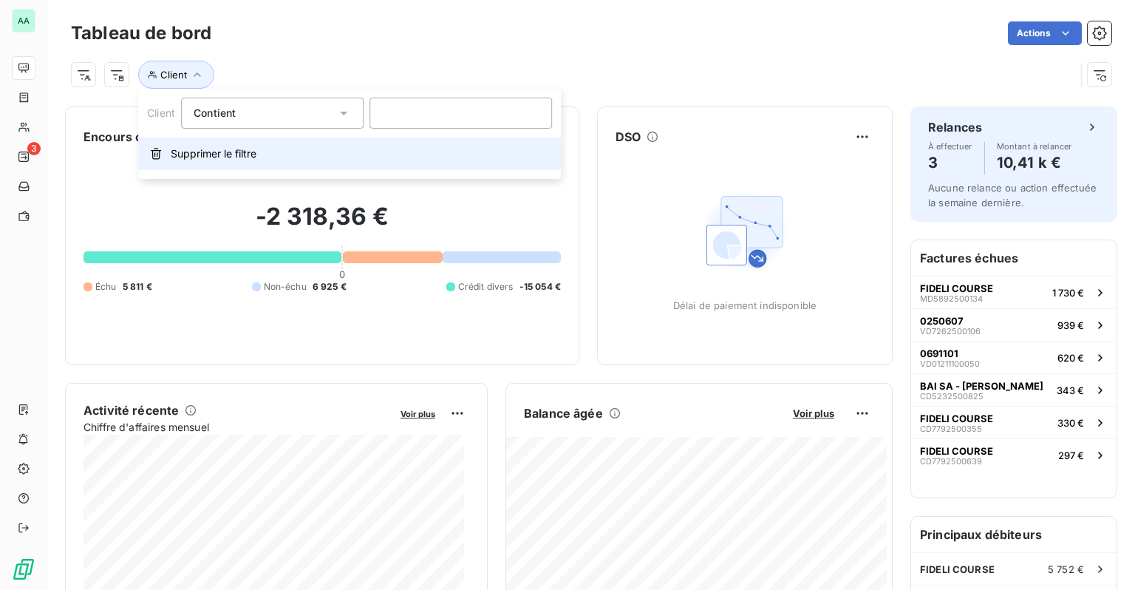
click at [258, 149] on button "Supprimer le filtre" at bounding box center [349, 153] width 423 height 33
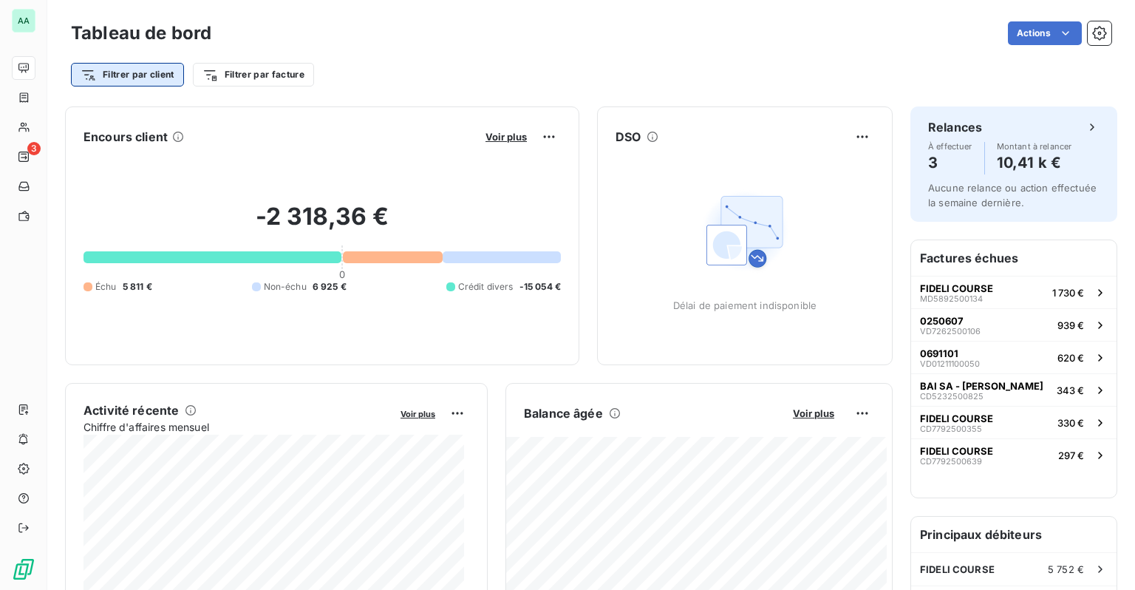
click at [151, 72] on html "AA 3 Tableau de bord Actions Filtrer par client Filtrer par facture Encours cli…" at bounding box center [567, 295] width 1135 height 590
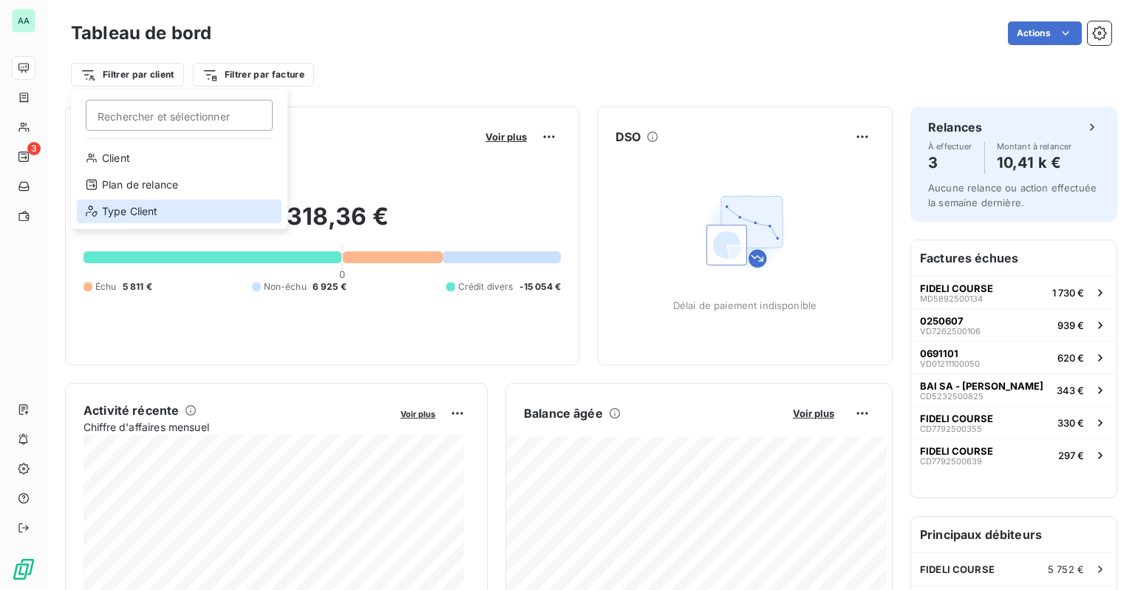
click at [138, 217] on div "Type Client" at bounding box center [179, 212] width 205 height 24
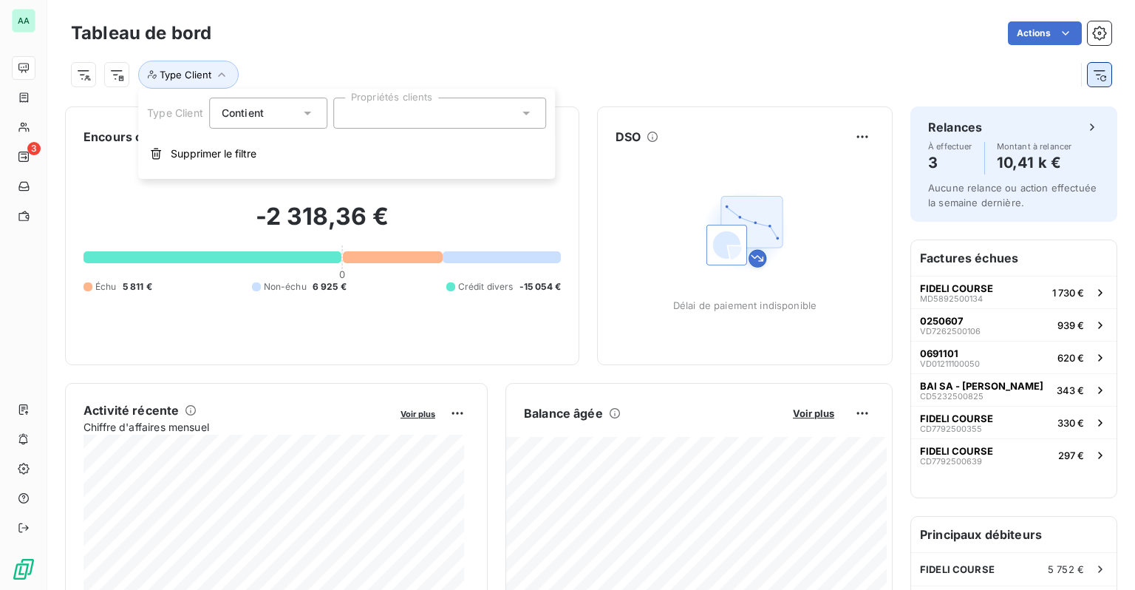
click at [1092, 72] on icon "button" at bounding box center [1099, 74] width 15 height 15
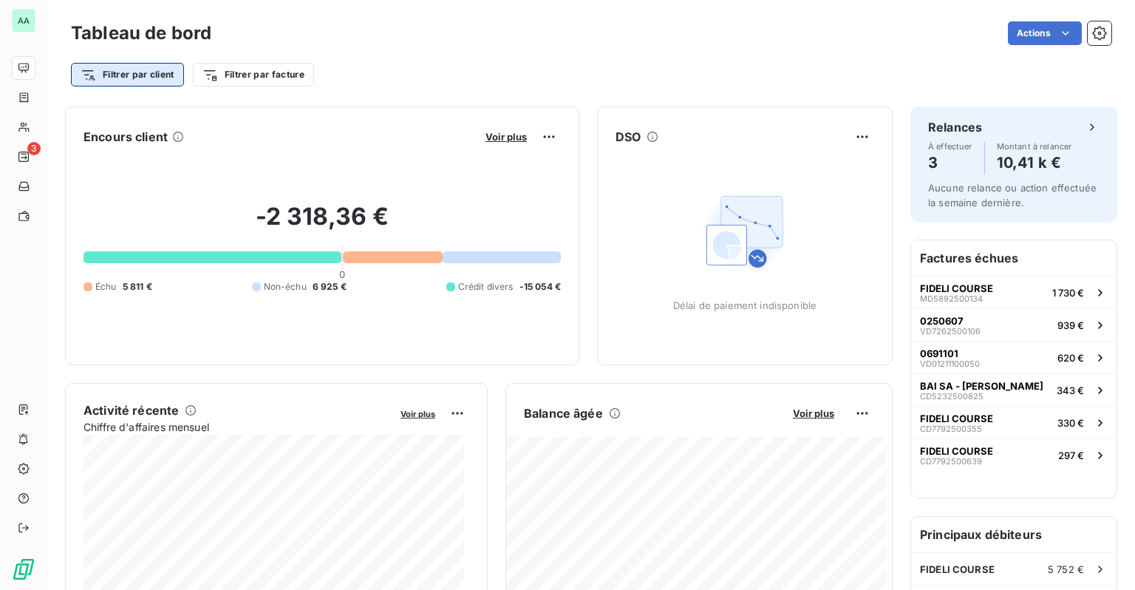
click at [163, 82] on html "AA 3 Tableau de bord Actions Filtrer par client Filtrer par facture Encours cli…" at bounding box center [567, 295] width 1135 height 590
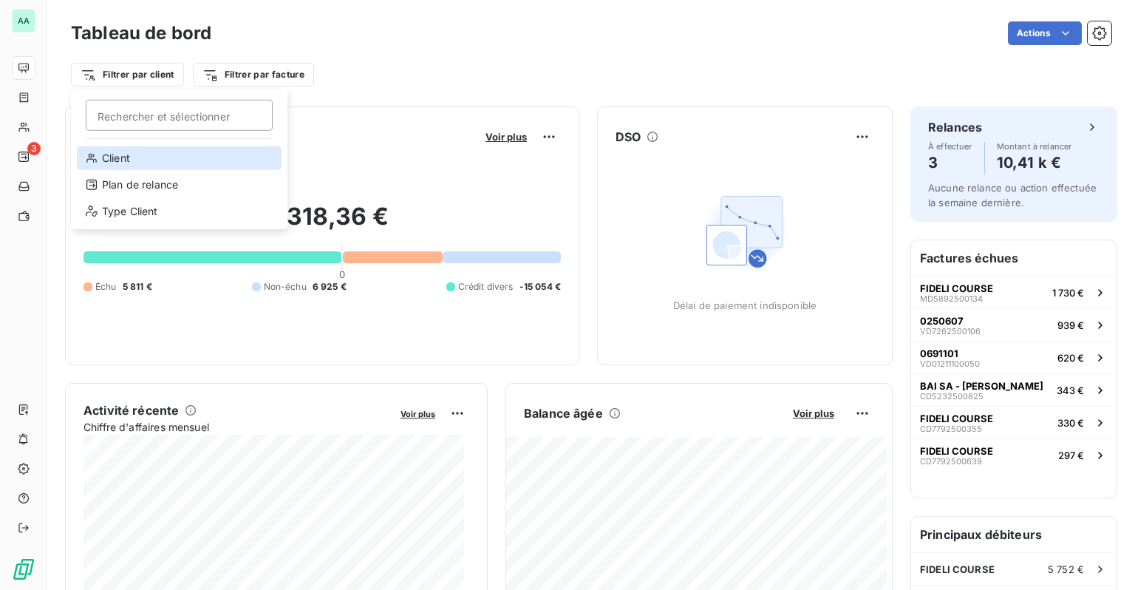
click at [127, 160] on div "Client" at bounding box center [179, 158] width 205 height 24
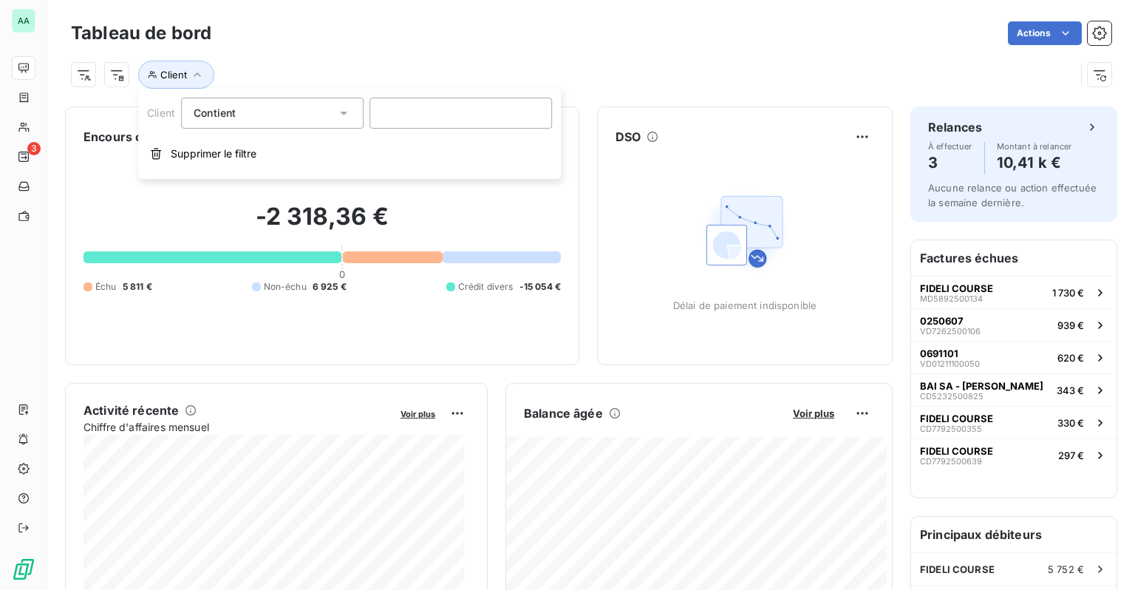
click at [328, 117] on div "Contient like" at bounding box center [265, 113] width 143 height 21
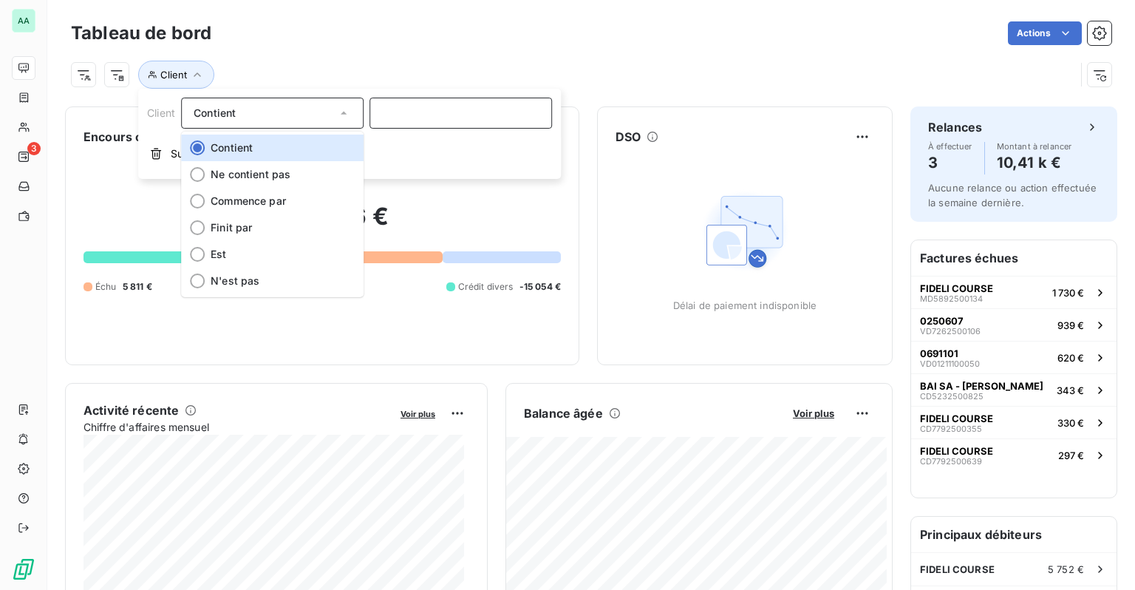
click at [423, 113] on input at bounding box center [461, 113] width 183 height 31
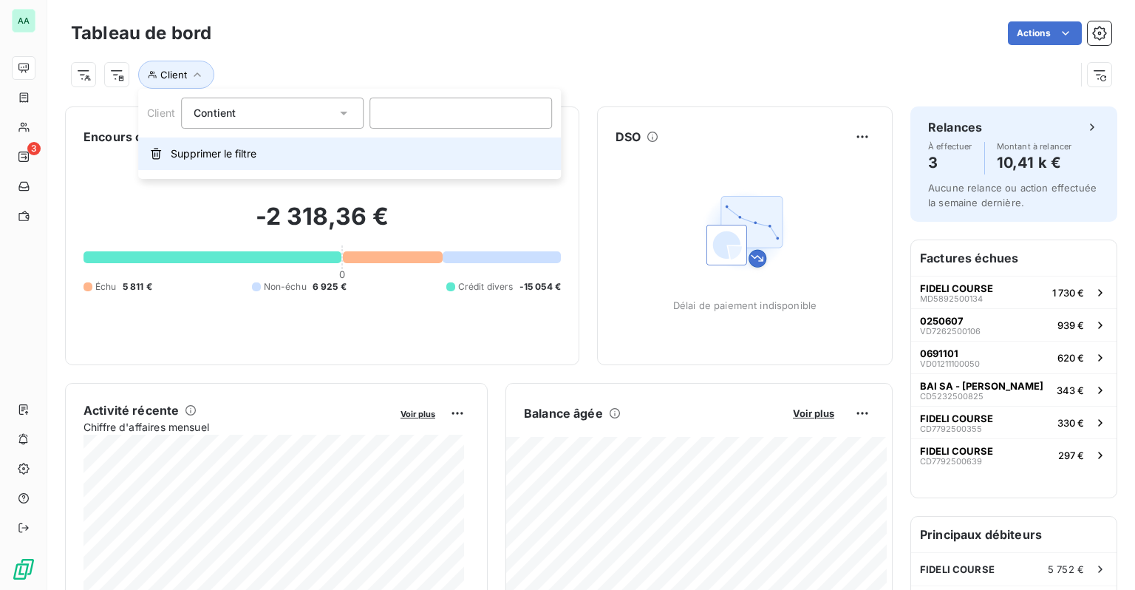
click at [171, 156] on span "Supprimer le filtre" at bounding box center [214, 153] width 86 height 15
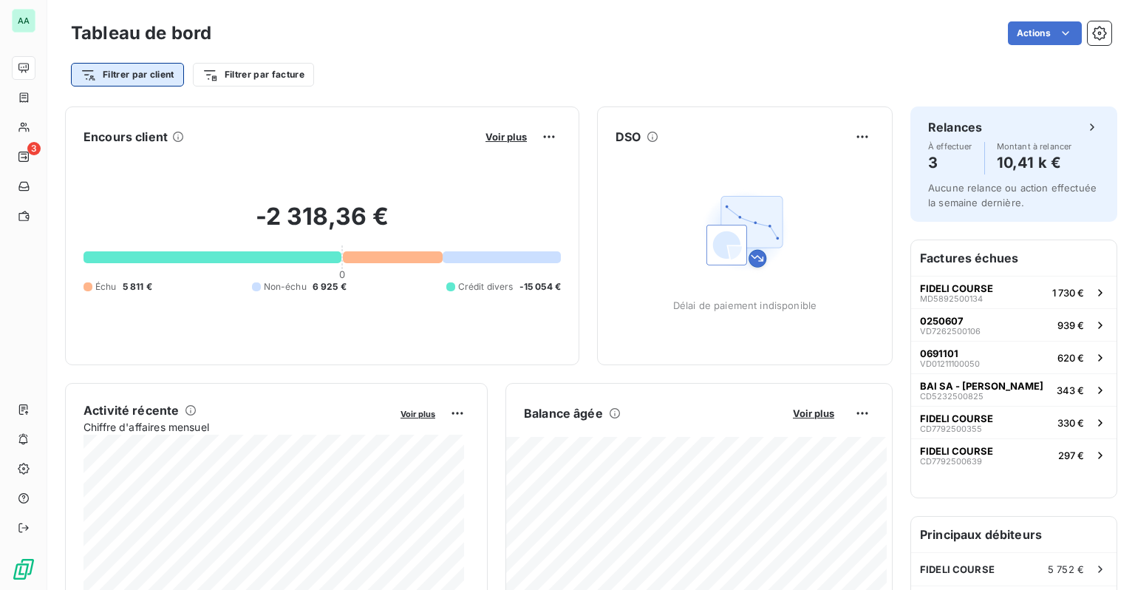
click at [146, 81] on html "AA 3 Tableau de bord Actions Filtrer par client Filtrer par facture Encours cli…" at bounding box center [567, 295] width 1135 height 590
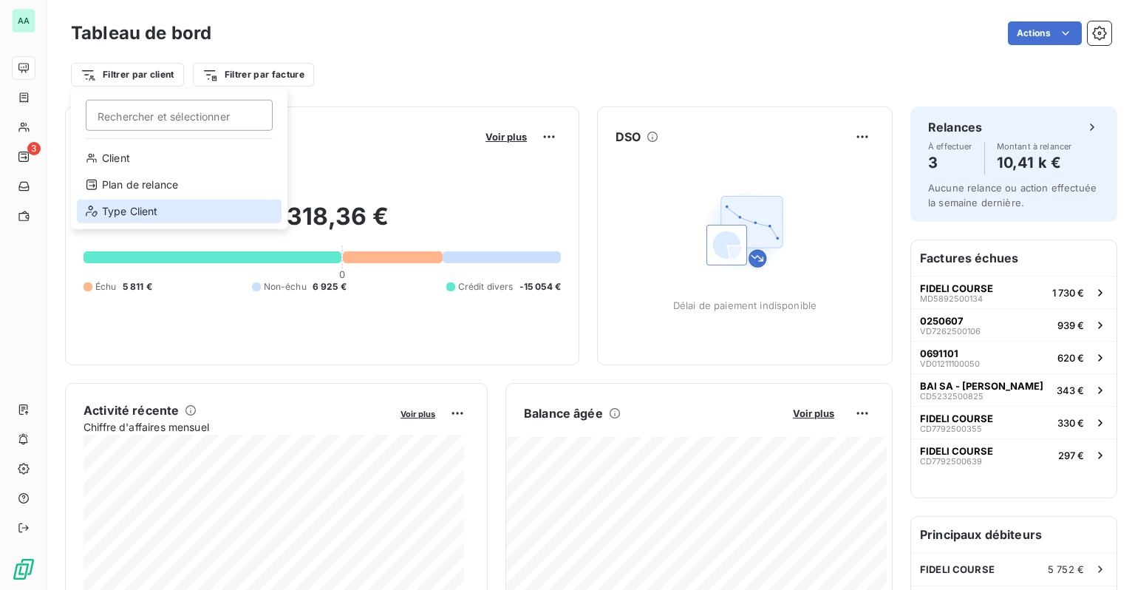
click at [133, 210] on div "Type Client" at bounding box center [179, 212] width 205 height 24
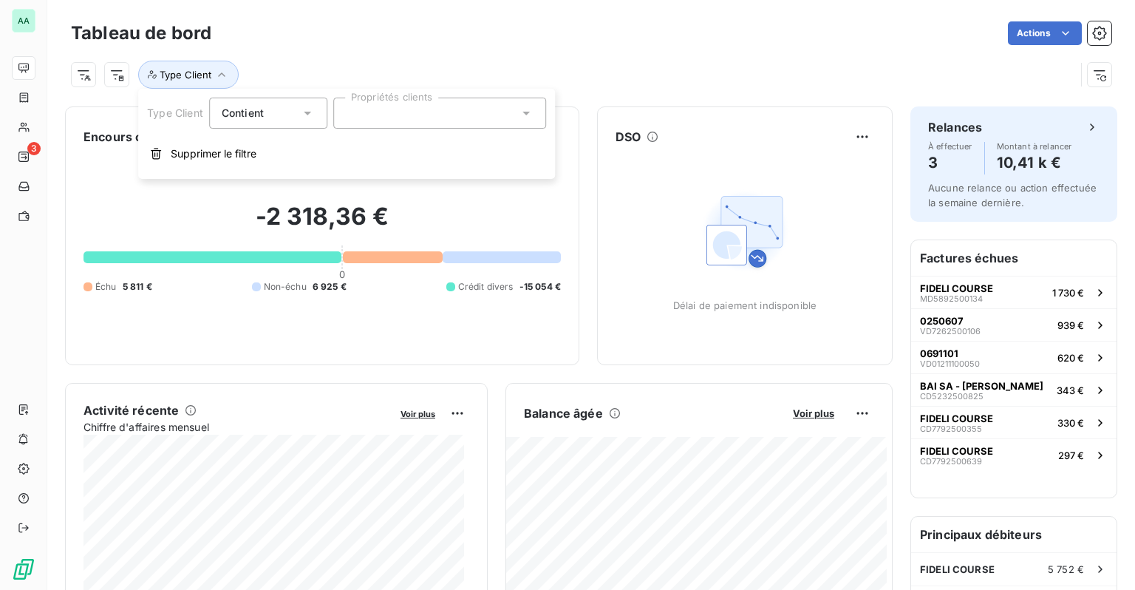
click at [391, 120] on div at bounding box center [439, 113] width 213 height 31
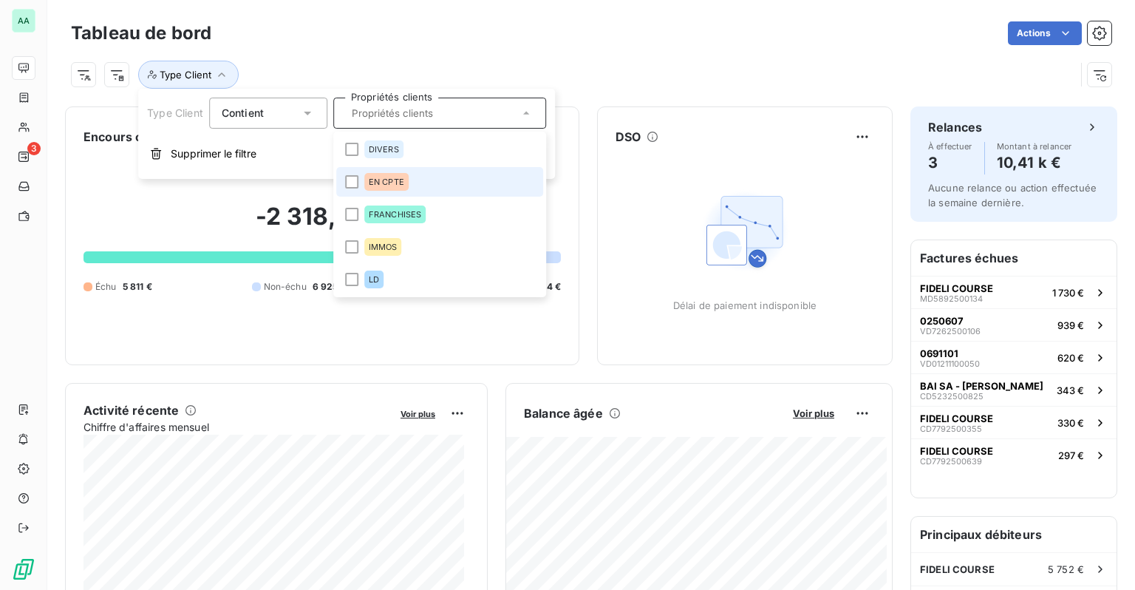
click at [390, 189] on div "EN CPTE" at bounding box center [386, 182] width 44 height 18
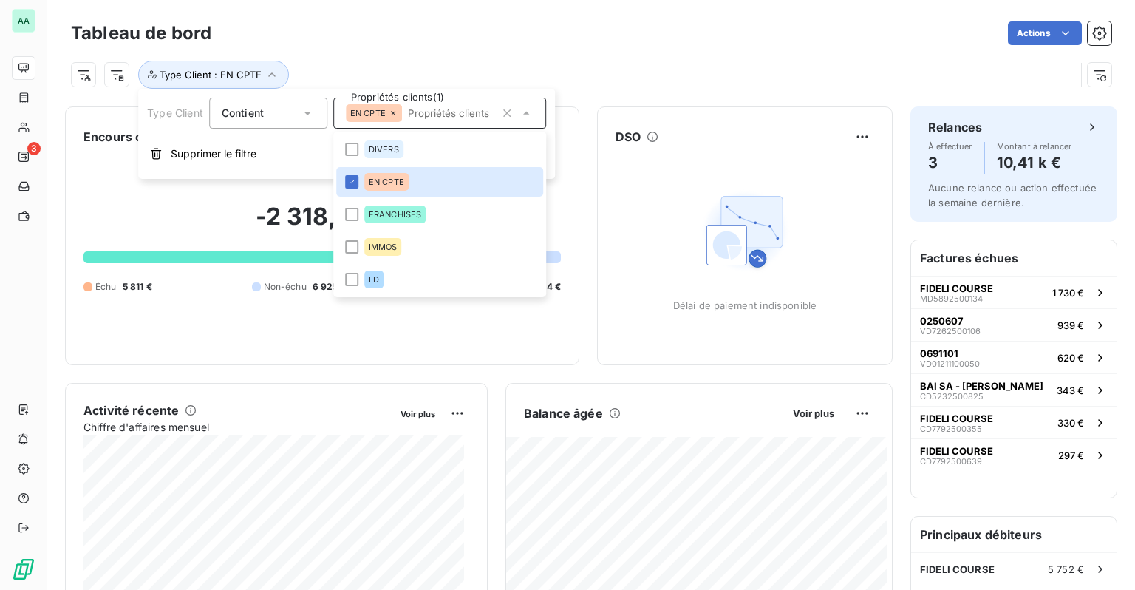
click at [291, 345] on div "-2 318,36 € 0 Échu 5 811 € Non-échu 6 925 € Crédit divers -15 054 €" at bounding box center [322, 248] width 477 height 198
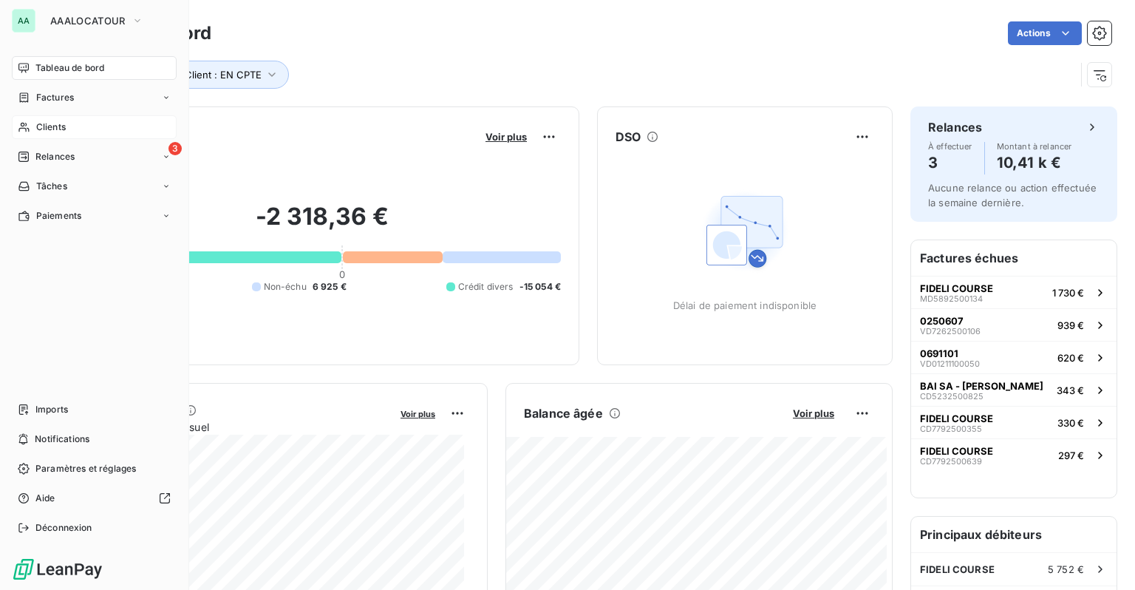
click at [24, 127] on icon at bounding box center [24, 127] width 13 height 12
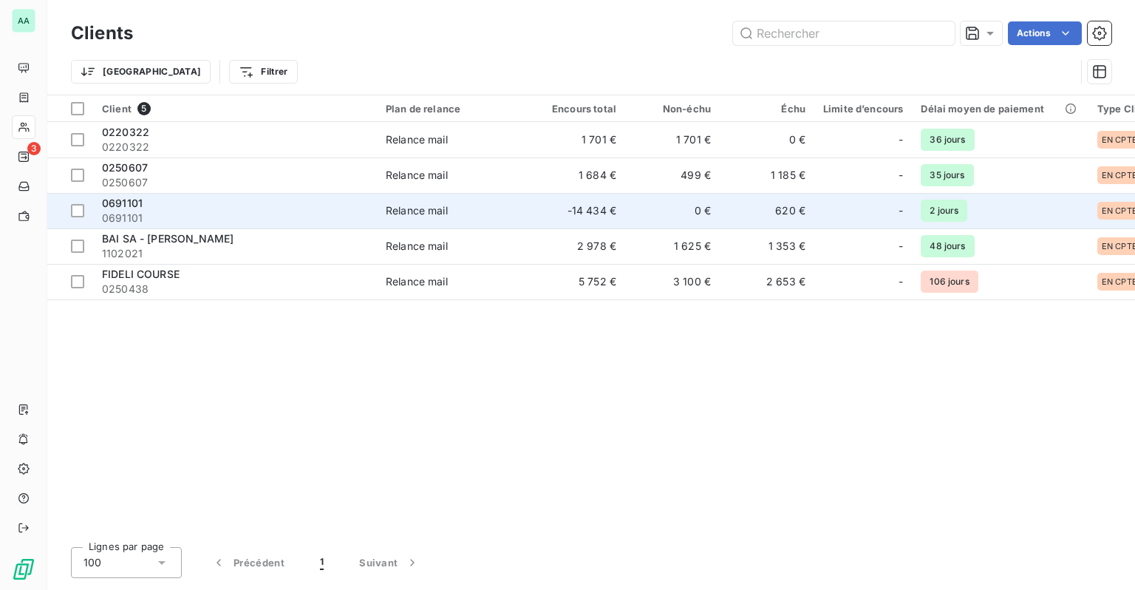
click at [611, 219] on td "-14 434 €" at bounding box center [578, 210] width 95 height 35
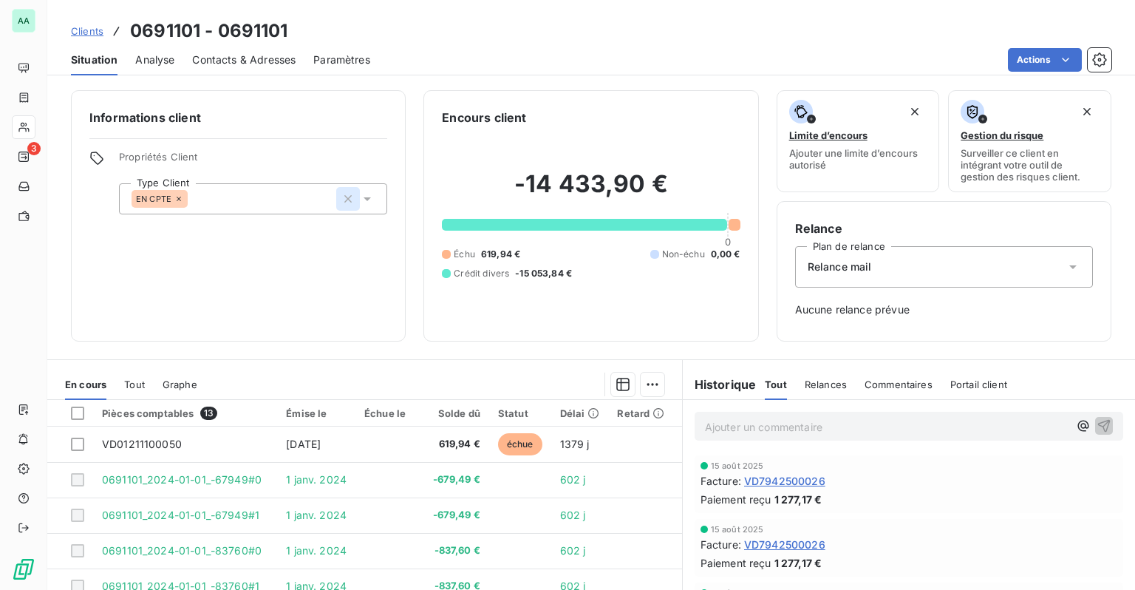
click at [346, 201] on icon "button" at bounding box center [348, 198] width 15 height 15
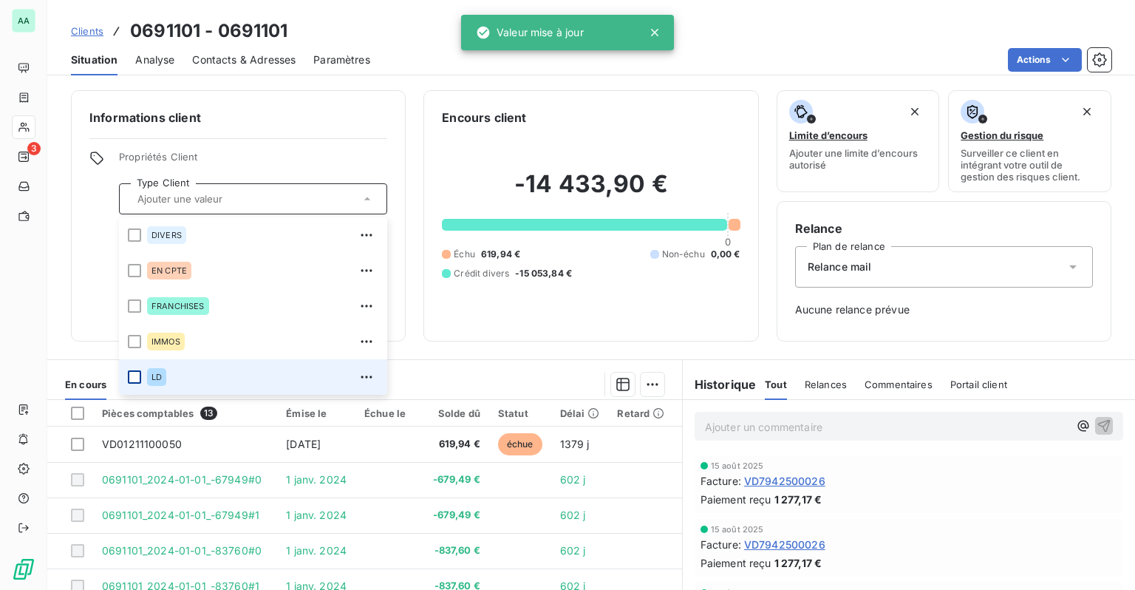
click at [132, 377] on div at bounding box center [134, 376] width 13 height 13
click at [347, 191] on icon "button" at bounding box center [348, 198] width 15 height 15
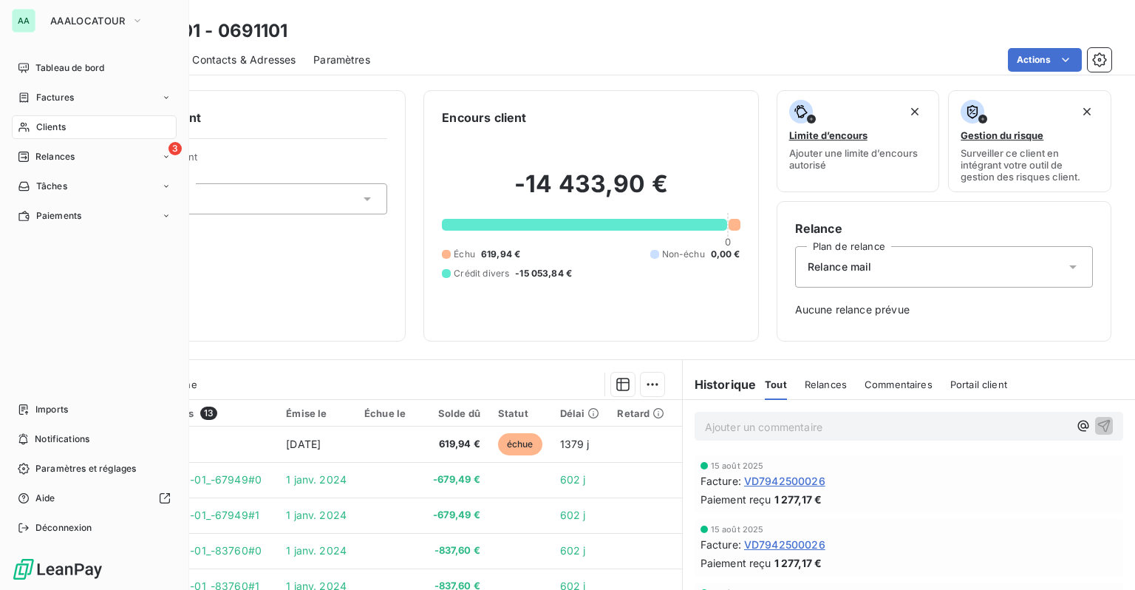
click at [30, 123] on div "Clients" at bounding box center [94, 127] width 165 height 24
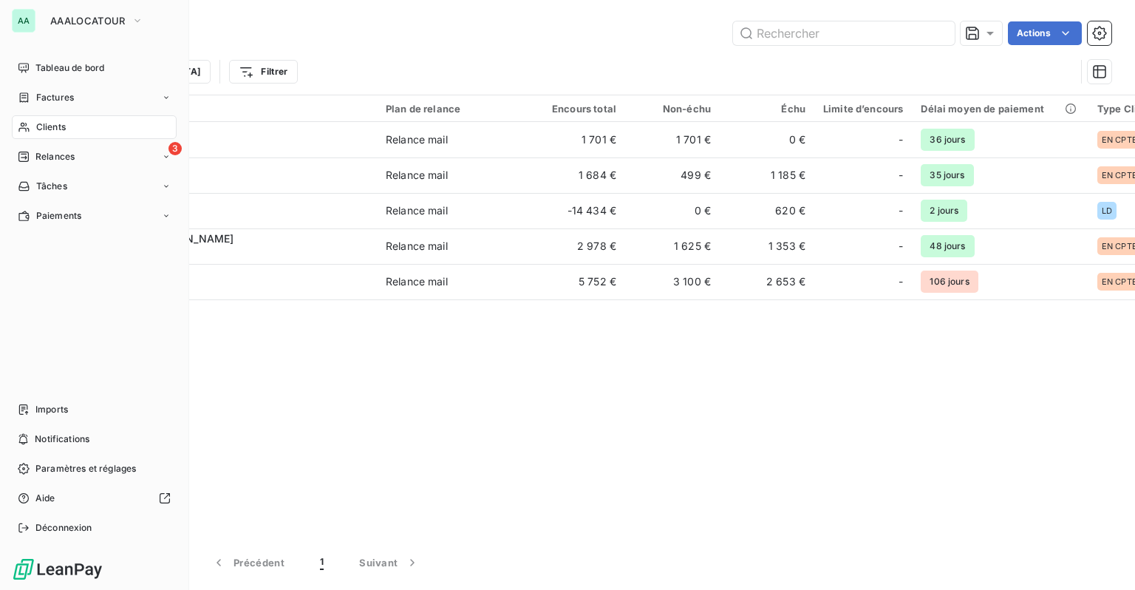
click at [41, 128] on span "Clients" at bounding box center [51, 126] width 30 height 13
click at [48, 107] on div "Factures" at bounding box center [94, 98] width 165 height 24
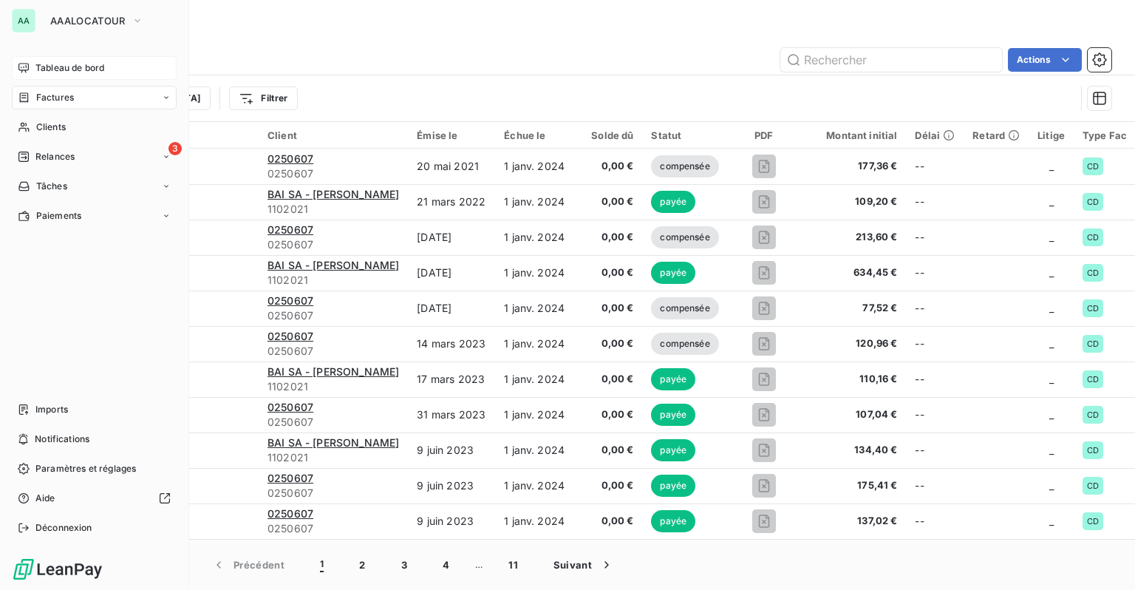
click at [61, 75] on div "Tableau de bord" at bounding box center [94, 68] width 165 height 24
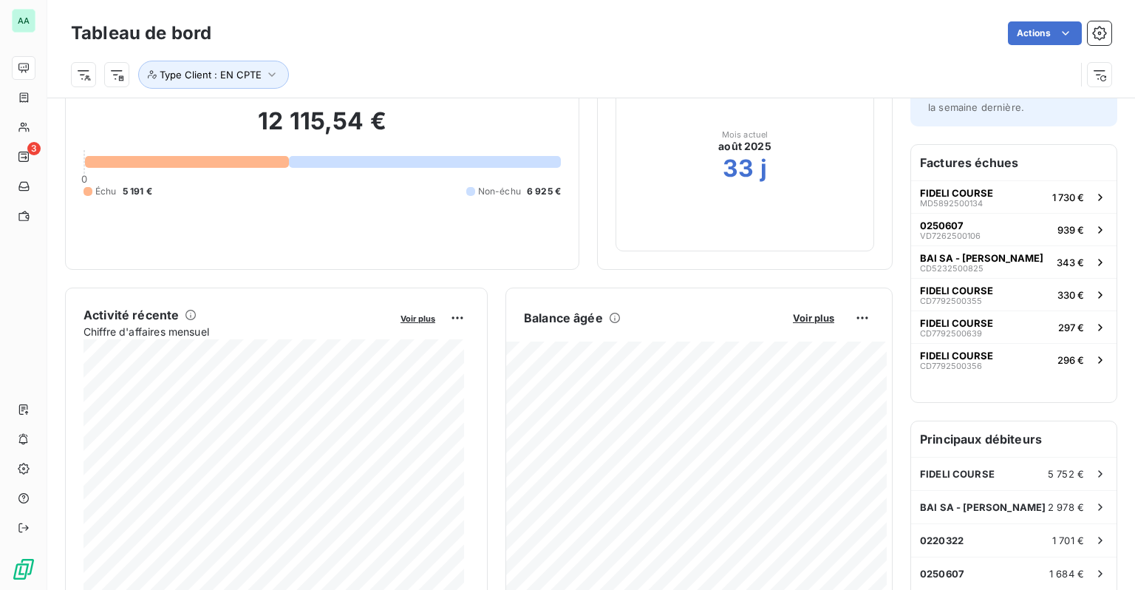
scroll to position [74, 0]
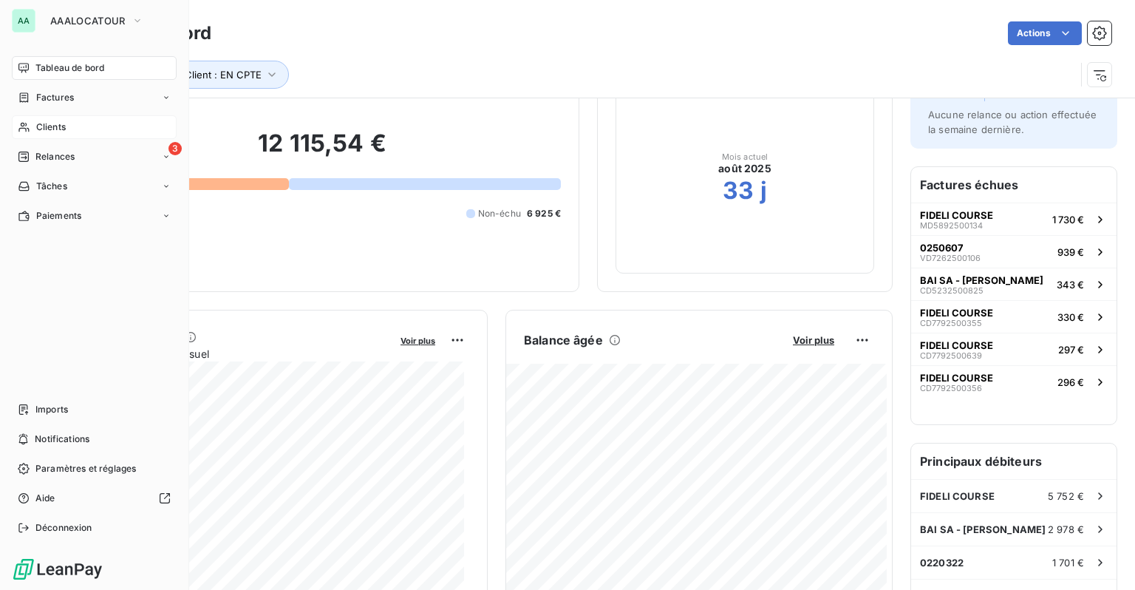
click at [52, 128] on span "Clients" at bounding box center [51, 126] width 30 height 13
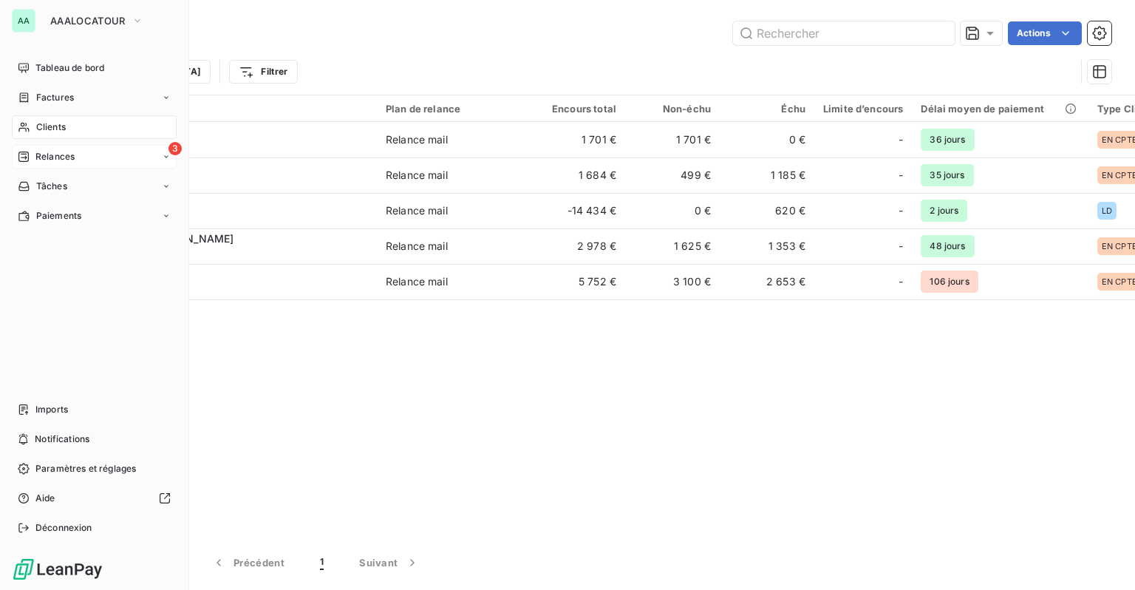
click at [53, 154] on span "Relances" at bounding box center [54, 156] width 39 height 13
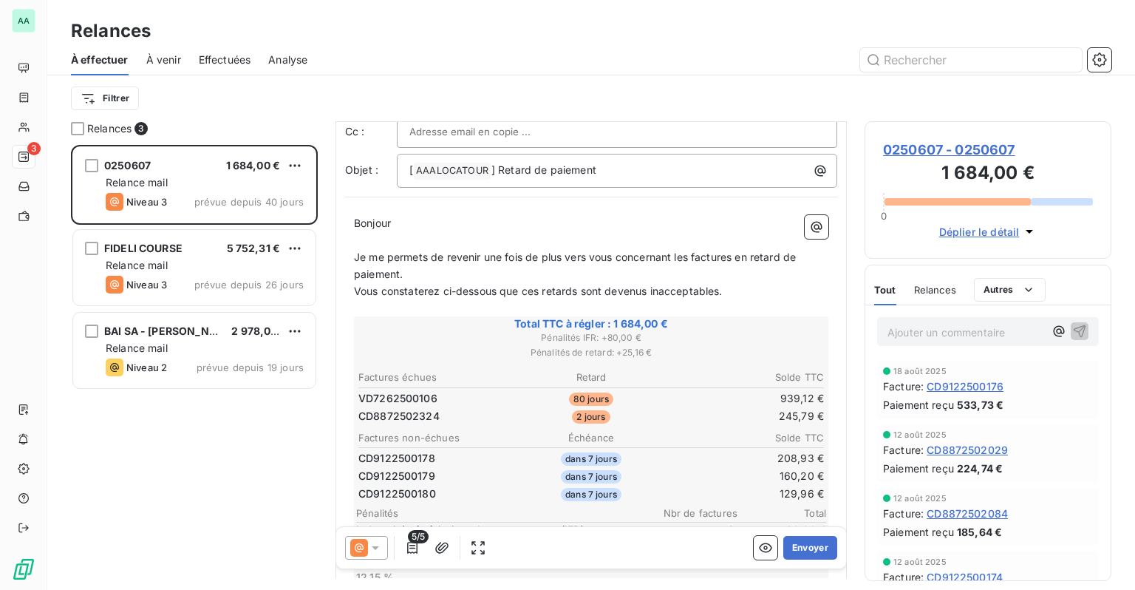
scroll to position [148, 0]
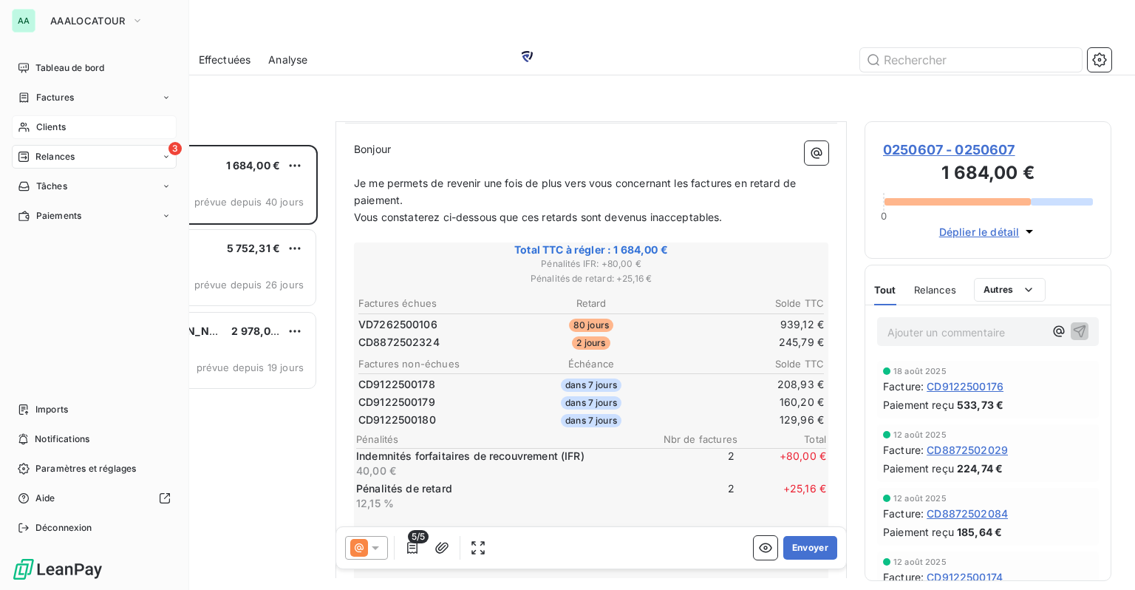
click at [36, 128] on span "Clients" at bounding box center [51, 126] width 30 height 13
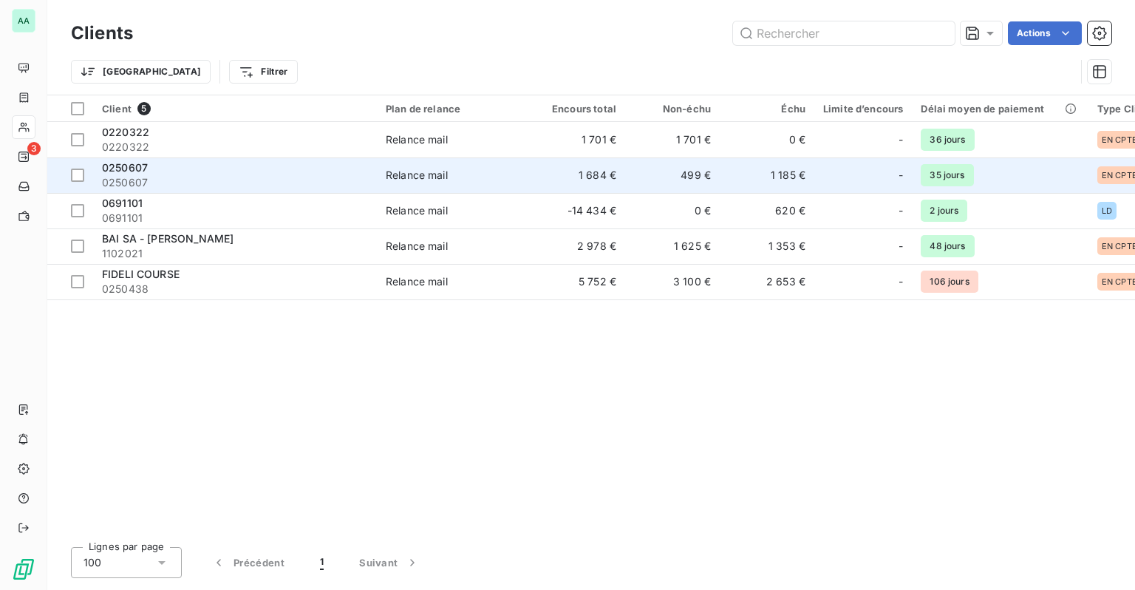
click at [784, 179] on td "1 185 €" at bounding box center [767, 174] width 95 height 35
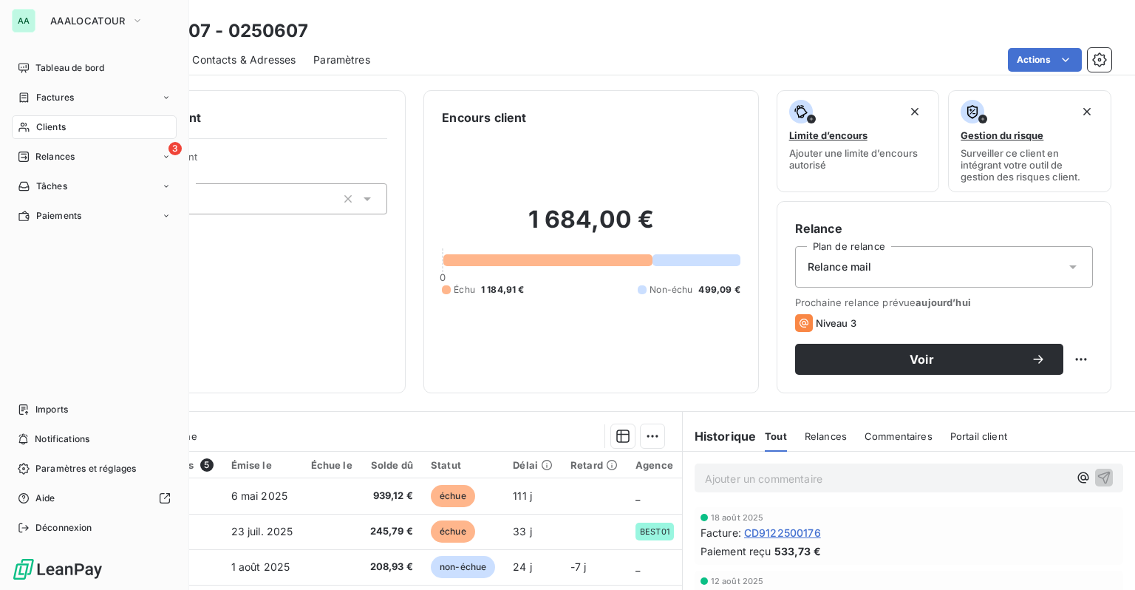
click at [31, 124] on div "Clients" at bounding box center [94, 127] width 165 height 24
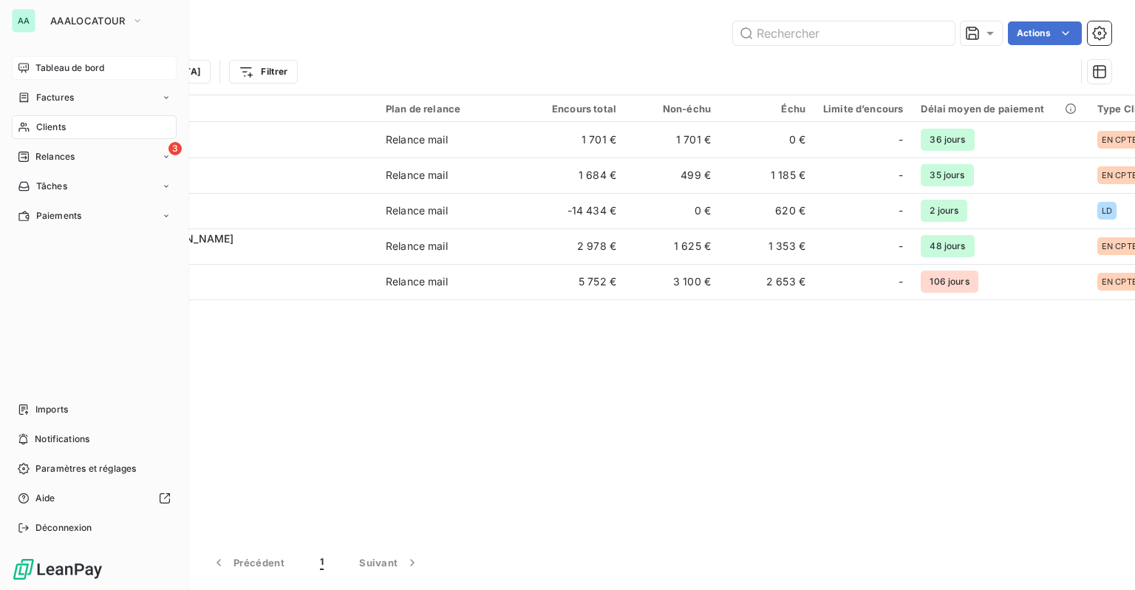
click at [51, 69] on span "Tableau de bord" at bounding box center [69, 67] width 69 height 13
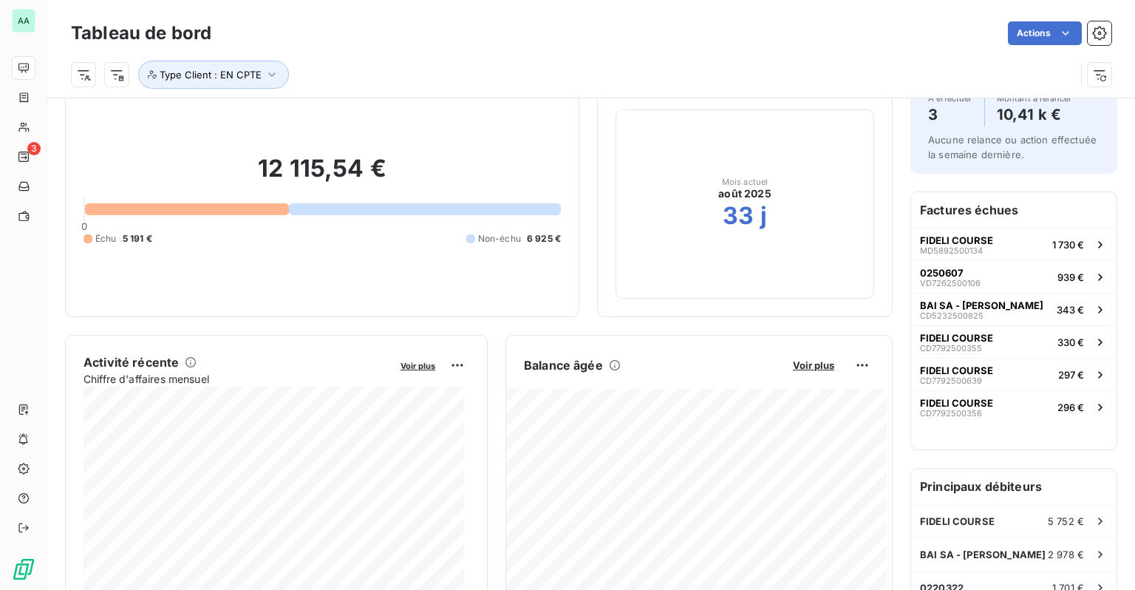
scroll to position [148, 0]
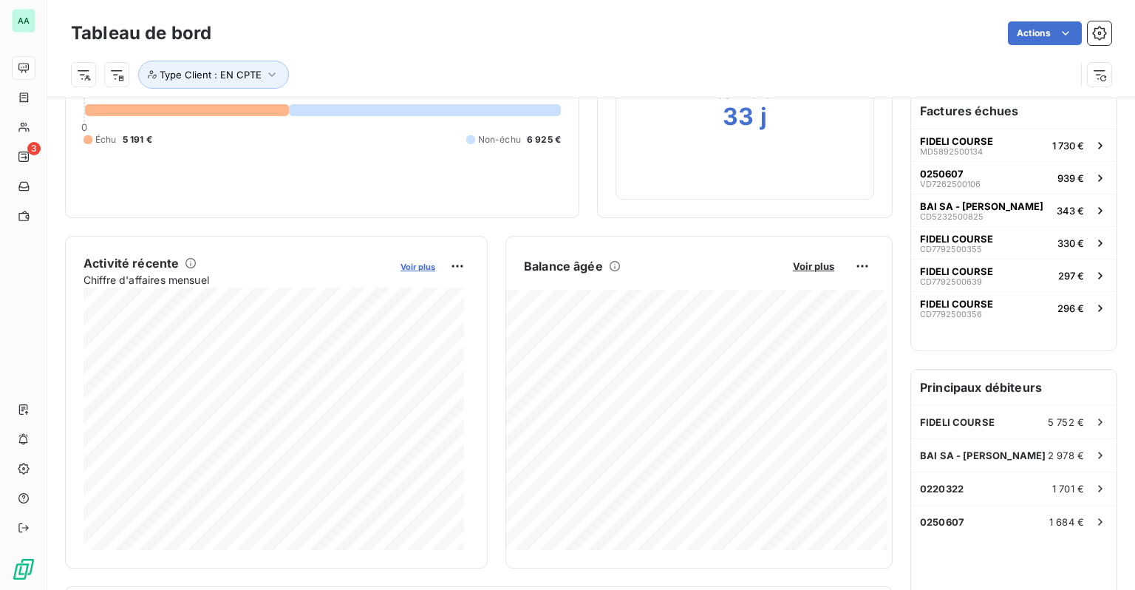
click at [427, 268] on span "Voir plus" at bounding box center [418, 267] width 35 height 10
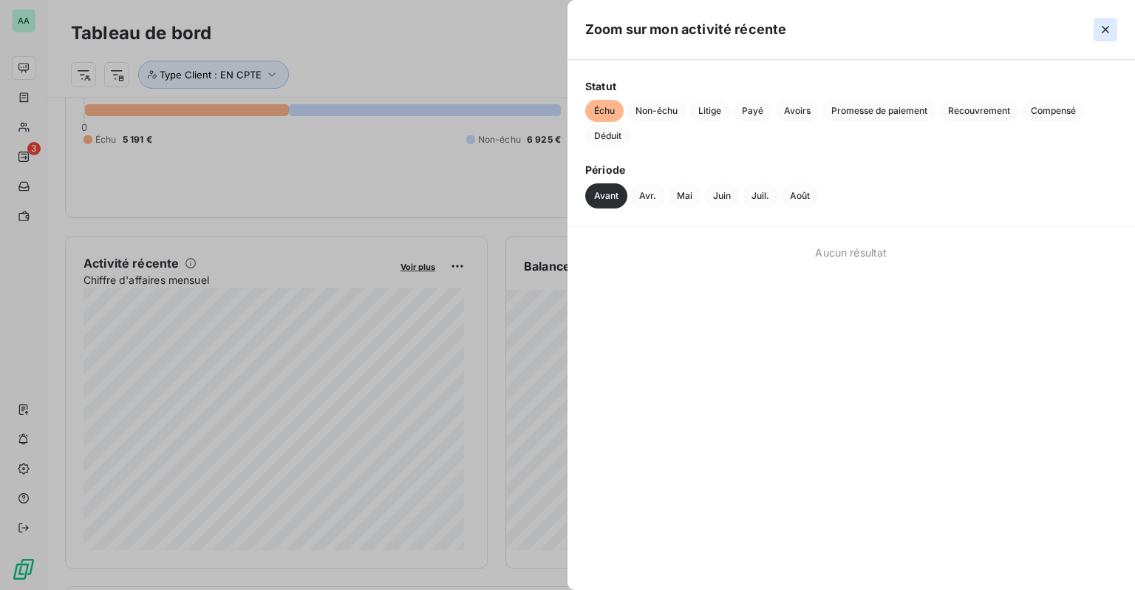
click at [1102, 32] on icon "button" at bounding box center [1105, 29] width 15 height 15
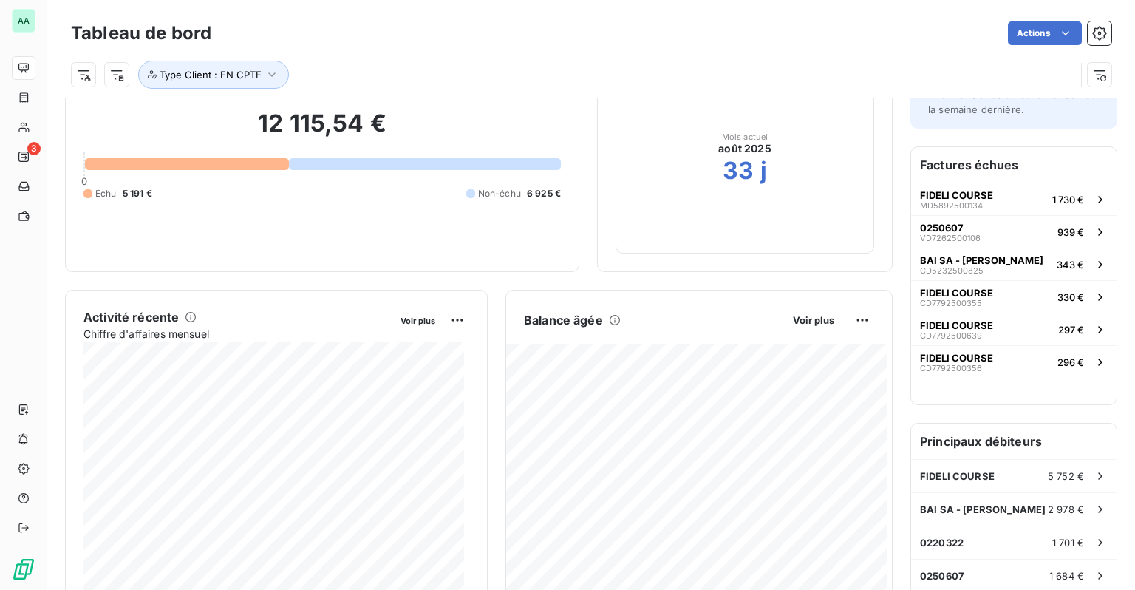
scroll to position [0, 0]
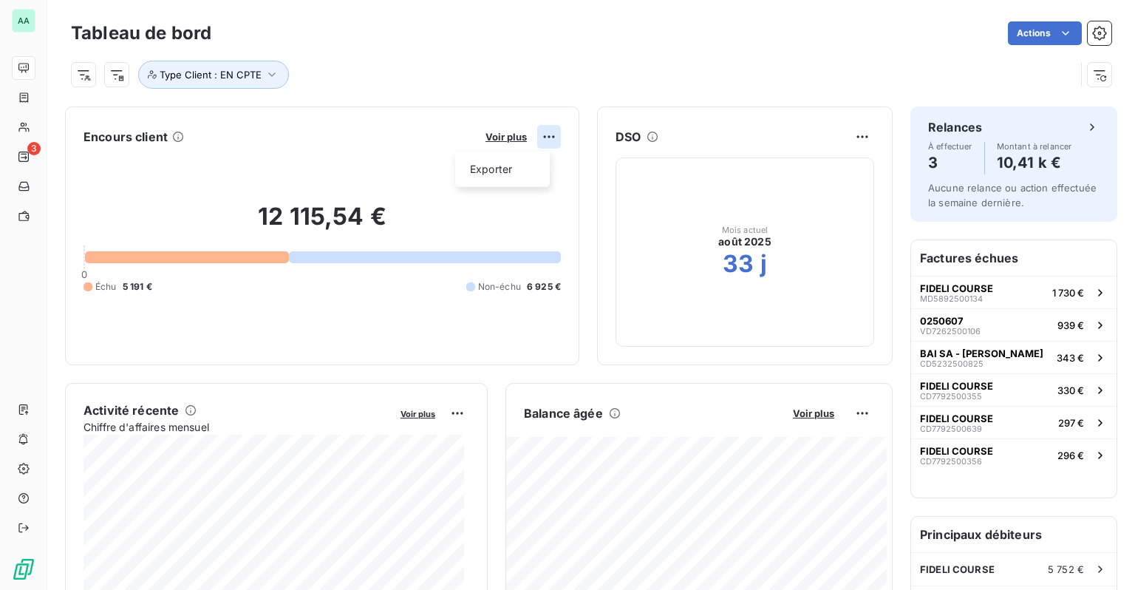
click at [537, 135] on html "AA 3 Tableau de bord Actions Type Client : EN CPTE Encours client Voir plus Exp…" at bounding box center [567, 295] width 1135 height 590
click at [541, 133] on html "AA 3 Tableau de bord Actions Type Client : EN CPTE Encours client Voir plus Exp…" at bounding box center [567, 295] width 1135 height 590
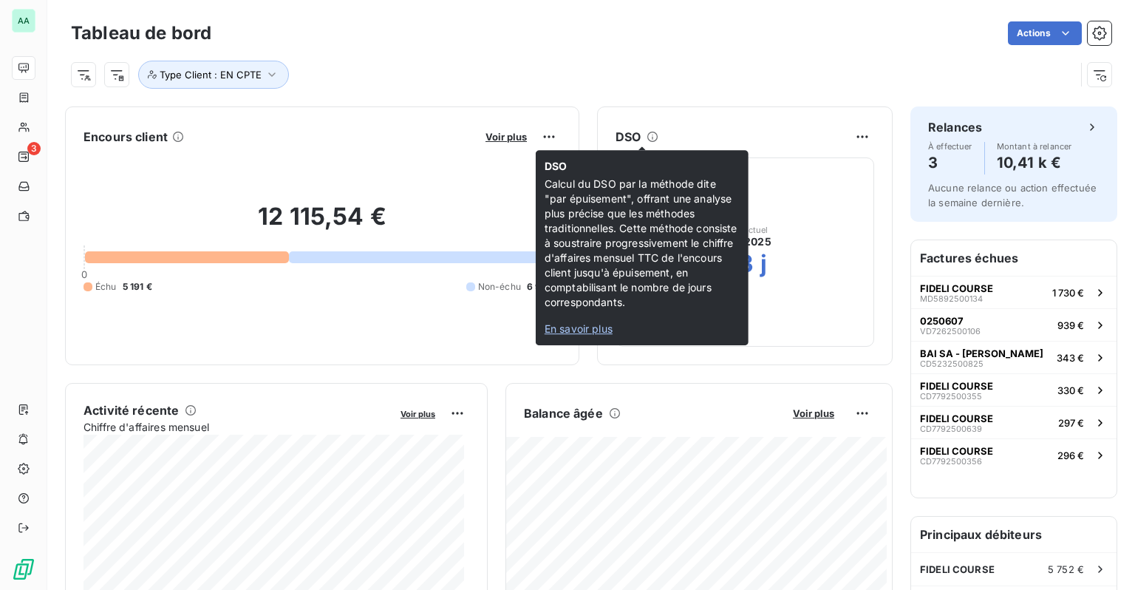
click at [577, 325] on span "En savoir plus" at bounding box center [579, 328] width 68 height 13
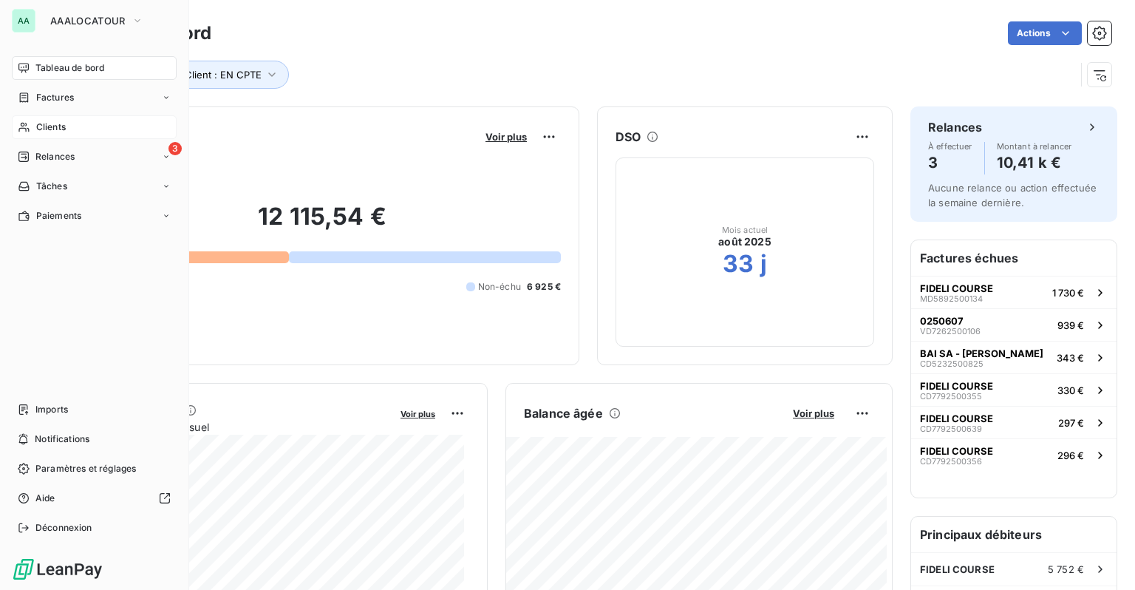
click at [38, 126] on span "Clients" at bounding box center [51, 126] width 30 height 13
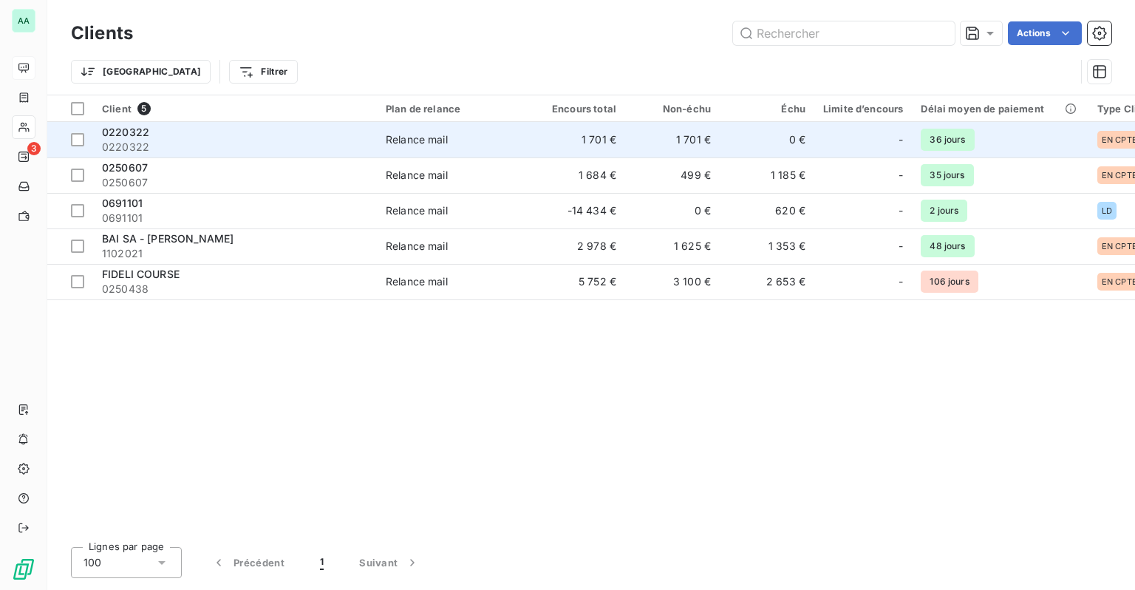
click at [256, 143] on span "0220322" at bounding box center [235, 147] width 266 height 15
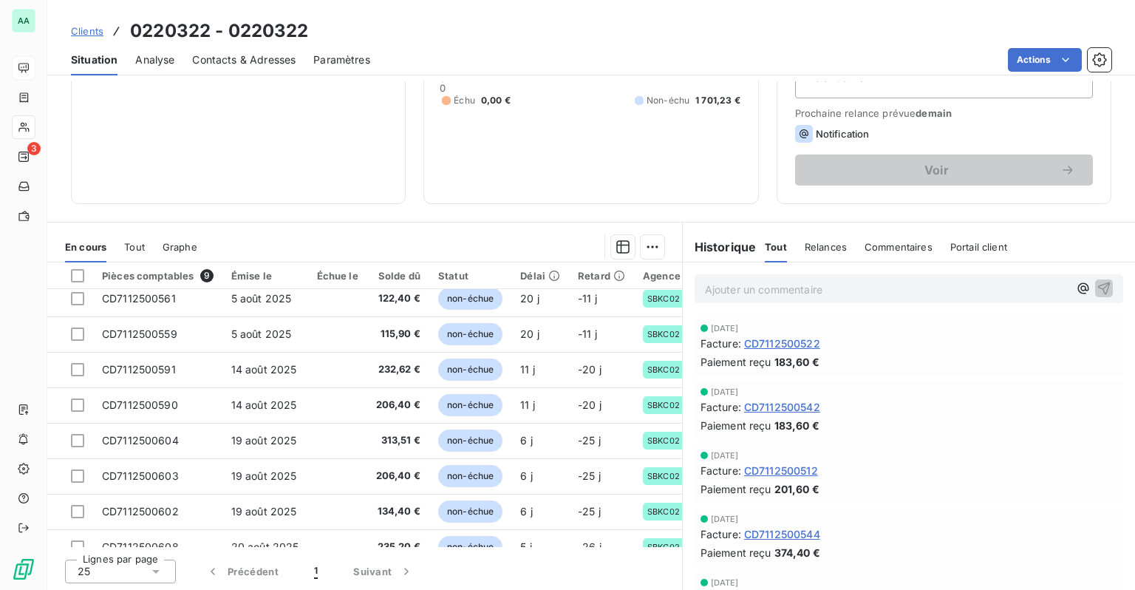
scroll to position [67, 0]
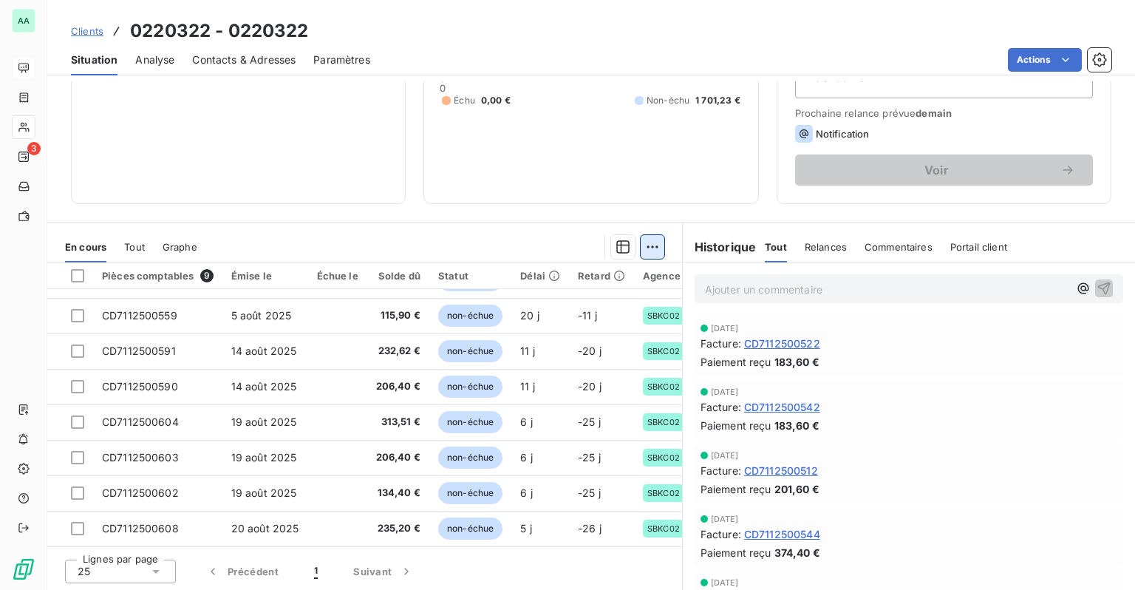
click at [638, 249] on html "AA 3 Clients 0220322 - 0220322 Situation Analyse Contacts & Adresses Paramètres…" at bounding box center [567, 295] width 1135 height 590
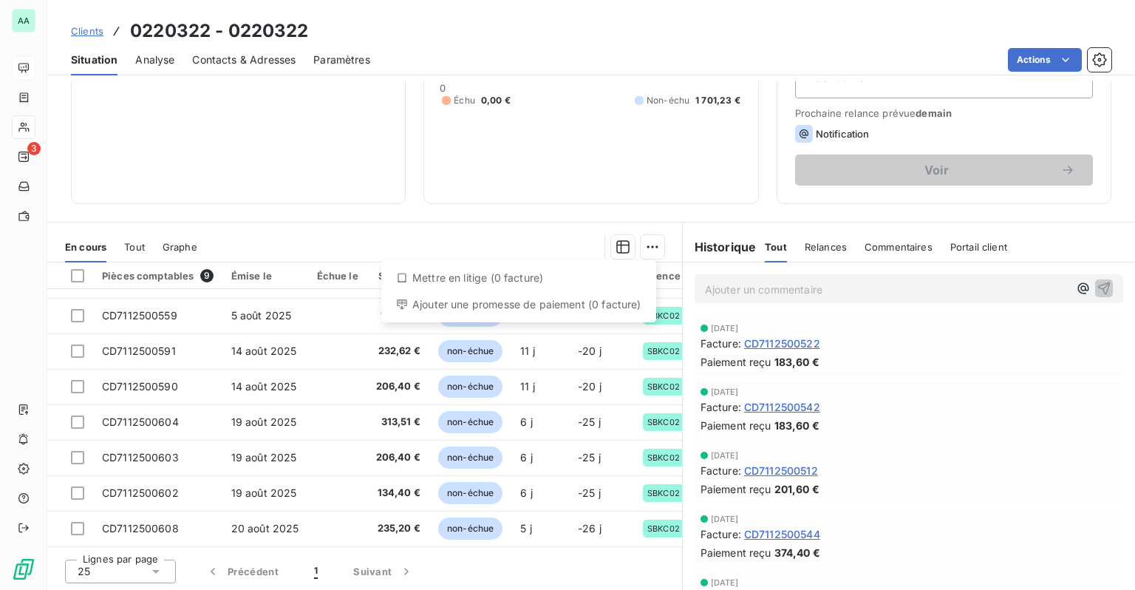
click at [640, 245] on html "AA 3 Clients 0220322 - 0220322 Situation Analyse Contacts & Adresses Paramètres…" at bounding box center [567, 295] width 1135 height 590
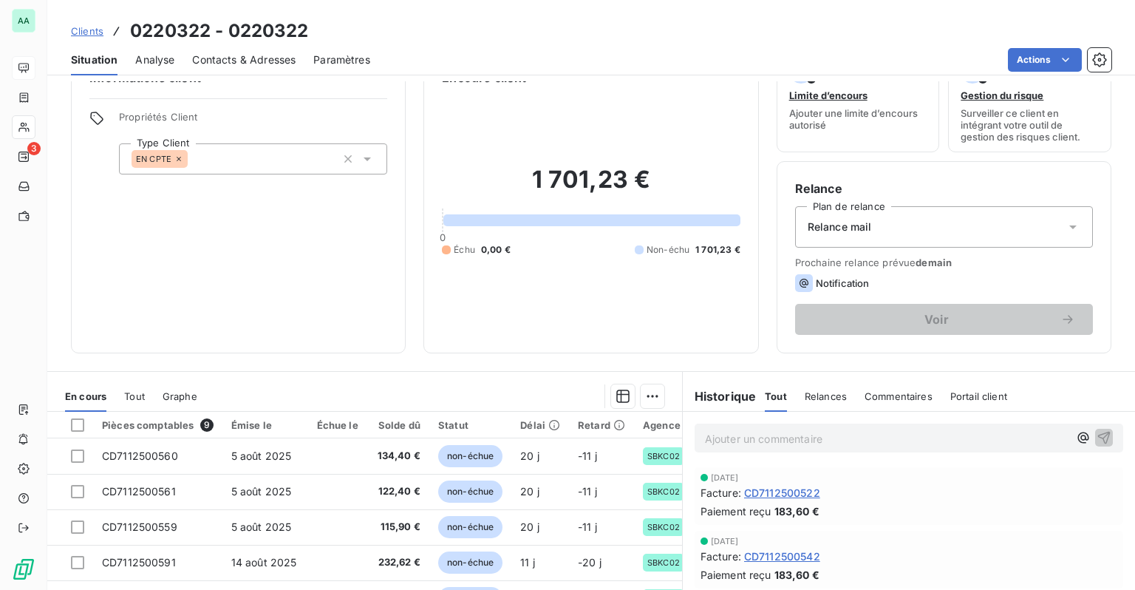
scroll to position [148, 0]
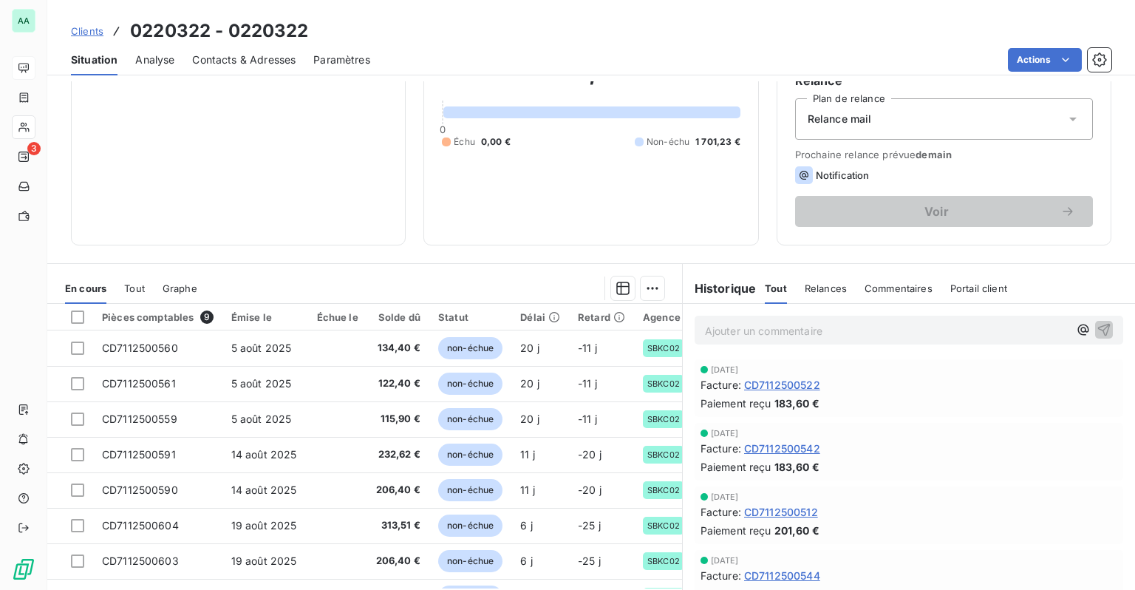
click at [163, 64] on span "Analyse" at bounding box center [154, 59] width 39 height 15
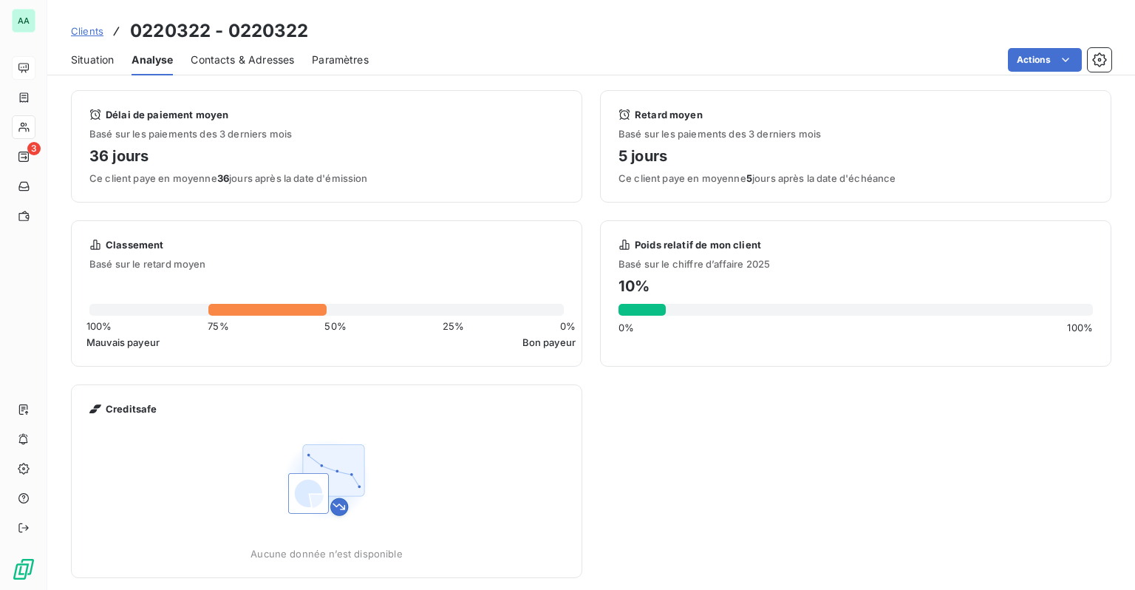
click at [231, 170] on div "Délai de paiement moyen Basé sur les paiements des 3 derniers mois 36 jours Ce …" at bounding box center [326, 146] width 475 height 75
click at [221, 158] on h4 "36 jours" at bounding box center [326, 156] width 475 height 24
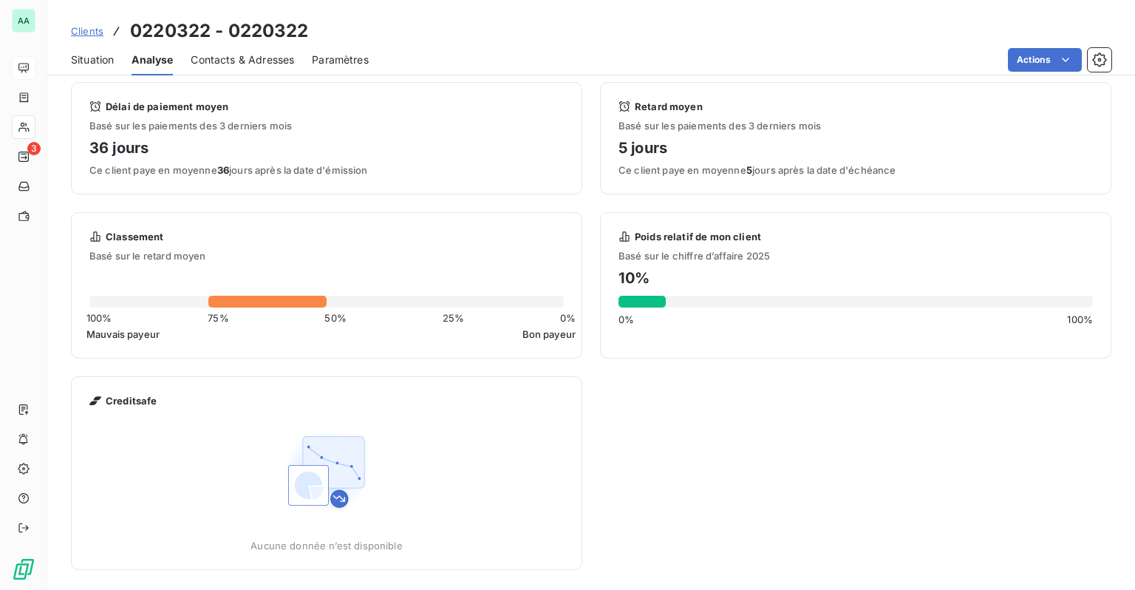
scroll to position [10, 0]
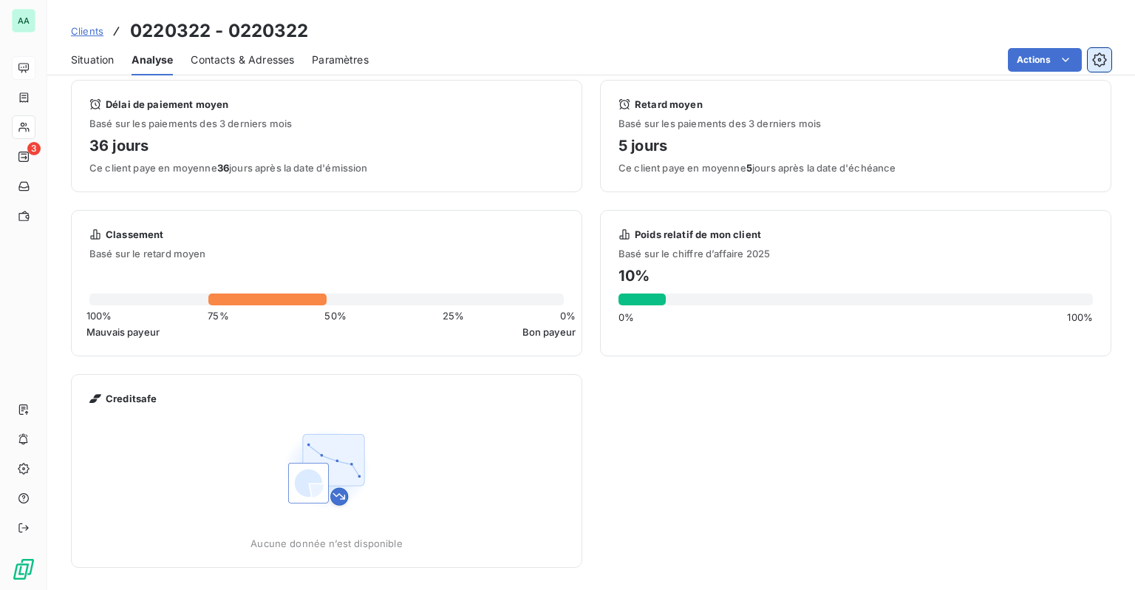
click at [1094, 62] on icon "button" at bounding box center [1099, 59] width 15 height 15
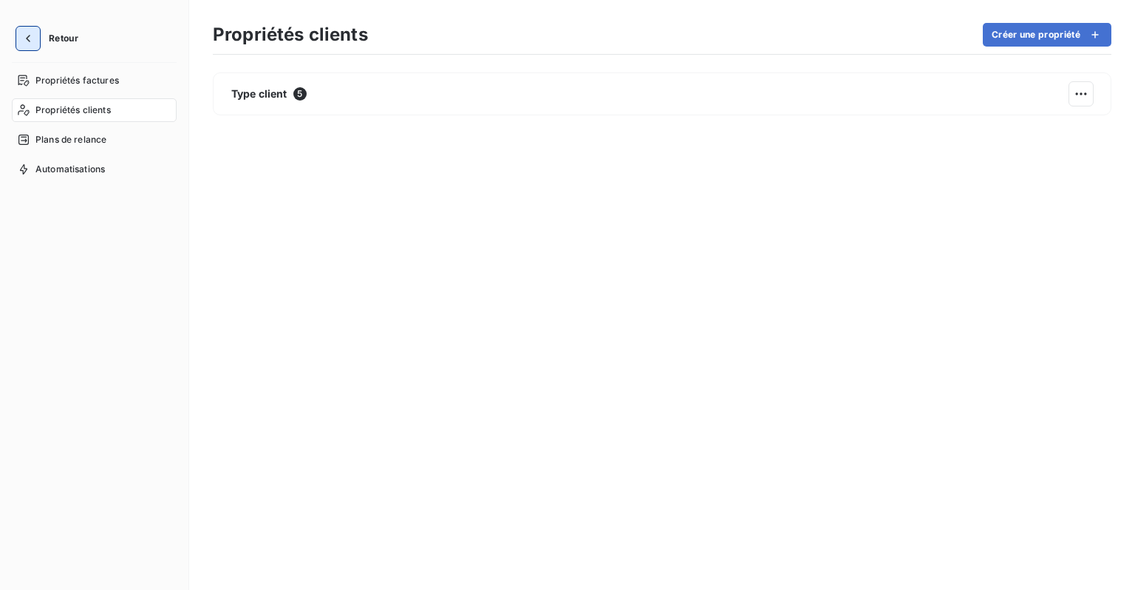
click at [23, 37] on icon "button" at bounding box center [28, 38] width 15 height 15
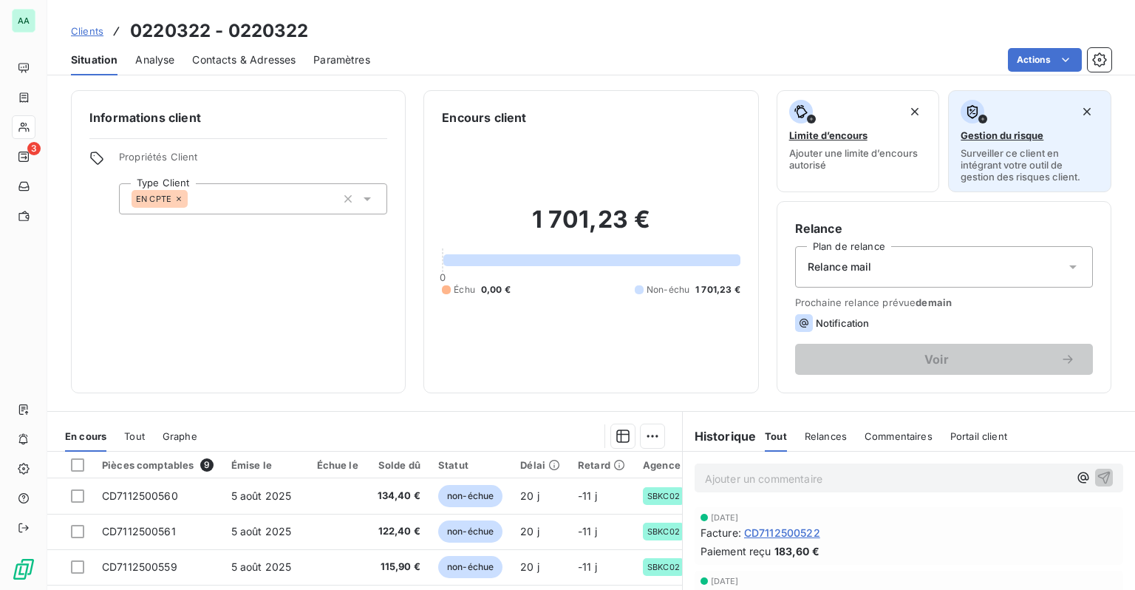
click at [1017, 134] on span "Gestion du risque" at bounding box center [1002, 135] width 83 height 12
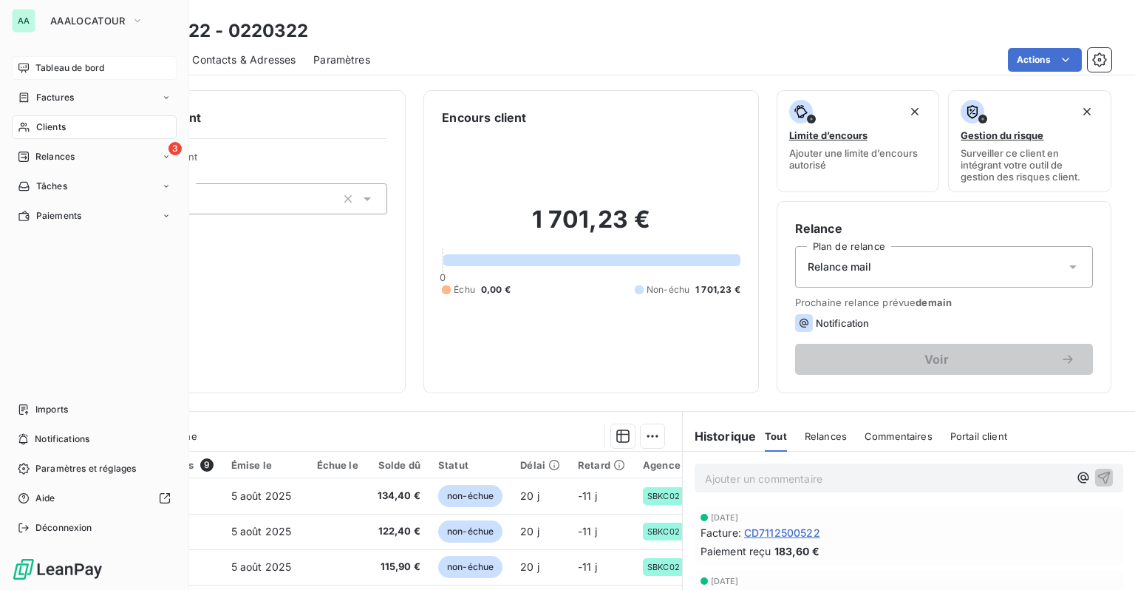
click at [35, 69] on span "Tableau de bord" at bounding box center [69, 67] width 69 height 13
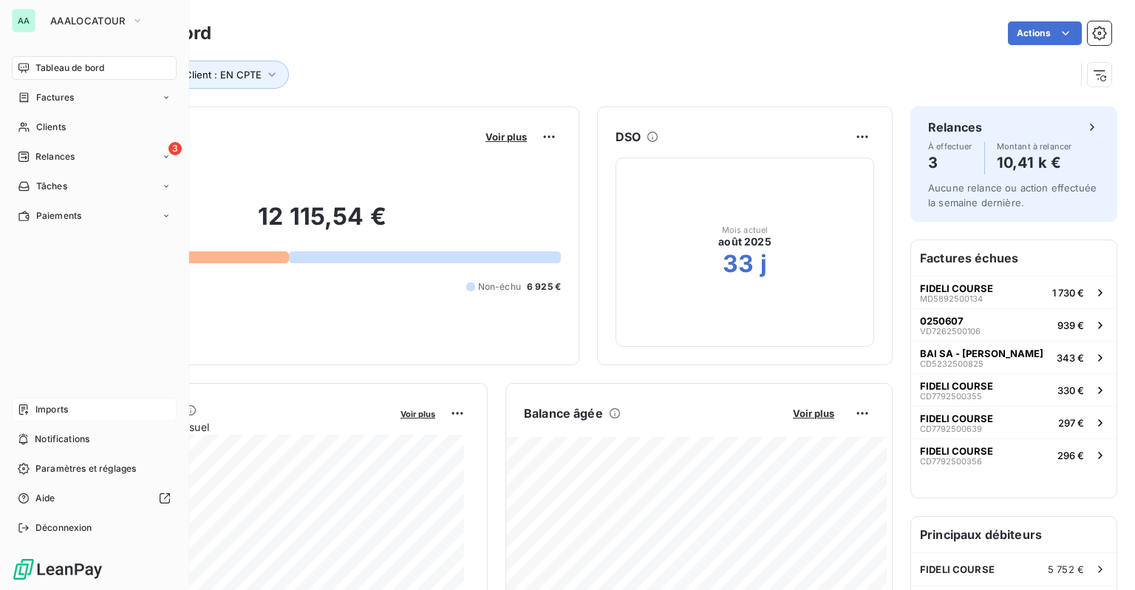
click at [81, 410] on div "Imports" at bounding box center [94, 410] width 165 height 24
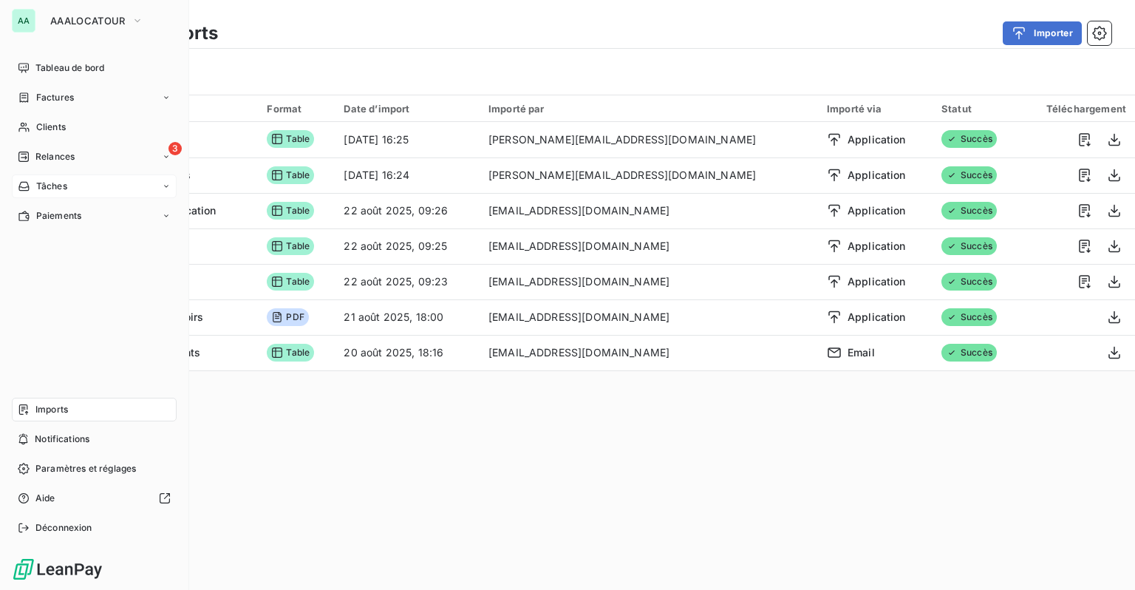
click at [47, 183] on span "Tâches" at bounding box center [51, 186] width 31 height 13
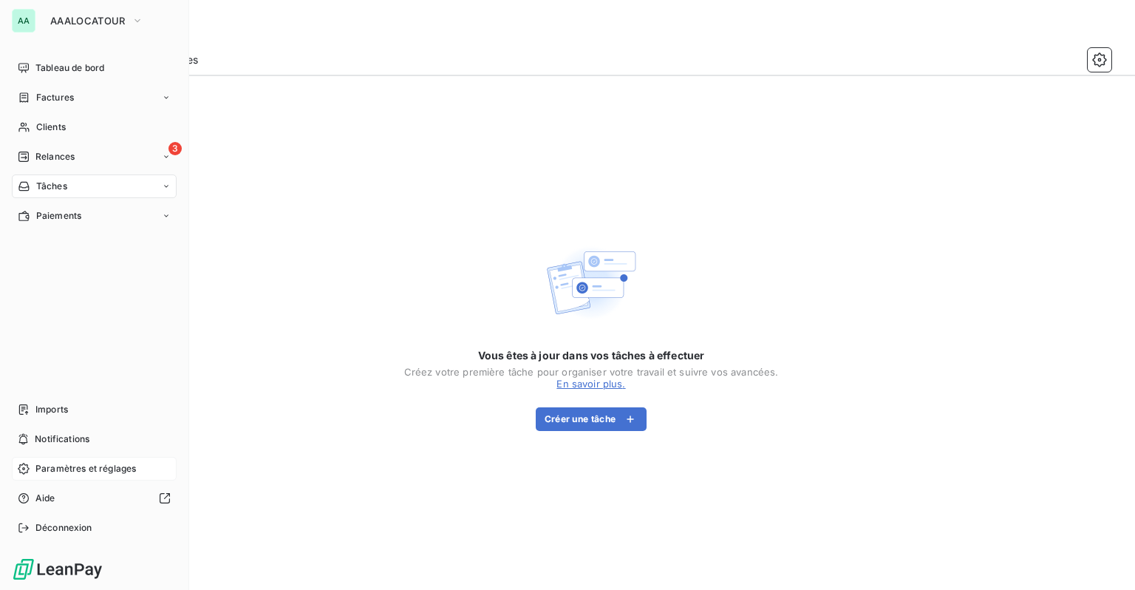
click at [62, 468] on span "Paramètres et réglages" at bounding box center [85, 468] width 101 height 13
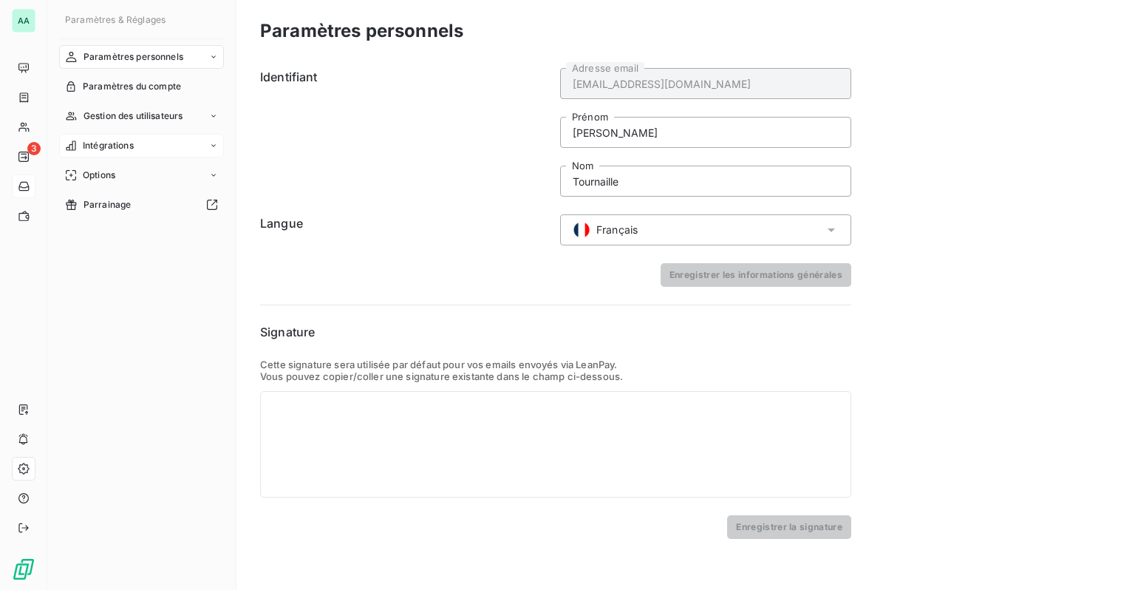
click at [116, 142] on span "Intégrations" at bounding box center [108, 145] width 51 height 13
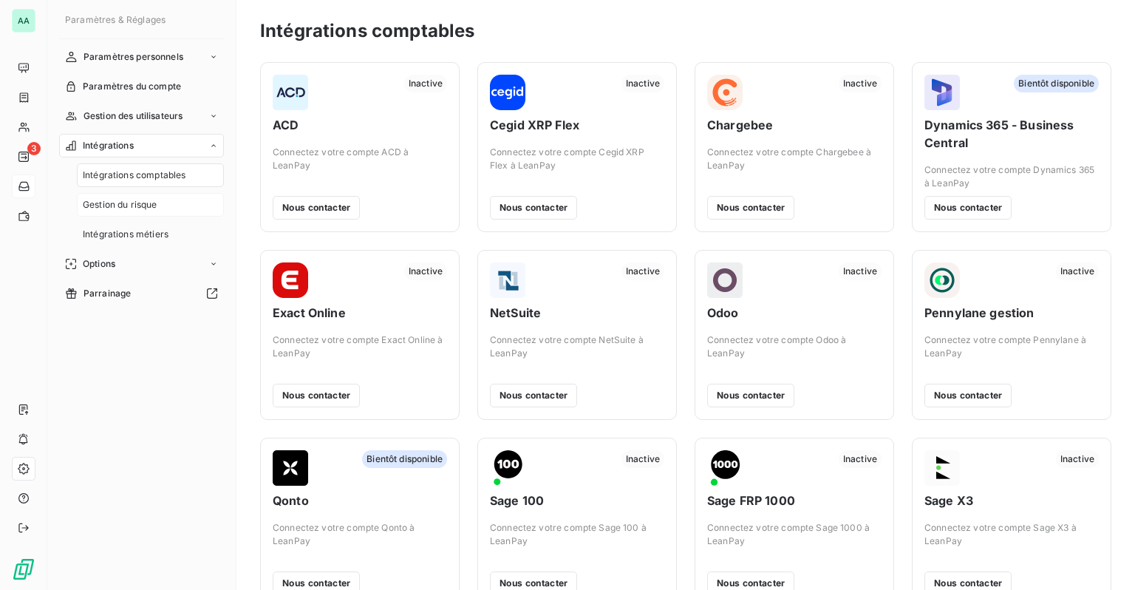
click at [148, 210] on span "Gestion du risque" at bounding box center [120, 204] width 75 height 13
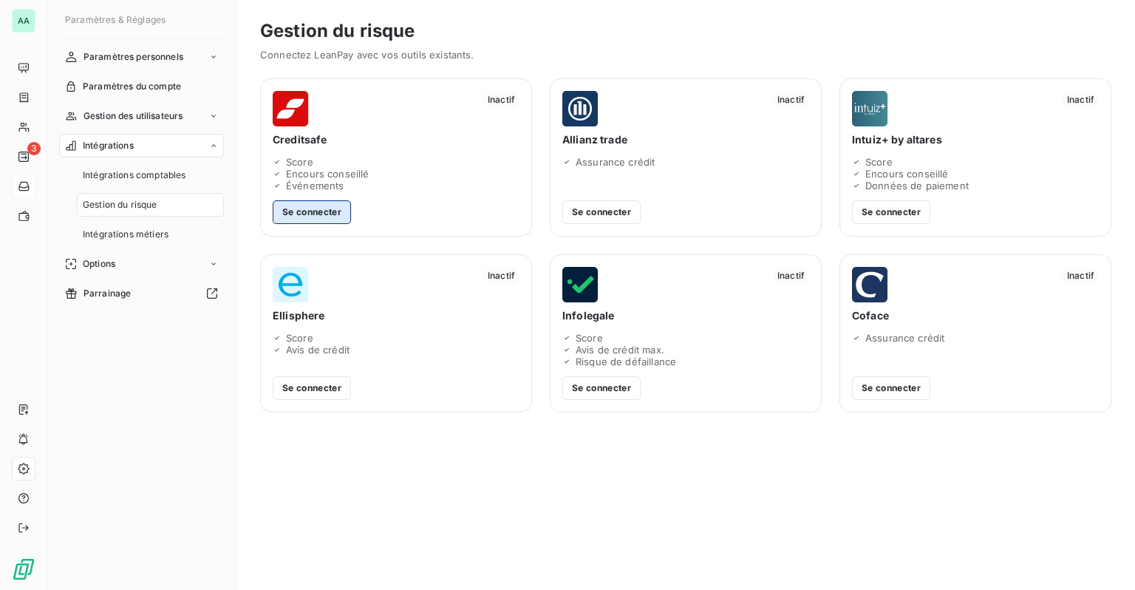
click at [327, 212] on button "Se connecter" at bounding box center [312, 212] width 78 height 24
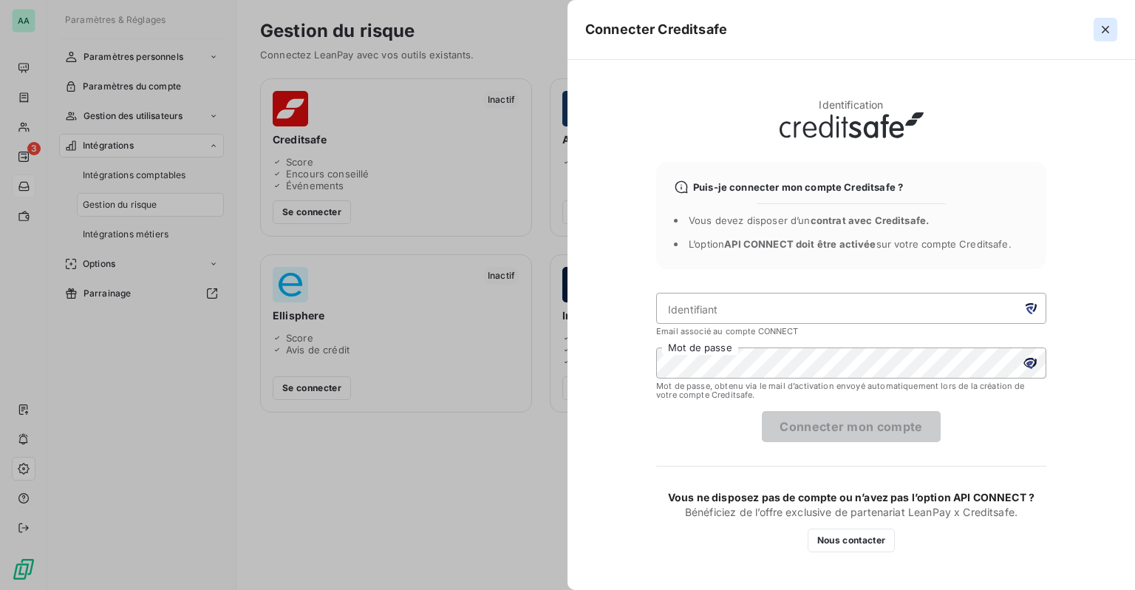
click at [1104, 31] on icon "button" at bounding box center [1105, 29] width 7 height 7
